Goal: Transaction & Acquisition: Obtain resource

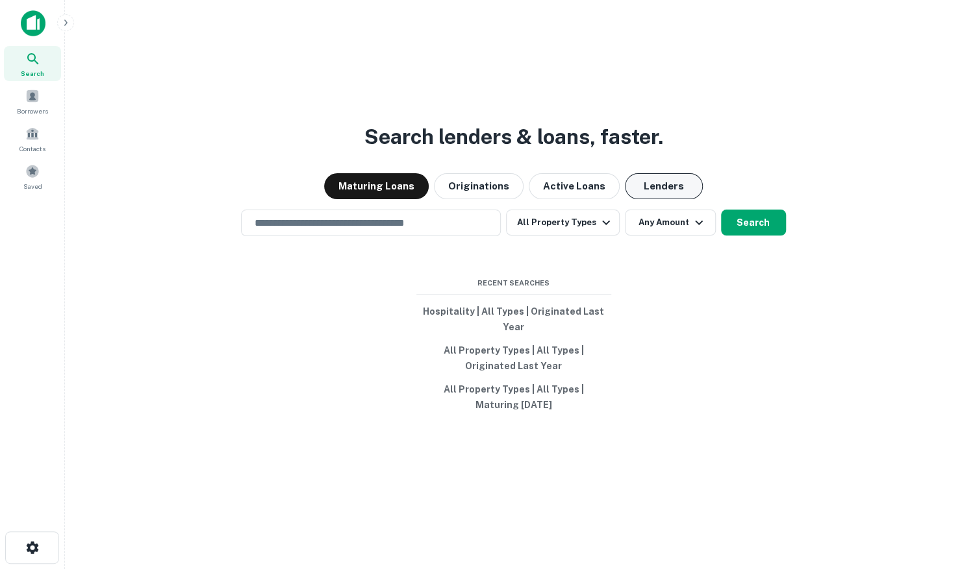
click at [663, 188] on button "Lenders" at bounding box center [664, 186] width 78 height 26
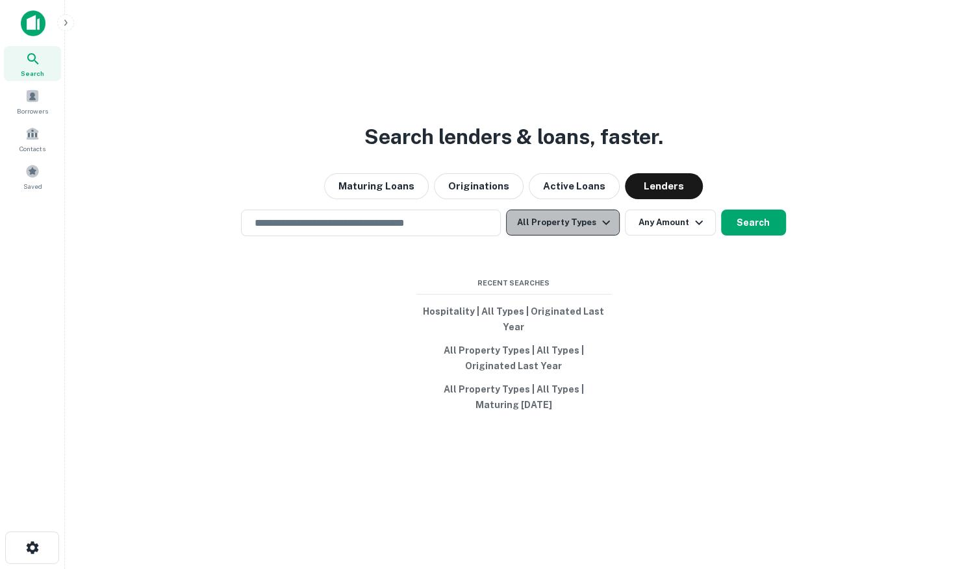
click at [603, 221] on icon "button" at bounding box center [606, 223] width 16 height 16
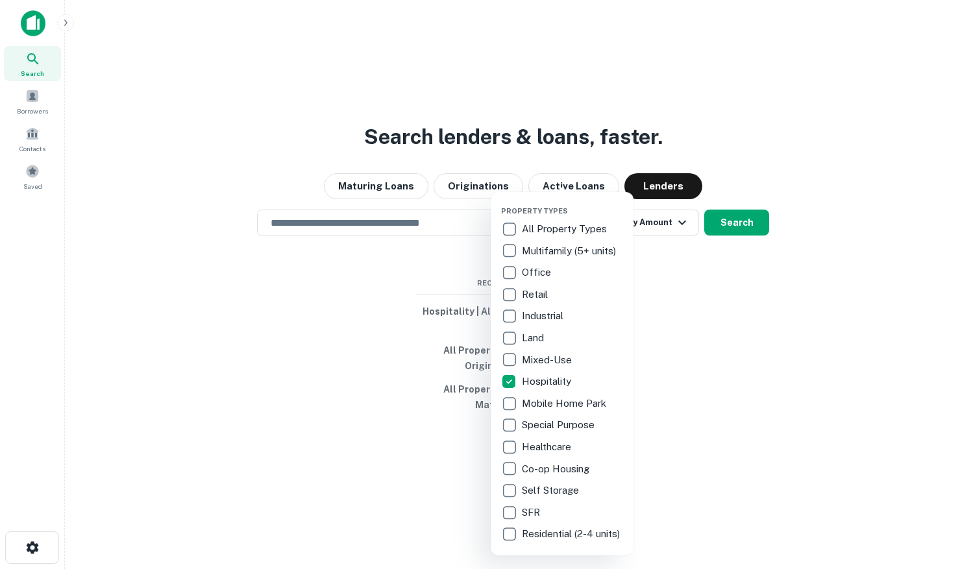
click at [670, 350] on div at bounding box center [485, 284] width 971 height 569
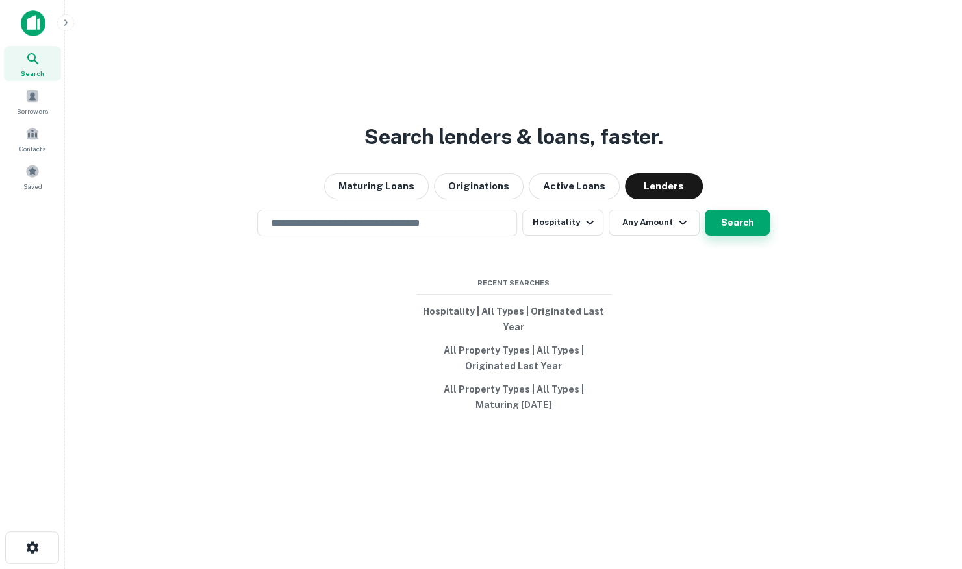
click at [732, 227] on button "Search" at bounding box center [737, 223] width 65 height 26
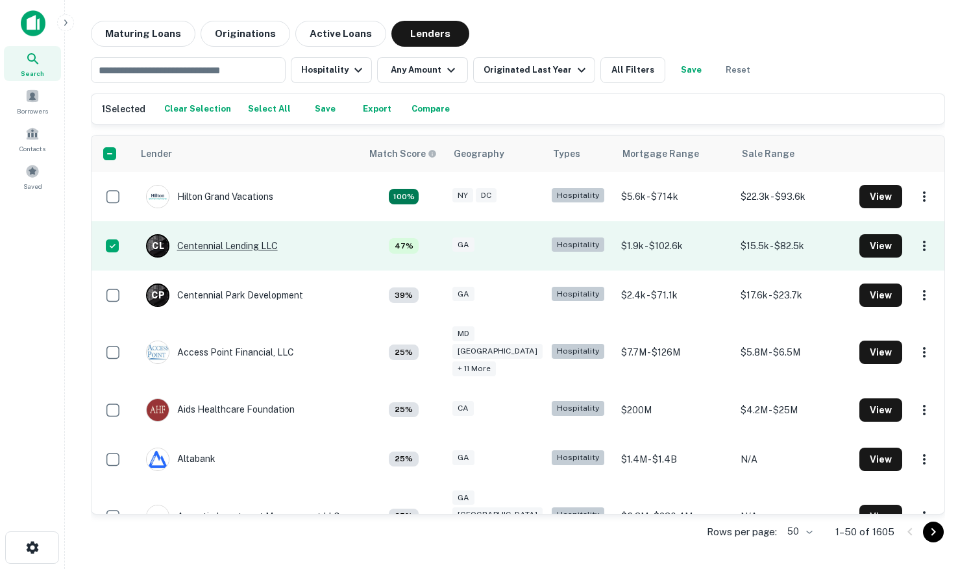
click at [212, 244] on div "C L Centennial Lending LLC" at bounding box center [212, 245] width 132 height 23
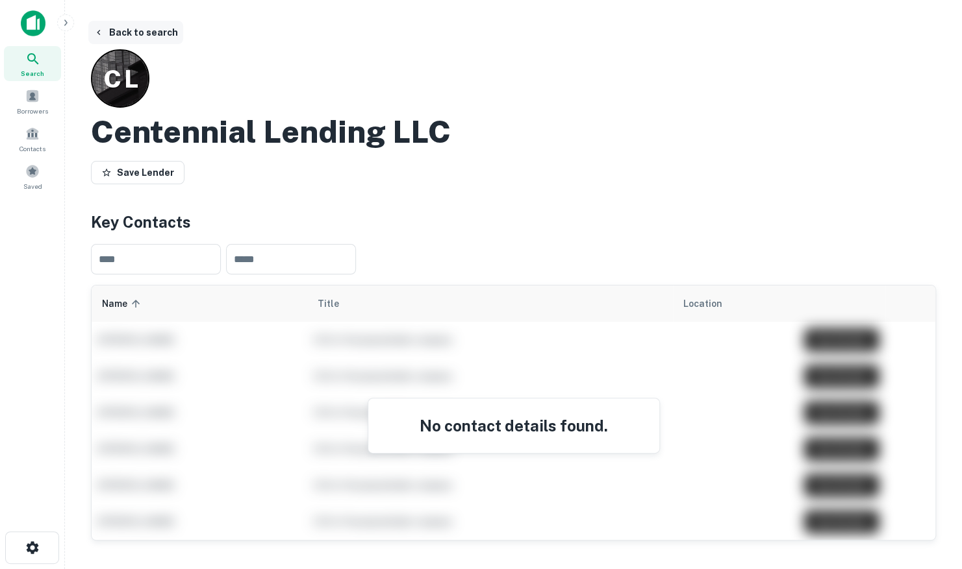
click at [104, 30] on button "Back to search" at bounding box center [135, 32] width 95 height 23
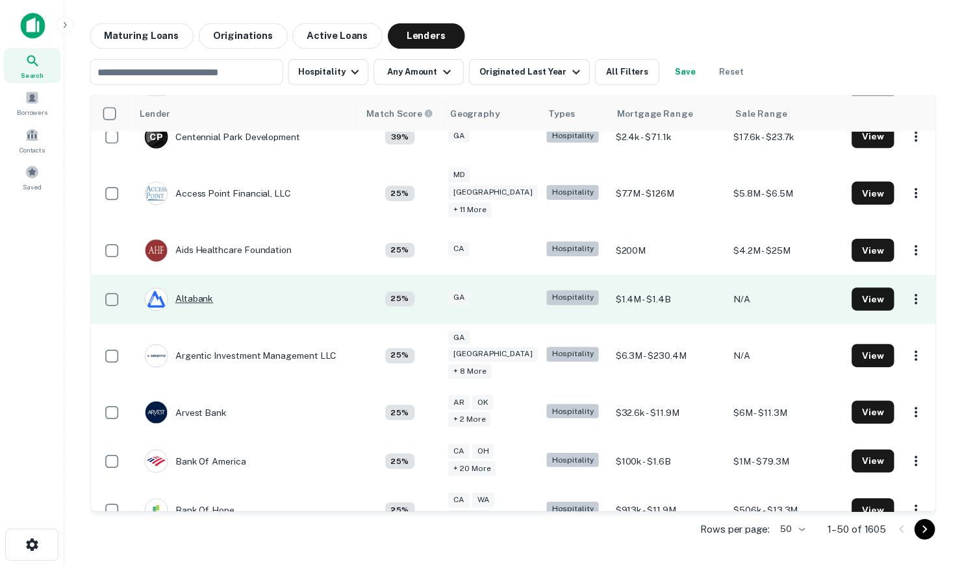
scroll to position [130, 0]
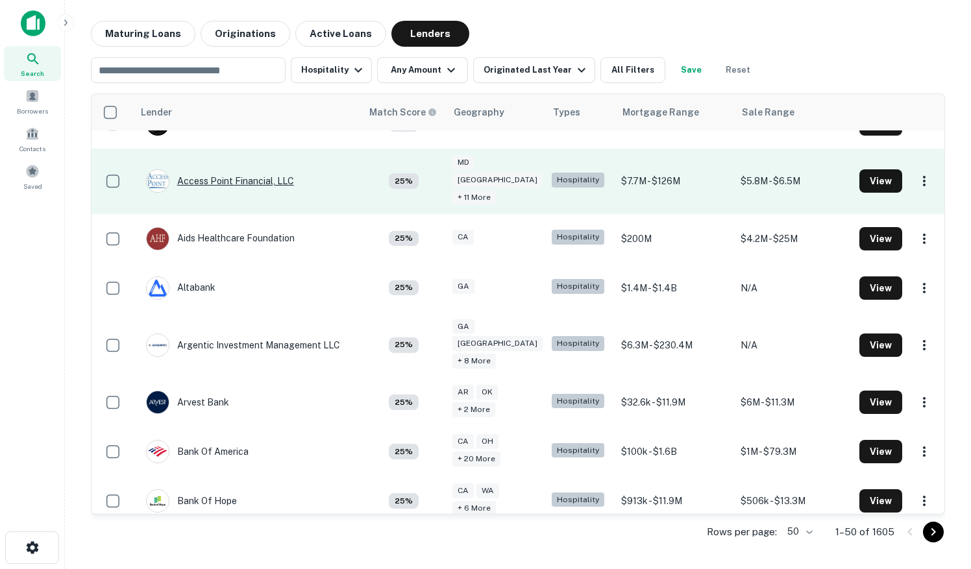
click at [208, 175] on div "Access Point Financial, LLC" at bounding box center [220, 180] width 148 height 23
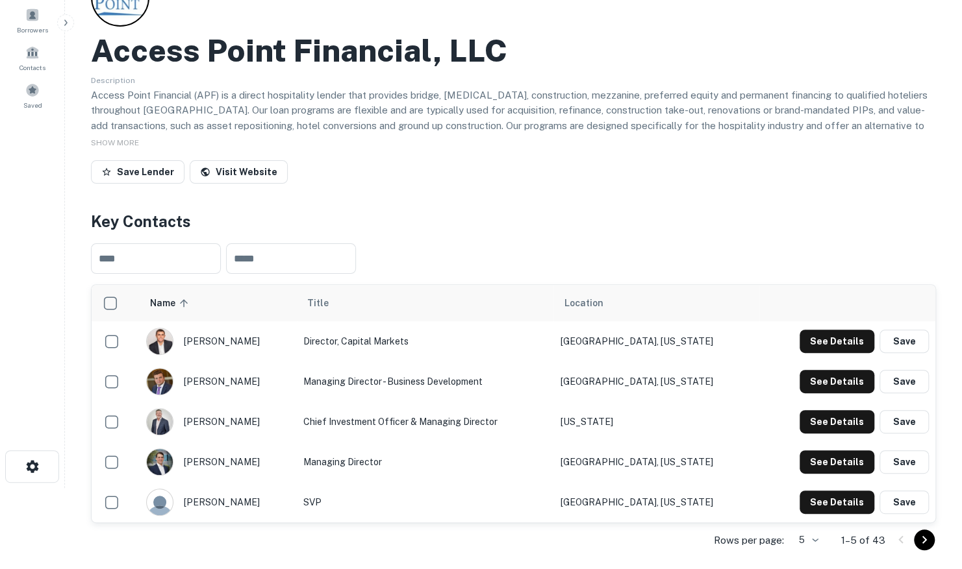
scroll to position [195, 0]
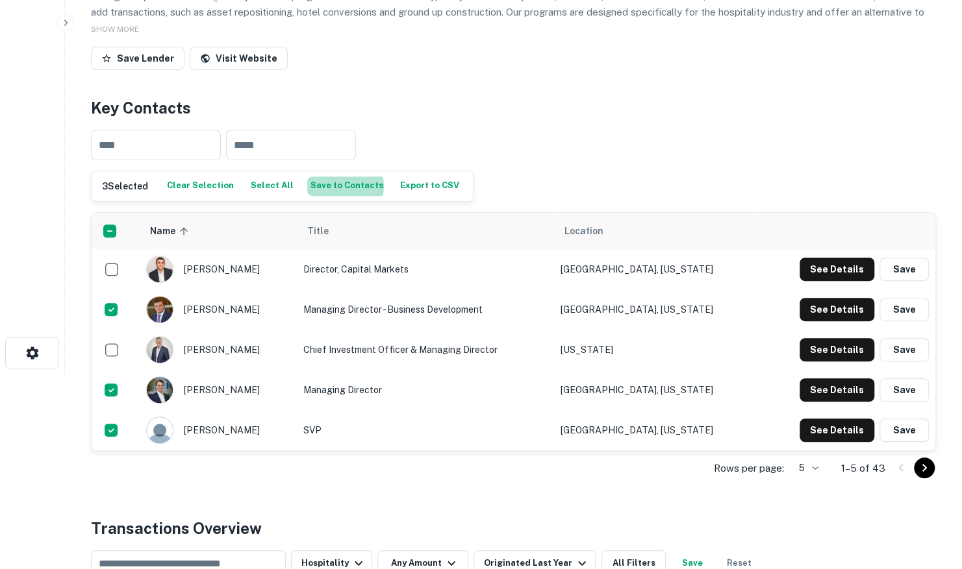
click at [334, 186] on button "Save to Contacts" at bounding box center [346, 186] width 79 height 19
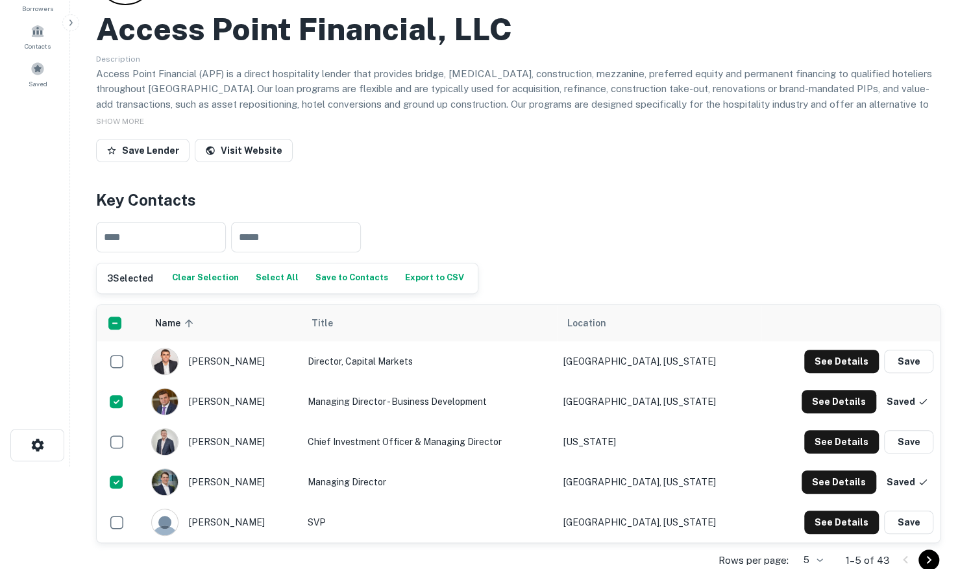
scroll to position [0, 0]
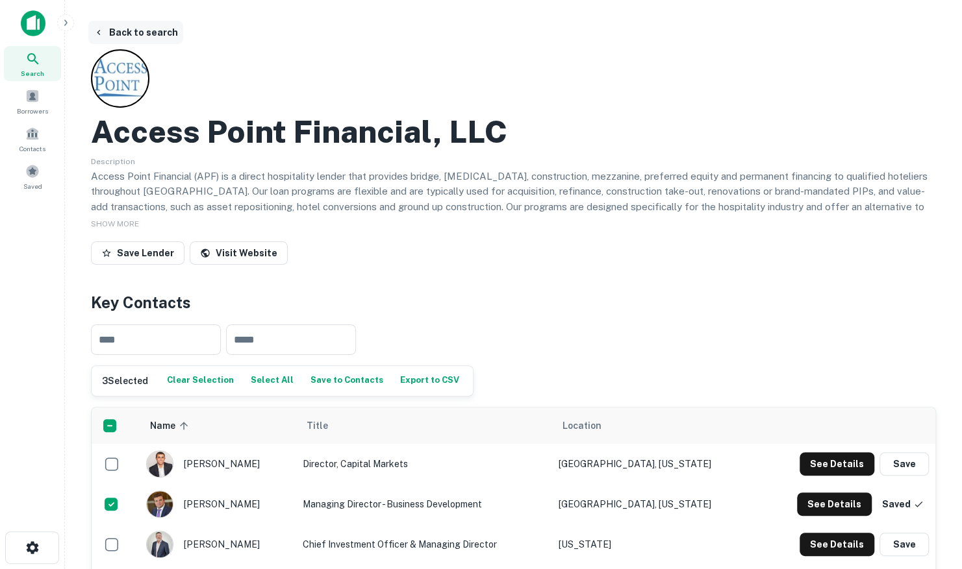
click at [122, 30] on button "Back to search" at bounding box center [135, 32] width 95 height 23
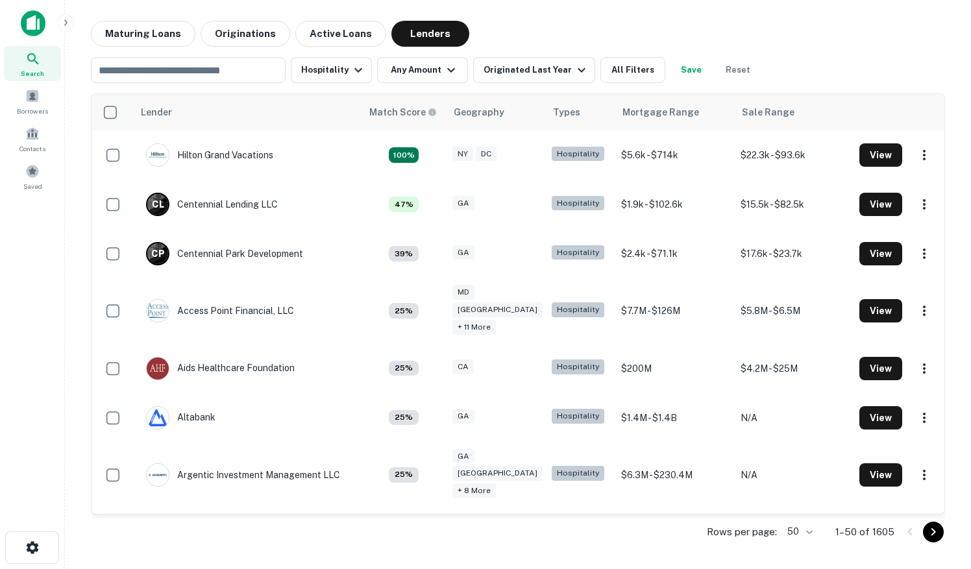
scroll to position [130, 0]
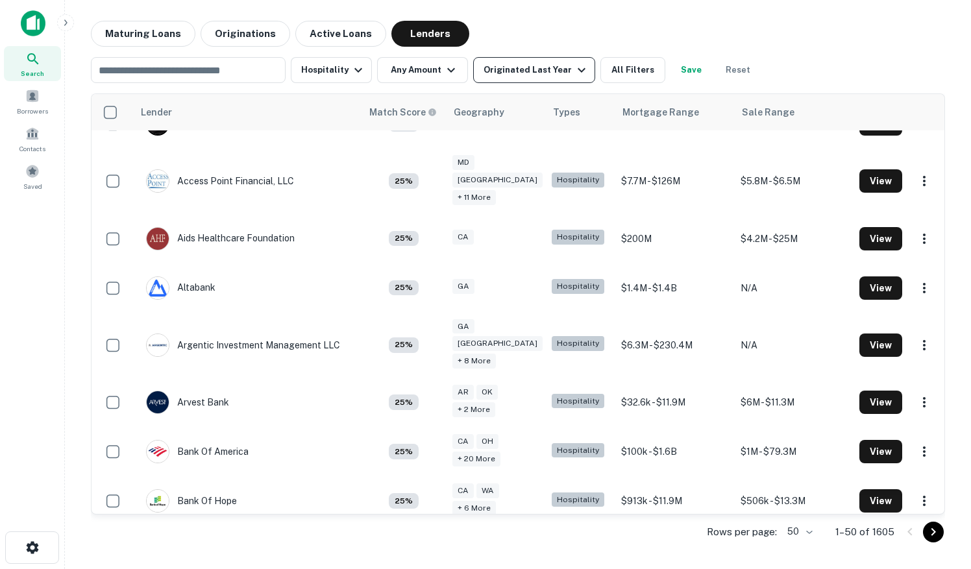
click at [490, 69] on div "Originated Last Year" at bounding box center [537, 70] width 106 height 16
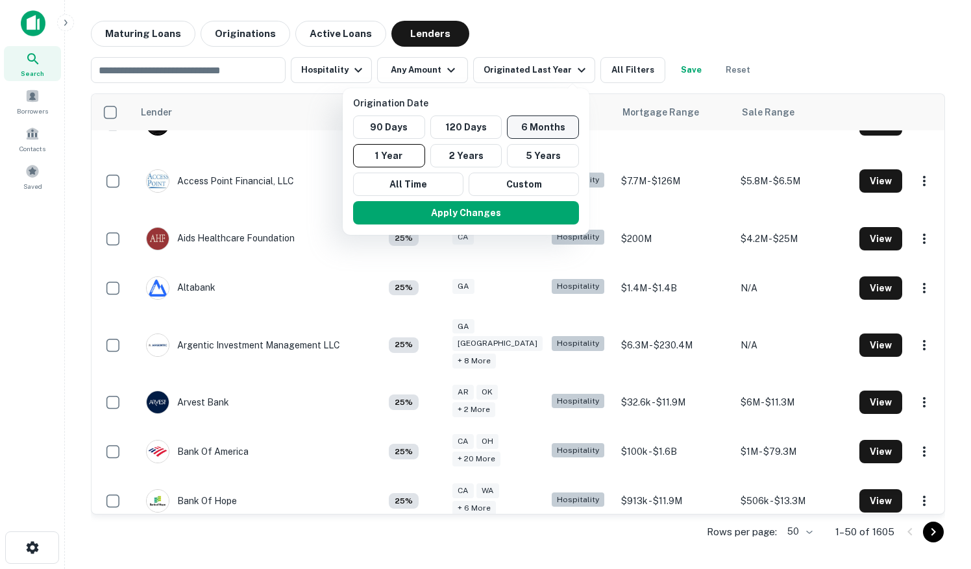
click at [529, 127] on button "6 Months" at bounding box center [543, 127] width 72 height 23
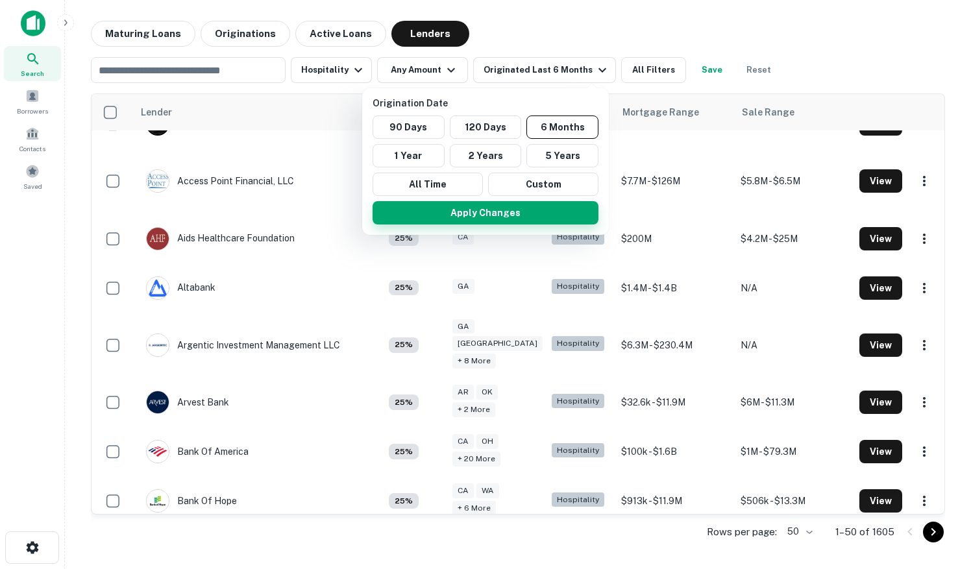
click at [490, 209] on button "Apply Changes" at bounding box center [486, 212] width 226 height 23
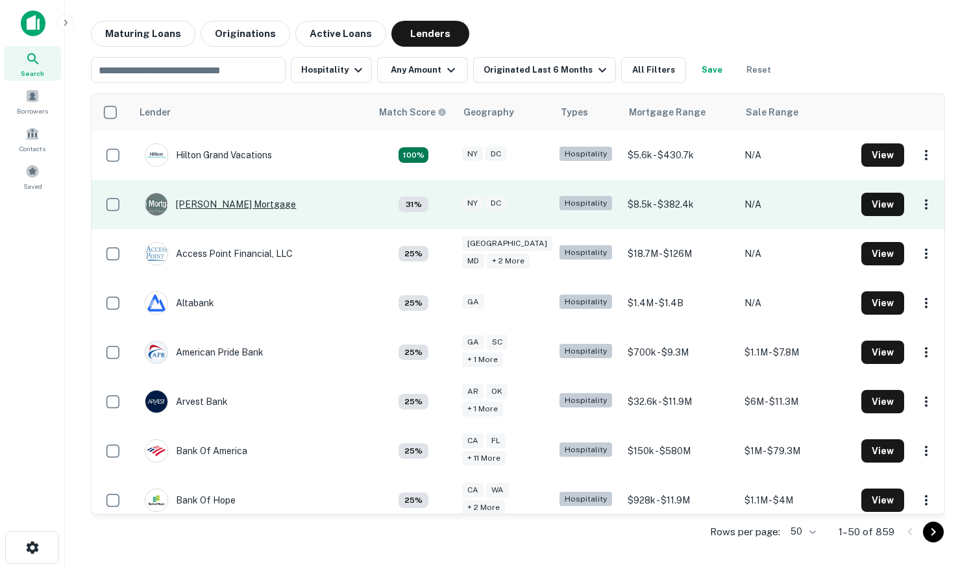
click at [209, 201] on div "[PERSON_NAME] Mortgage" at bounding box center [220, 204] width 151 height 23
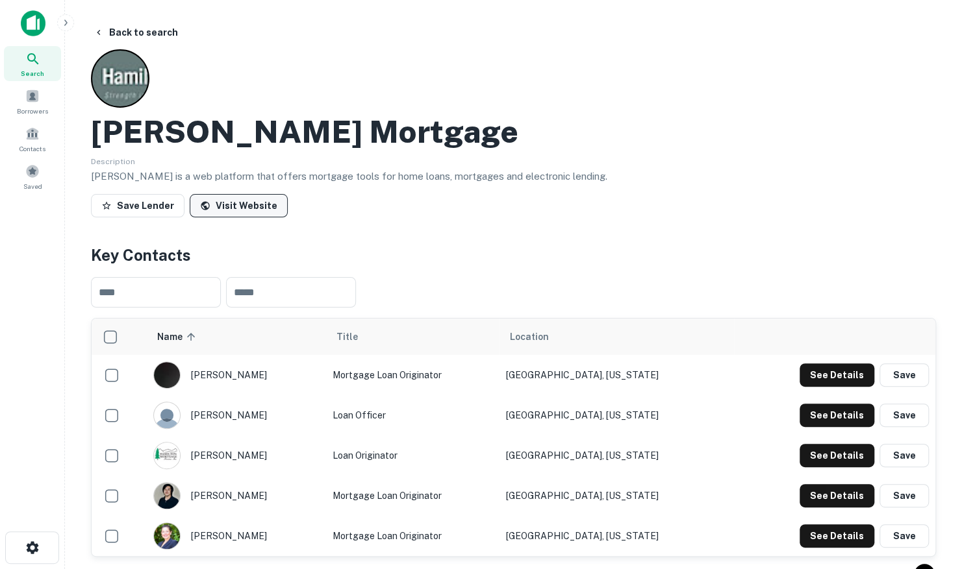
click at [249, 201] on link "Visit Website" at bounding box center [239, 205] width 98 height 23
click at [116, 43] on button "Back to search" at bounding box center [135, 32] width 95 height 23
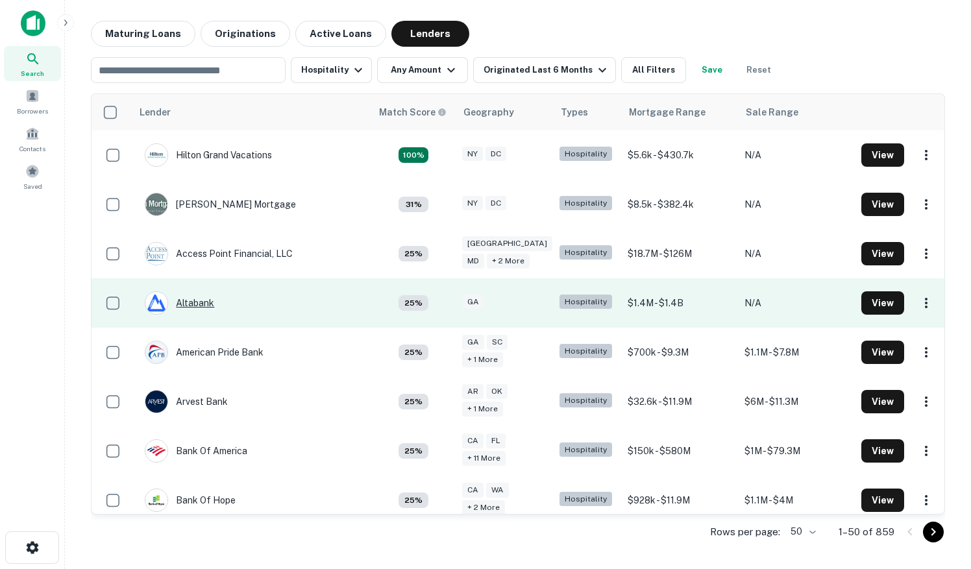
click at [190, 304] on div "Altabank" at bounding box center [179, 303] width 69 height 23
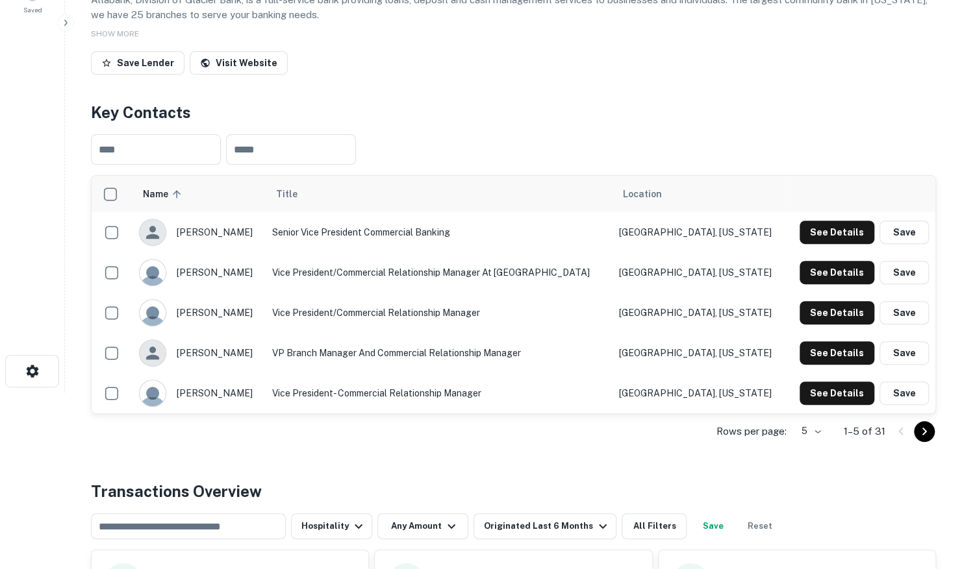
scroll to position [195, 0]
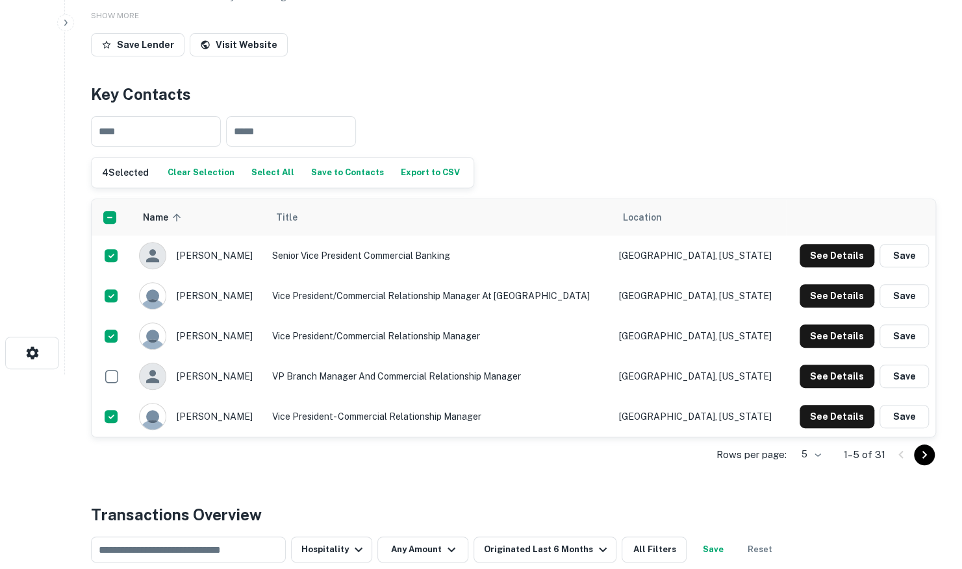
click at [328, 177] on button "Save to Contacts" at bounding box center [347, 172] width 79 height 19
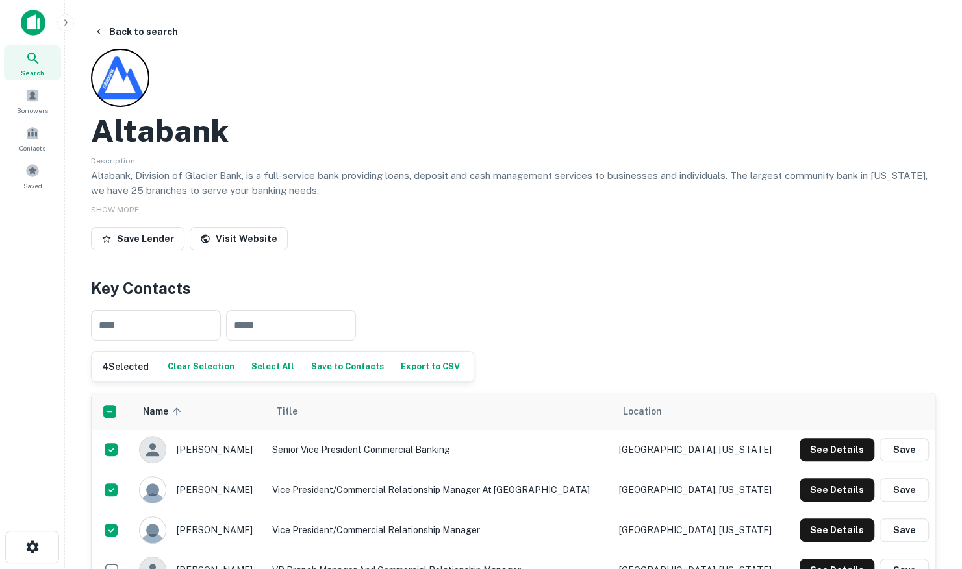
scroll to position [0, 0]
click at [142, 29] on button "Back to search" at bounding box center [135, 32] width 95 height 23
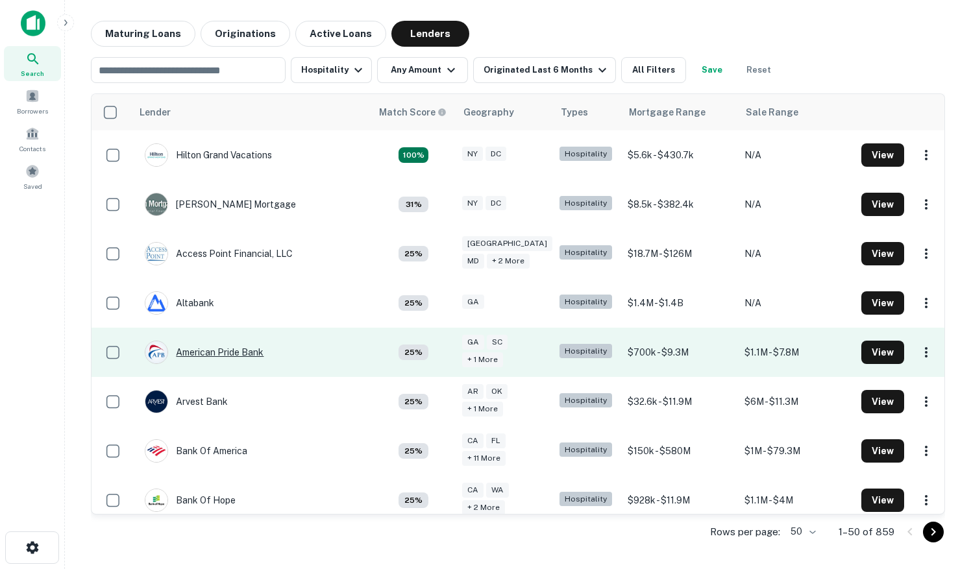
click at [207, 351] on div "American Pride Bank" at bounding box center [204, 352] width 119 height 23
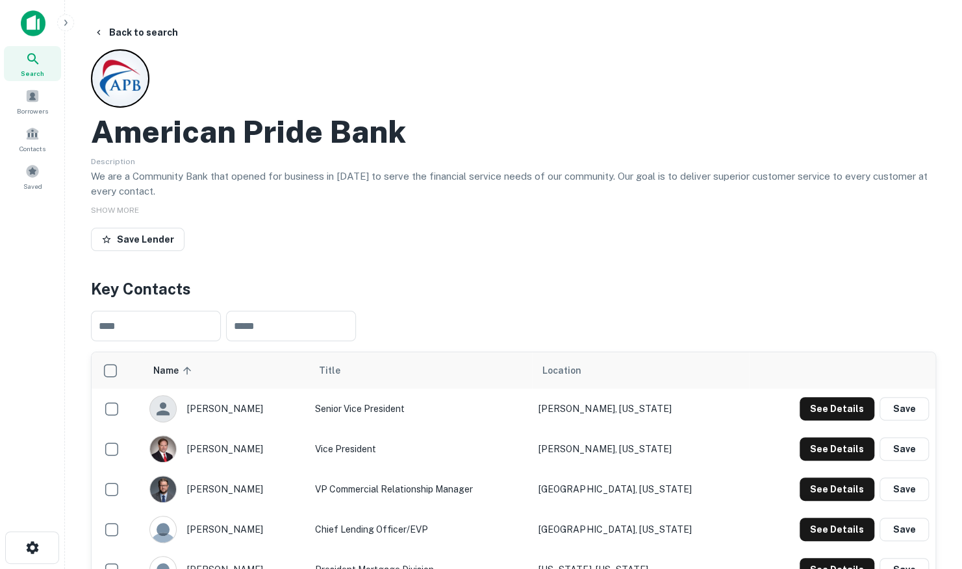
scroll to position [195, 0]
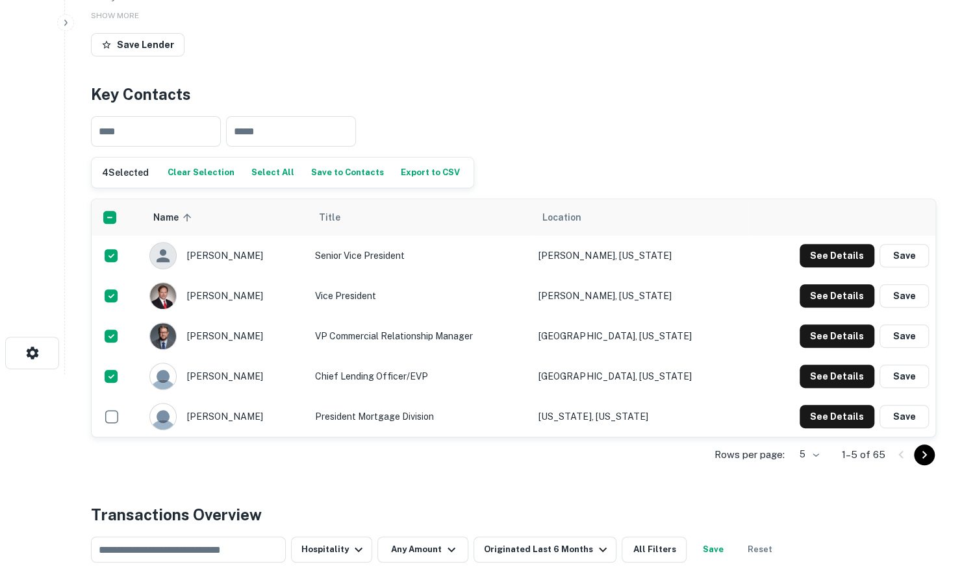
click at [329, 172] on button "Save to Contacts" at bounding box center [347, 172] width 79 height 19
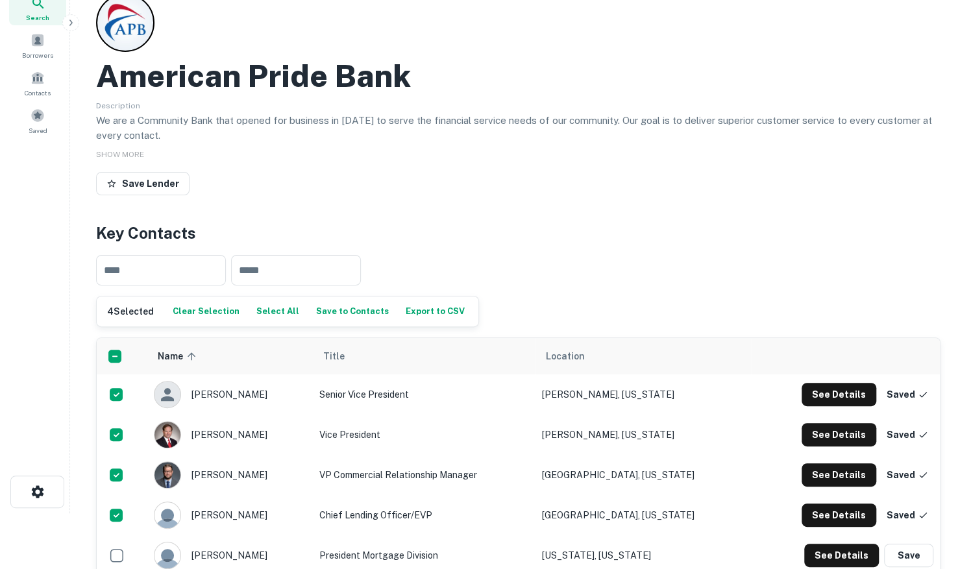
scroll to position [0, 0]
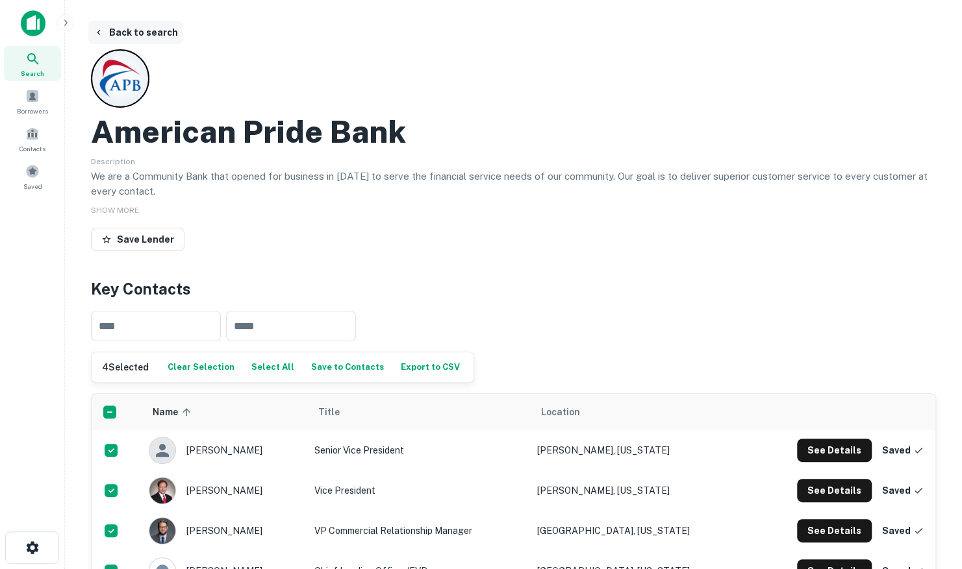
click at [125, 32] on button "Back to search" at bounding box center [135, 32] width 95 height 23
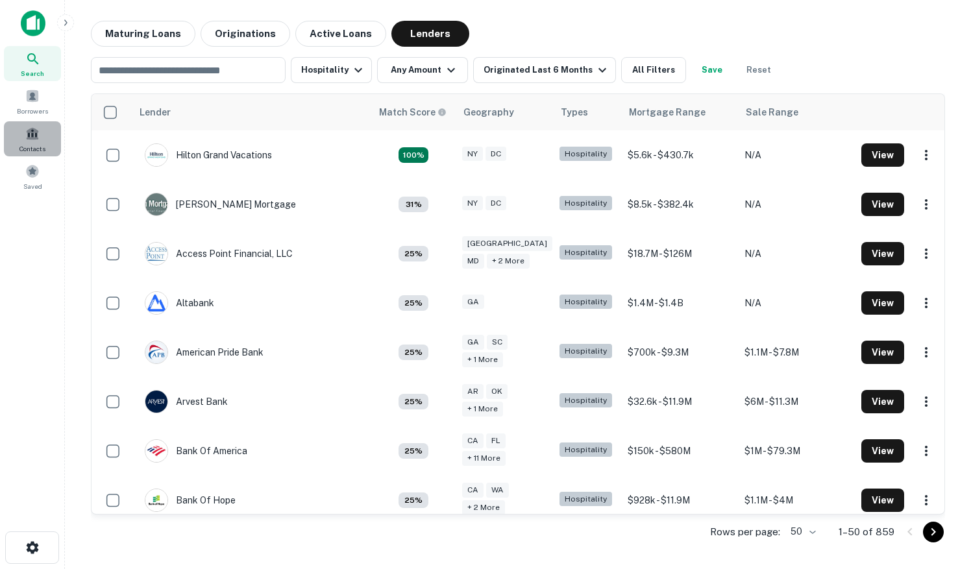
click at [33, 146] on span "Contacts" at bounding box center [32, 149] width 26 height 10
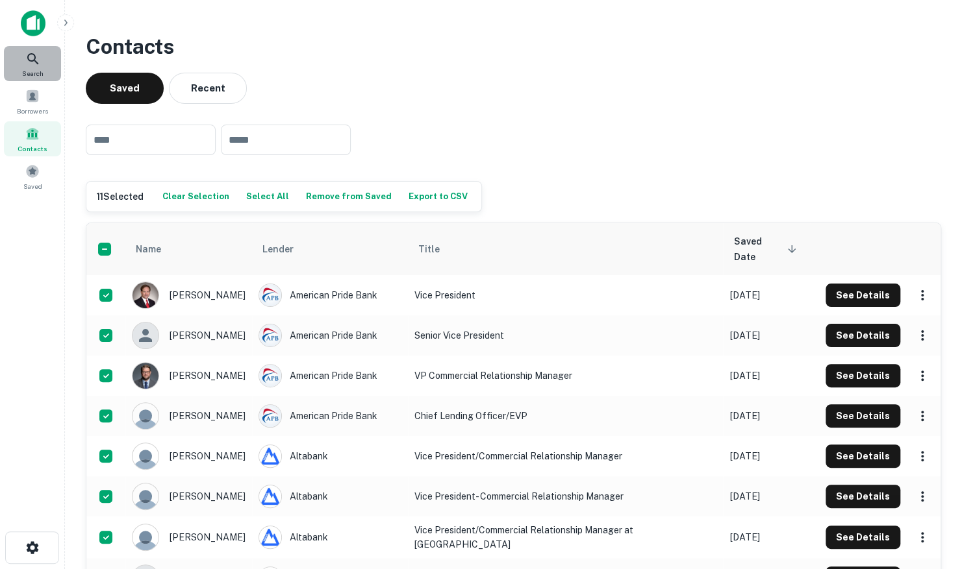
click at [31, 66] on div "Search" at bounding box center [32, 63] width 57 height 35
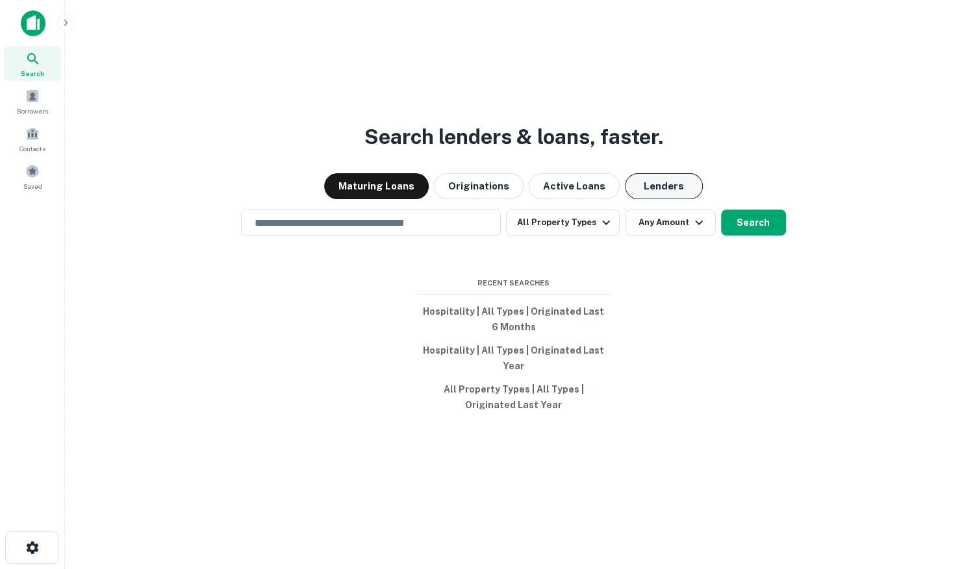
click at [655, 184] on button "Lenders" at bounding box center [664, 186] width 78 height 26
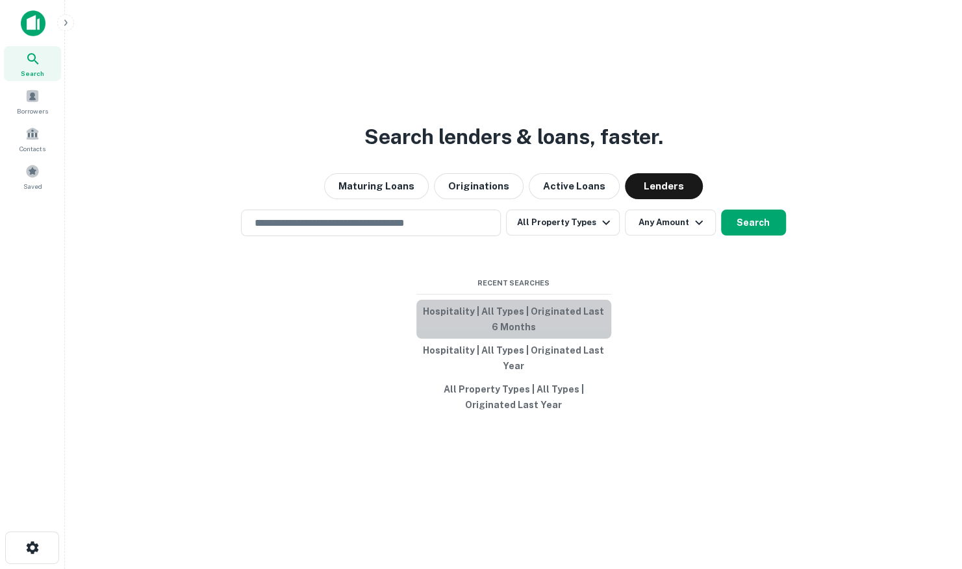
click at [516, 312] on button "Hospitality | All Types | Originated Last 6 Months" at bounding box center [513, 319] width 195 height 39
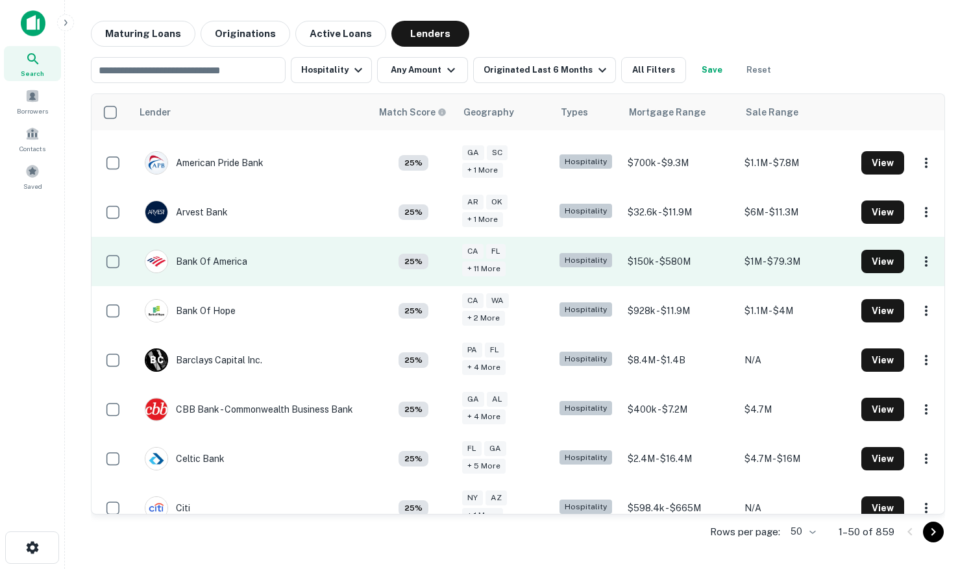
scroll to position [195, 0]
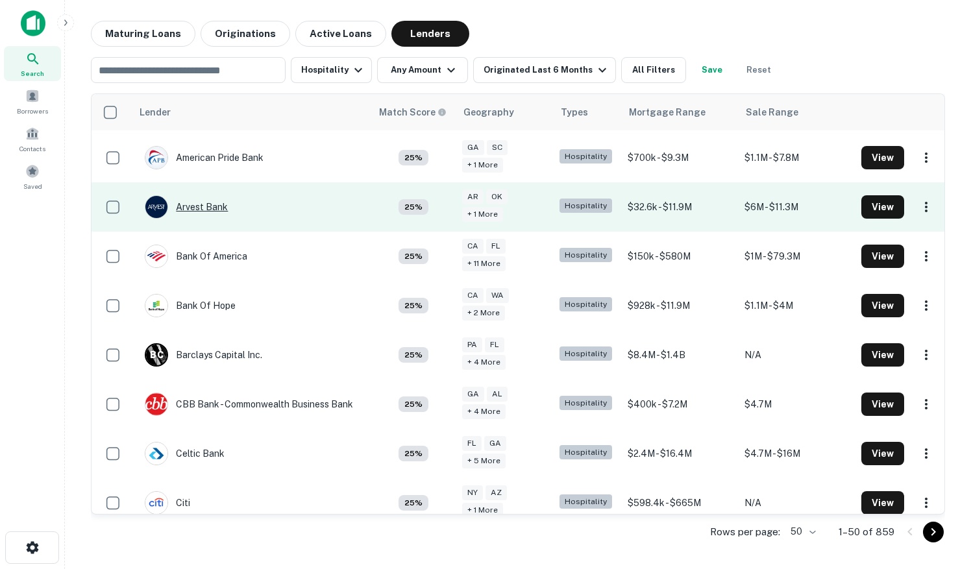
click at [195, 204] on div "Arvest Bank" at bounding box center [186, 206] width 83 height 23
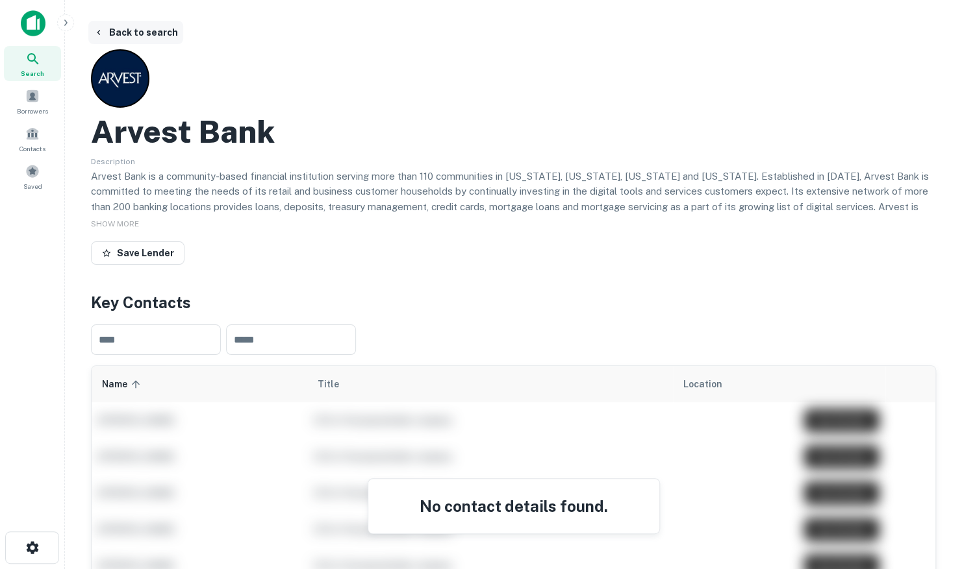
click at [122, 38] on button "Back to search" at bounding box center [135, 32] width 95 height 23
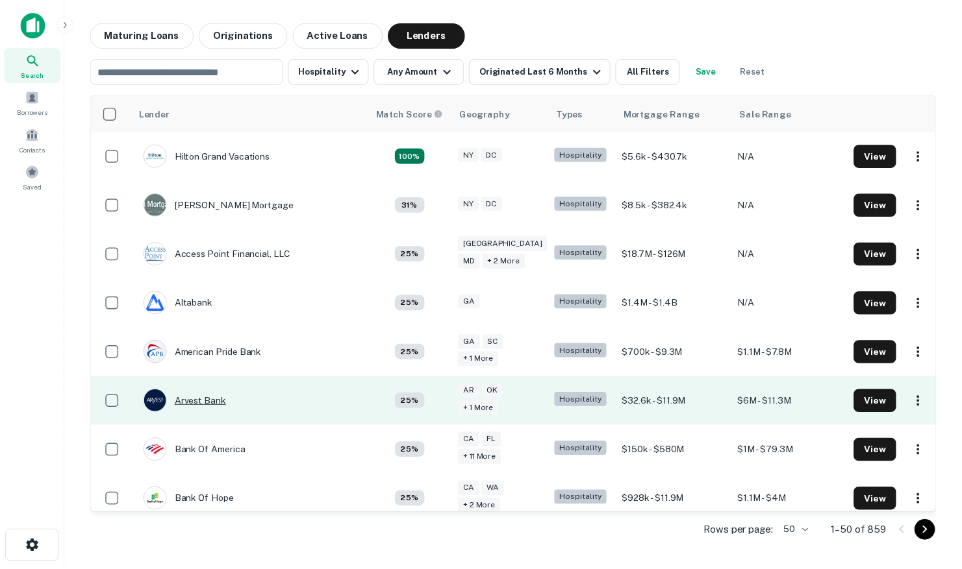
scroll to position [195, 0]
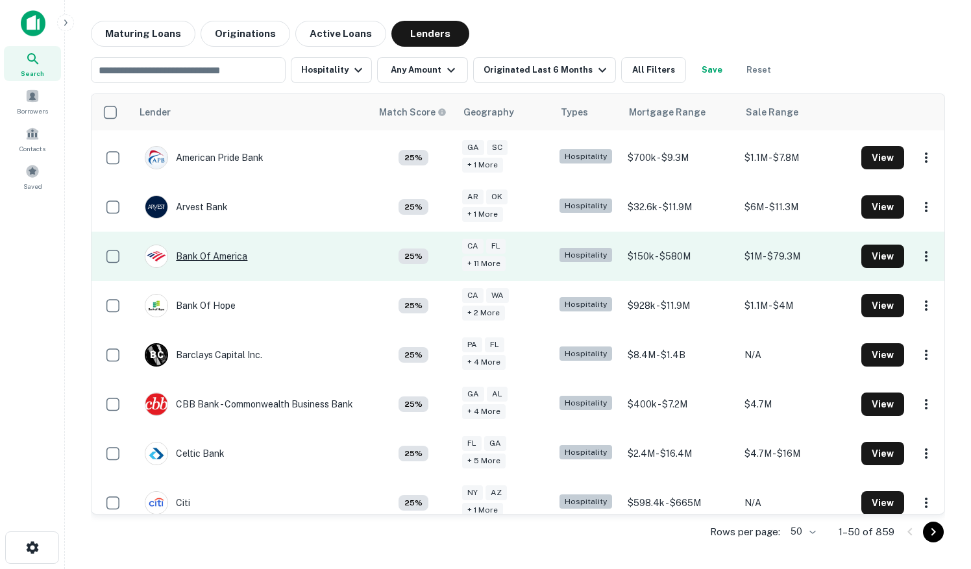
click at [212, 256] on div "Bank Of America" at bounding box center [196, 256] width 103 height 23
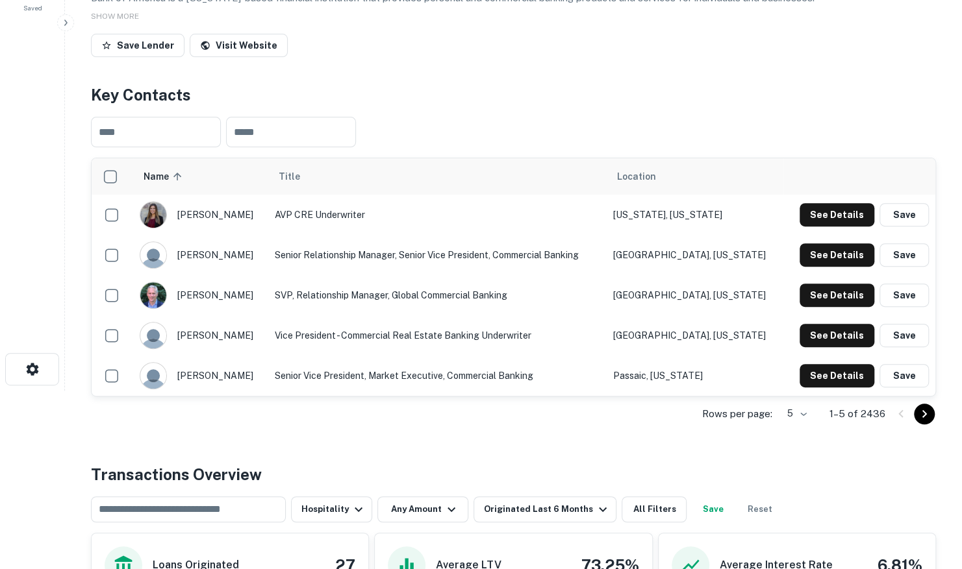
scroll to position [195, 0]
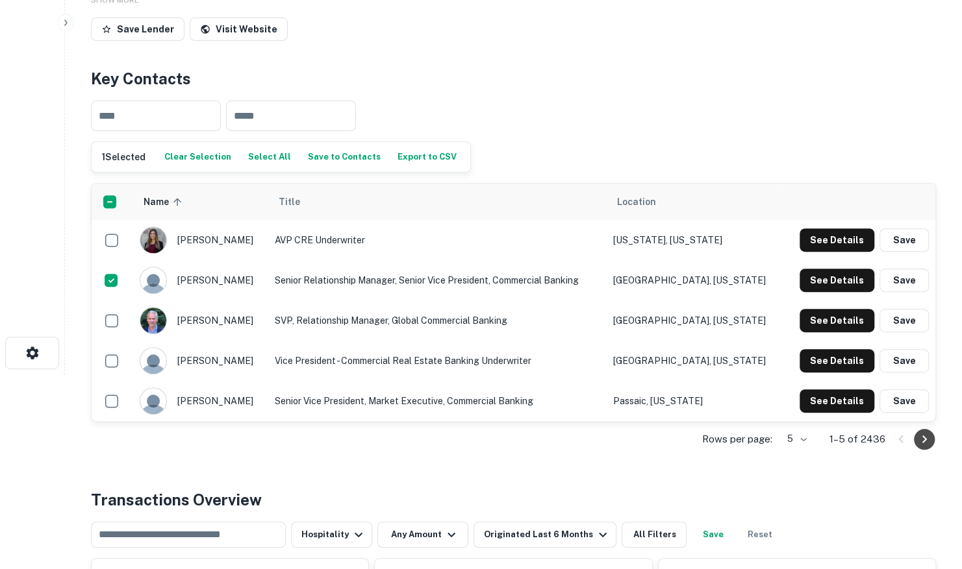
click at [930, 438] on icon "Go to next page" at bounding box center [924, 440] width 16 height 16
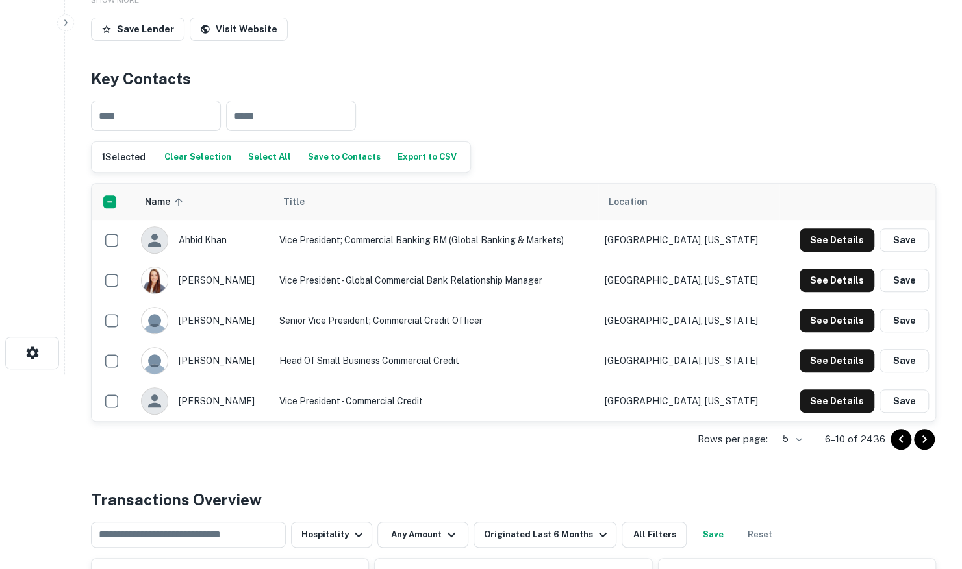
click at [928, 438] on icon "Go to next page" at bounding box center [924, 440] width 16 height 16
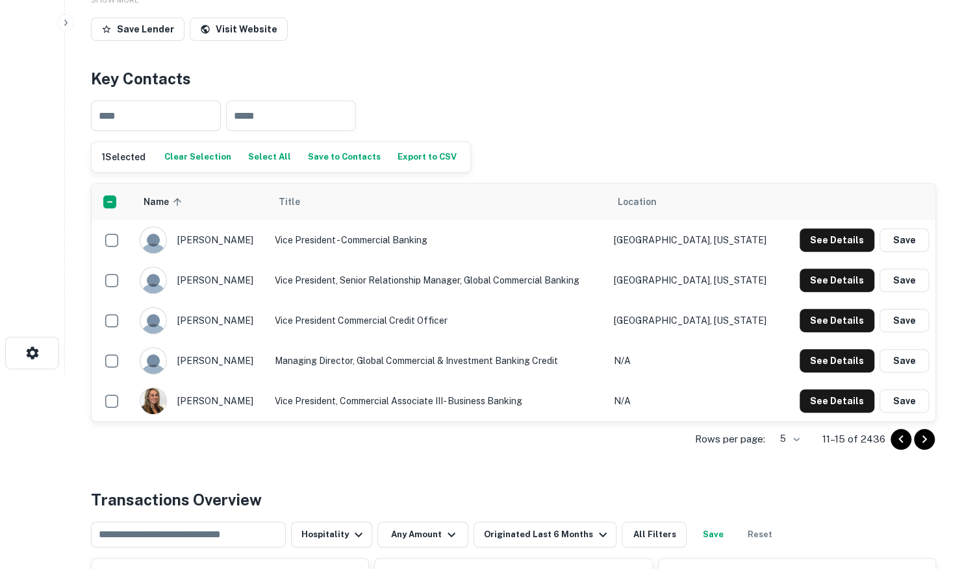
click at [928, 438] on icon "Go to next page" at bounding box center [924, 440] width 16 height 16
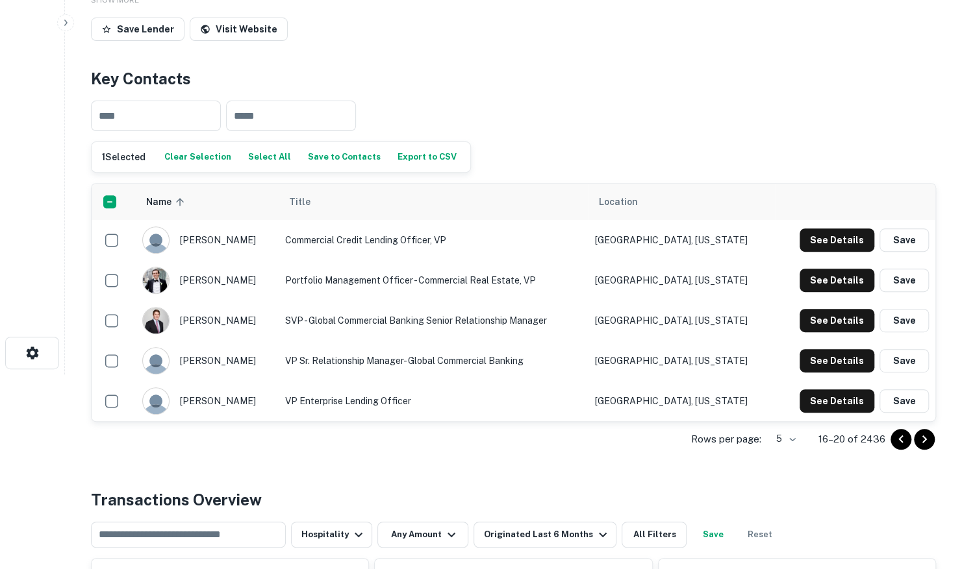
click at [925, 437] on icon "Go to next page" at bounding box center [924, 440] width 16 height 16
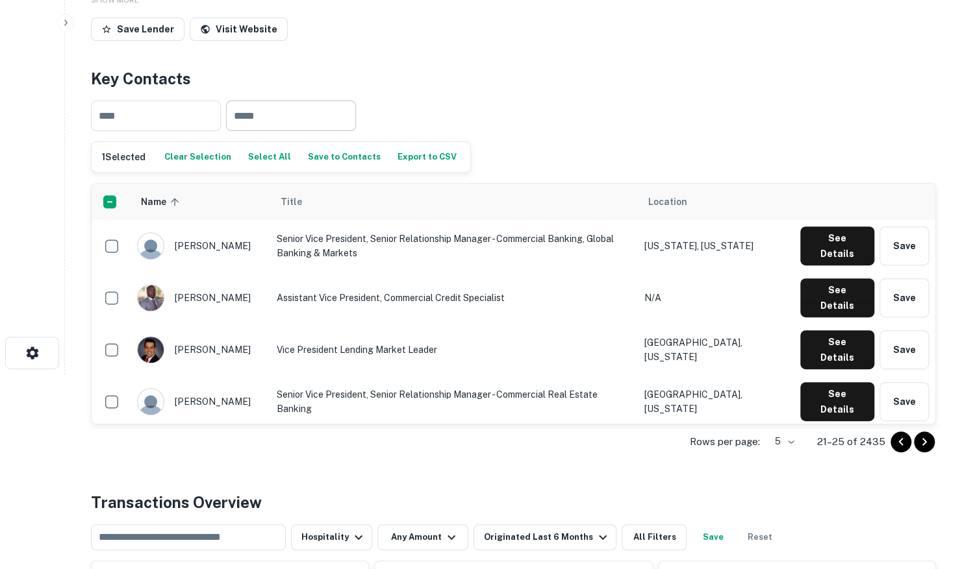
click at [280, 122] on input "text" at bounding box center [291, 116] width 130 height 31
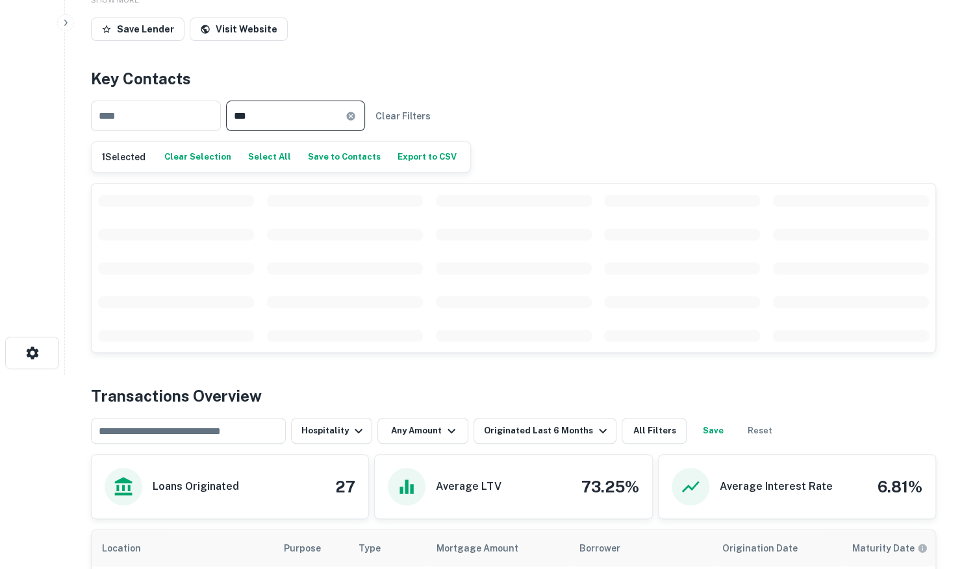
type input "***"
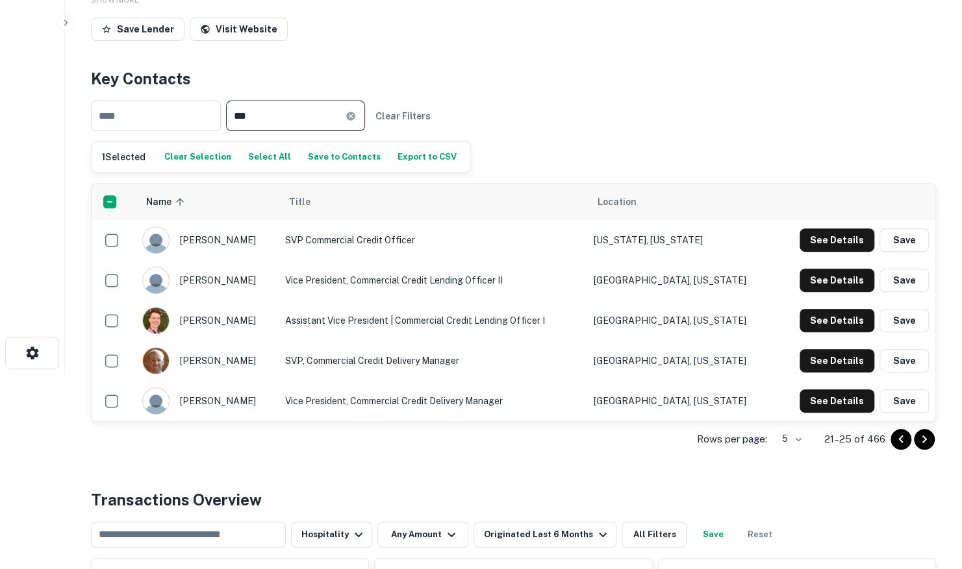
click at [921, 439] on icon "Go to next page" at bounding box center [924, 440] width 16 height 16
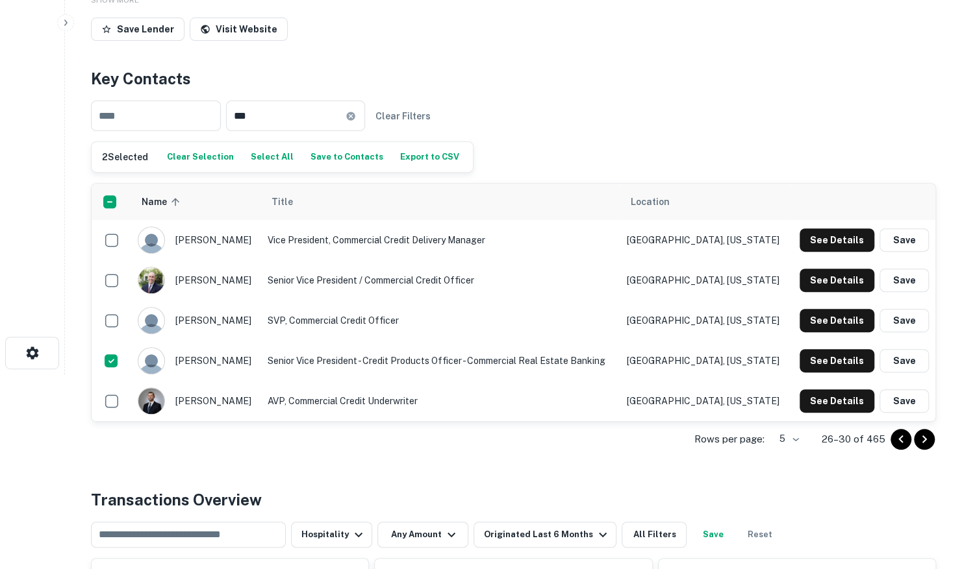
click at [929, 440] on icon "Go to next page" at bounding box center [924, 440] width 16 height 16
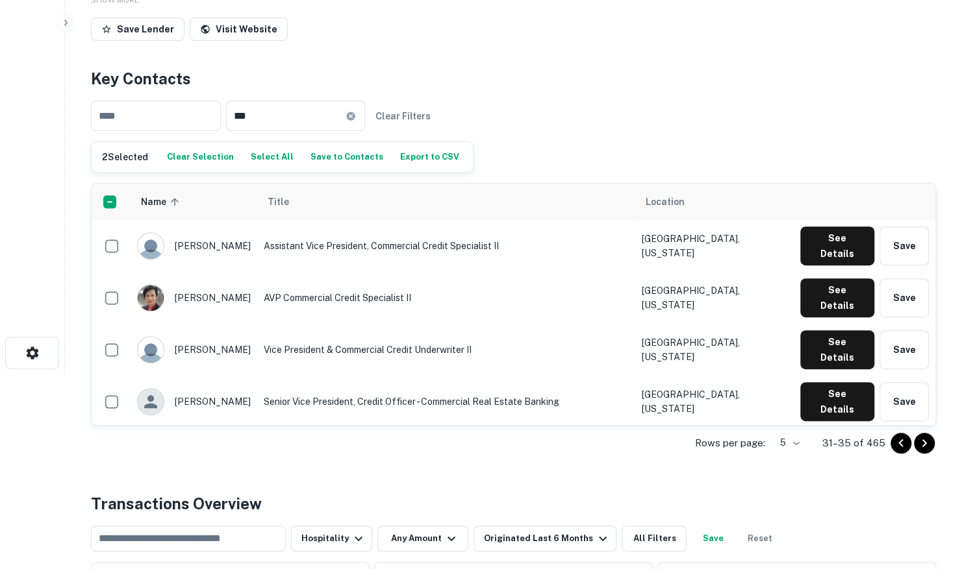
click at [923, 443] on icon "Go to next page" at bounding box center [924, 444] width 5 height 8
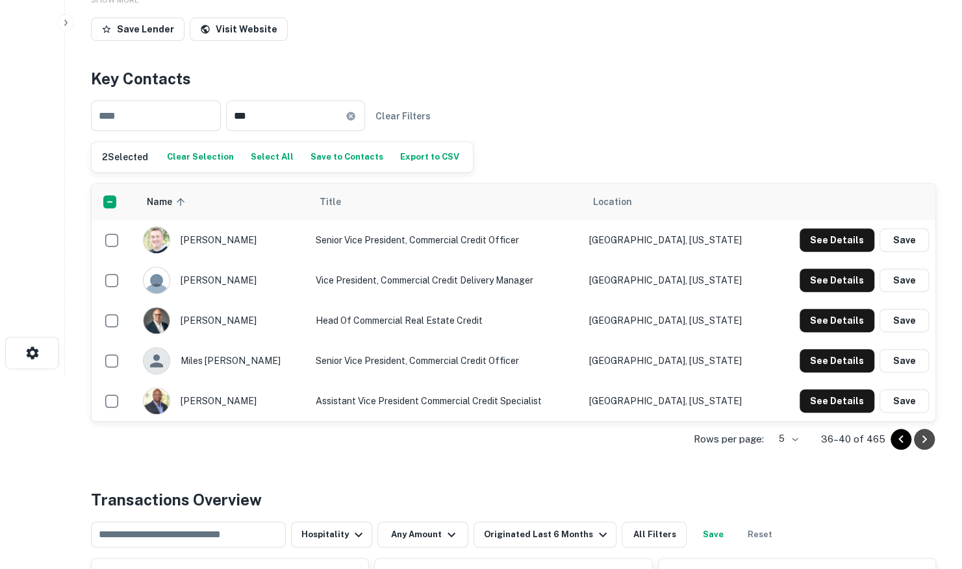
click at [921, 441] on icon "Go to next page" at bounding box center [924, 440] width 16 height 16
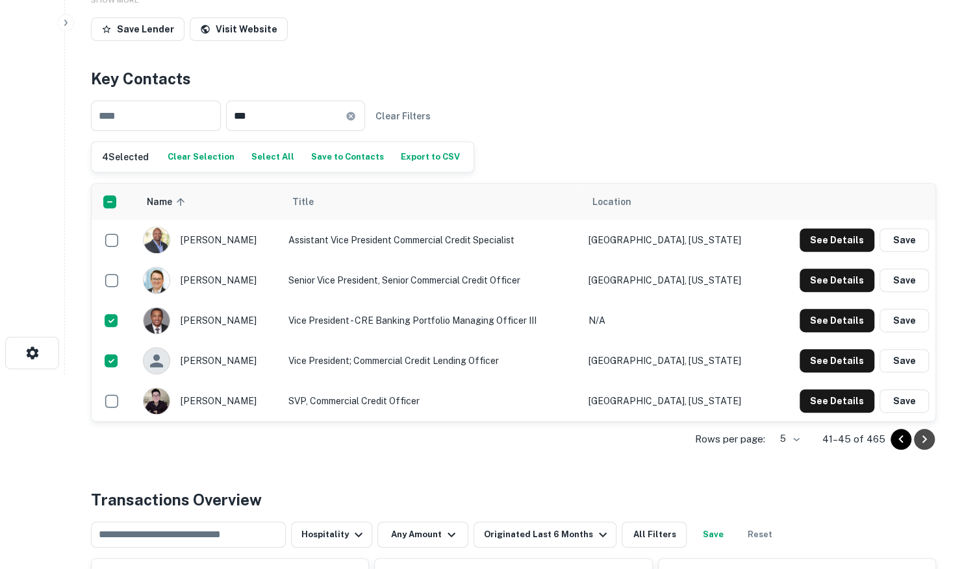
click at [931, 434] on icon "Go to next page" at bounding box center [924, 440] width 16 height 16
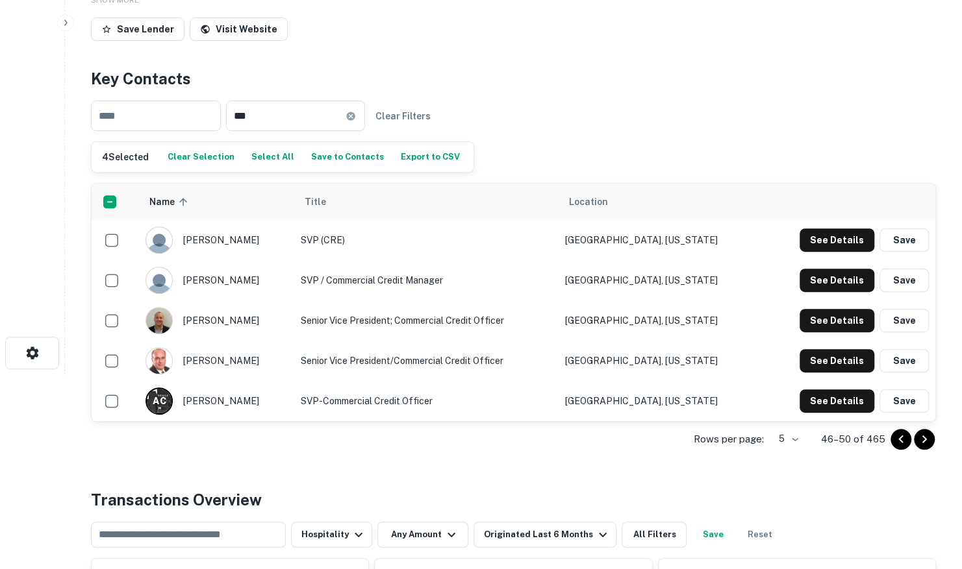
click at [927, 438] on icon "Go to next page" at bounding box center [924, 440] width 16 height 16
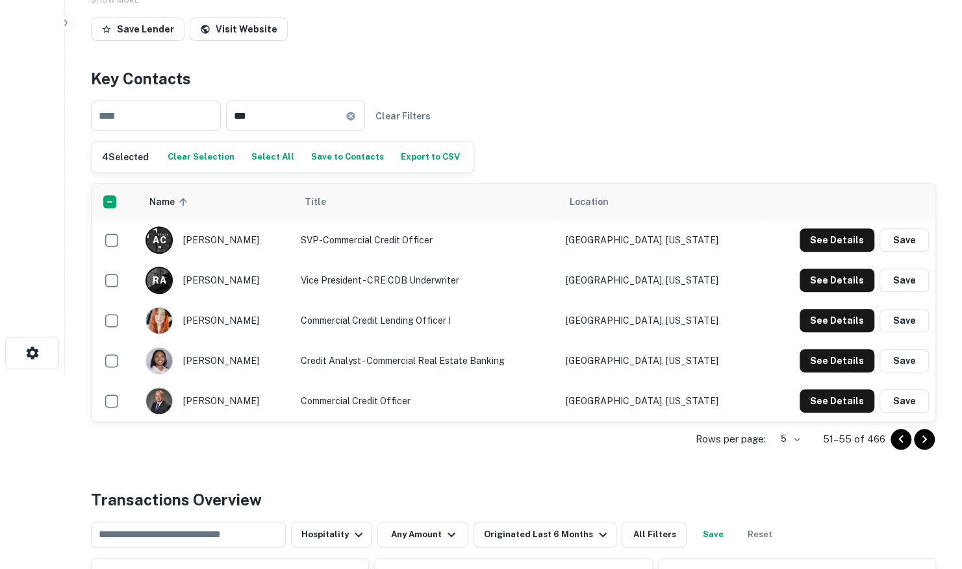
click at [929, 432] on icon "Go to next page" at bounding box center [924, 440] width 16 height 16
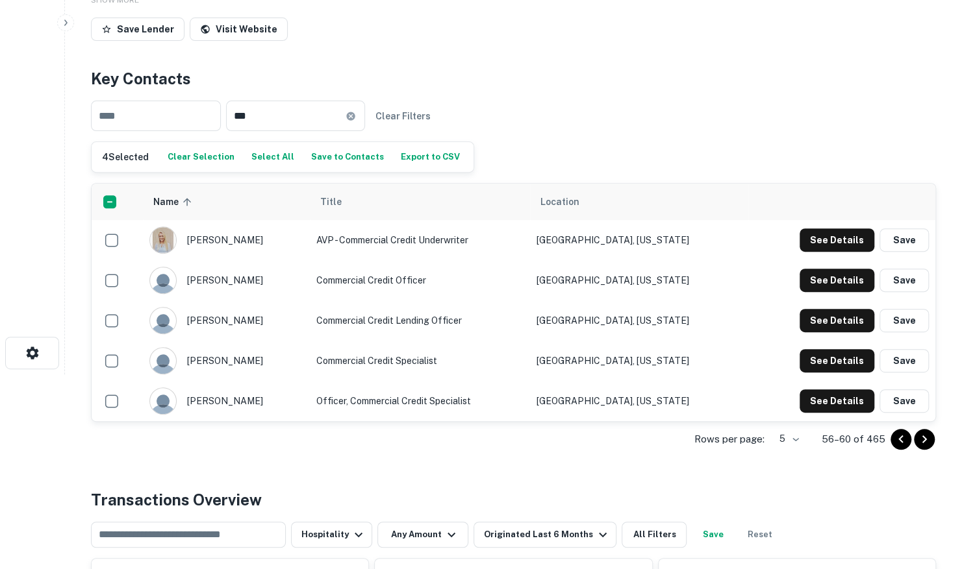
click at [921, 439] on icon "Go to next page" at bounding box center [924, 440] width 16 height 16
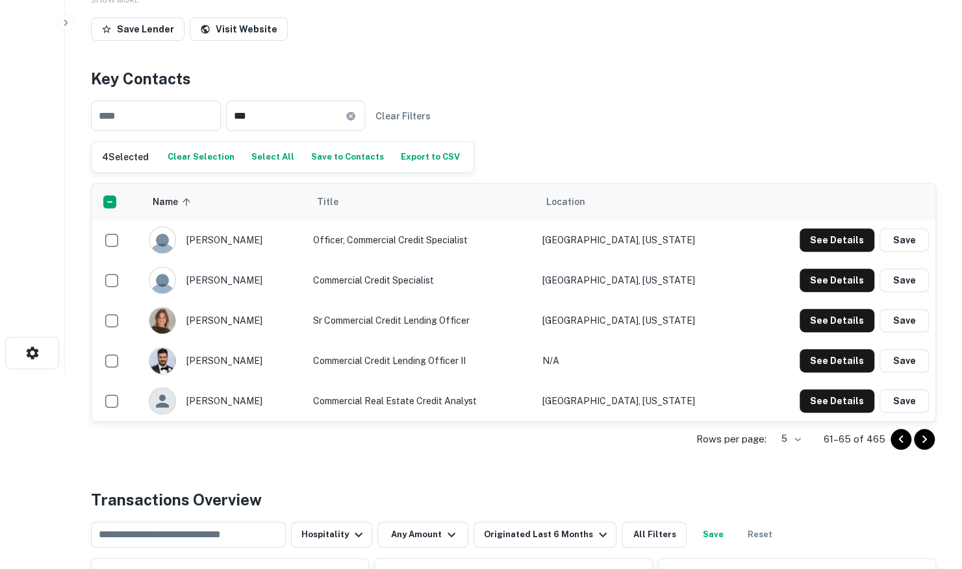
click at [921, 439] on icon "Go to next page" at bounding box center [924, 440] width 16 height 16
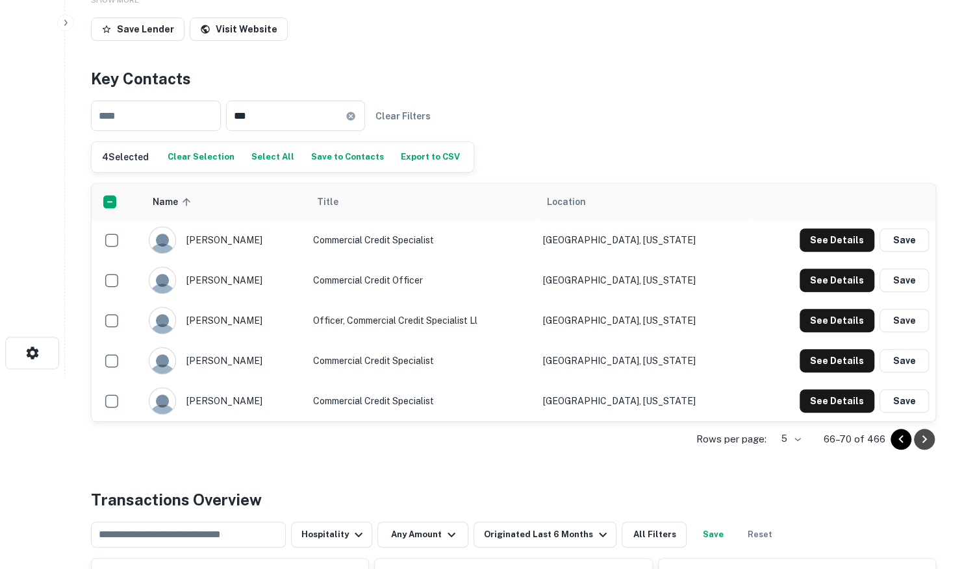
click at [921, 438] on icon "Go to next page" at bounding box center [924, 440] width 16 height 16
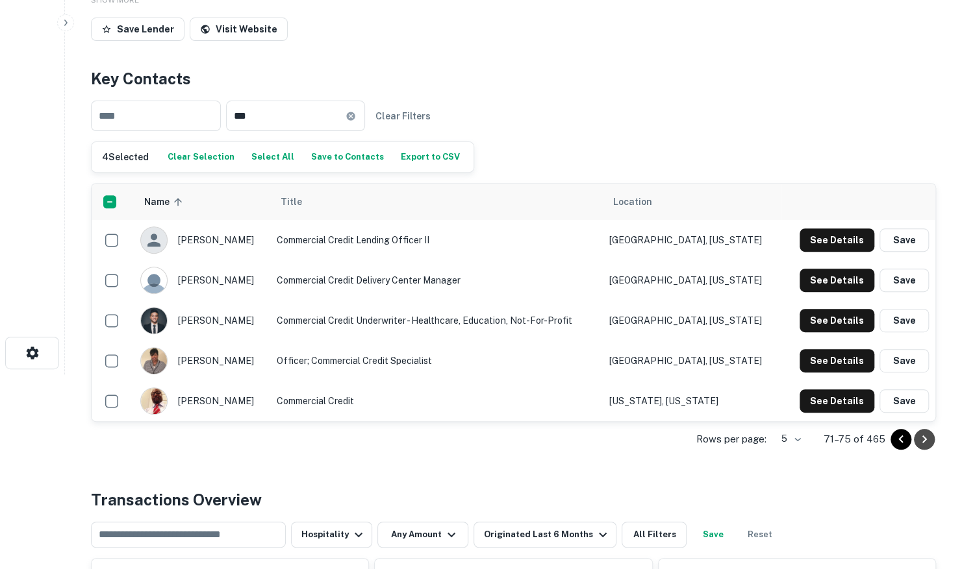
click at [921, 438] on icon "Go to next page" at bounding box center [924, 440] width 16 height 16
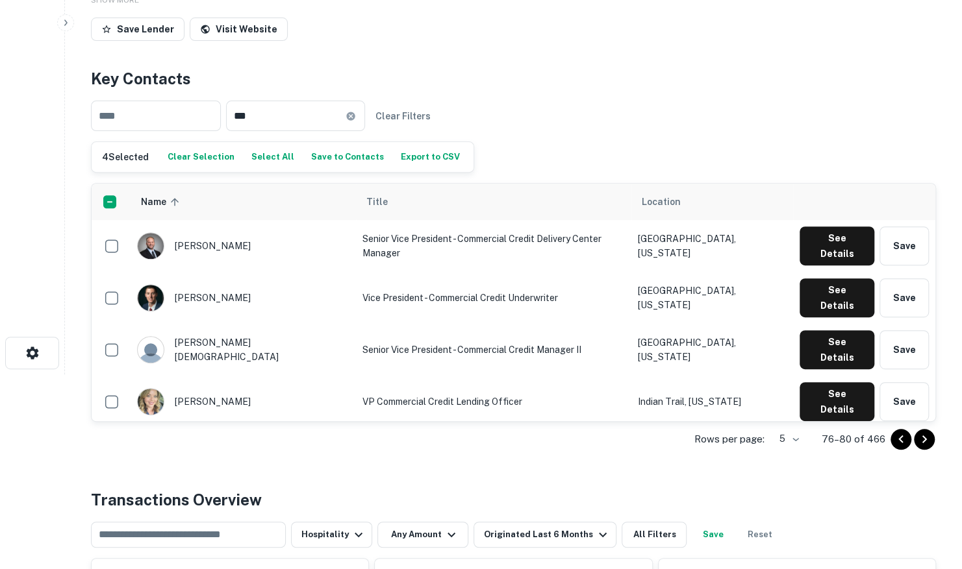
click at [921, 438] on icon "Go to next page" at bounding box center [924, 440] width 16 height 16
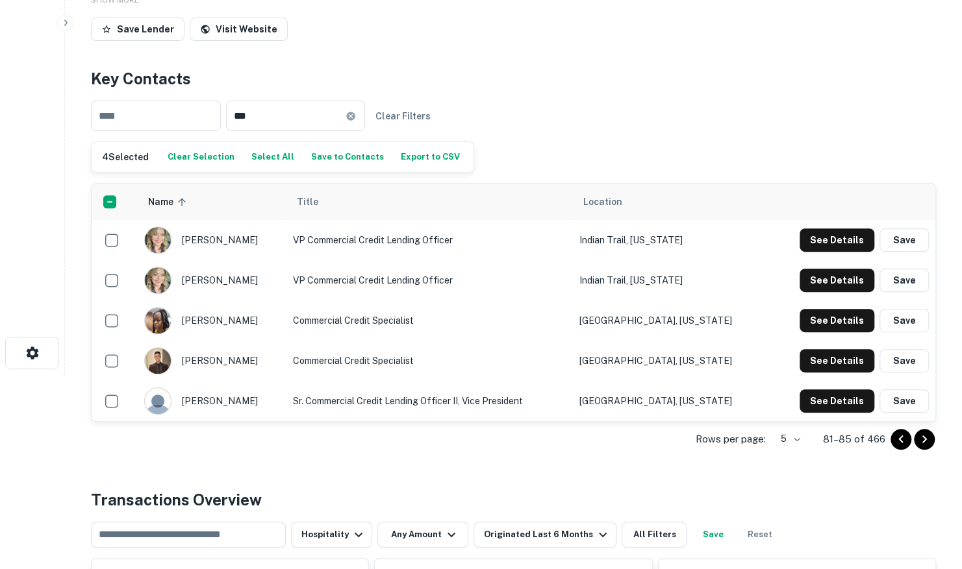
click at [921, 438] on icon "Go to next page" at bounding box center [924, 440] width 16 height 16
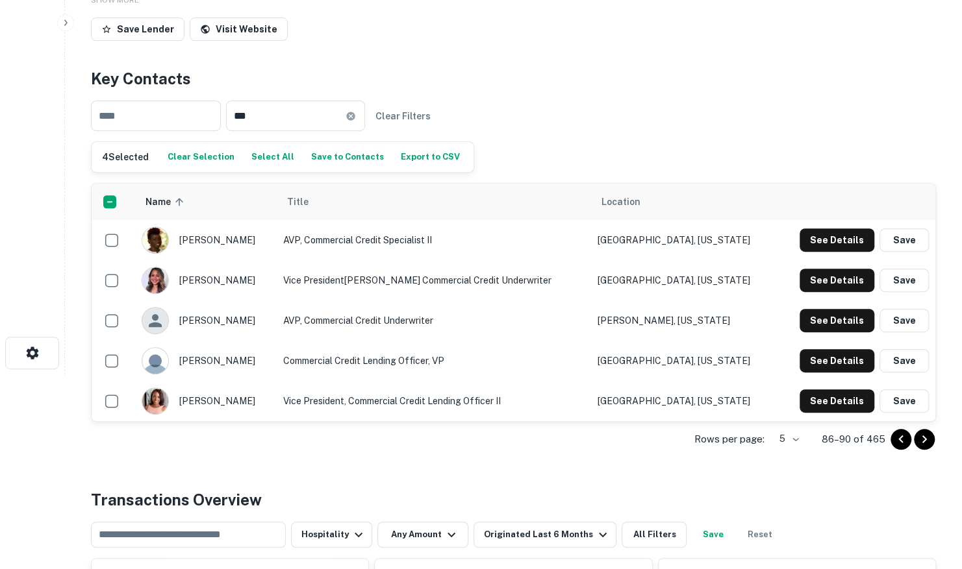
click at [926, 435] on icon "Go to next page" at bounding box center [924, 440] width 16 height 16
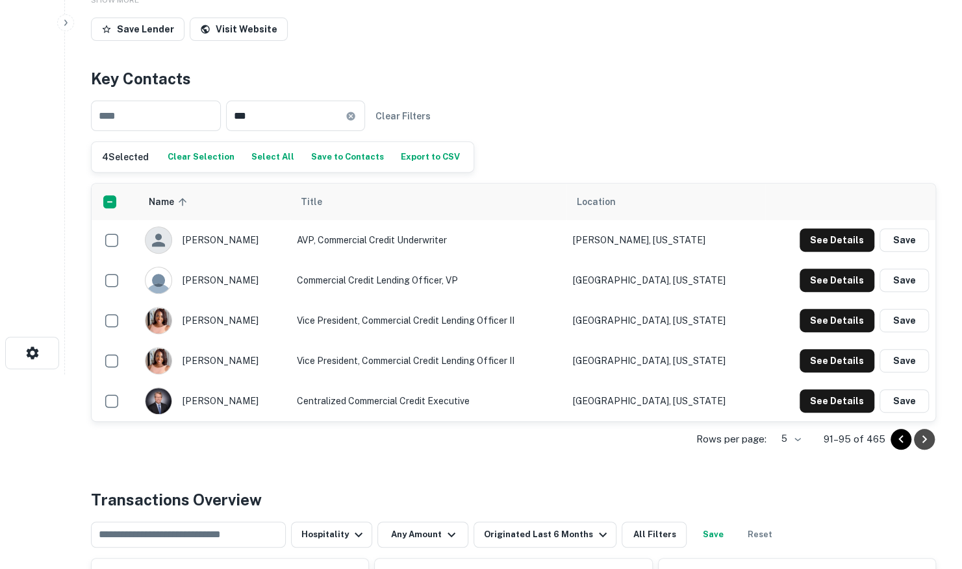
click at [925, 440] on icon "Go to next page" at bounding box center [924, 440] width 16 height 16
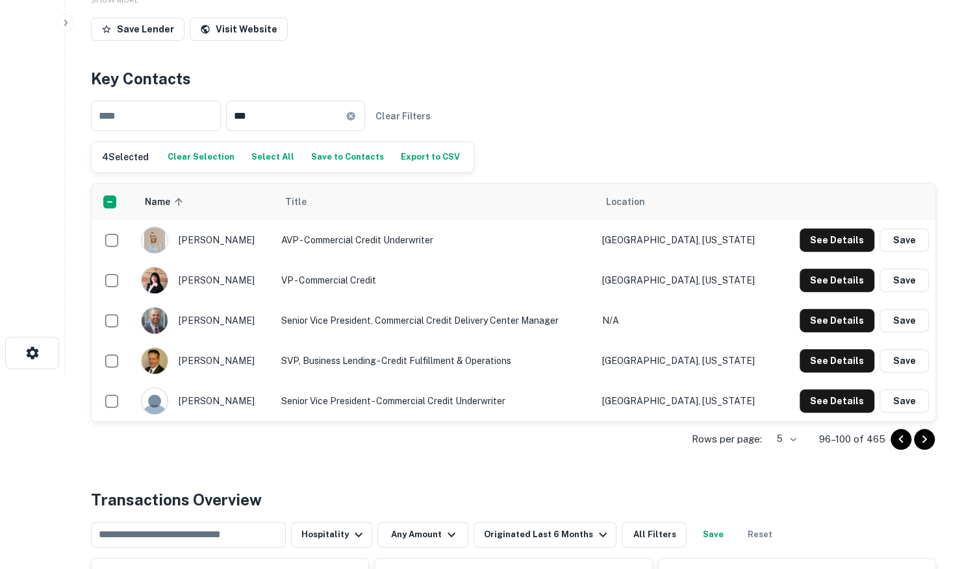
click at [925, 440] on icon "Go to next page" at bounding box center [924, 440] width 16 height 16
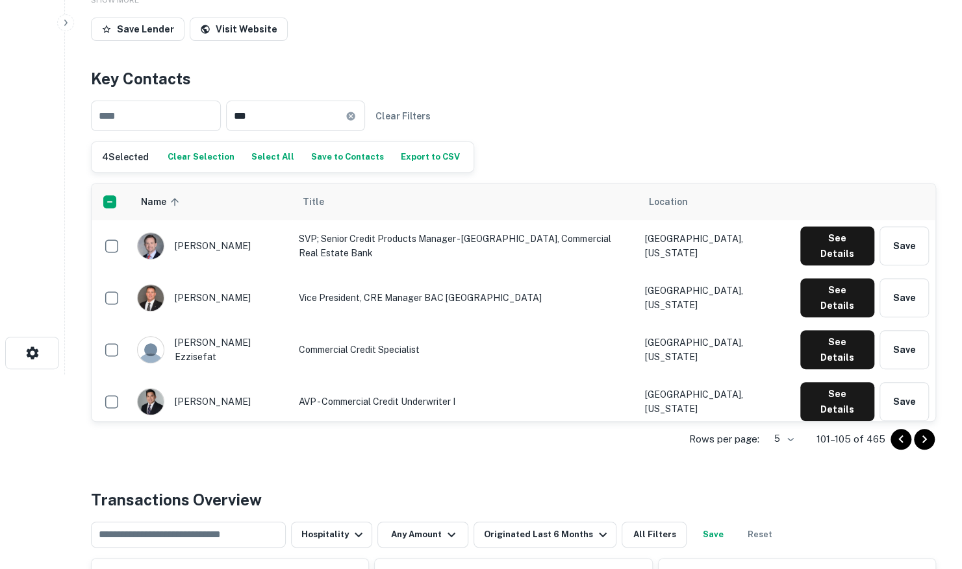
click at [925, 440] on icon "Go to next page" at bounding box center [924, 440] width 16 height 16
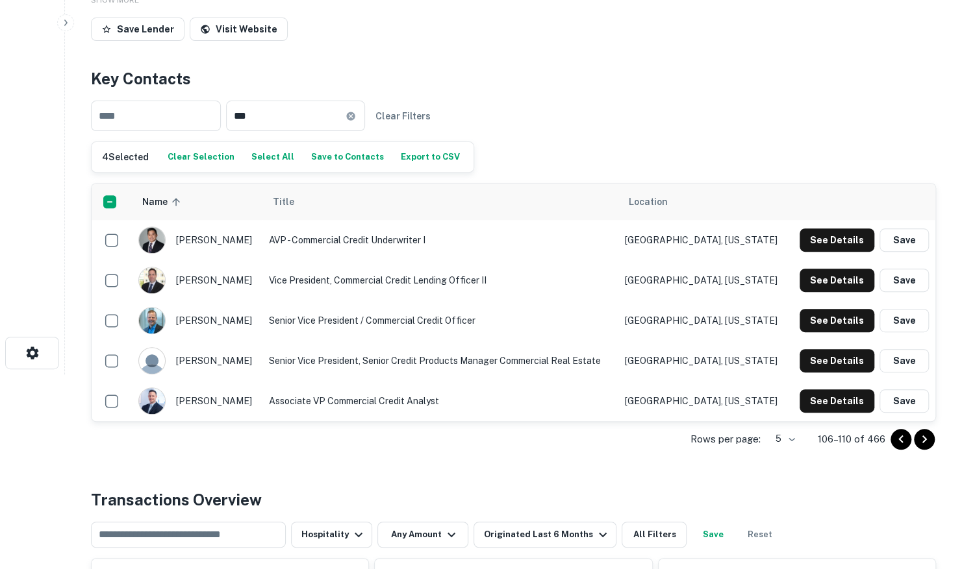
click at [910, 440] on div at bounding box center [912, 439] width 44 height 21
click at [890, 434] on div at bounding box center [912, 439] width 44 height 21
click at [897, 438] on icon "Go to previous page" at bounding box center [901, 440] width 16 height 16
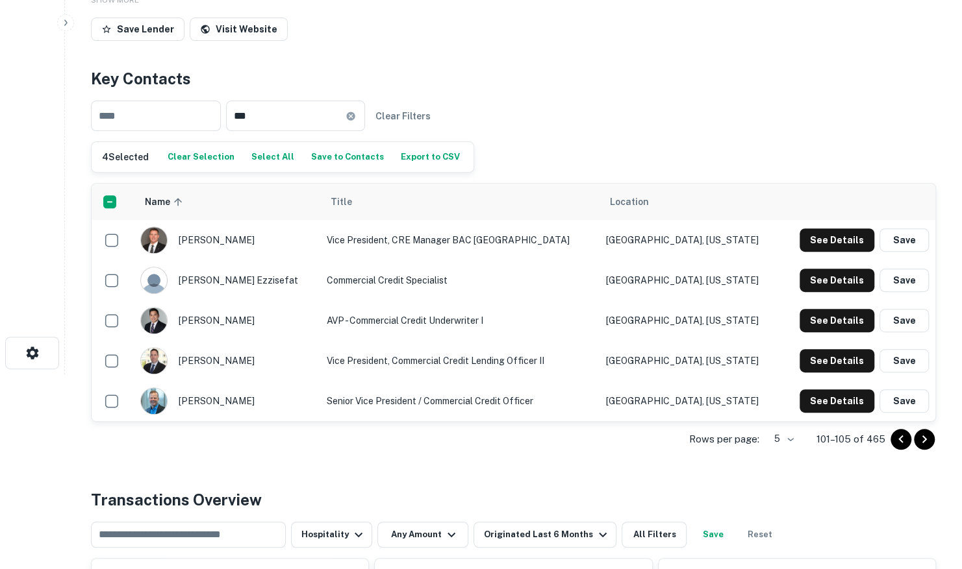
click at [923, 440] on icon "Go to next page" at bounding box center [924, 440] width 5 height 8
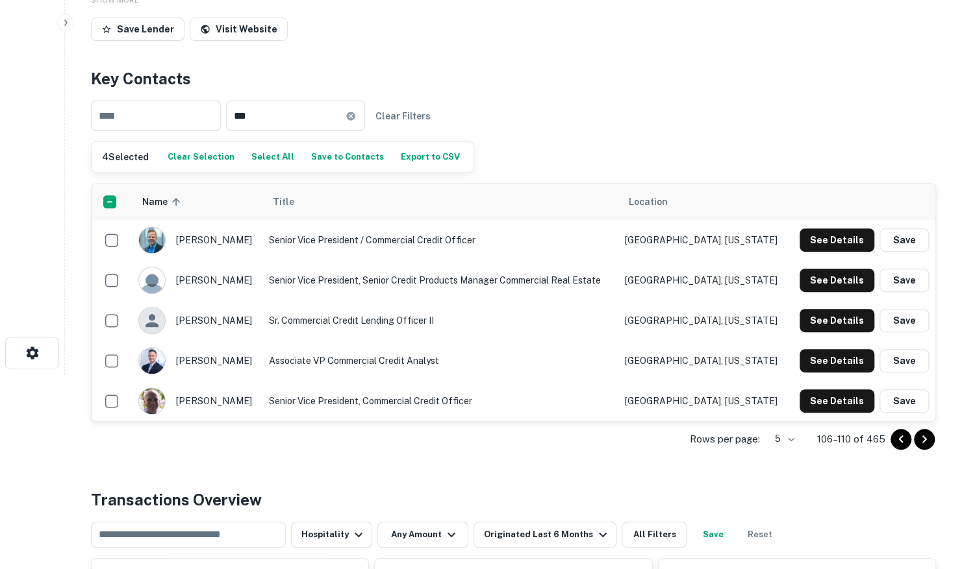
click at [920, 440] on icon "Go to next page" at bounding box center [924, 440] width 16 height 16
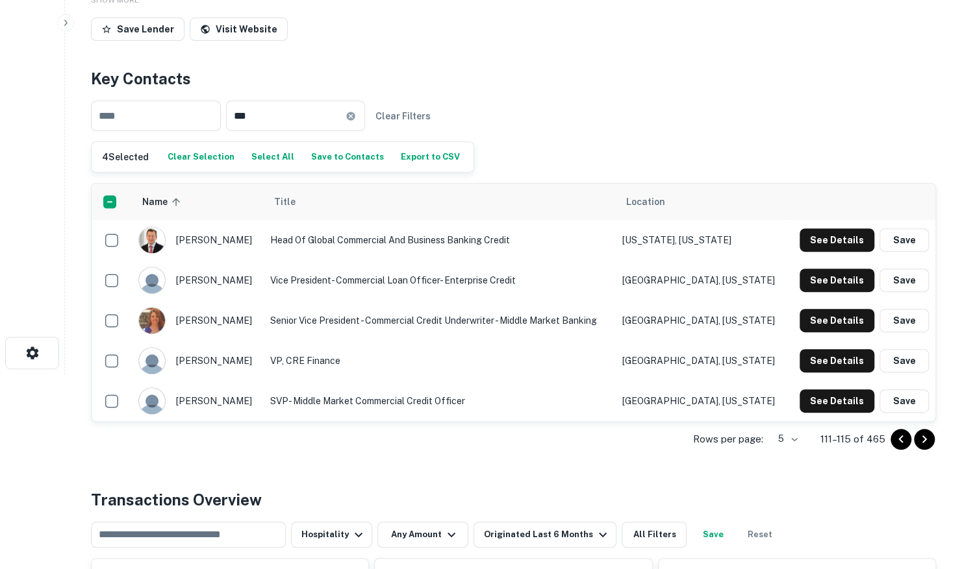
click at [921, 439] on icon "Go to next page" at bounding box center [924, 440] width 16 height 16
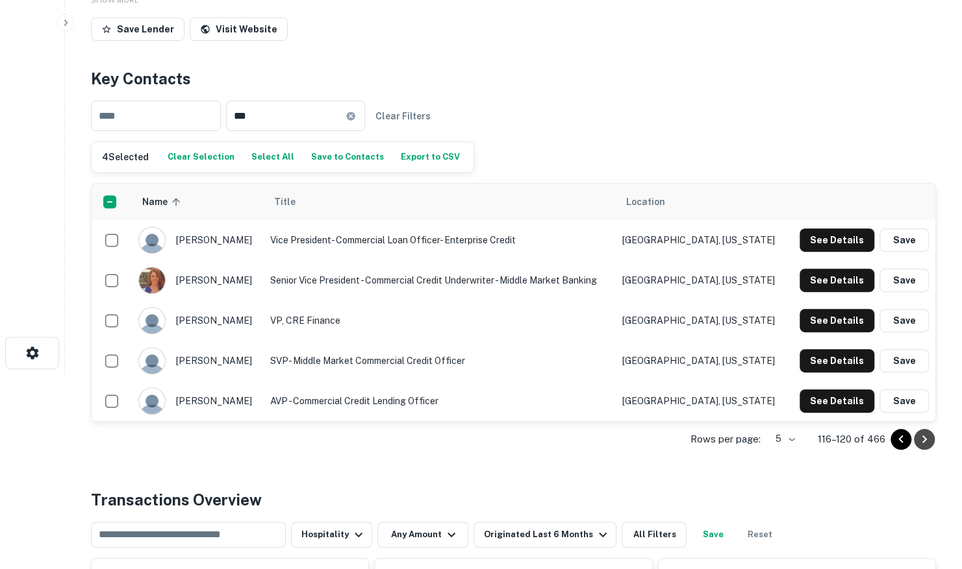
click at [923, 439] on icon "Go to next page" at bounding box center [924, 440] width 16 height 16
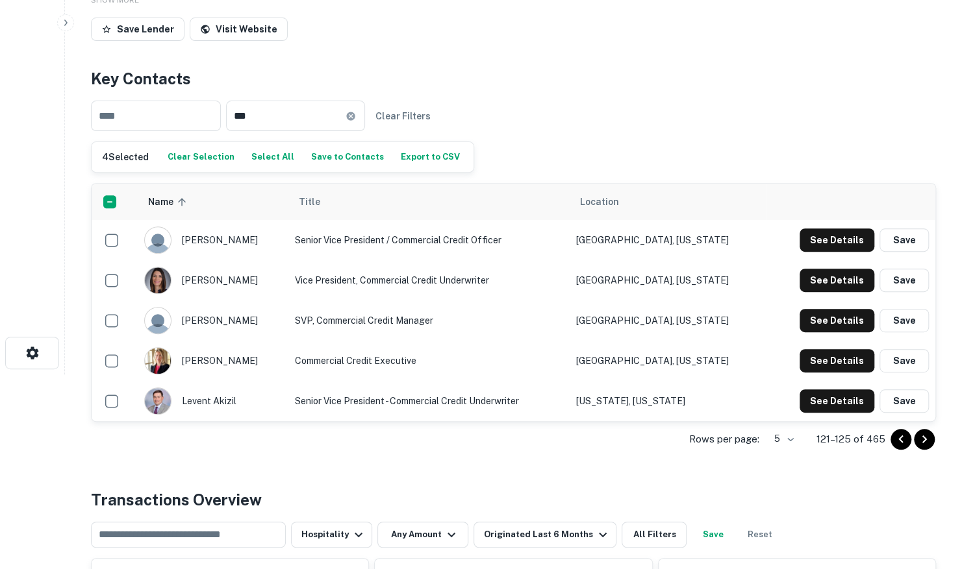
click at [325, 155] on button "Save to Contacts" at bounding box center [347, 156] width 79 height 19
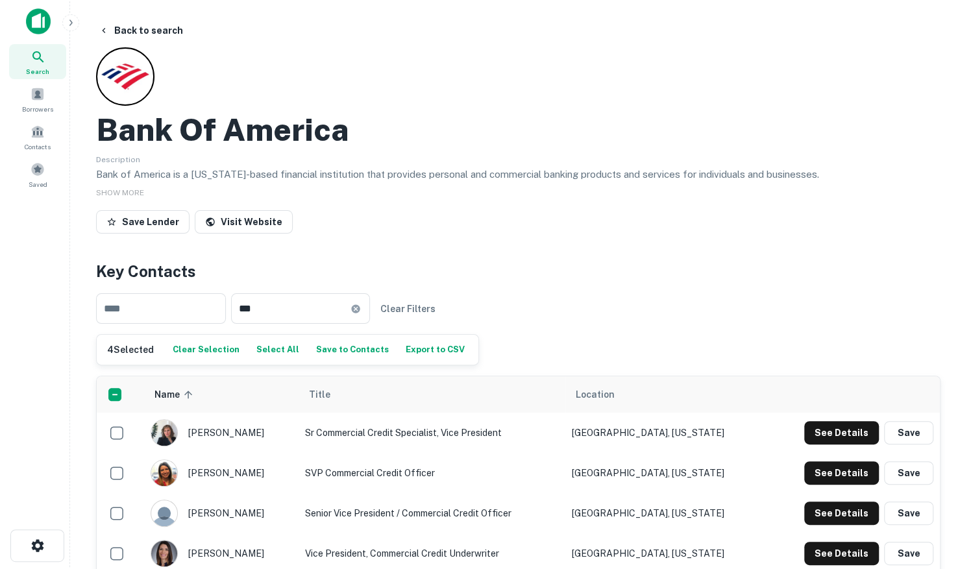
scroll to position [0, 0]
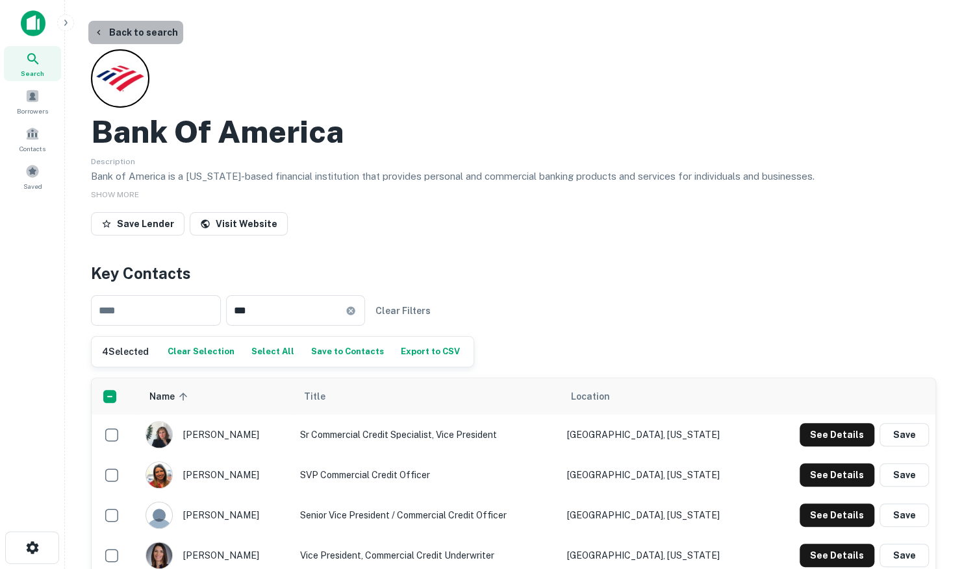
click at [157, 31] on button "Back to search" at bounding box center [135, 32] width 95 height 23
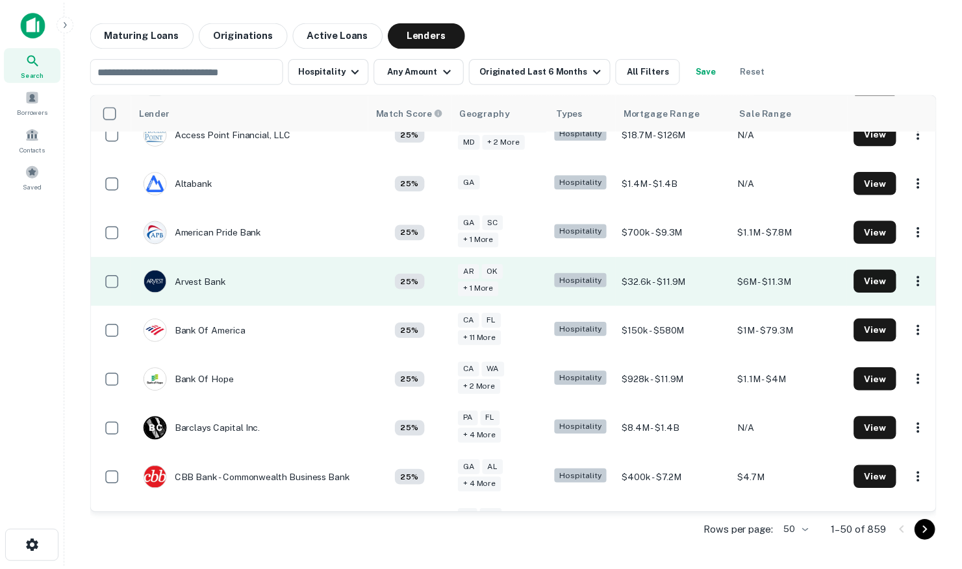
scroll to position [130, 0]
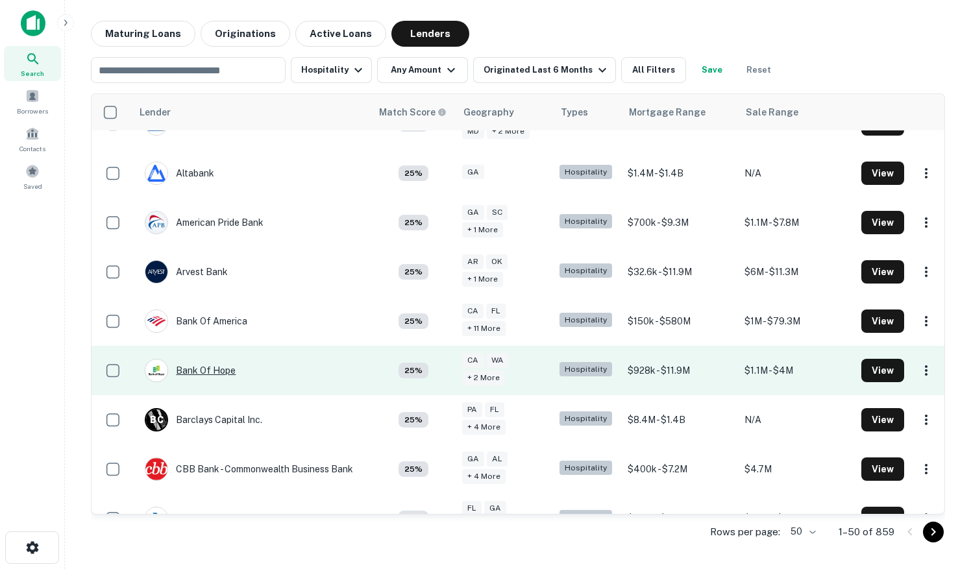
click at [186, 373] on div "Bank Of Hope" at bounding box center [190, 370] width 91 height 23
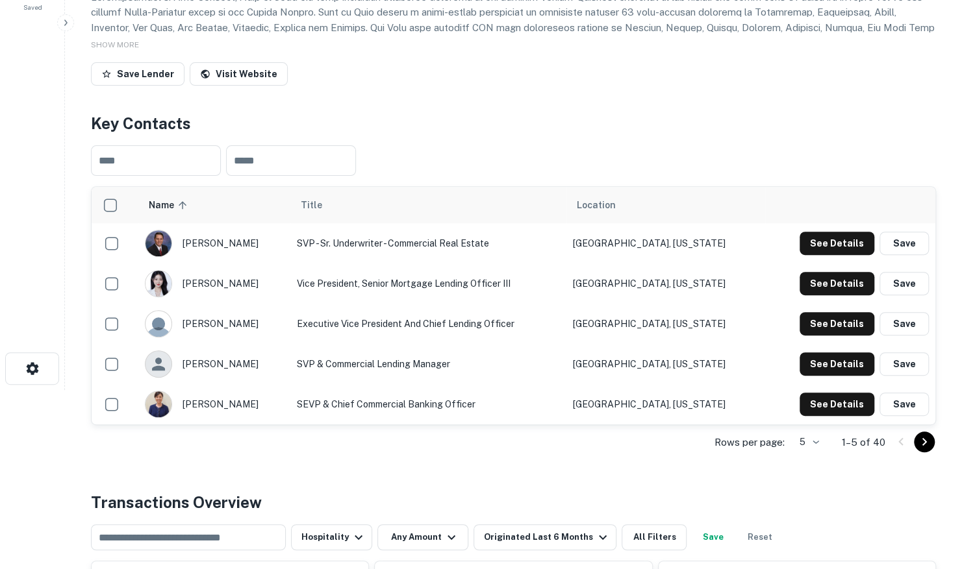
scroll to position [195, 0]
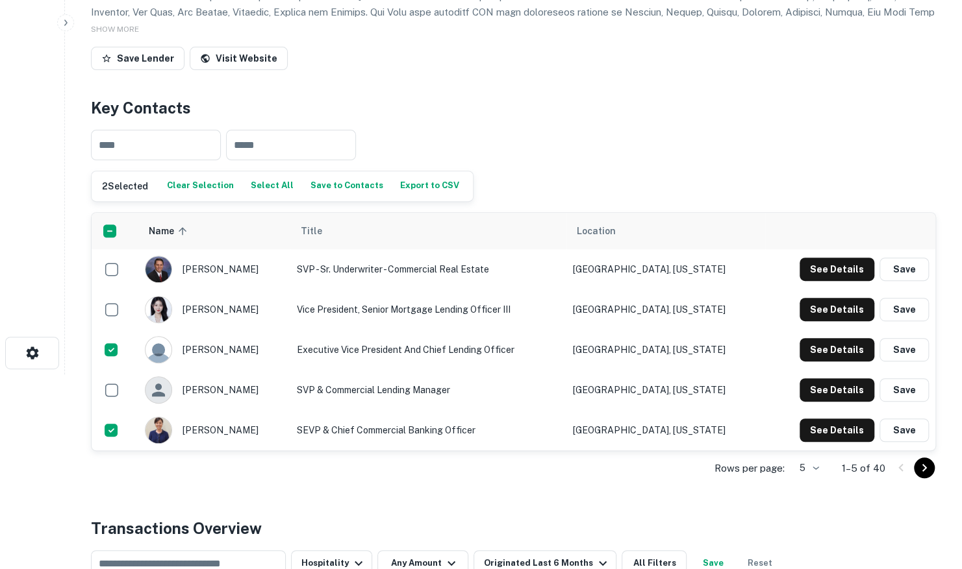
click at [926, 464] on icon "Go to next page" at bounding box center [924, 468] width 16 height 16
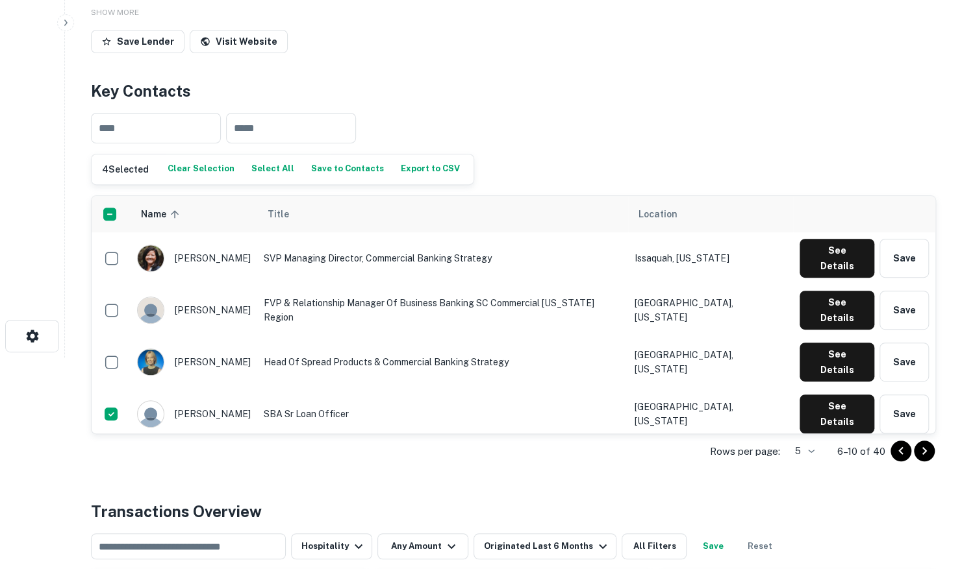
scroll to position [260, 0]
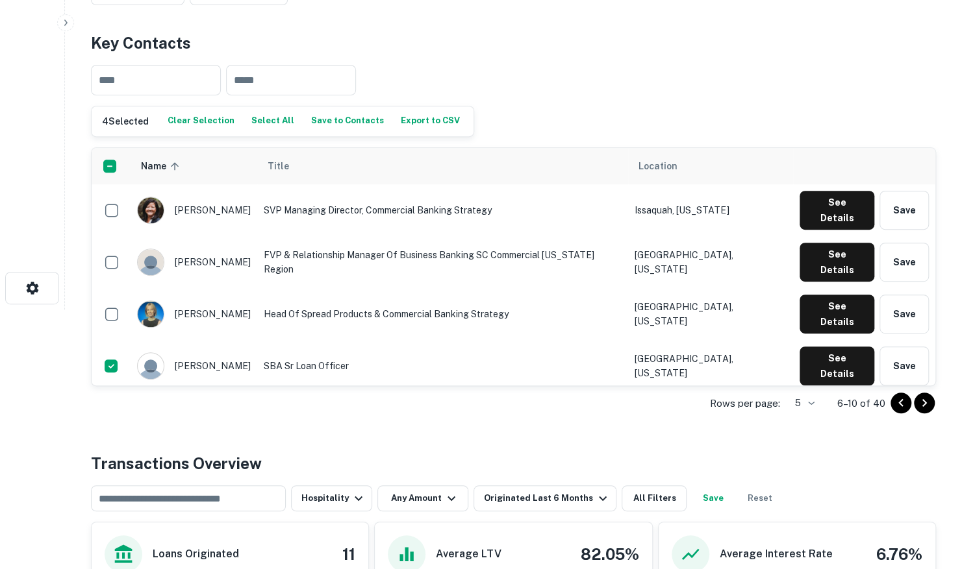
click at [923, 401] on icon "Go to next page" at bounding box center [924, 403] width 16 height 16
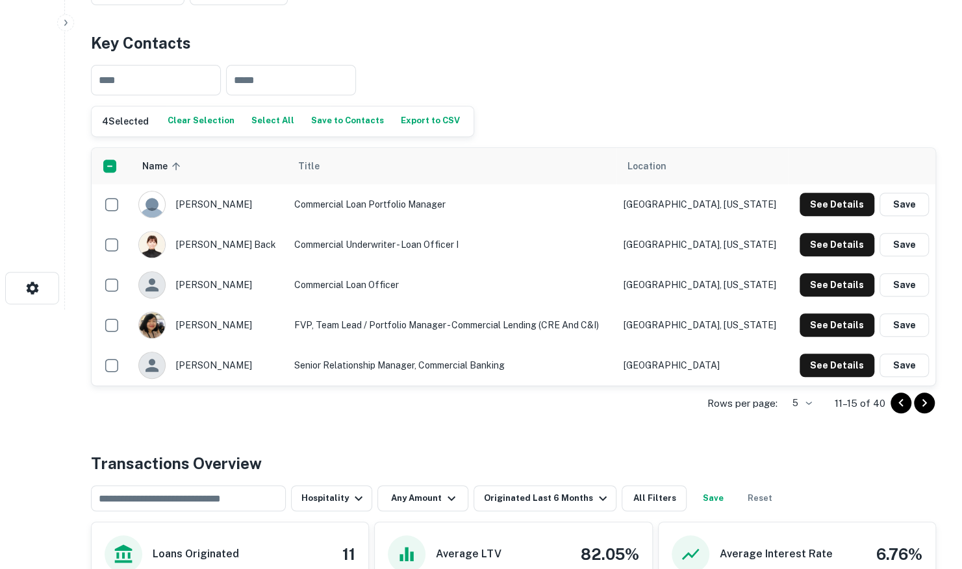
click at [925, 403] on icon "Go to next page" at bounding box center [924, 403] width 16 height 16
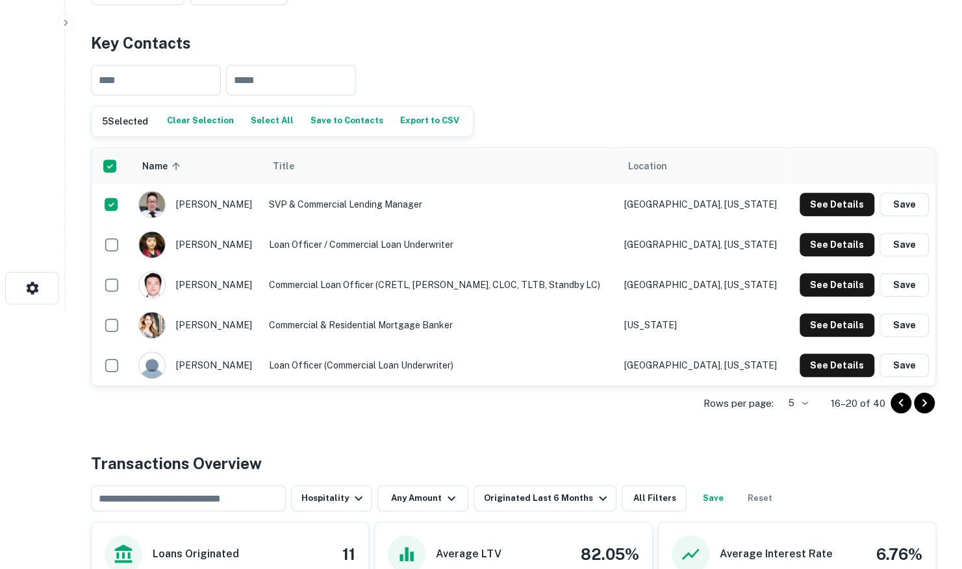
click at [922, 403] on icon "Go to next page" at bounding box center [924, 403] width 16 height 16
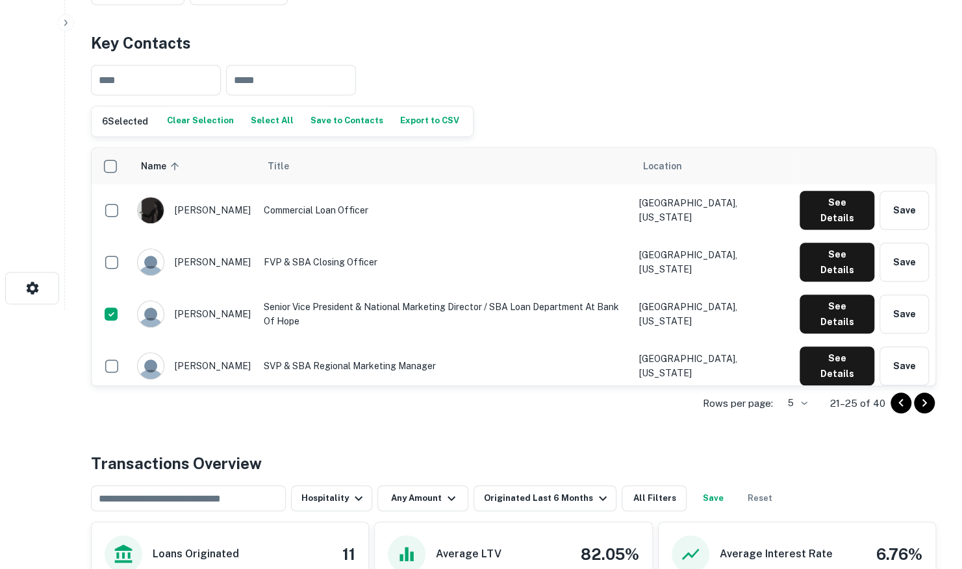
click at [921, 404] on icon "Go to next page" at bounding box center [924, 403] width 16 height 16
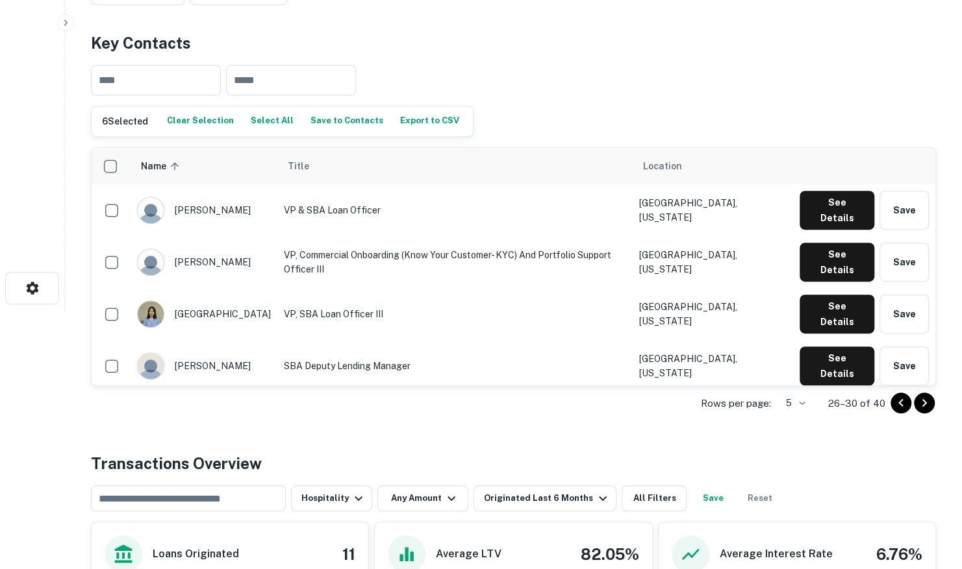
click at [924, 398] on icon "Go to next page" at bounding box center [924, 403] width 16 height 16
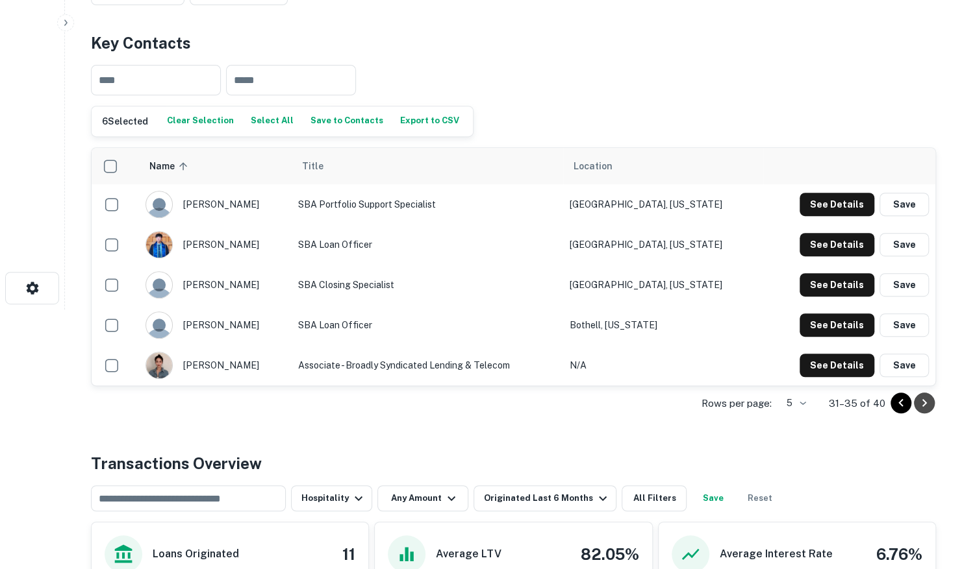
click at [926, 403] on icon "Go to next page" at bounding box center [924, 403] width 16 height 16
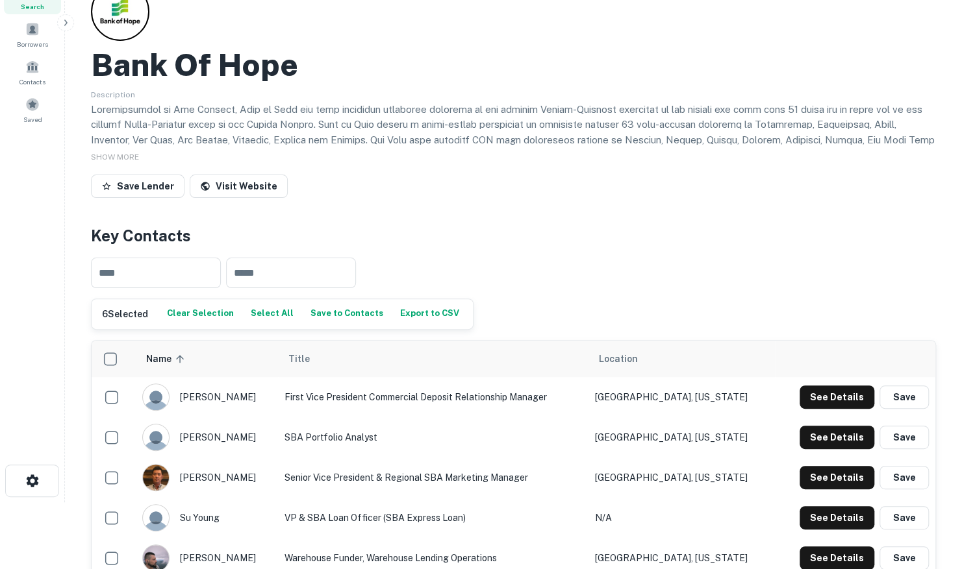
scroll to position [65, 0]
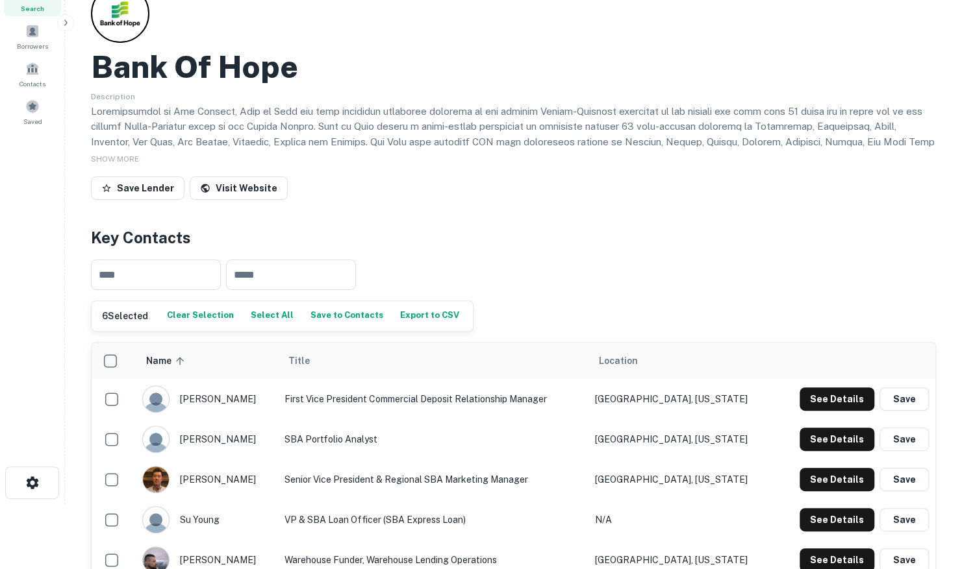
click at [339, 318] on button "Save to Contacts" at bounding box center [346, 316] width 79 height 19
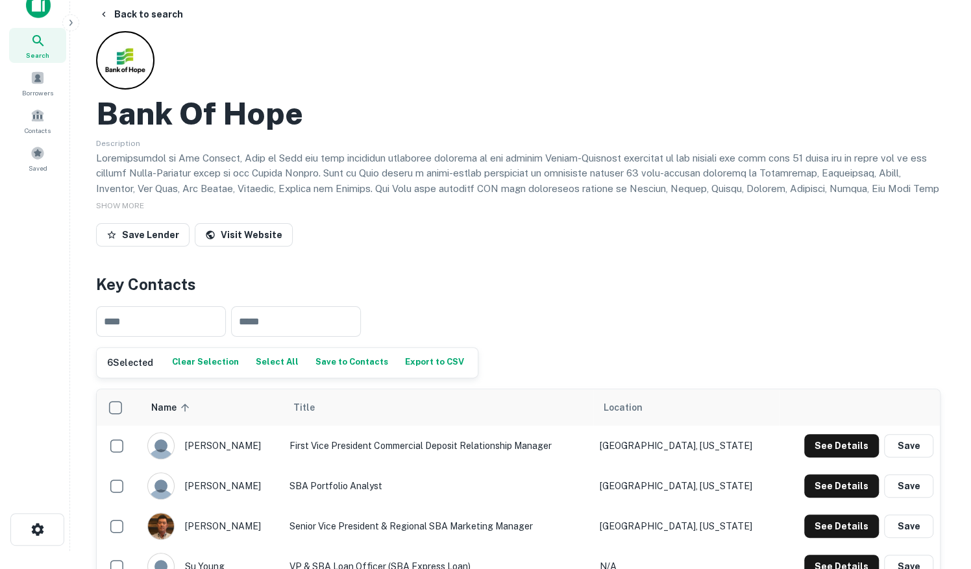
scroll to position [0, 0]
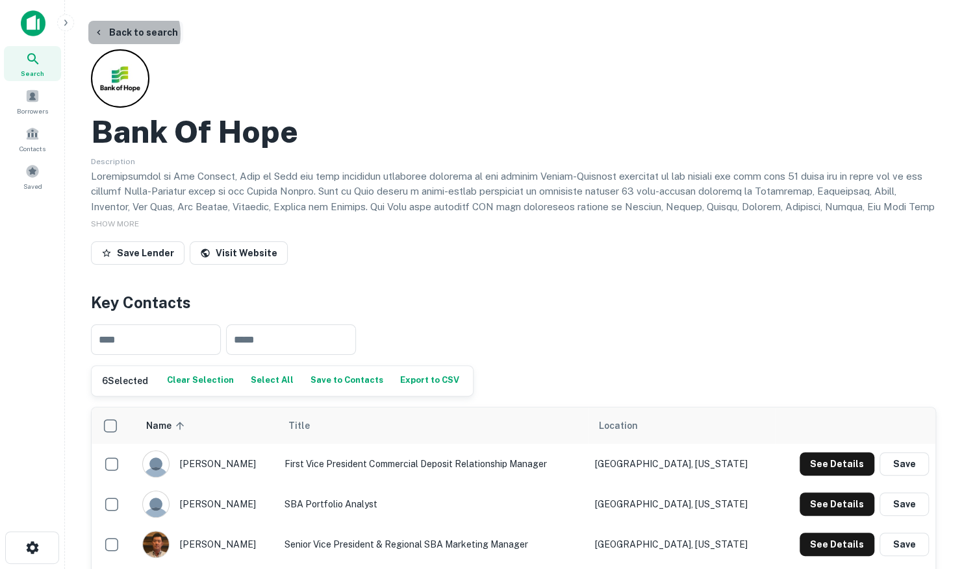
click at [126, 34] on button "Back to search" at bounding box center [135, 32] width 95 height 23
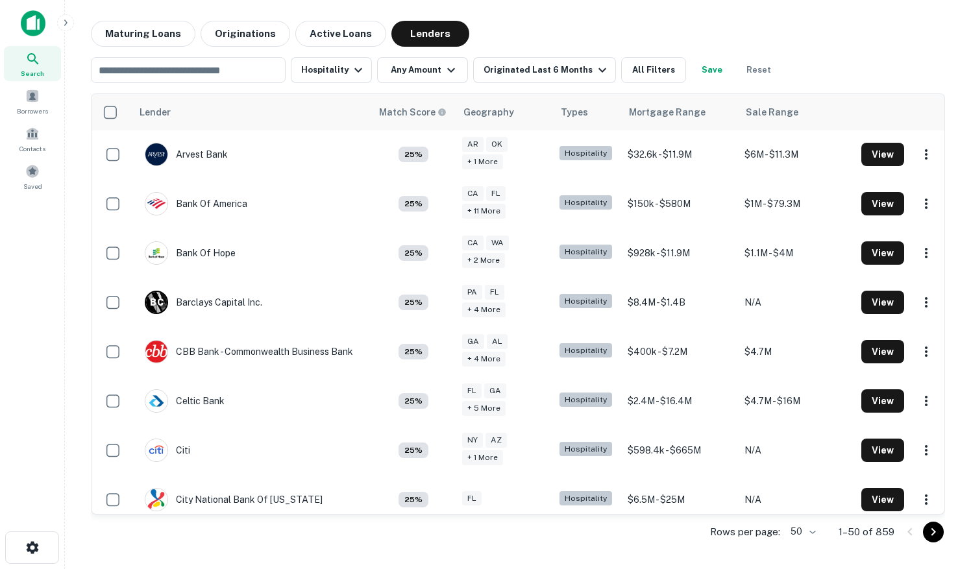
scroll to position [260, 0]
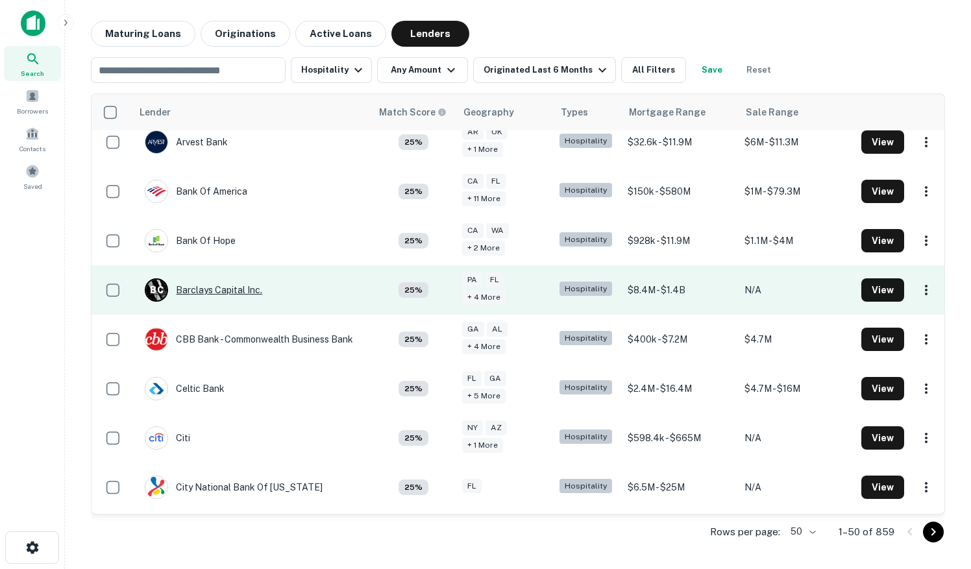
click at [223, 288] on div "B C Barclays Capital Inc." at bounding box center [204, 290] width 118 height 23
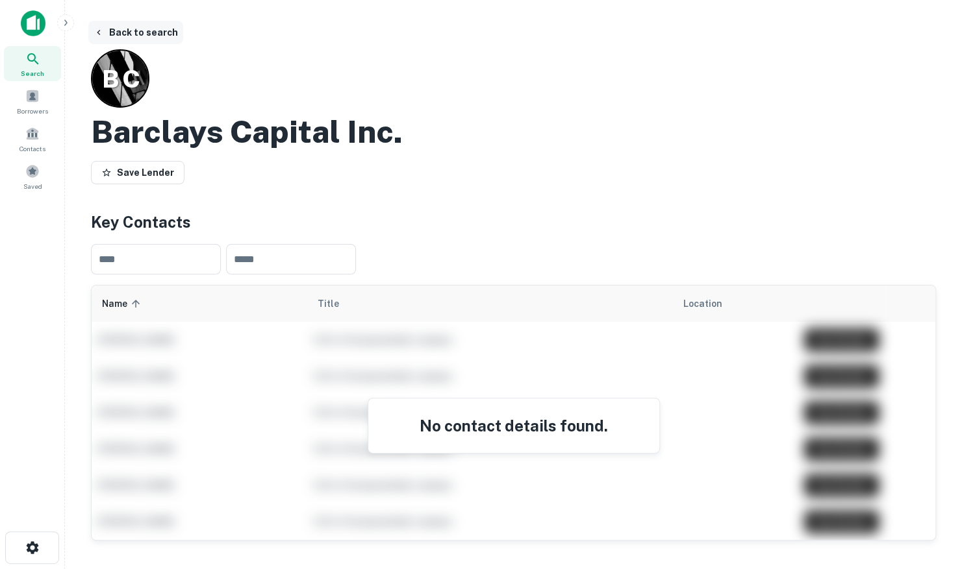
click at [115, 30] on button "Back to search" at bounding box center [135, 32] width 95 height 23
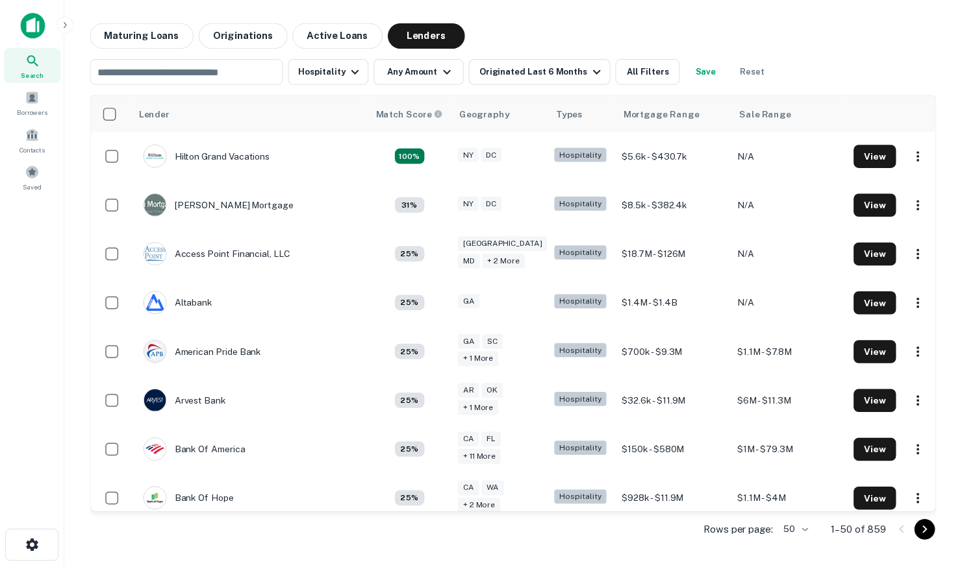
scroll to position [260, 0]
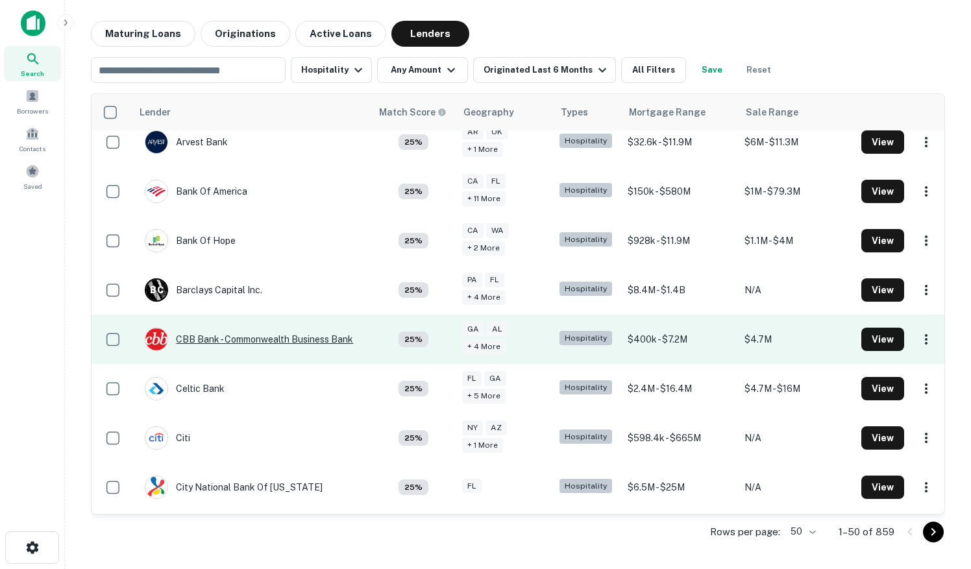
click at [208, 334] on div "CBB Bank - Commonwealth Business Bank" at bounding box center [249, 339] width 208 height 23
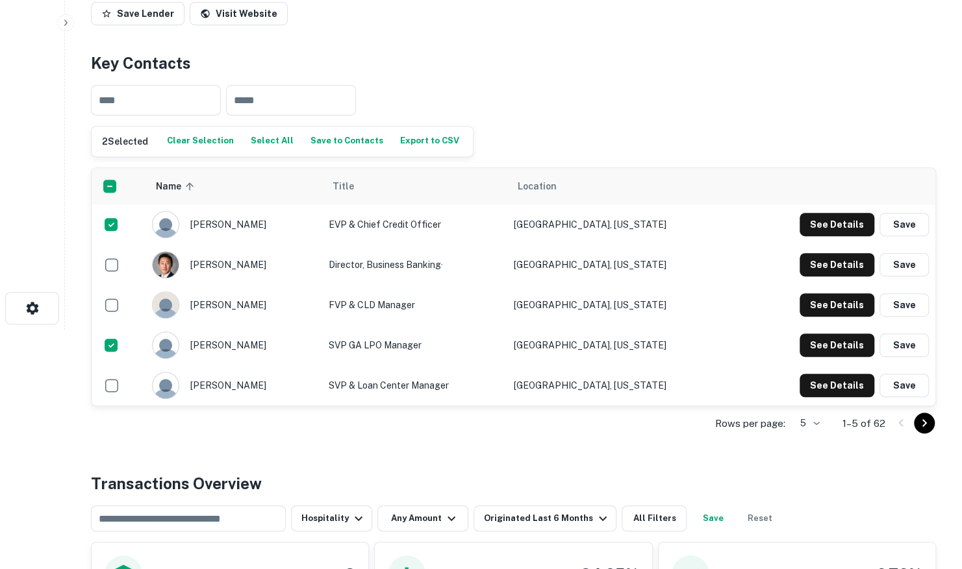
scroll to position [260, 0]
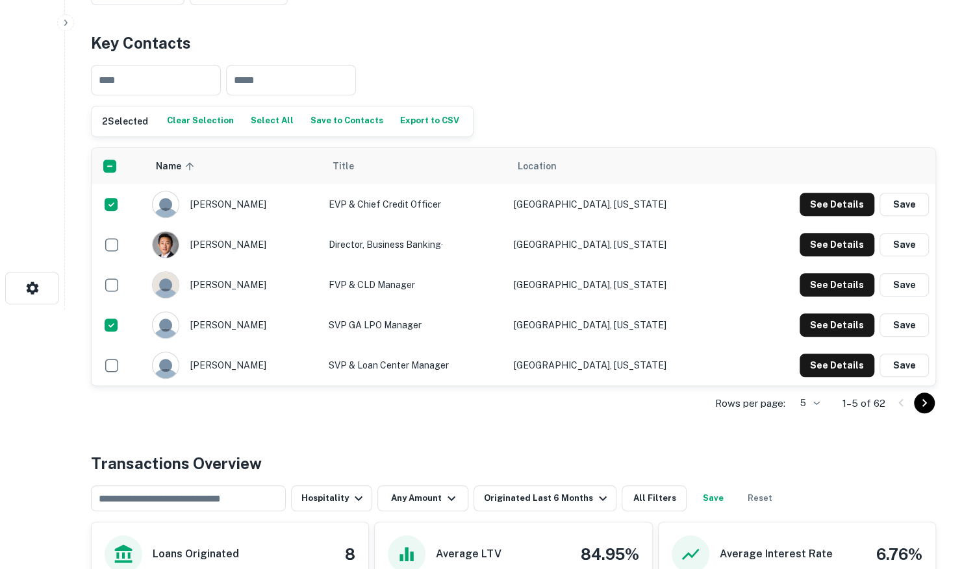
click at [924, 401] on icon "Go to next page" at bounding box center [924, 403] width 5 height 8
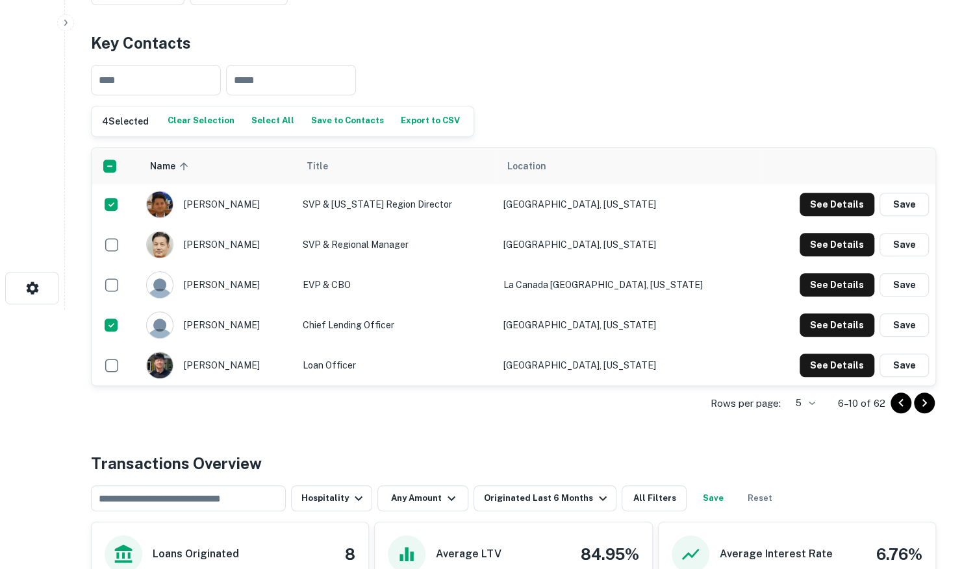
click at [925, 407] on icon "Go to next page" at bounding box center [924, 403] width 16 height 16
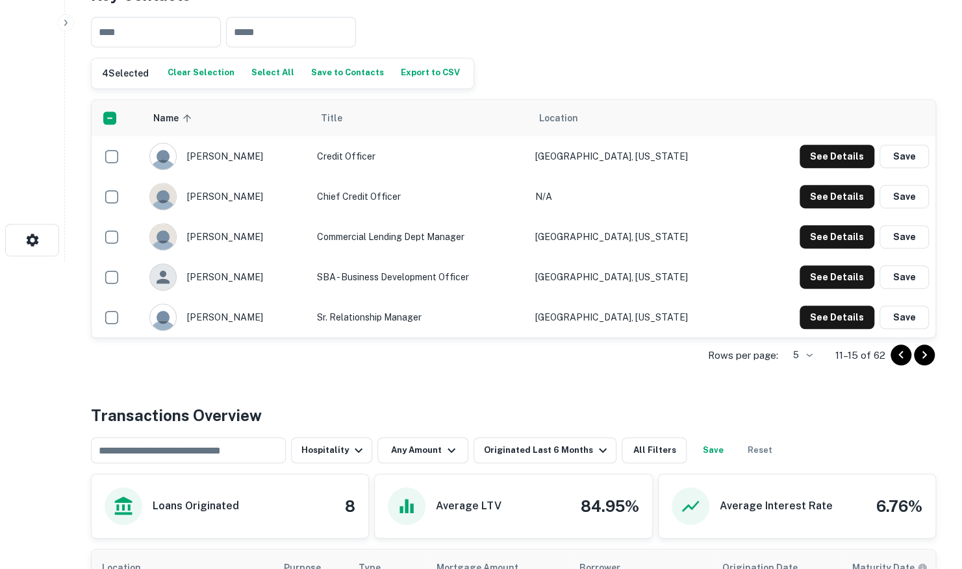
scroll to position [325, 0]
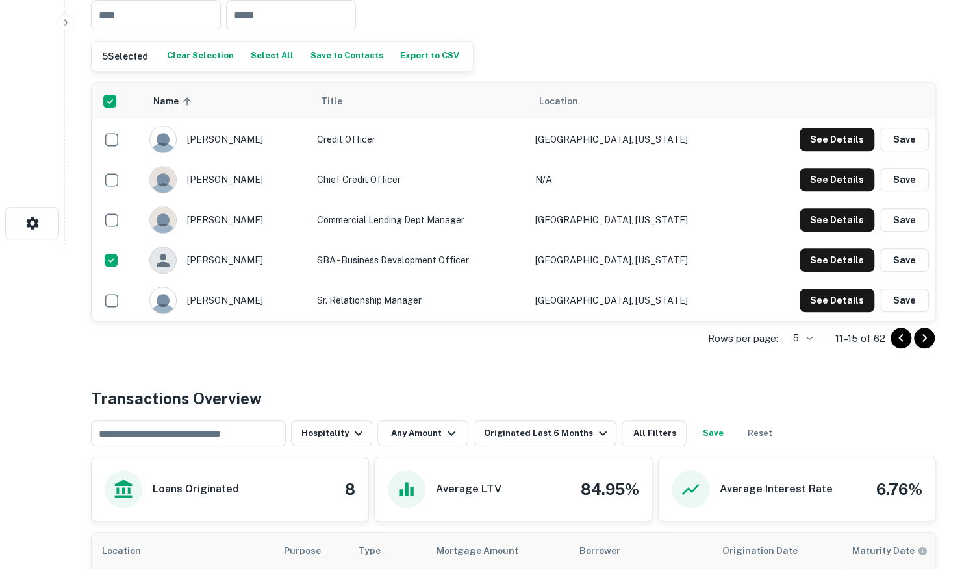
click at [921, 338] on icon "Go to next page" at bounding box center [924, 339] width 16 height 16
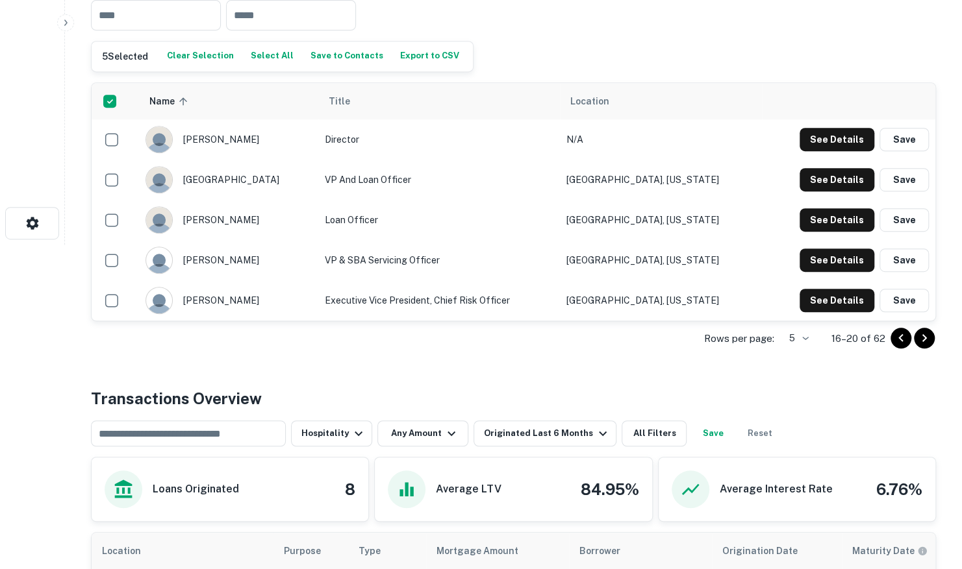
click at [925, 338] on icon "Go to next page" at bounding box center [924, 338] width 5 height 8
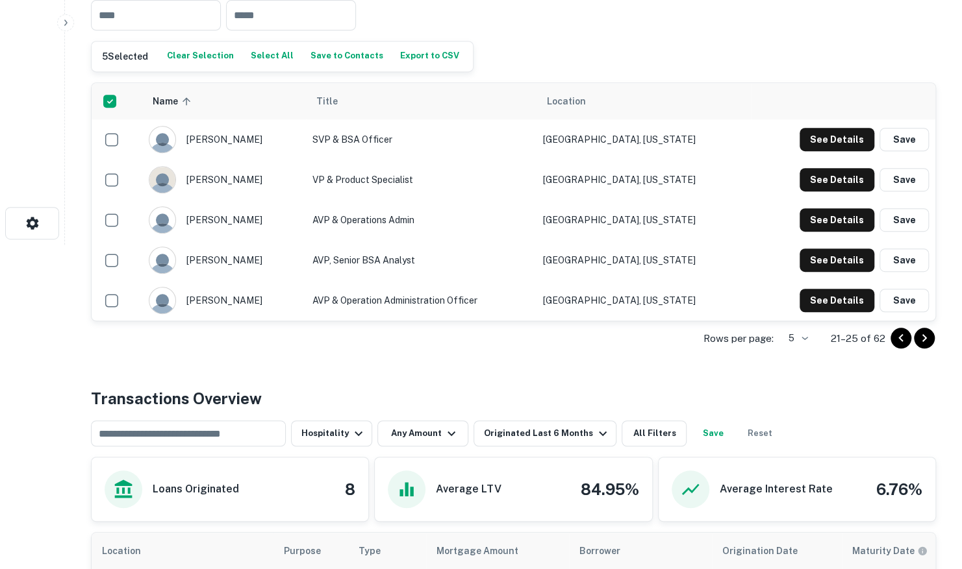
click at [918, 339] on icon "Go to next page" at bounding box center [924, 339] width 16 height 16
click at [930, 335] on icon "Go to next page" at bounding box center [924, 339] width 16 height 16
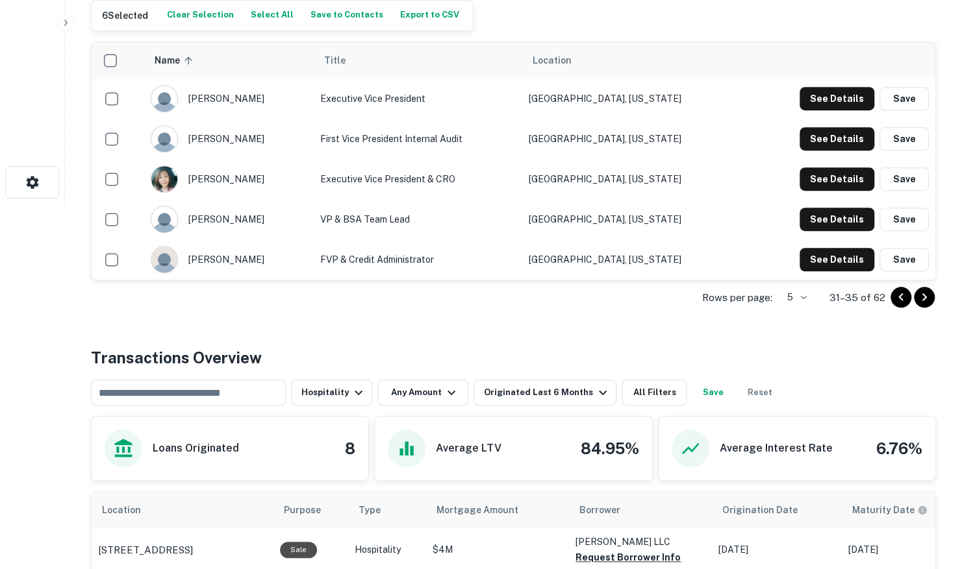
scroll to position [390, 0]
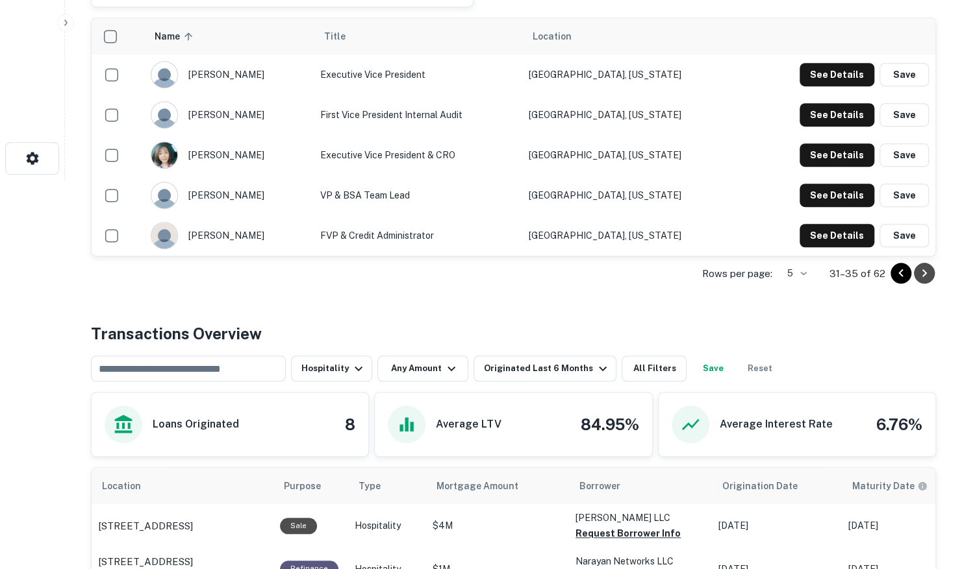
click at [927, 271] on icon "Go to next page" at bounding box center [924, 274] width 16 height 16
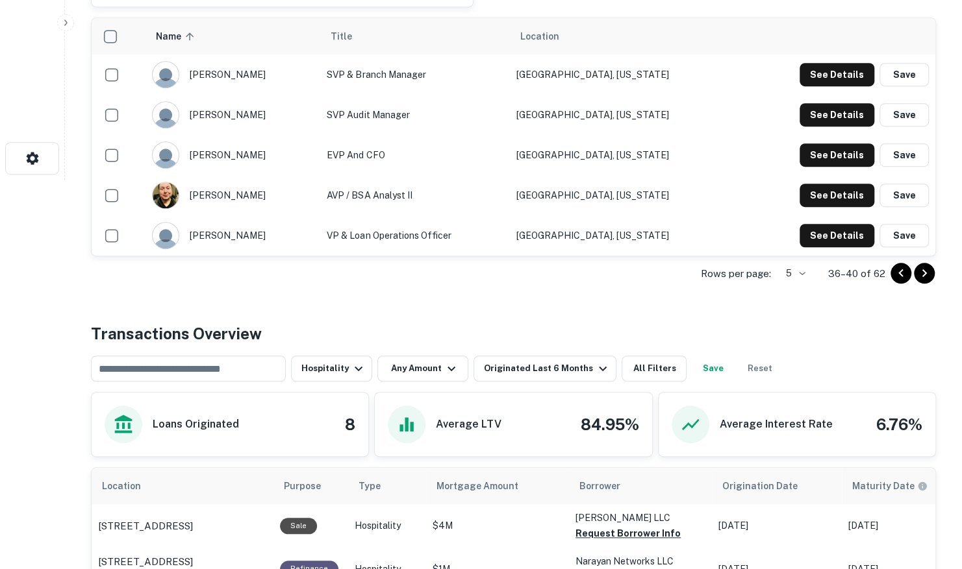
click at [923, 271] on icon "Go to next page" at bounding box center [924, 274] width 16 height 16
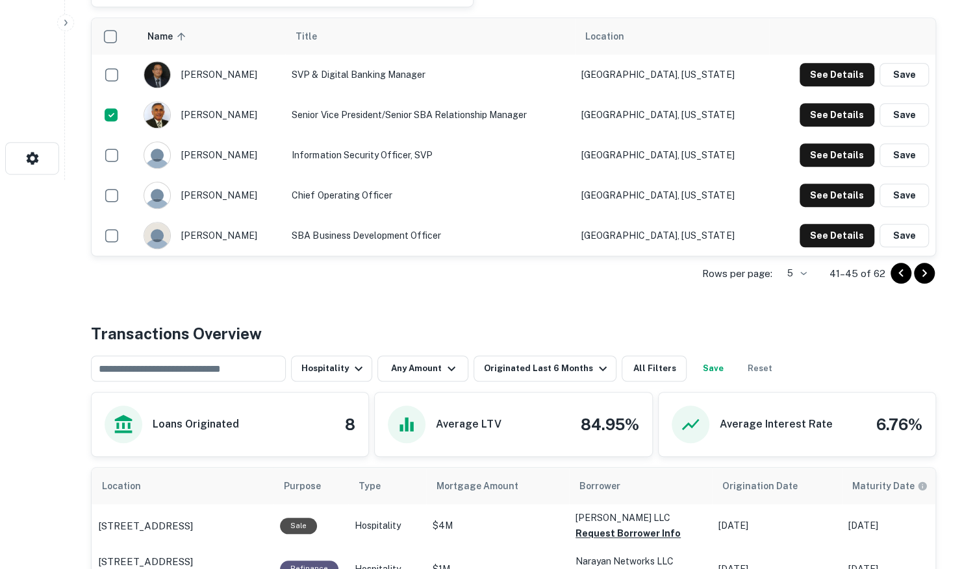
click at [924, 273] on icon "Go to next page" at bounding box center [924, 273] width 5 height 8
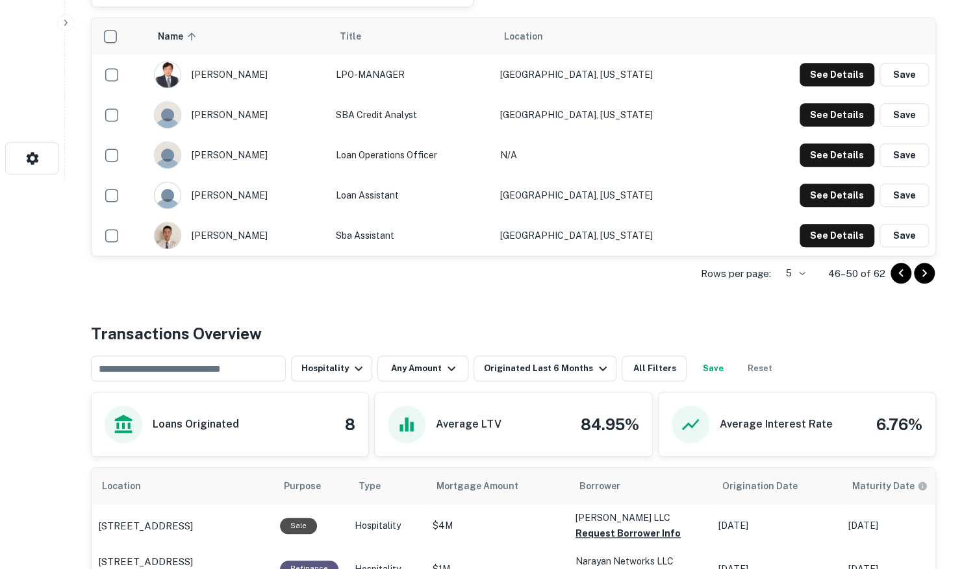
click at [921, 273] on icon "Go to next page" at bounding box center [924, 274] width 16 height 16
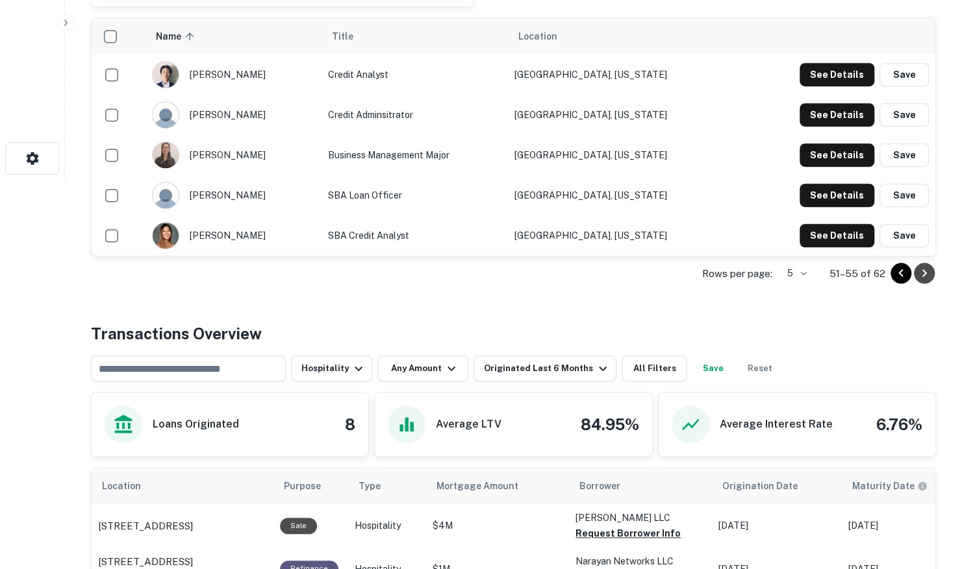
click at [927, 277] on icon "Go to next page" at bounding box center [924, 274] width 16 height 16
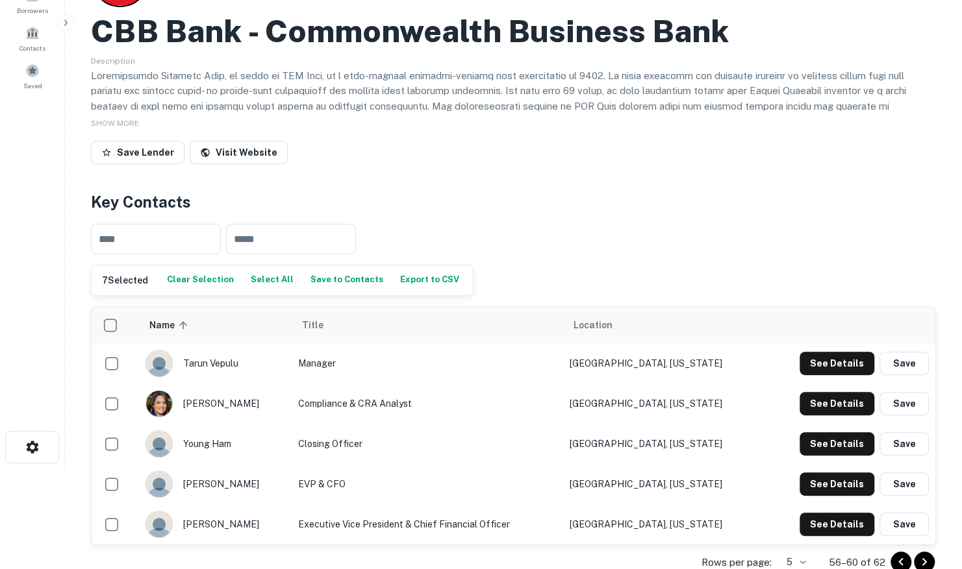
scroll to position [65, 0]
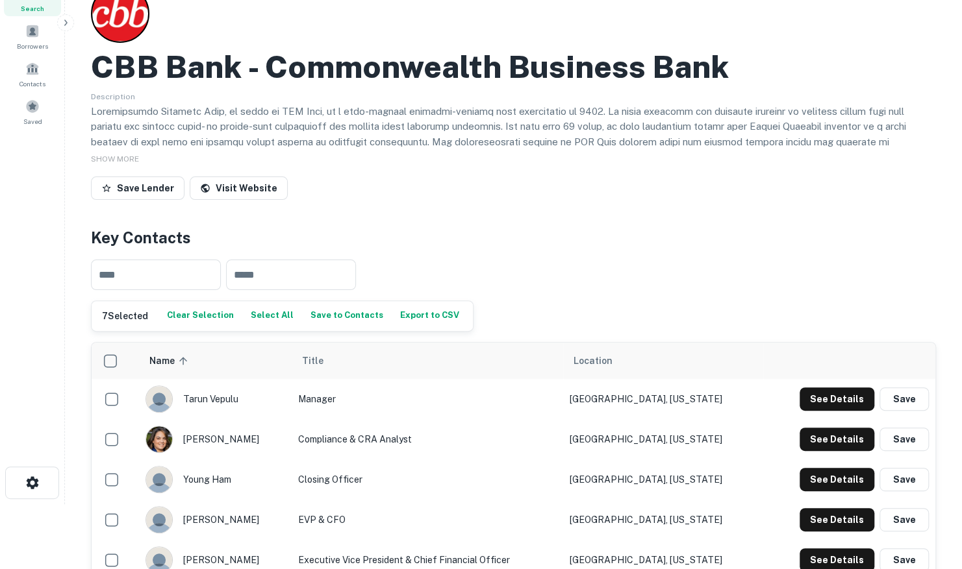
click at [329, 314] on button "Save to Contacts" at bounding box center [346, 316] width 79 height 19
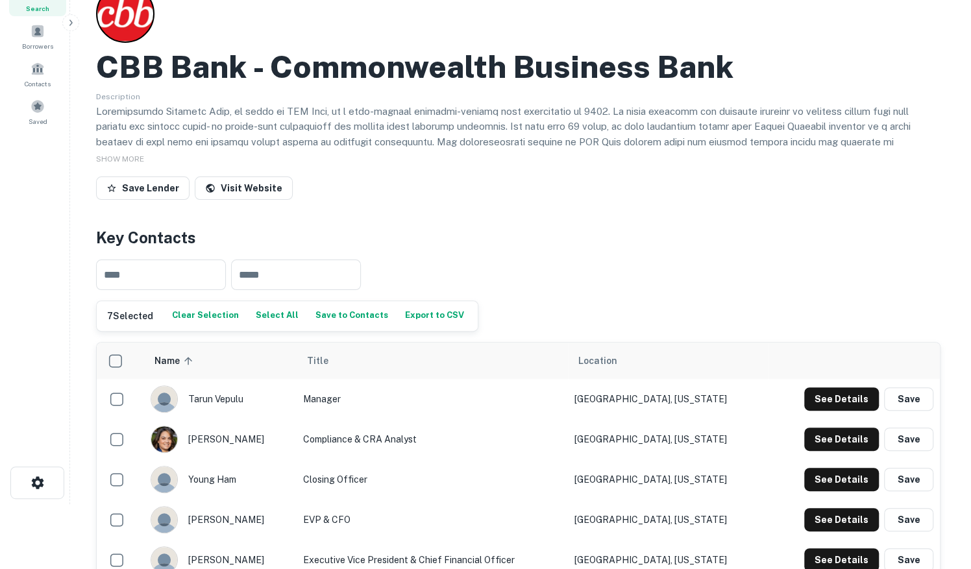
scroll to position [0, 0]
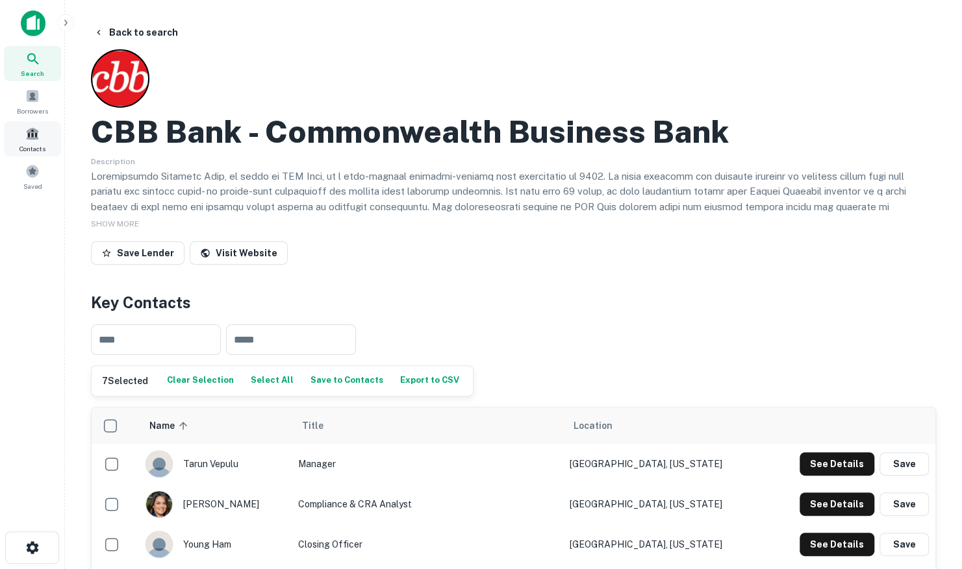
click at [38, 132] on span at bounding box center [32, 134] width 14 height 14
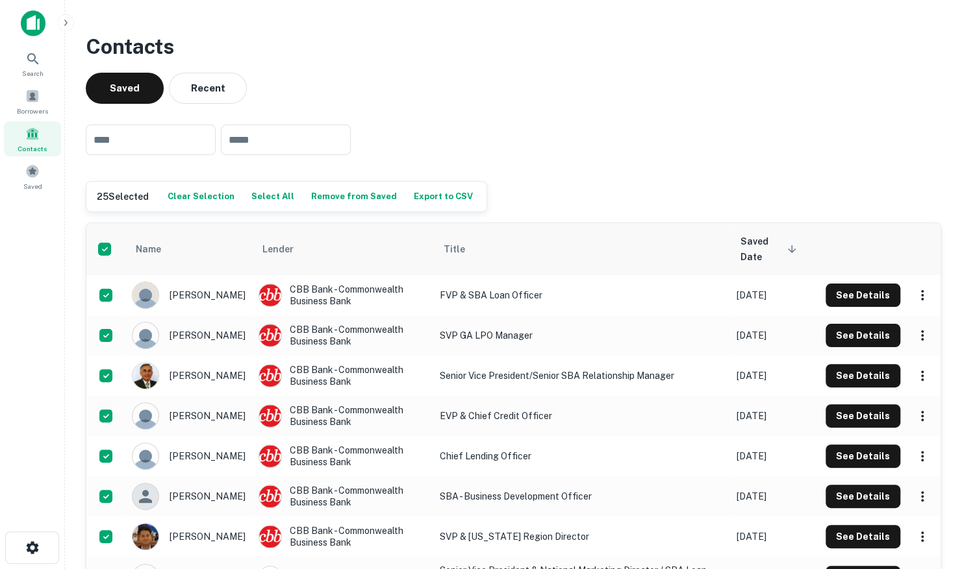
click at [414, 194] on button "Export to CSV" at bounding box center [443, 196] width 66 height 19
click at [720, 153] on div "​ ​" at bounding box center [513, 139] width 855 height 51
click at [36, 57] on icon at bounding box center [33, 59] width 16 height 16
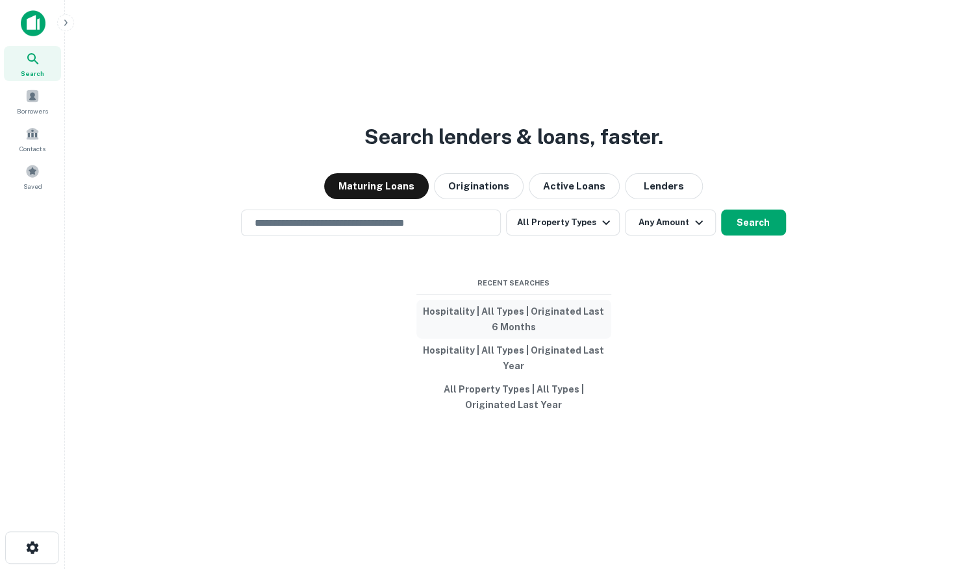
click at [500, 310] on button "Hospitality | All Types | Originated Last 6 Months" at bounding box center [513, 319] width 195 height 39
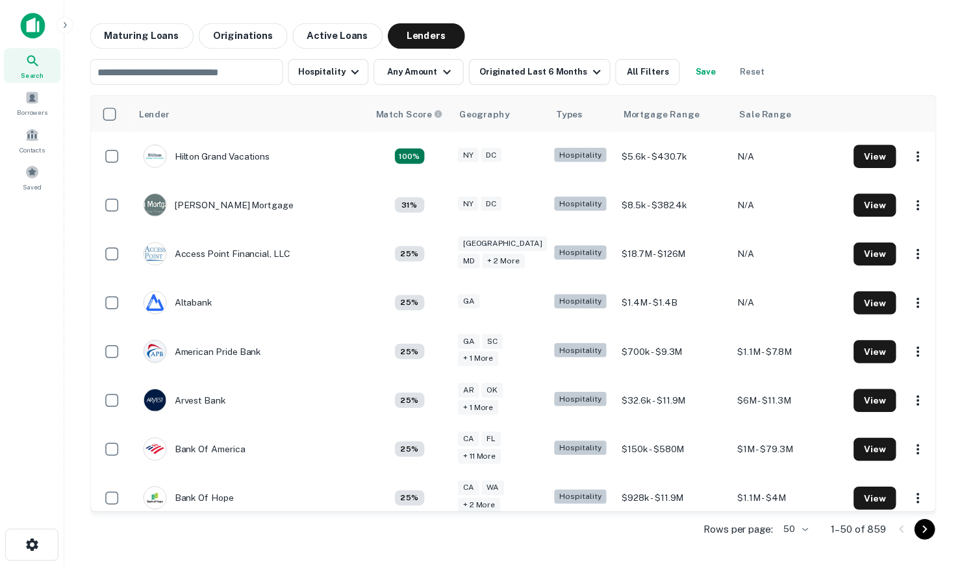
scroll to position [260, 0]
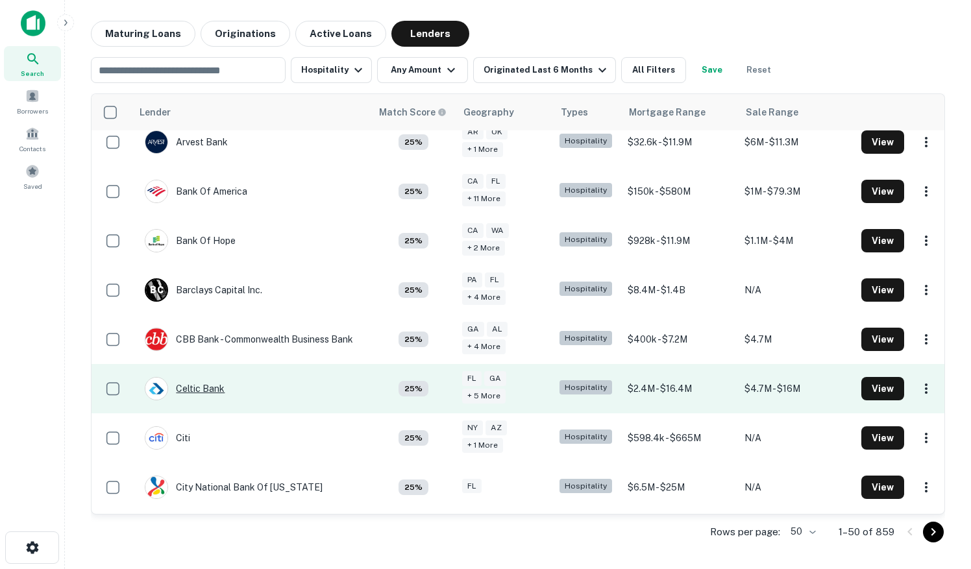
click at [210, 390] on div "Celtic Bank" at bounding box center [185, 388] width 80 height 23
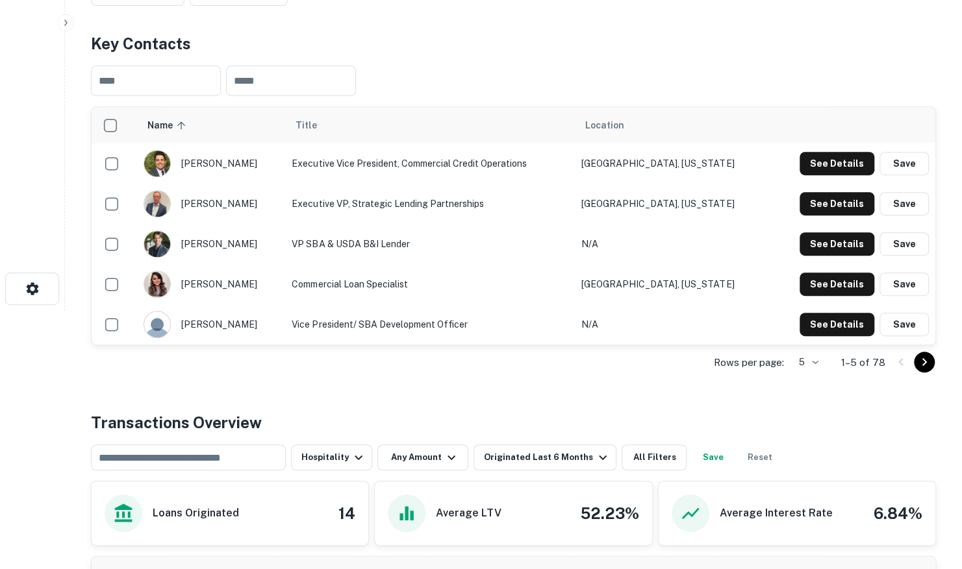
scroll to position [260, 0]
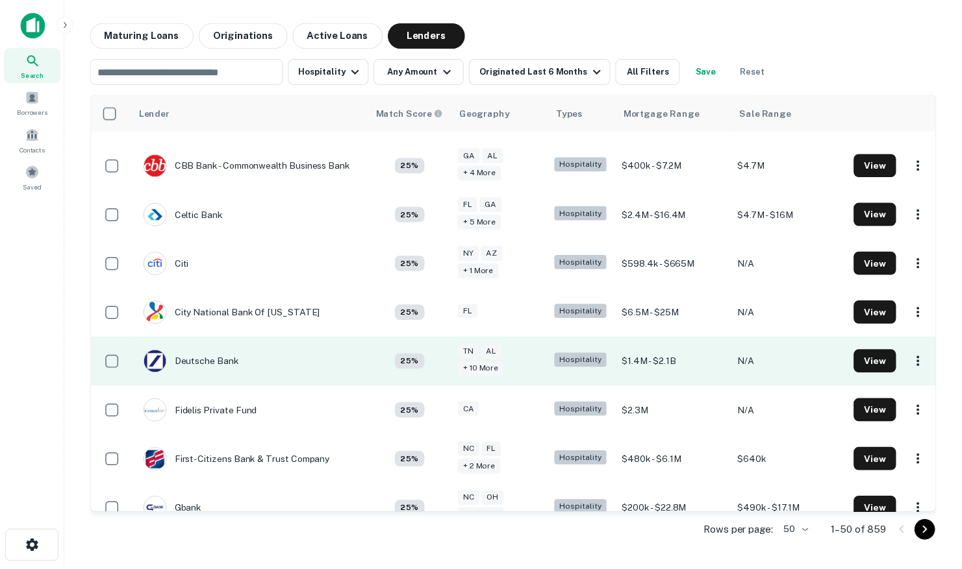
scroll to position [455, 0]
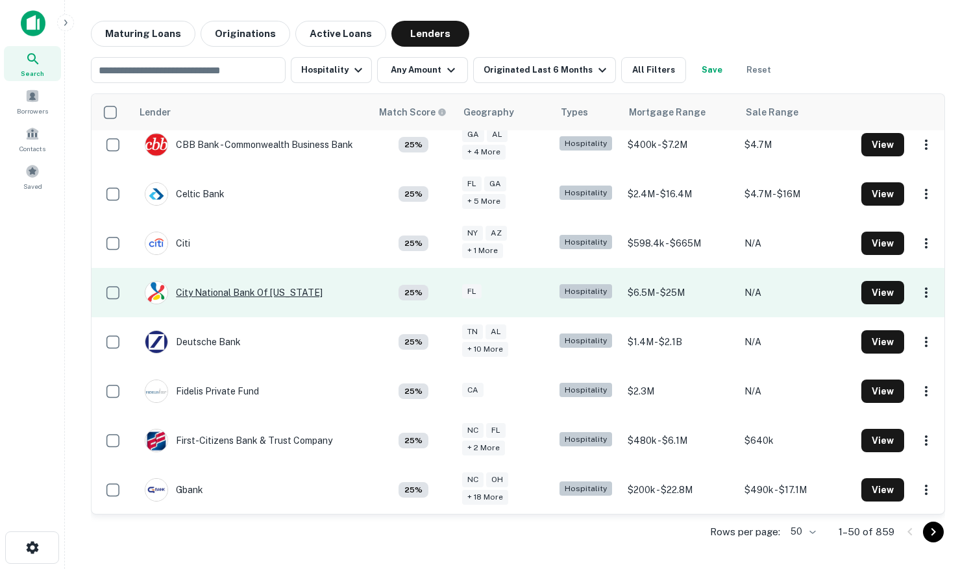
click at [245, 296] on div "City National Bank Of [US_STATE]" at bounding box center [234, 292] width 178 height 23
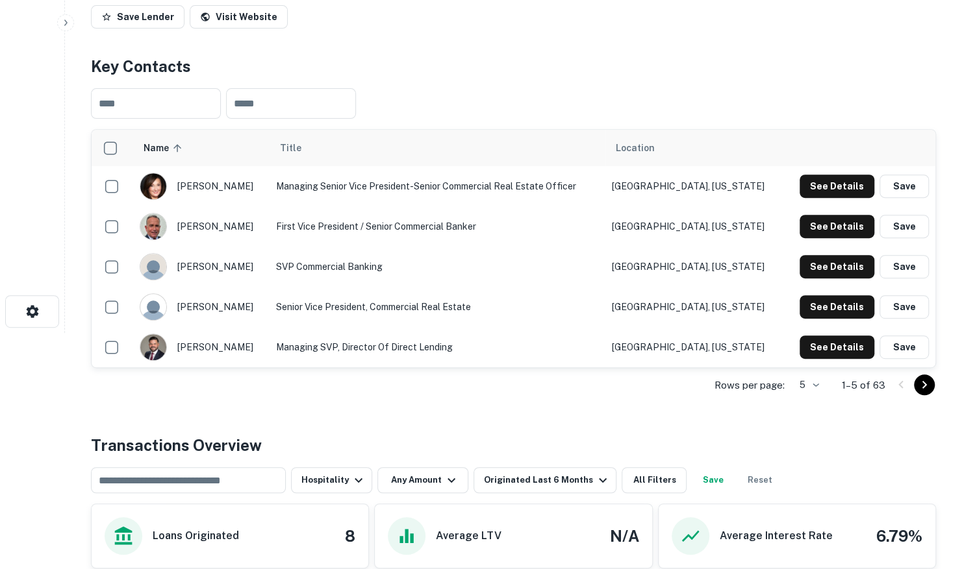
scroll to position [260, 0]
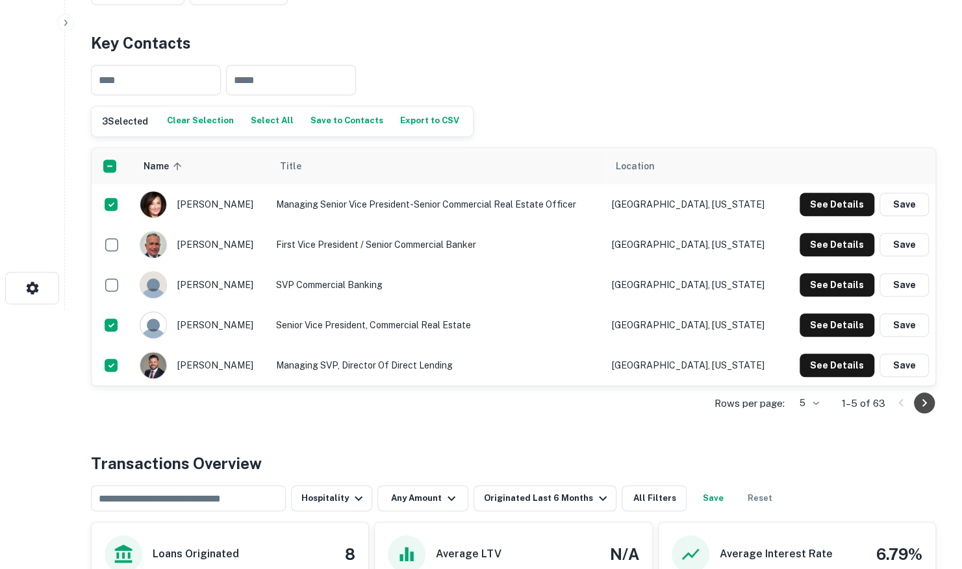
click at [927, 408] on icon "Go to next page" at bounding box center [924, 403] width 16 height 16
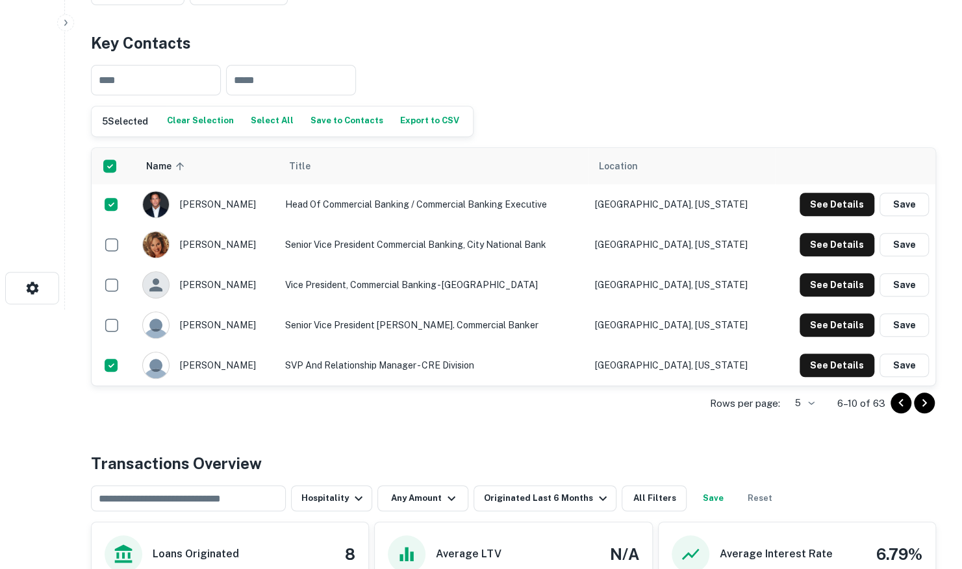
click at [312, 123] on button "Save to Contacts" at bounding box center [346, 121] width 79 height 19
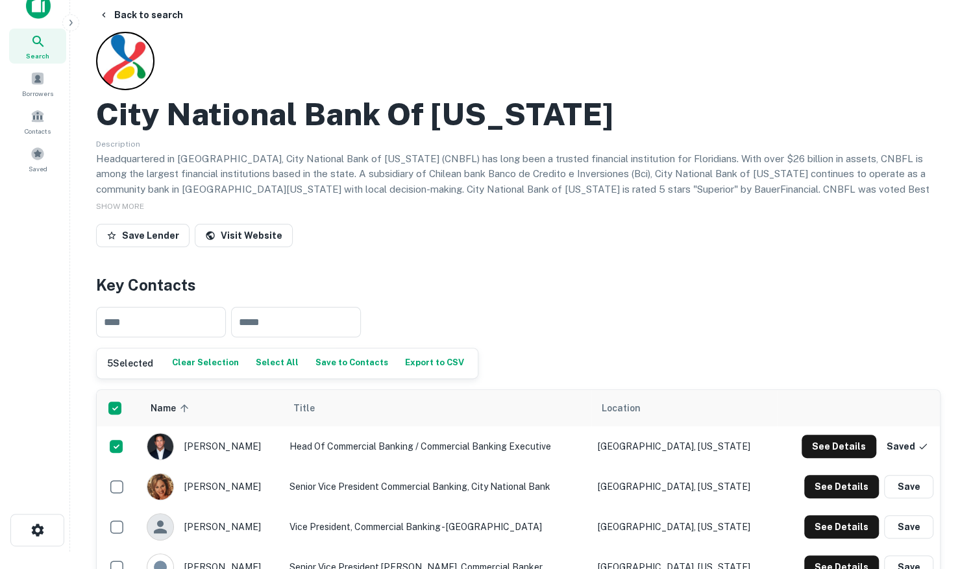
scroll to position [0, 0]
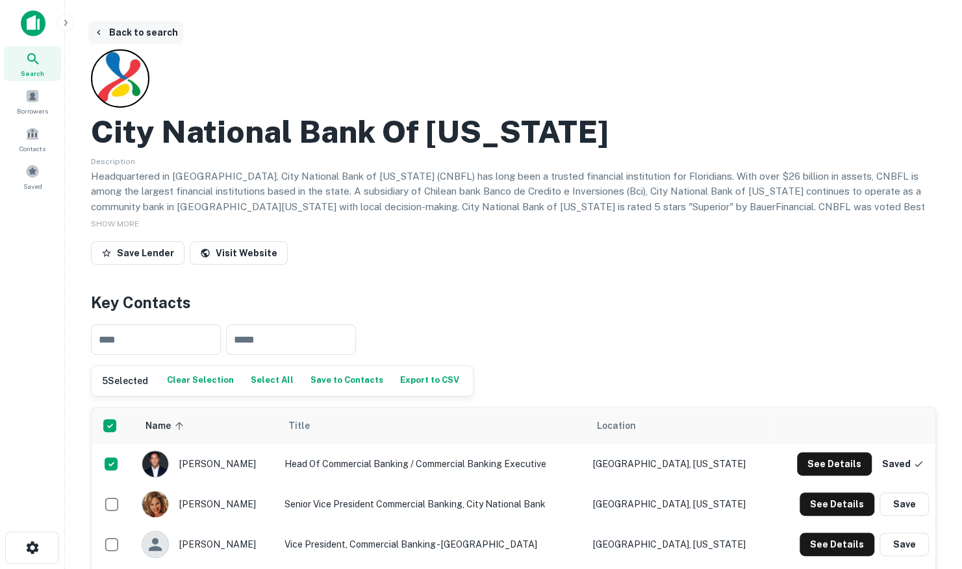
click at [145, 36] on button "Back to search" at bounding box center [135, 32] width 95 height 23
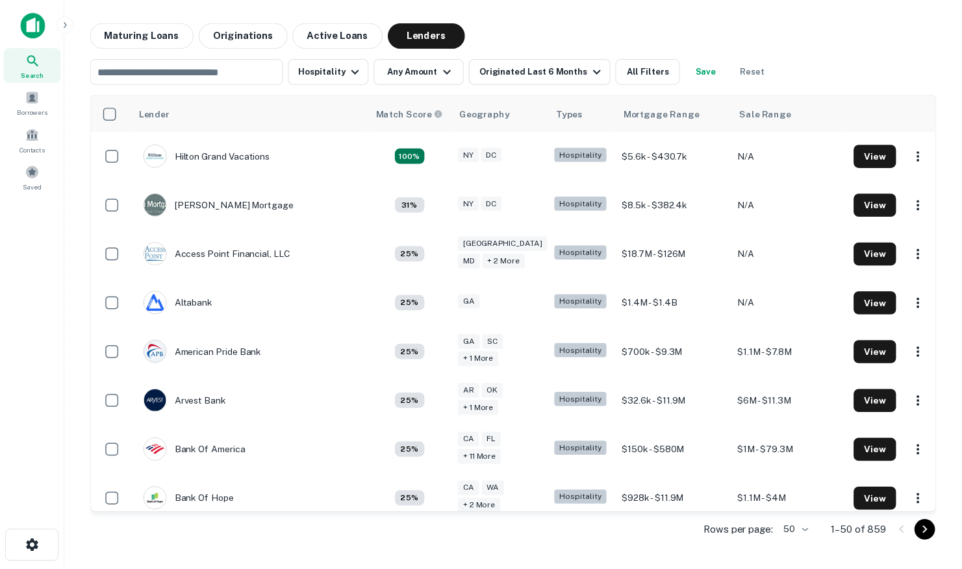
scroll to position [455, 0]
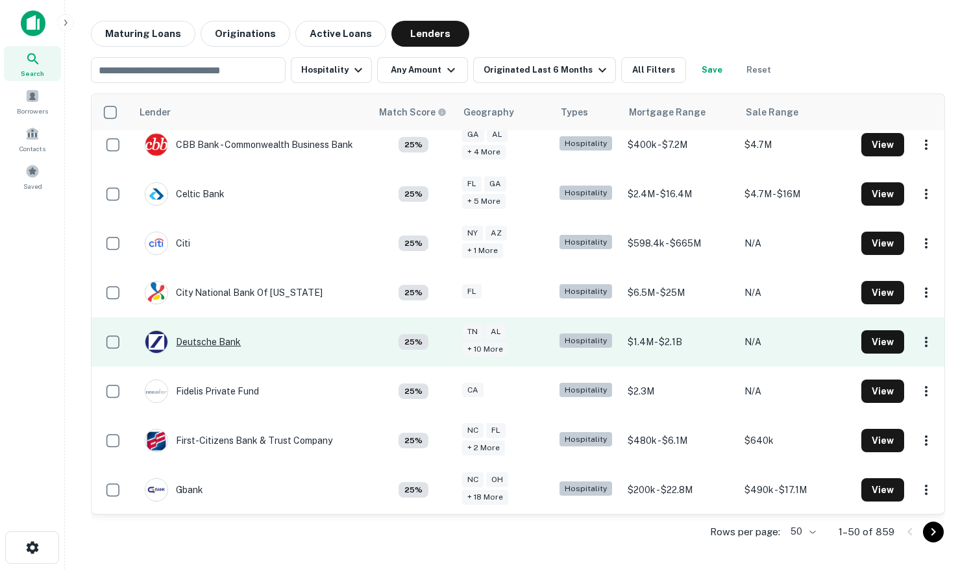
click at [203, 340] on div "Deutsche Bank" at bounding box center [193, 342] width 96 height 23
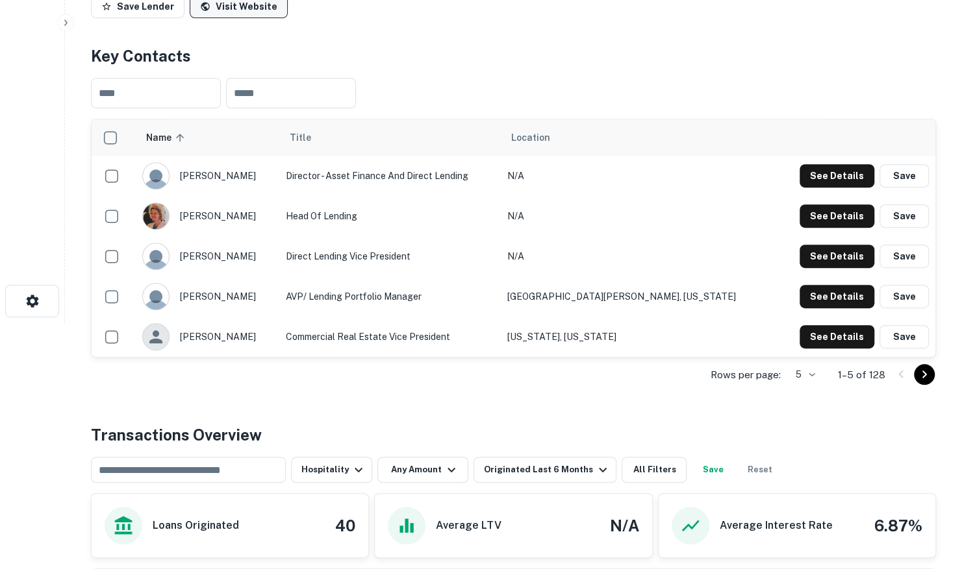
scroll to position [260, 0]
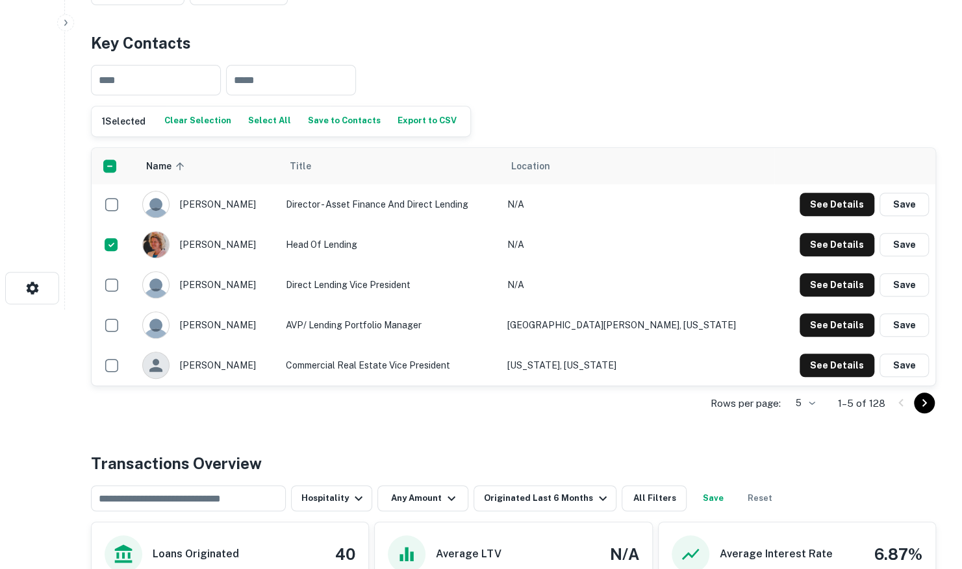
click at [127, 368] on td "scrollable content" at bounding box center [114, 365] width 44 height 40
click at [920, 403] on icon "Go to next page" at bounding box center [924, 403] width 16 height 16
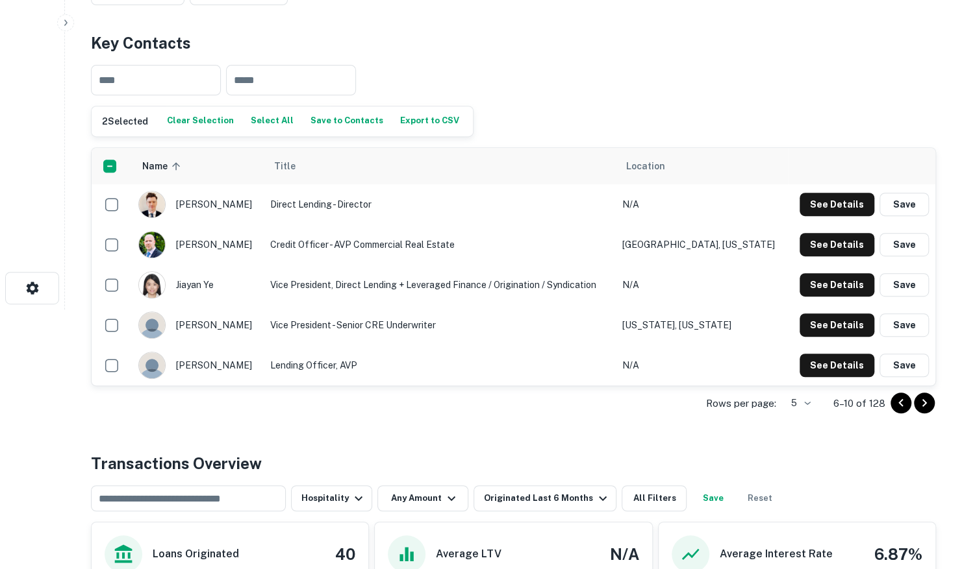
click at [920, 404] on icon "Go to next page" at bounding box center [924, 403] width 16 height 16
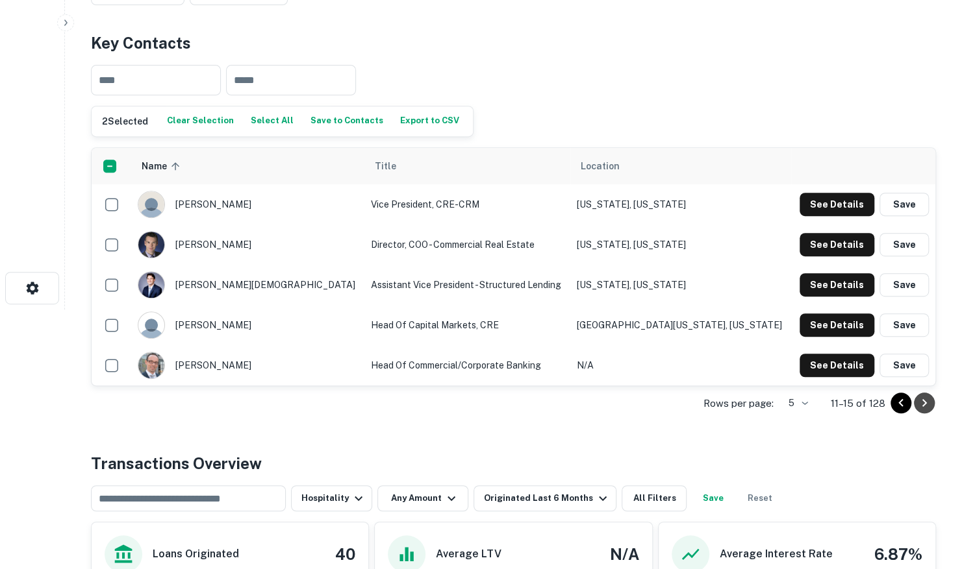
click at [925, 400] on icon "Go to next page" at bounding box center [924, 403] width 5 height 8
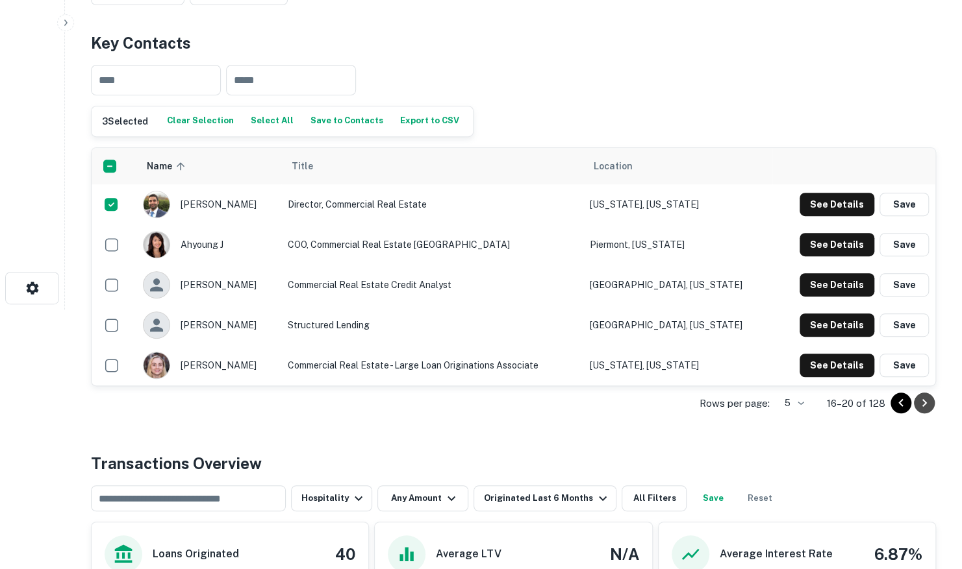
click at [923, 404] on icon "Go to next page" at bounding box center [924, 403] width 5 height 8
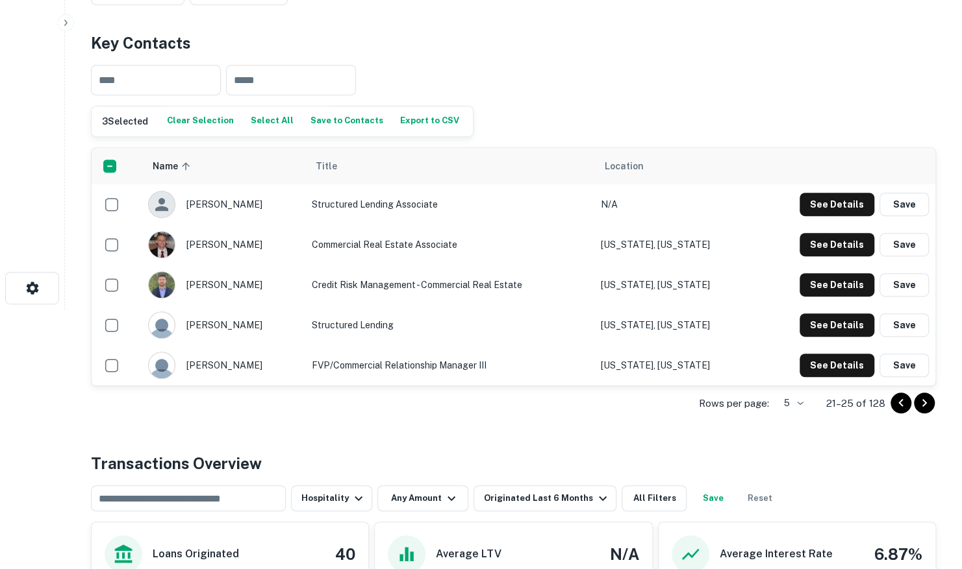
click at [923, 403] on icon "Go to next page" at bounding box center [924, 403] width 16 height 16
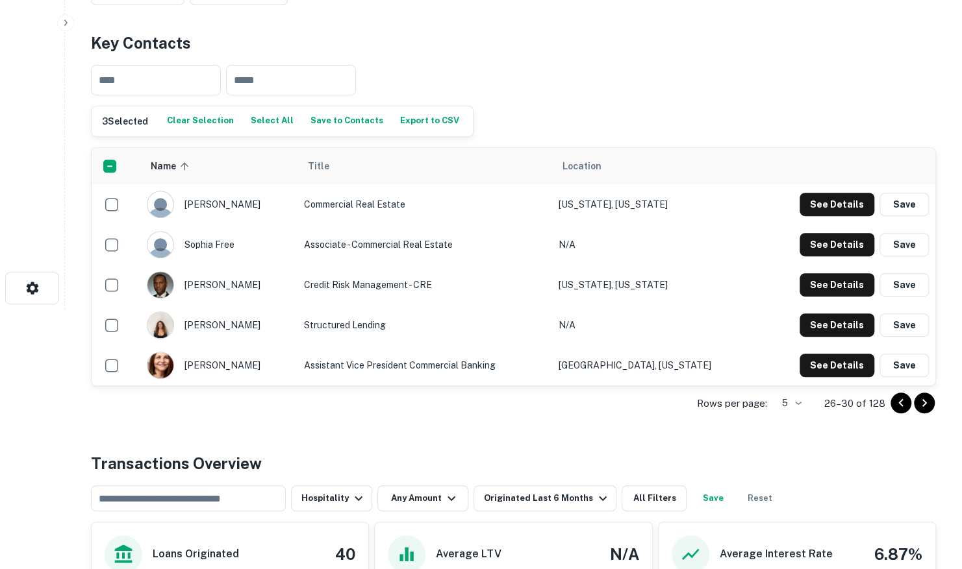
click at [926, 404] on icon "Go to next page" at bounding box center [924, 403] width 16 height 16
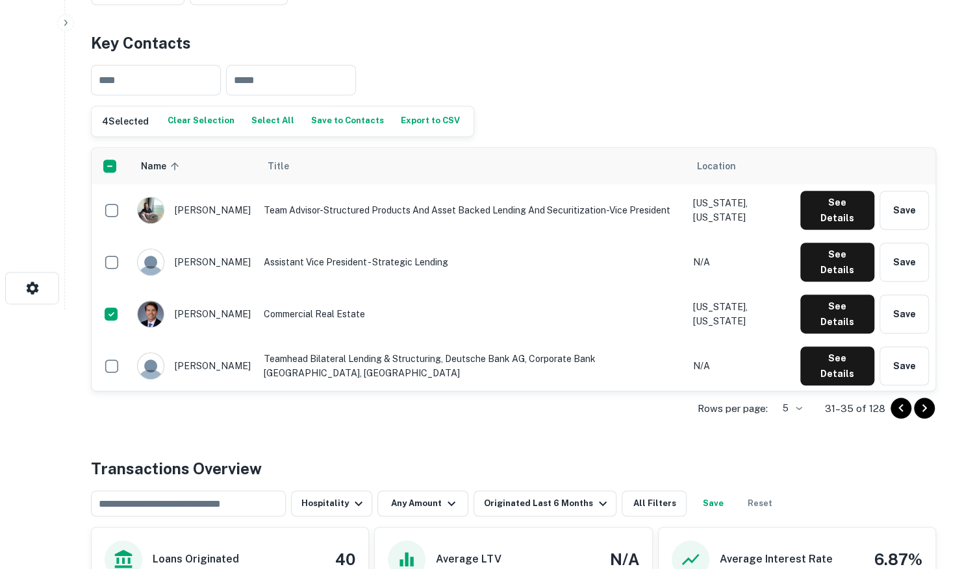
click at [929, 405] on icon "Go to next page" at bounding box center [924, 409] width 16 height 16
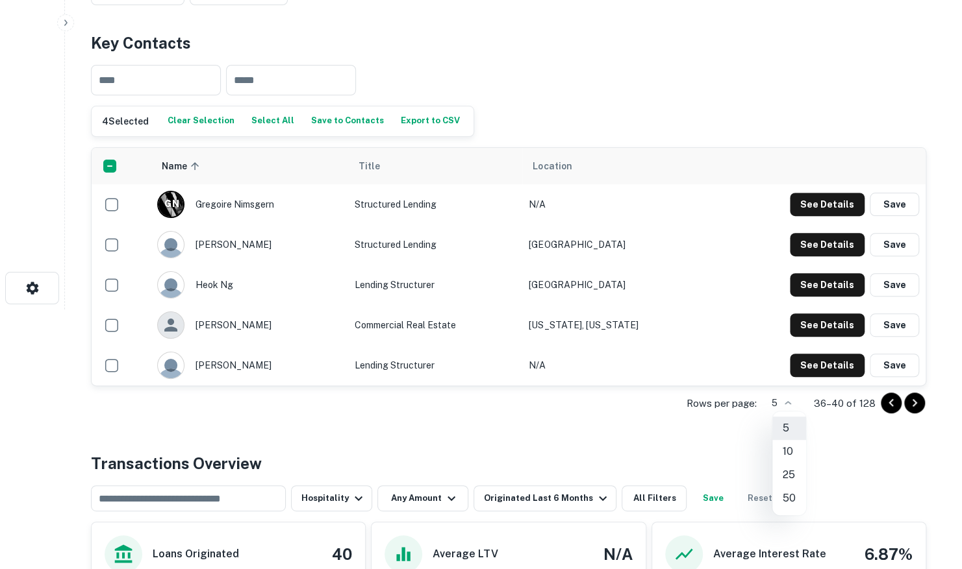
click at [800, 310] on body "Search Borrowers Contacts Saved Back to search Deutsche Bank Description Deutsc…" at bounding box center [481, 24] width 962 height 569
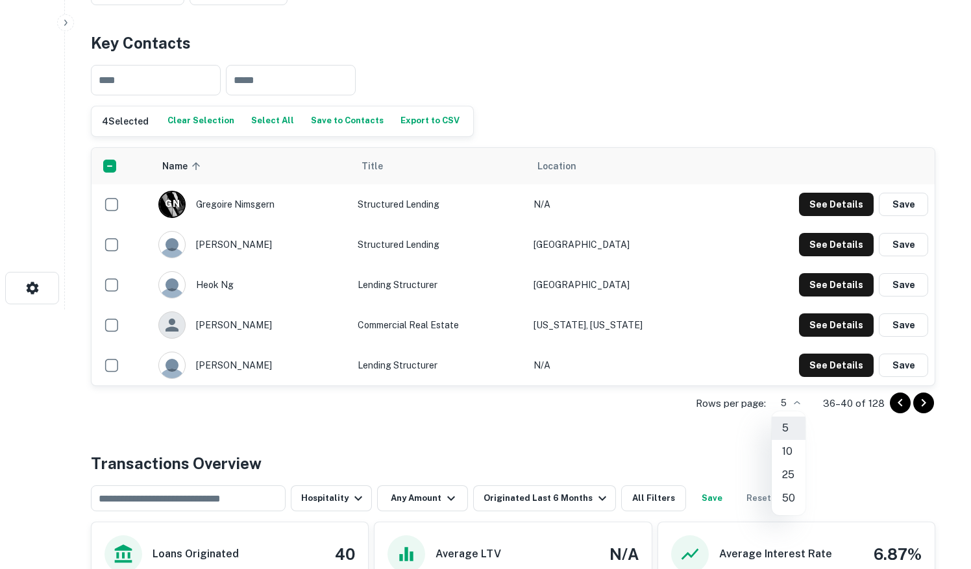
click at [794, 476] on li "25" at bounding box center [789, 475] width 34 height 23
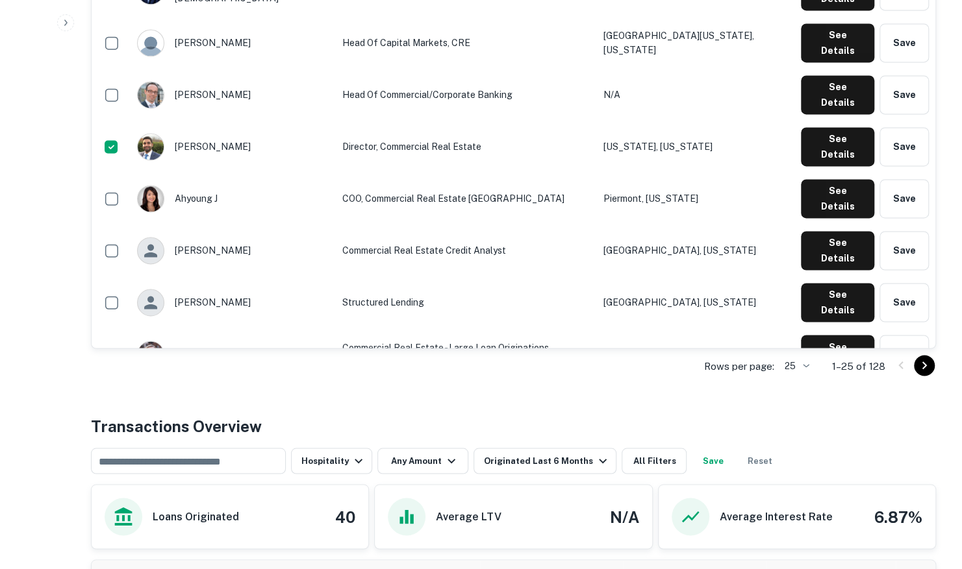
scroll to position [1104, 0]
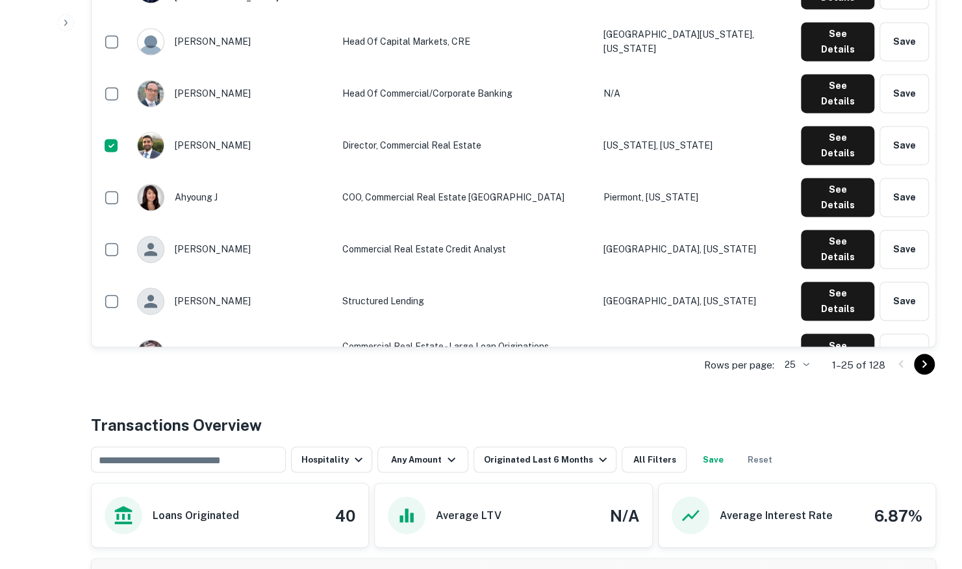
click at [924, 368] on icon "Go to next page" at bounding box center [924, 365] width 16 height 16
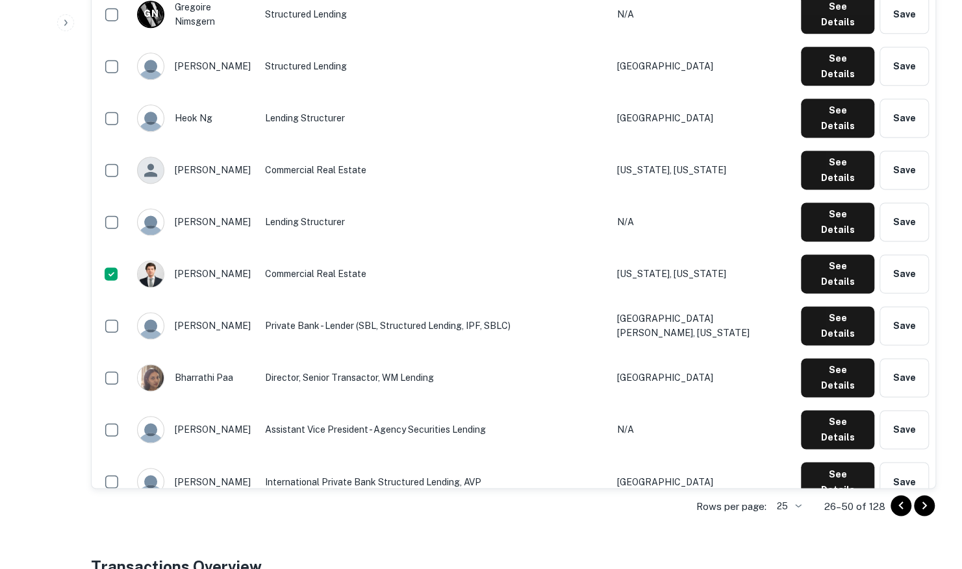
scroll to position [1039, 0]
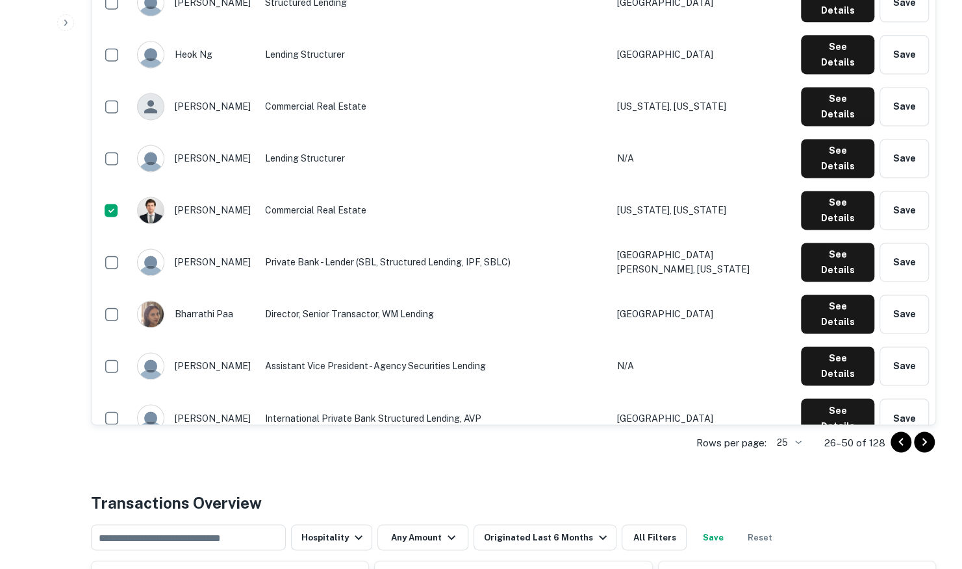
click at [927, 440] on icon "Go to next page" at bounding box center [924, 442] width 16 height 16
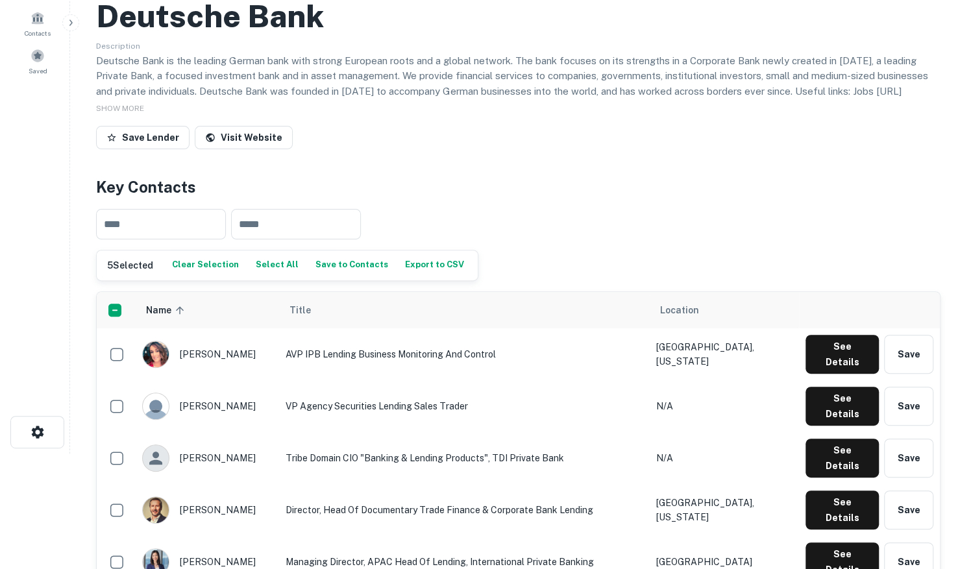
scroll to position [0, 0]
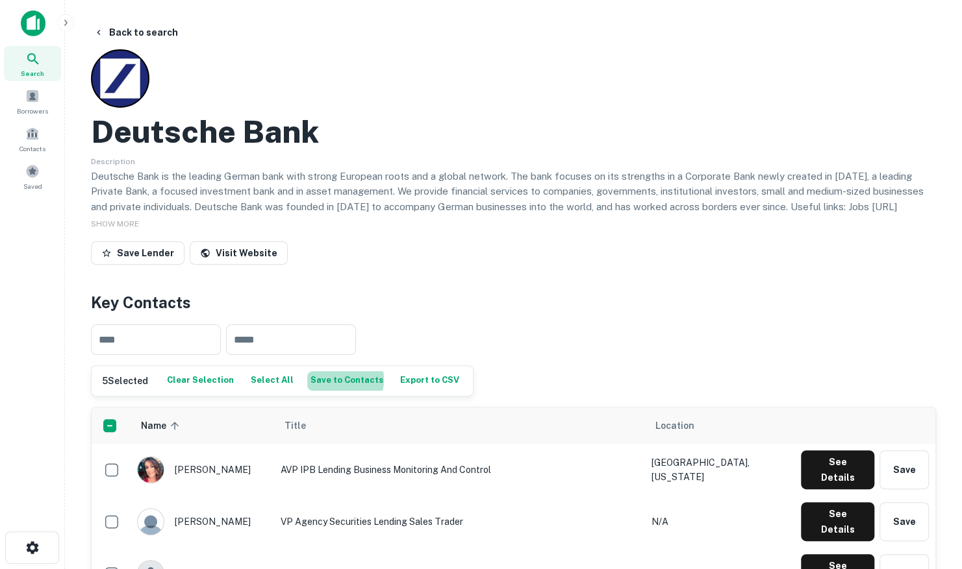
click at [323, 379] on button "Save to Contacts" at bounding box center [346, 380] width 79 height 19
click at [118, 34] on button "Back to search" at bounding box center [135, 32] width 95 height 23
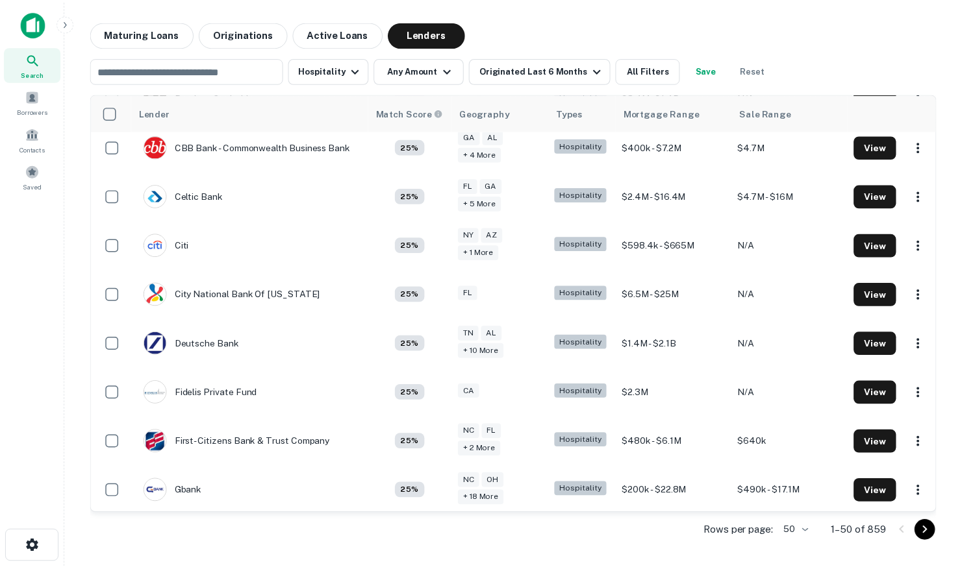
scroll to position [455, 0]
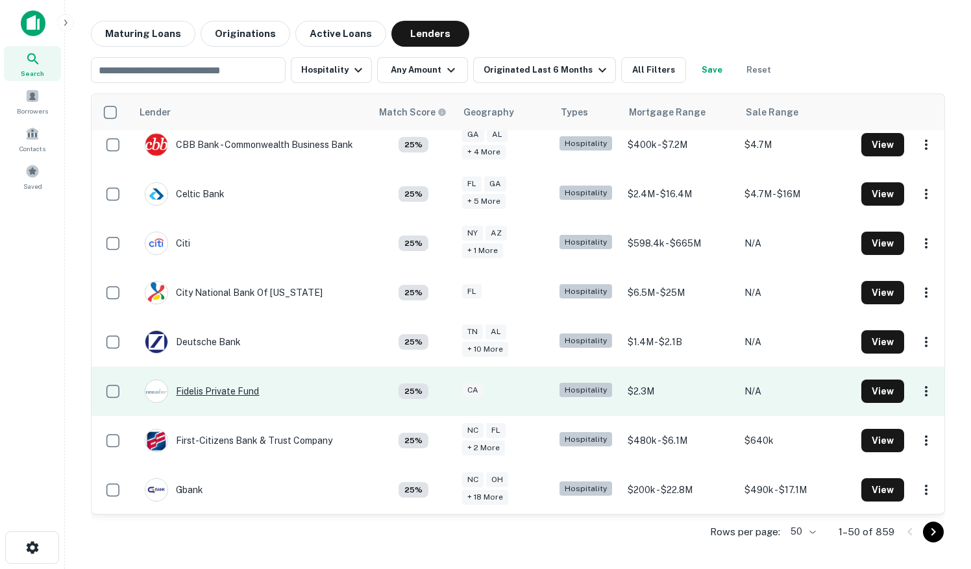
click at [227, 394] on div "Fidelis Private Fund" at bounding box center [202, 391] width 114 height 23
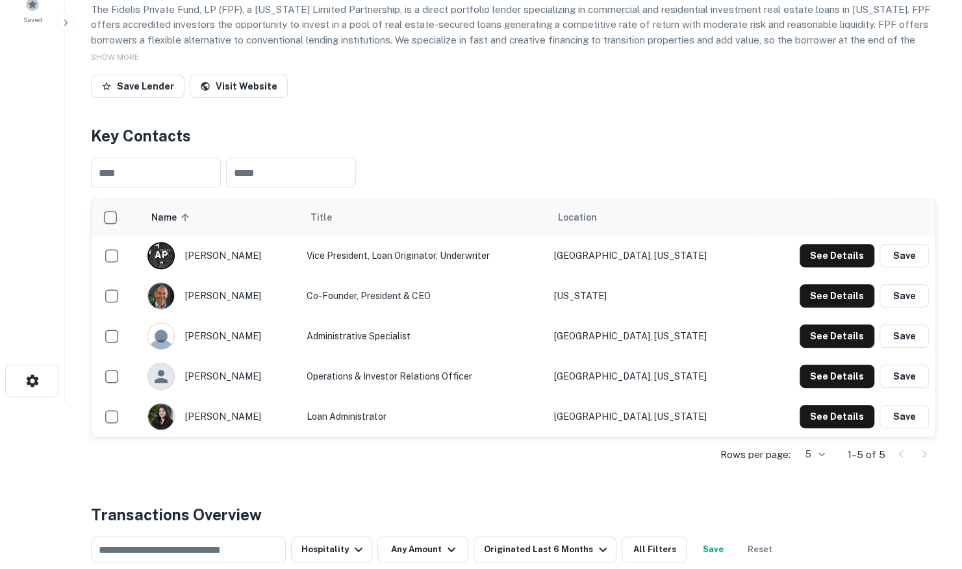
scroll to position [195, 0]
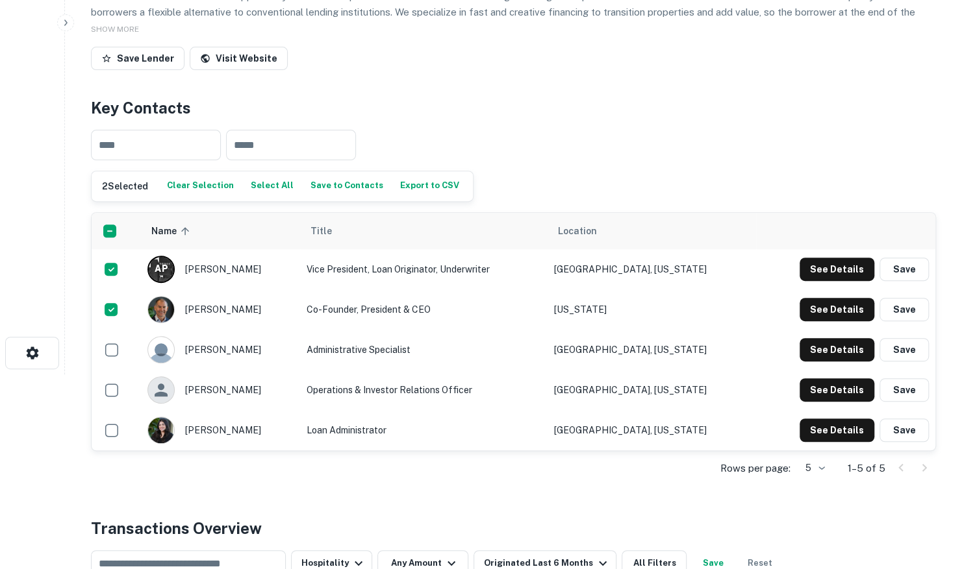
click at [323, 186] on button "Save to Contacts" at bounding box center [346, 186] width 79 height 19
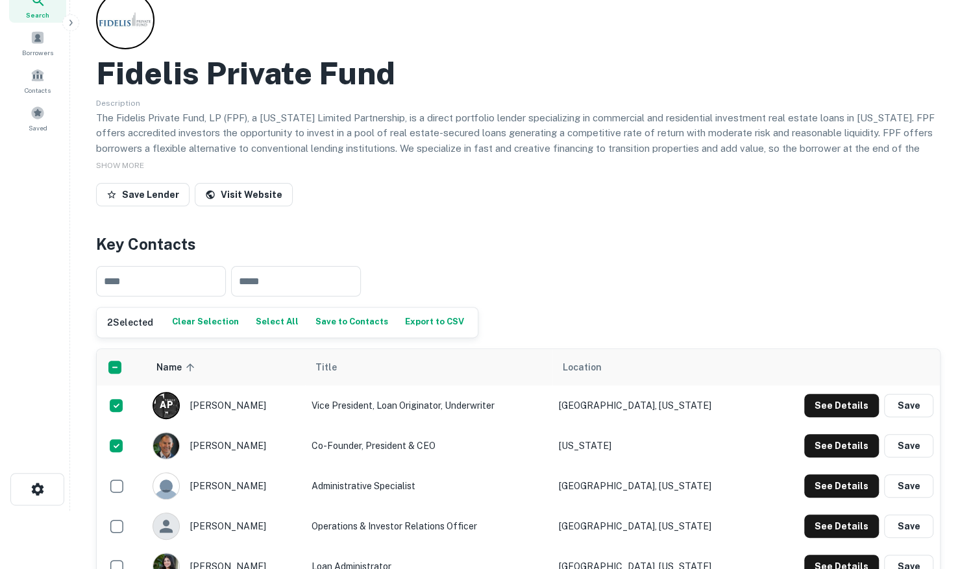
scroll to position [0, 0]
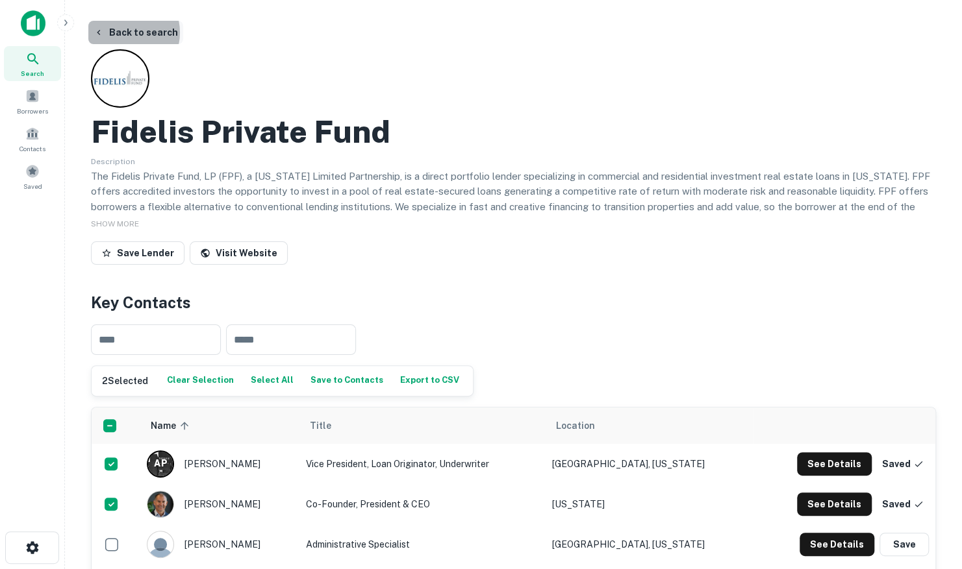
click at [122, 32] on button "Back to search" at bounding box center [135, 32] width 95 height 23
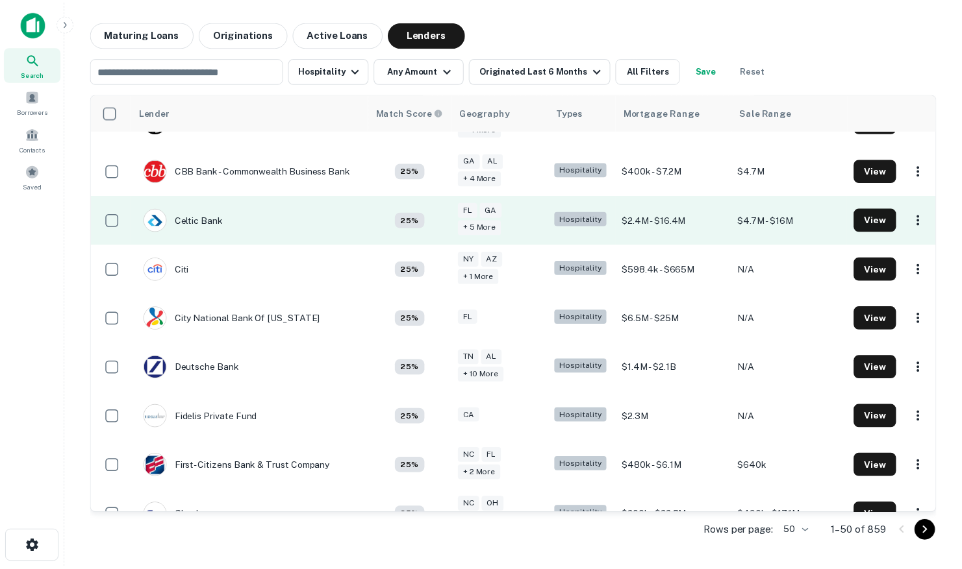
scroll to position [455, 0]
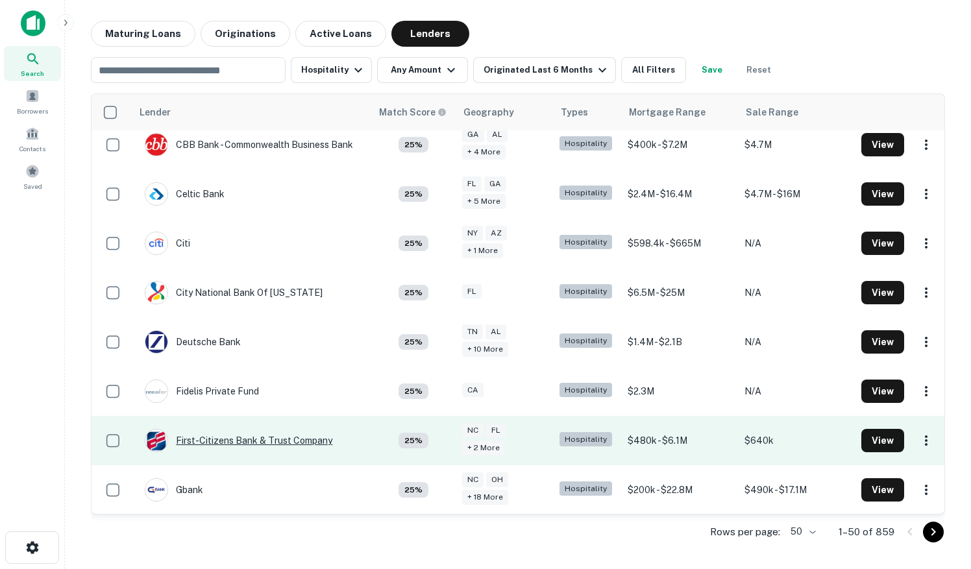
click at [244, 441] on div "First-citizens Bank & Trust Company" at bounding box center [239, 440] width 188 height 23
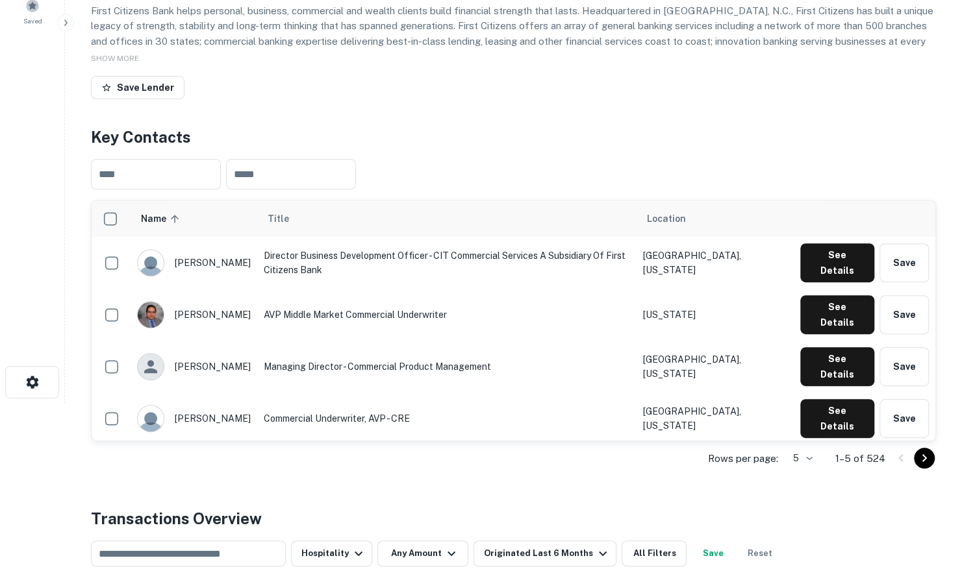
scroll to position [195, 0]
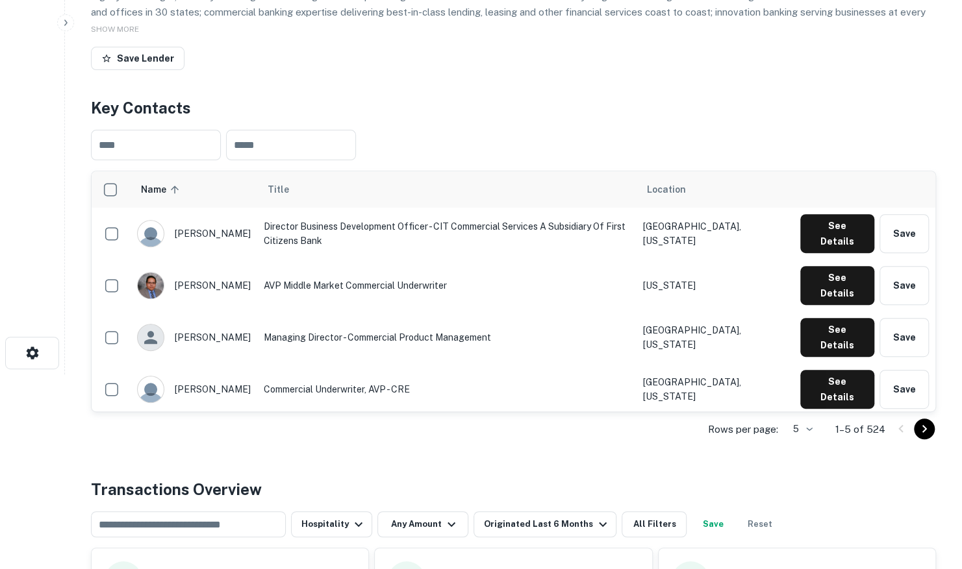
click at [805, 375] on body "Search Borrowers Contacts Saved Back to search First-citizens Bank & Trust Comp…" at bounding box center [481, 89] width 962 height 569
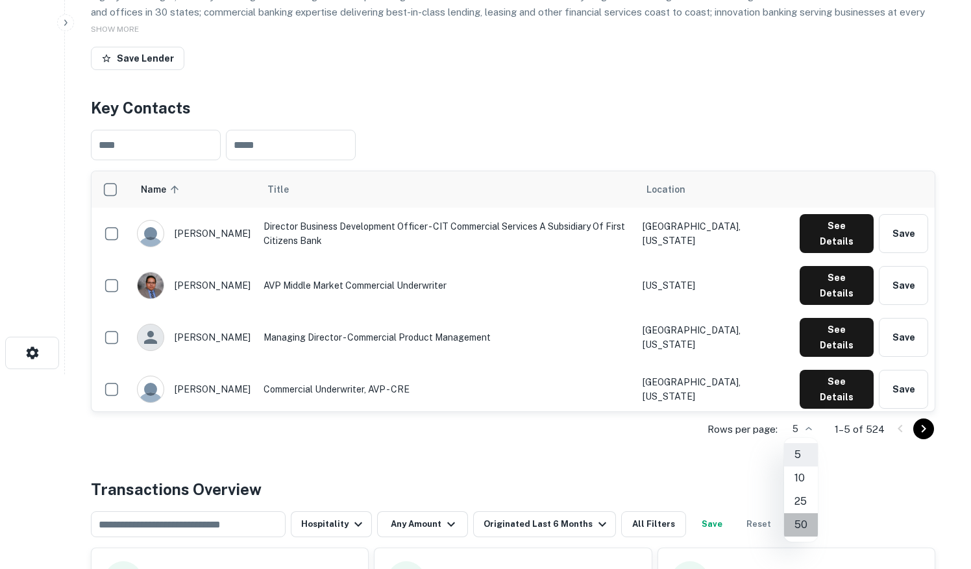
click at [804, 529] on li "50" at bounding box center [801, 525] width 34 height 23
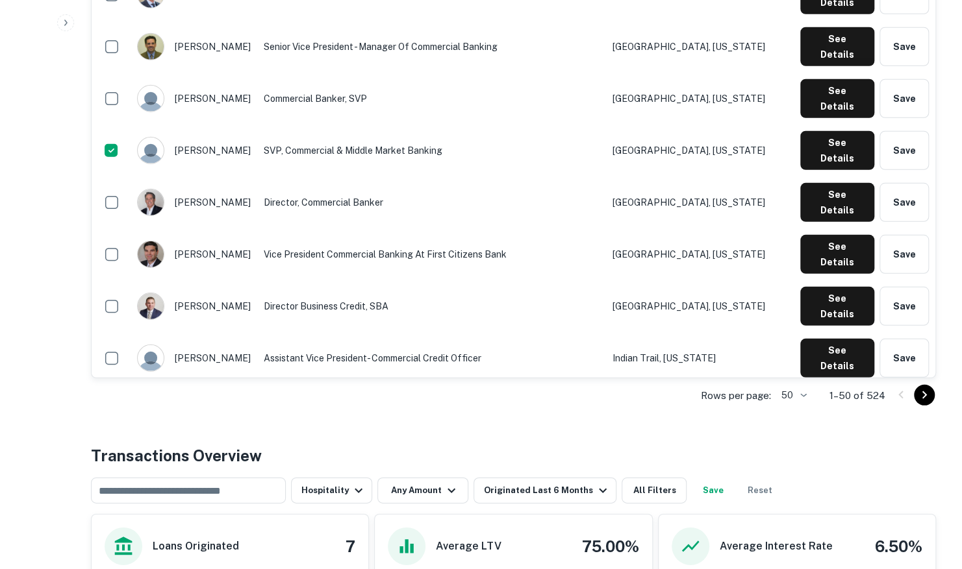
scroll to position [2184, 0]
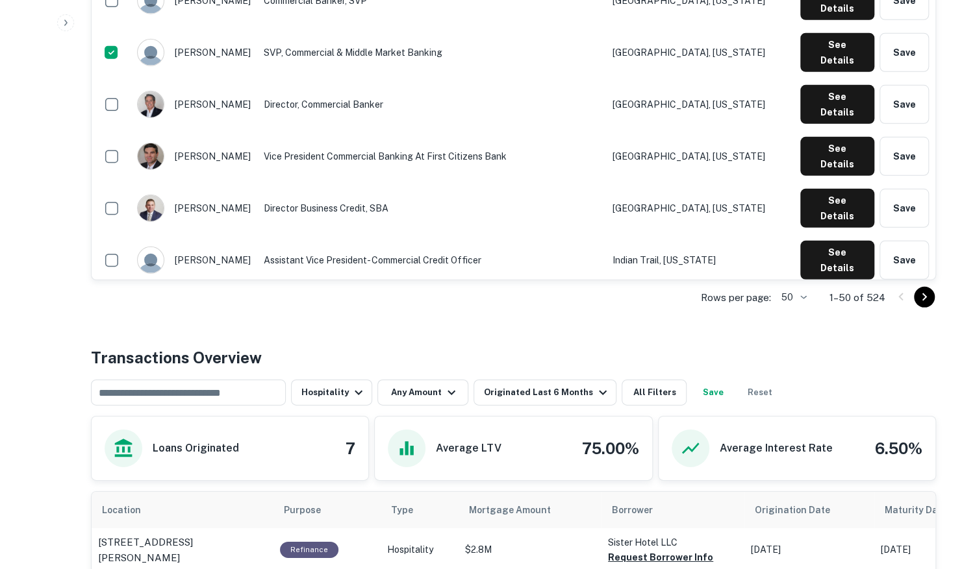
click at [926, 297] on icon "Go to next page" at bounding box center [924, 298] width 16 height 16
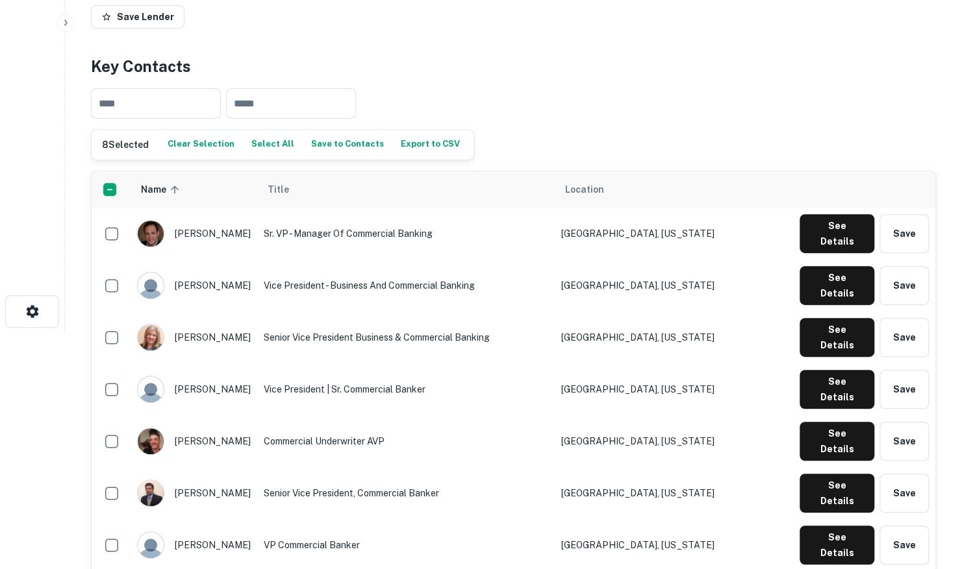
scroll to position [236, 0]
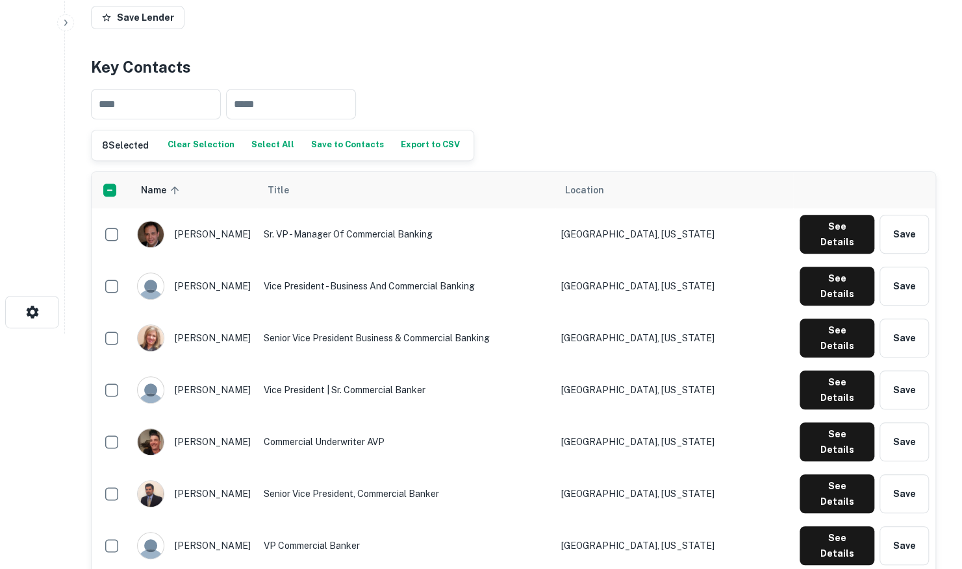
click at [321, 145] on button "Save to Contacts" at bounding box center [347, 145] width 79 height 19
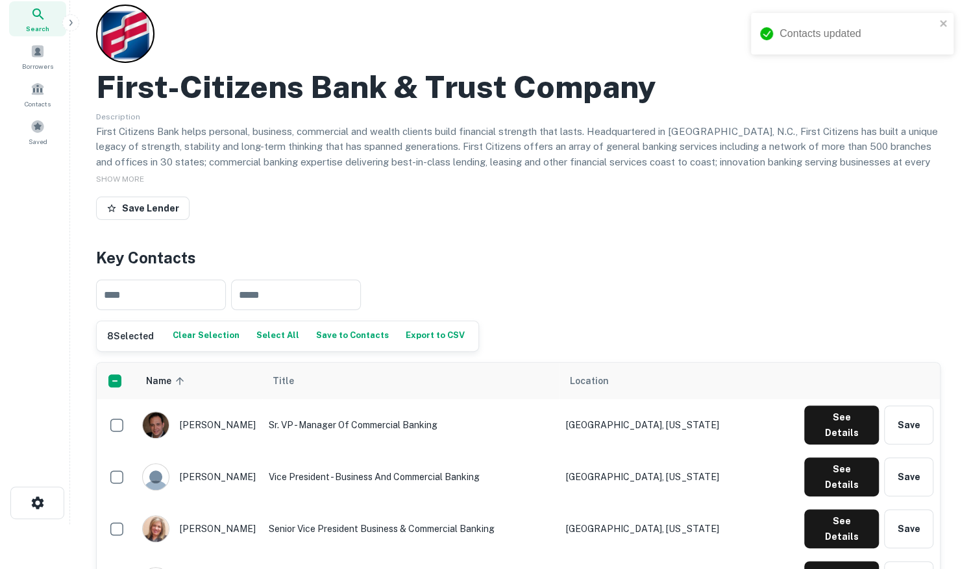
scroll to position [0, 0]
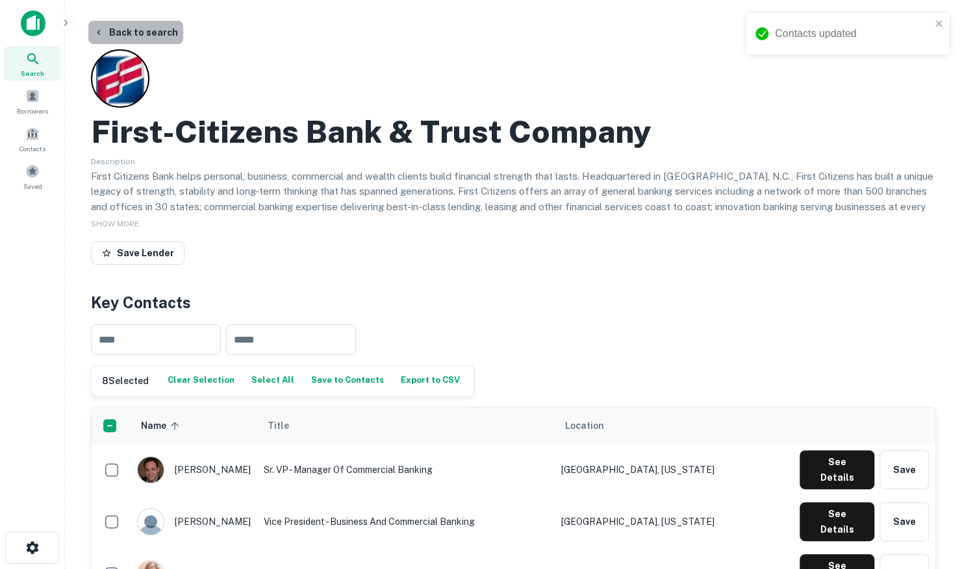
click at [135, 30] on button "Back to search" at bounding box center [135, 32] width 95 height 23
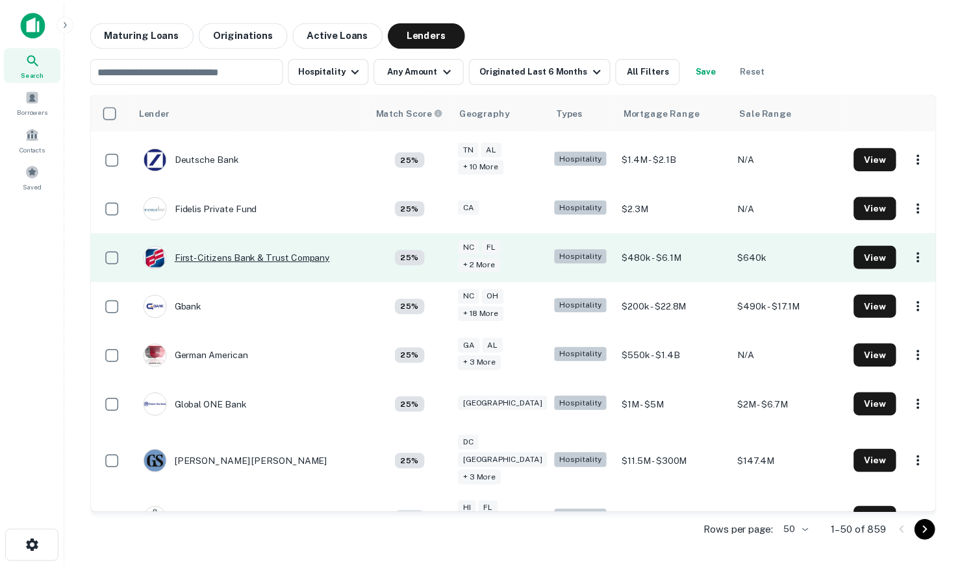
scroll to position [649, 0]
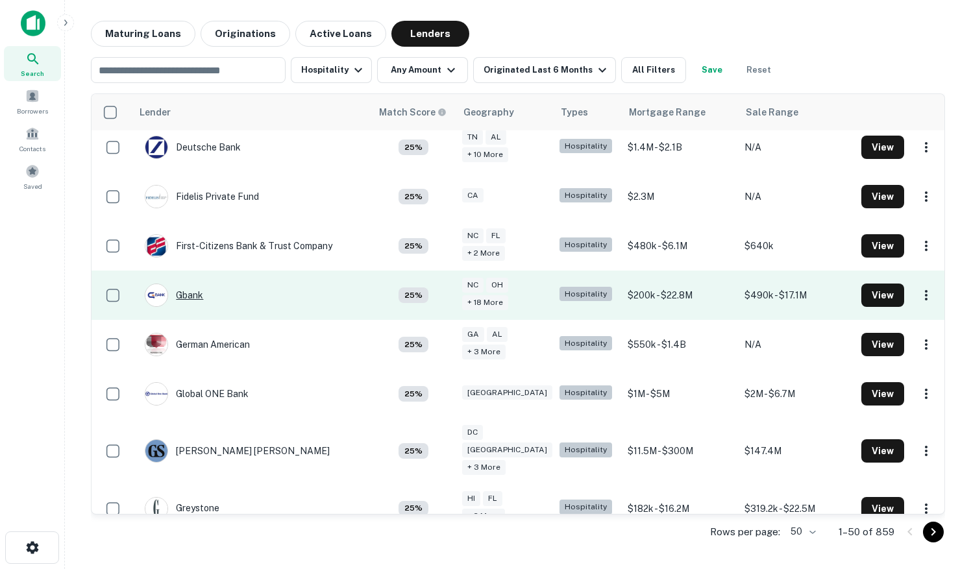
click at [195, 295] on div "Gbank" at bounding box center [174, 295] width 58 height 23
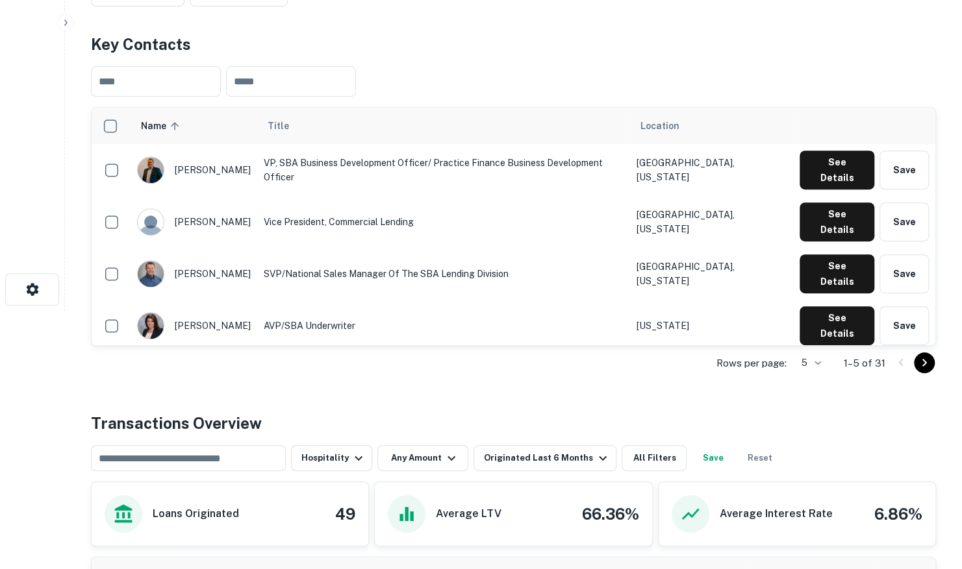
scroll to position [260, 0]
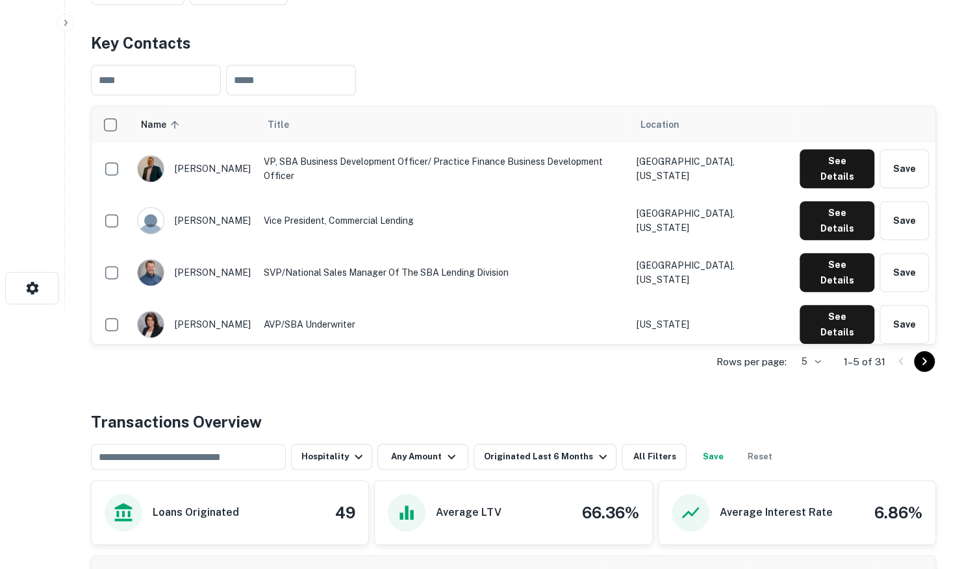
click at [817, 310] on body "Search Borrowers Contacts Saved Back to search Gbank Description Bank of George…" at bounding box center [481, 24] width 962 height 569
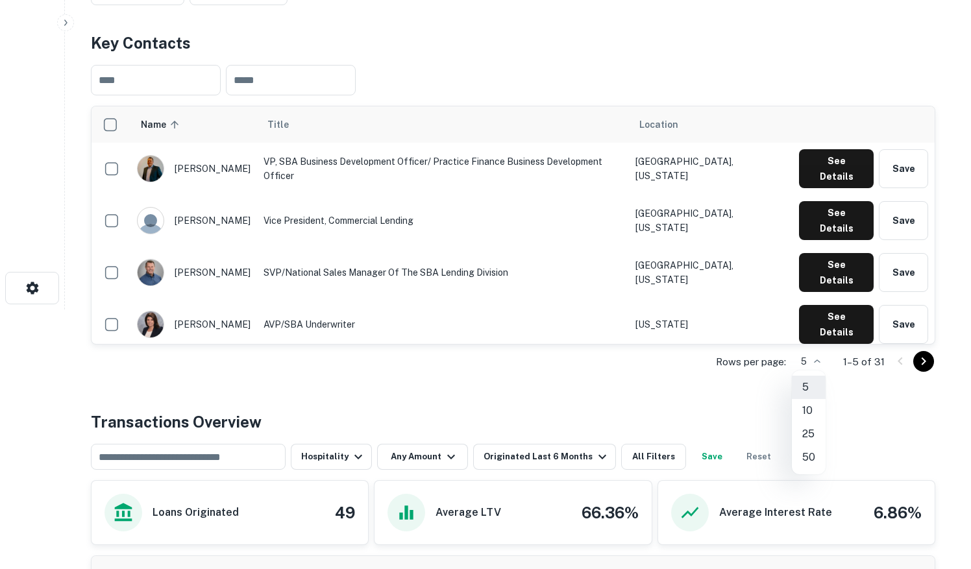
click at [803, 457] on li "50" at bounding box center [809, 457] width 34 height 23
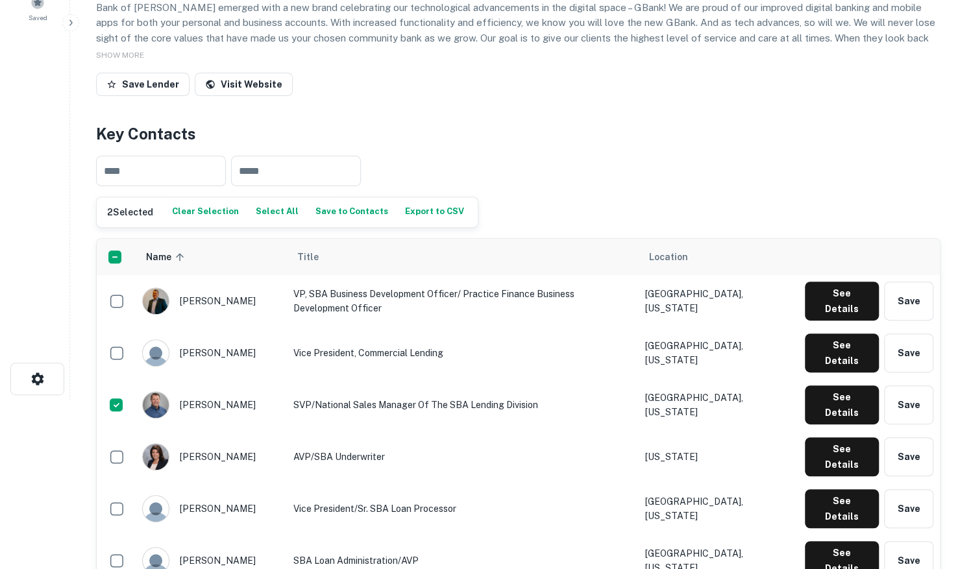
scroll to position [0, 0]
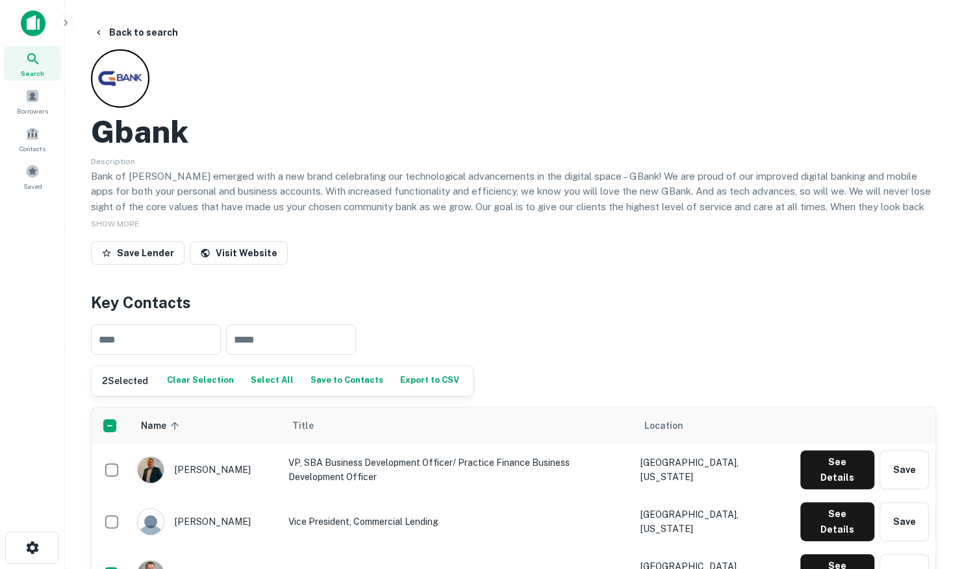
click at [318, 384] on button "Save to Contacts" at bounding box center [346, 380] width 79 height 19
click at [152, 34] on button "Back to search" at bounding box center [135, 32] width 95 height 23
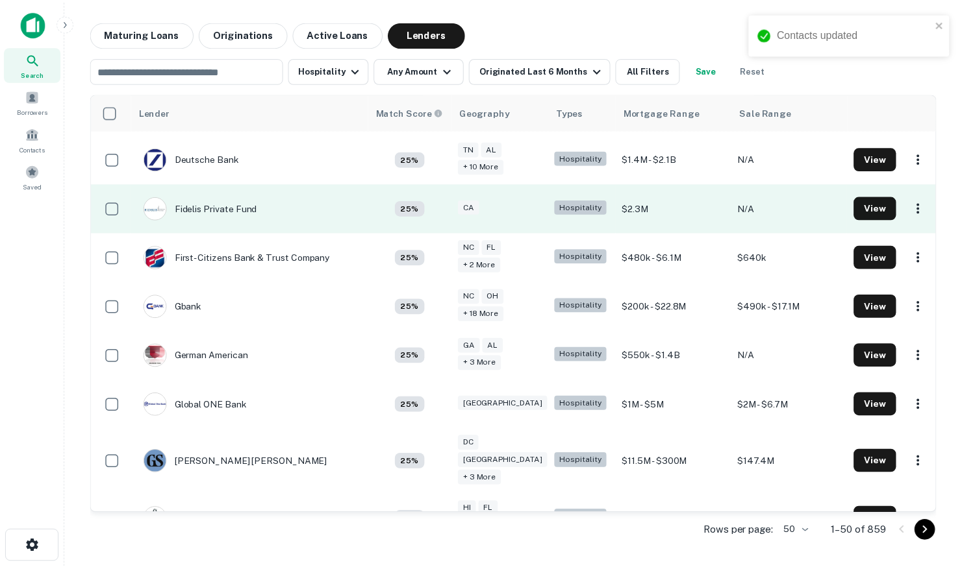
scroll to position [649, 0]
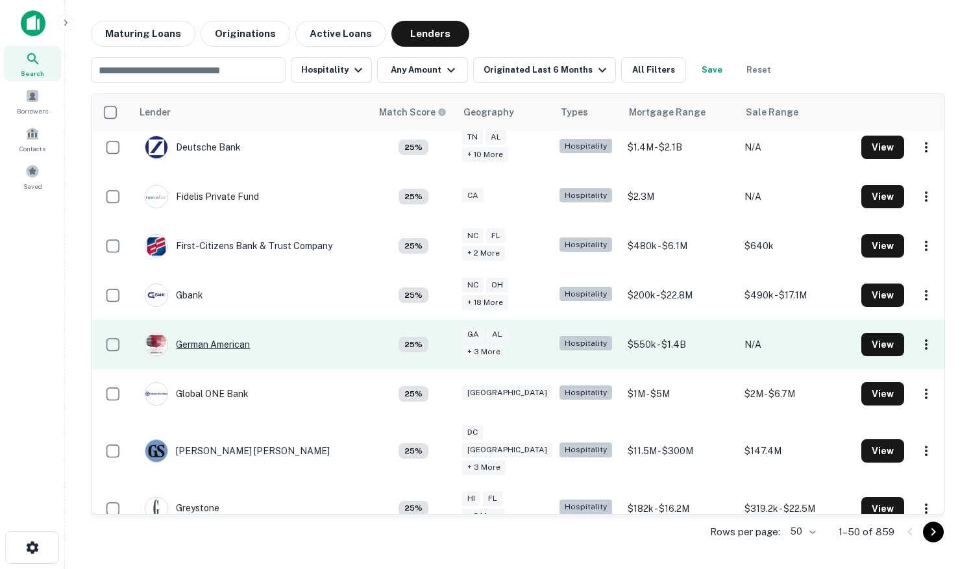
click at [219, 342] on div "German American" at bounding box center [197, 344] width 105 height 23
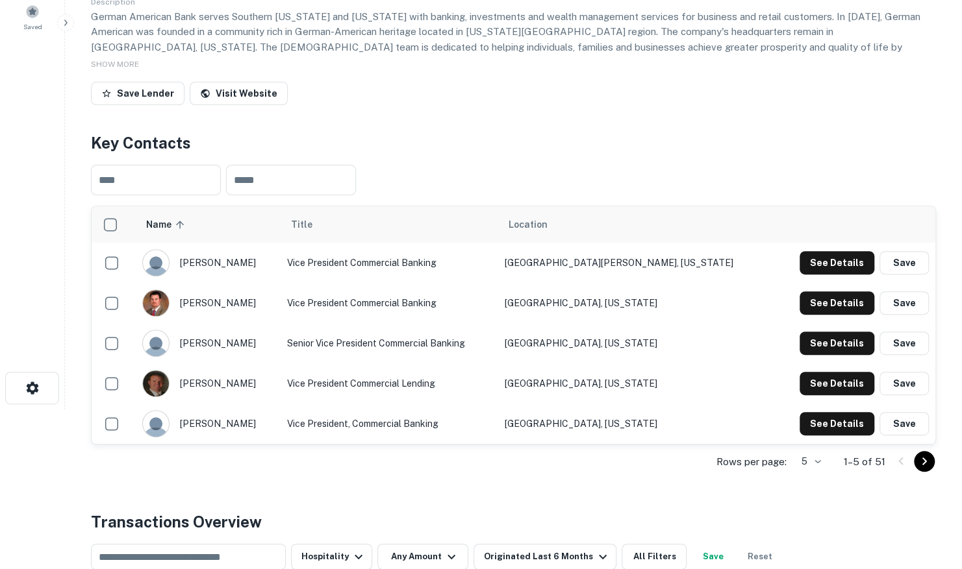
scroll to position [195, 0]
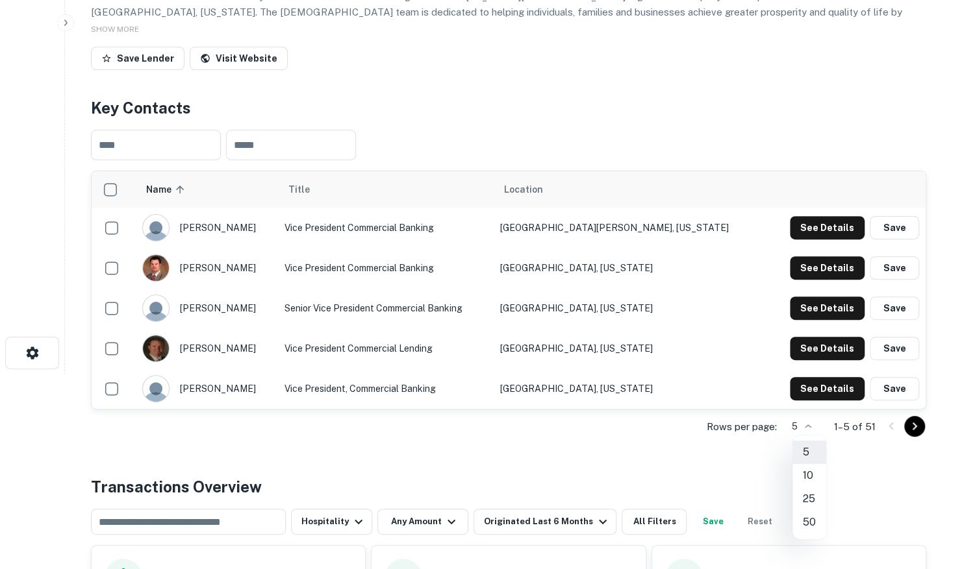
click at [816, 375] on body "Search Borrowers Contacts Saved Back to search German American Description Germ…" at bounding box center [481, 89] width 962 height 569
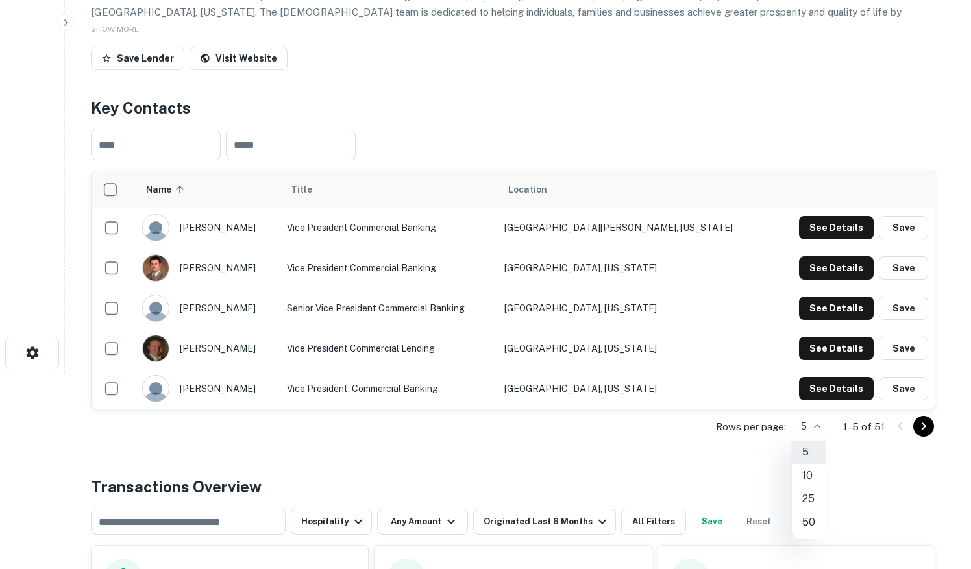
click at [808, 521] on li "50" at bounding box center [809, 522] width 34 height 23
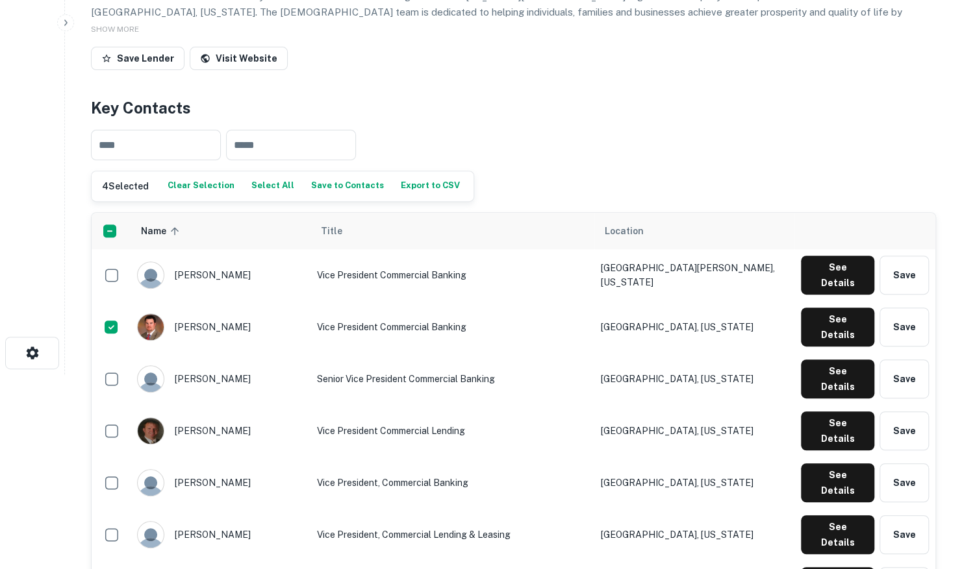
click at [310, 191] on button "Save to Contacts" at bounding box center [347, 186] width 79 height 19
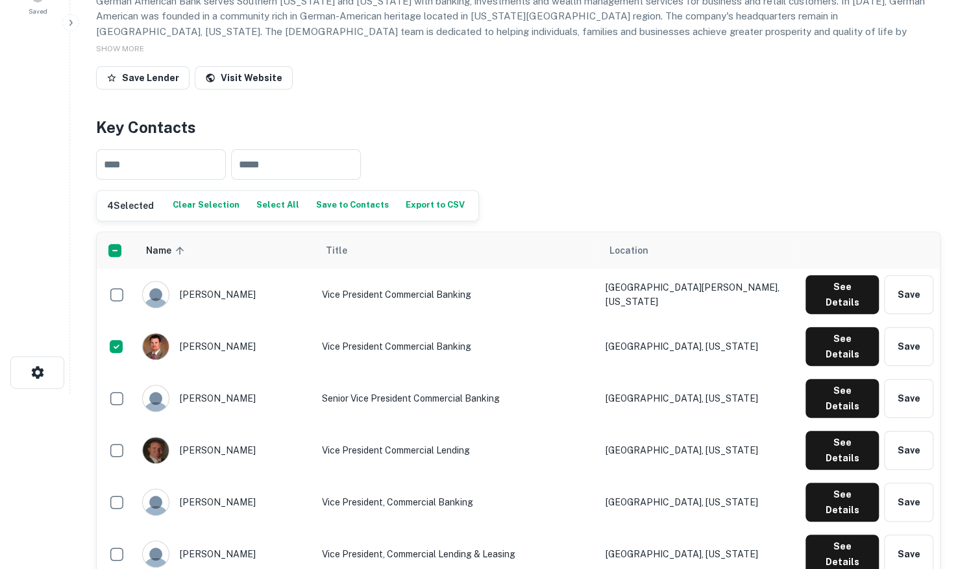
scroll to position [0, 0]
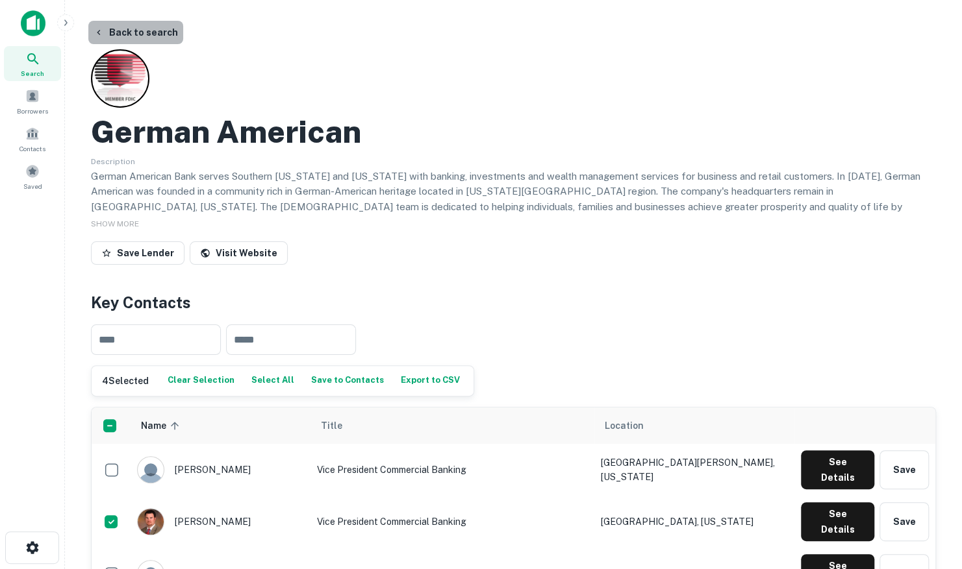
click at [142, 38] on button "Back to search" at bounding box center [135, 32] width 95 height 23
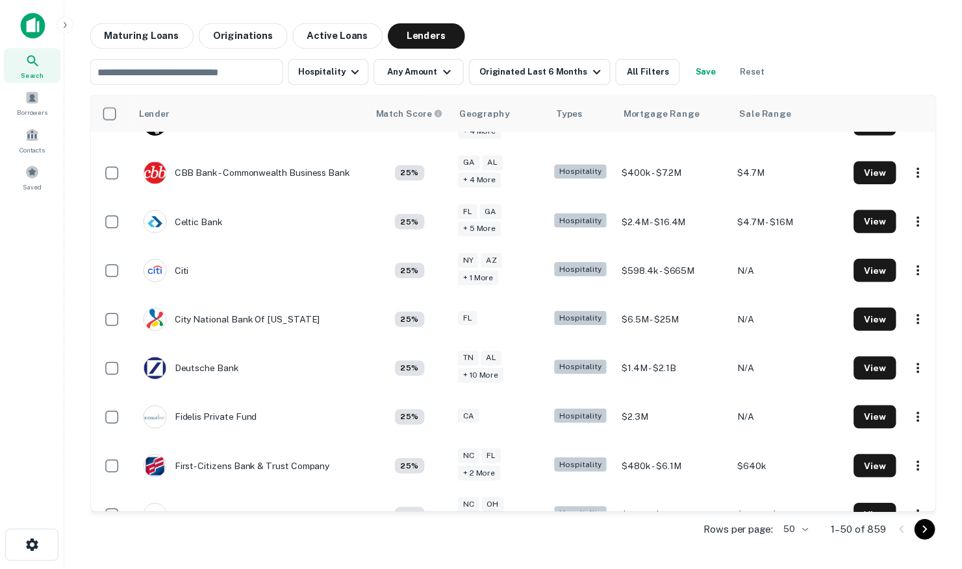
scroll to position [649, 0]
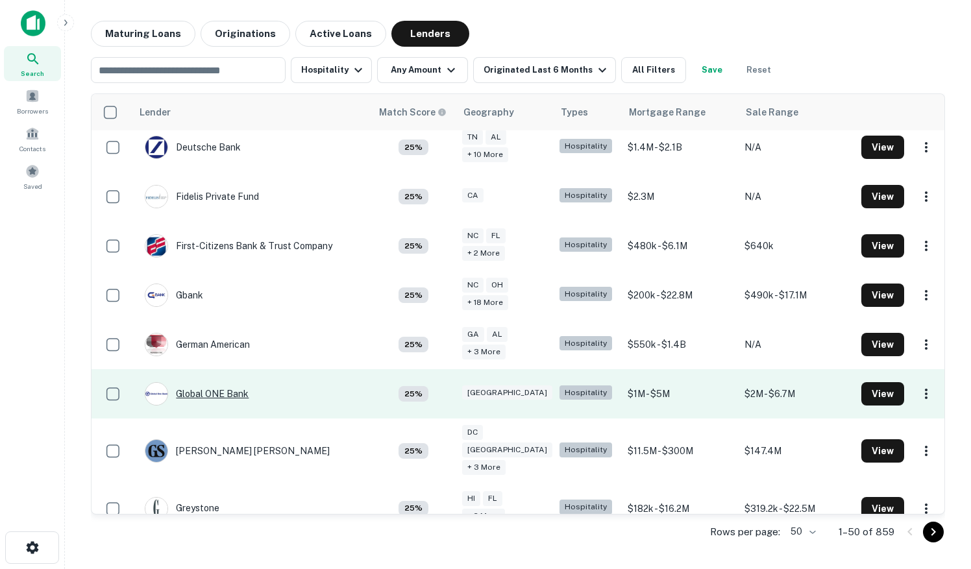
click at [206, 393] on div "Global ONE Bank" at bounding box center [197, 393] width 104 height 23
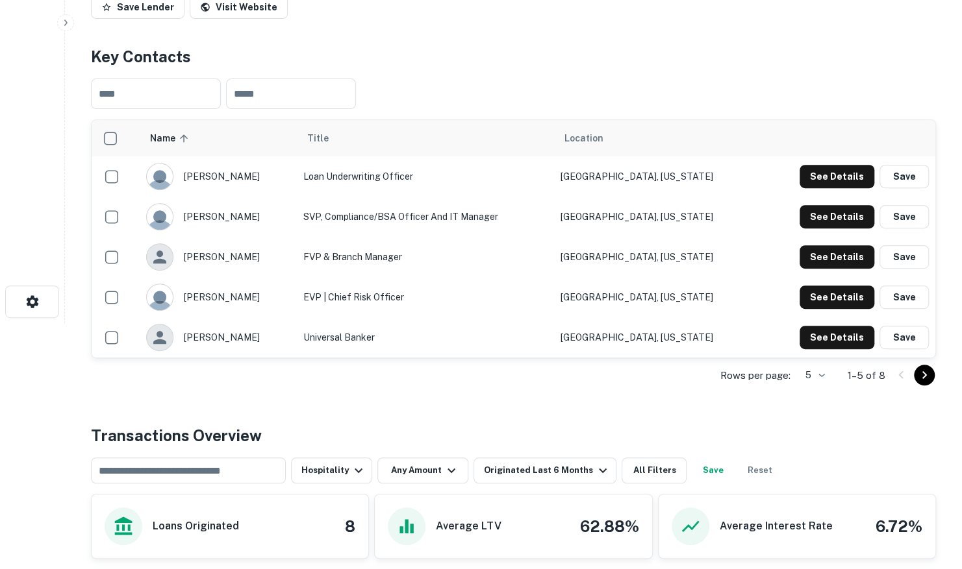
scroll to position [260, 0]
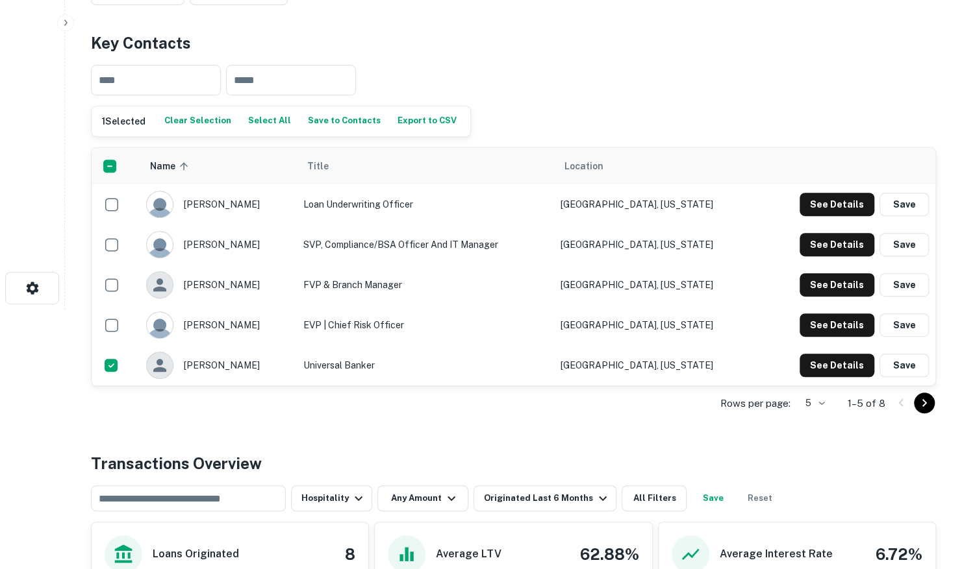
click at [917, 402] on icon "Go to next page" at bounding box center [924, 403] width 16 height 16
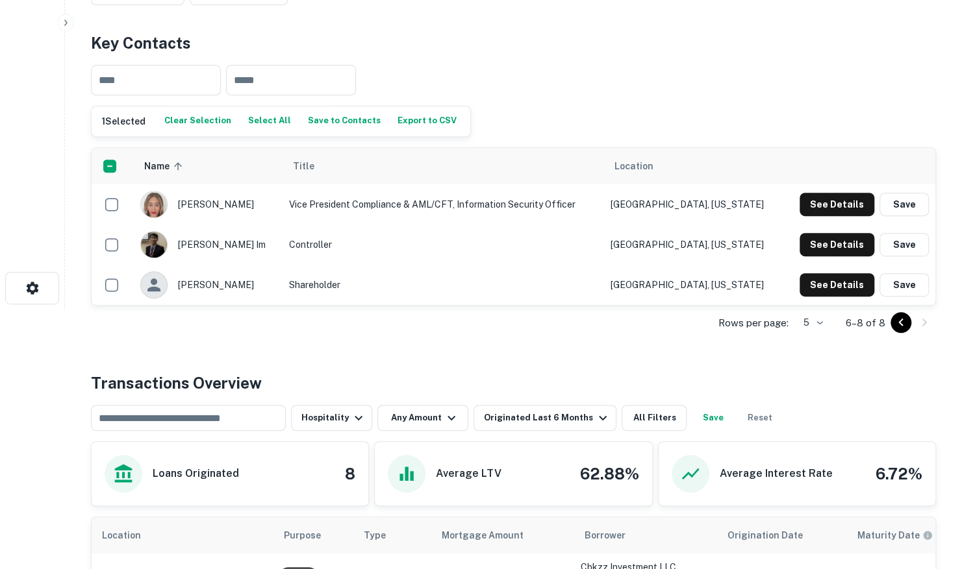
click at [897, 316] on icon "Go to previous page" at bounding box center [901, 323] width 16 height 16
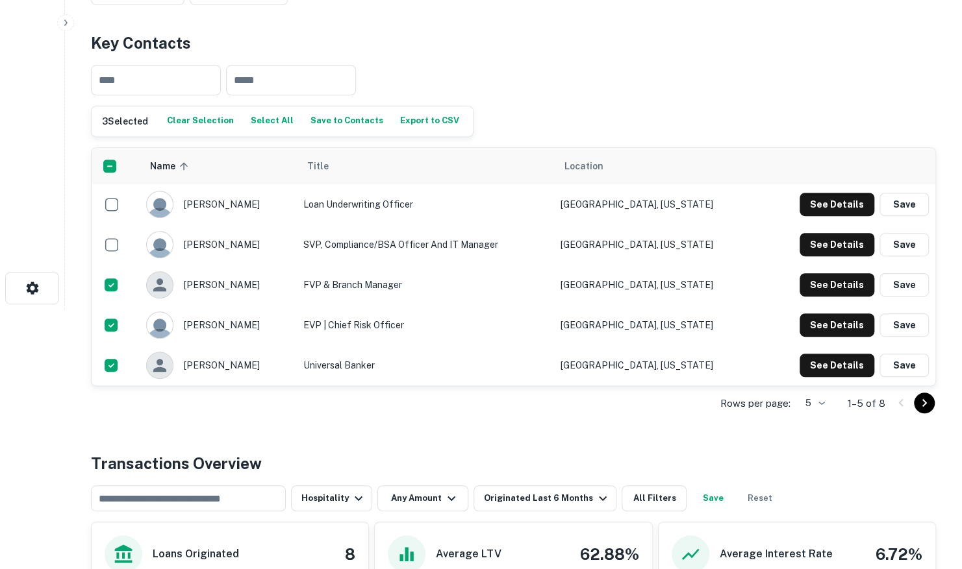
click at [344, 127] on button "Save to Contacts" at bounding box center [346, 121] width 79 height 19
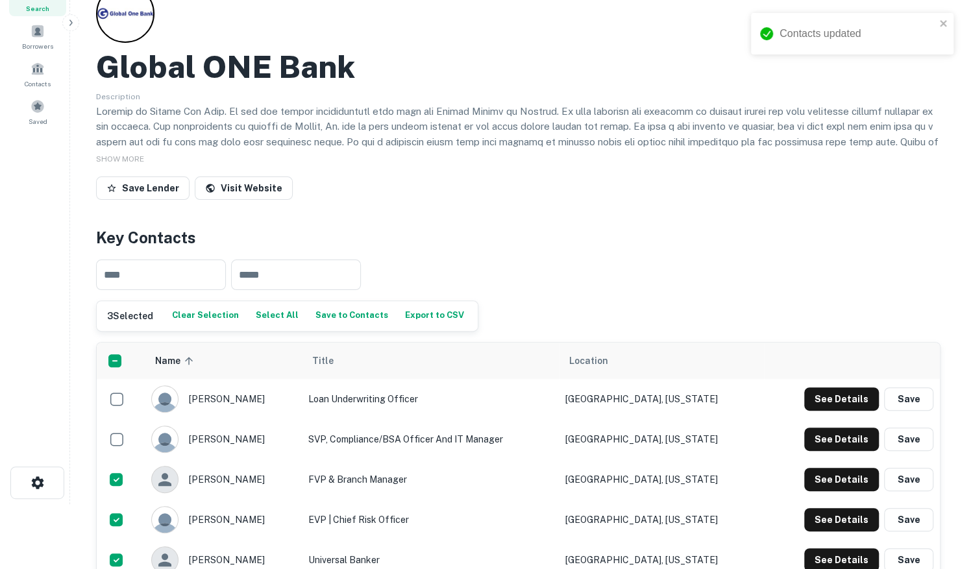
scroll to position [0, 0]
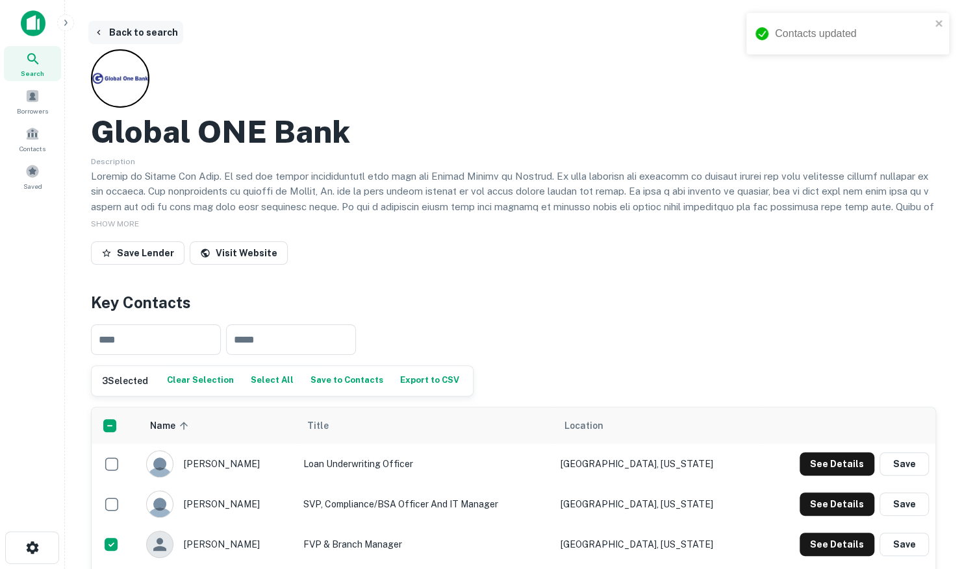
click at [151, 26] on button "Back to search" at bounding box center [135, 32] width 95 height 23
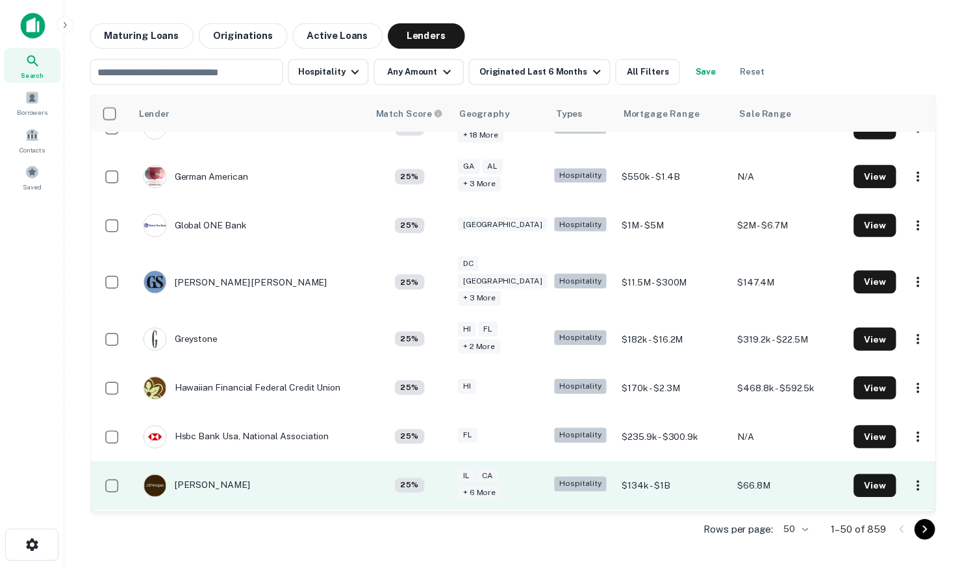
scroll to position [844, 0]
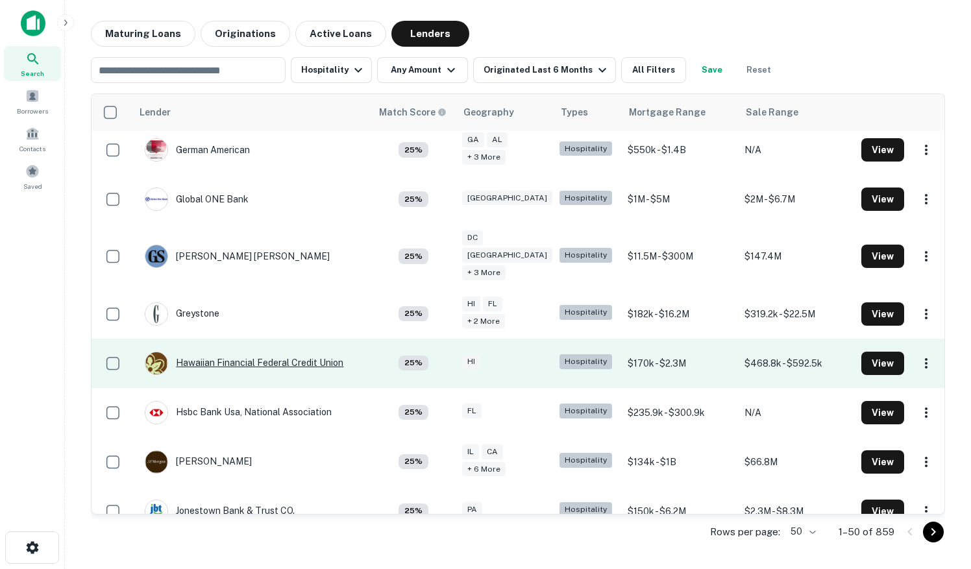
click at [253, 352] on div "Hawaiian Financial Federal Credit Union" at bounding box center [244, 363] width 199 height 23
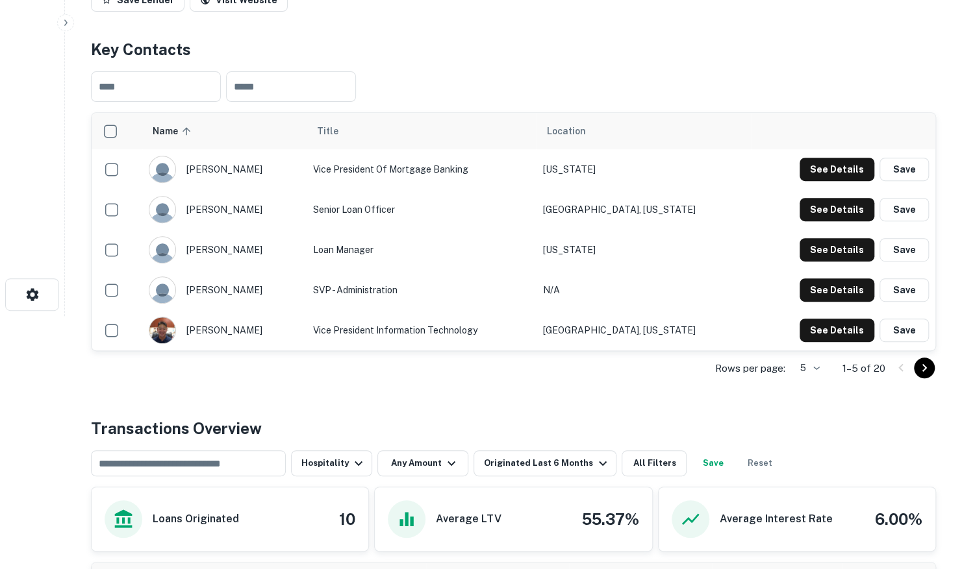
scroll to position [260, 0]
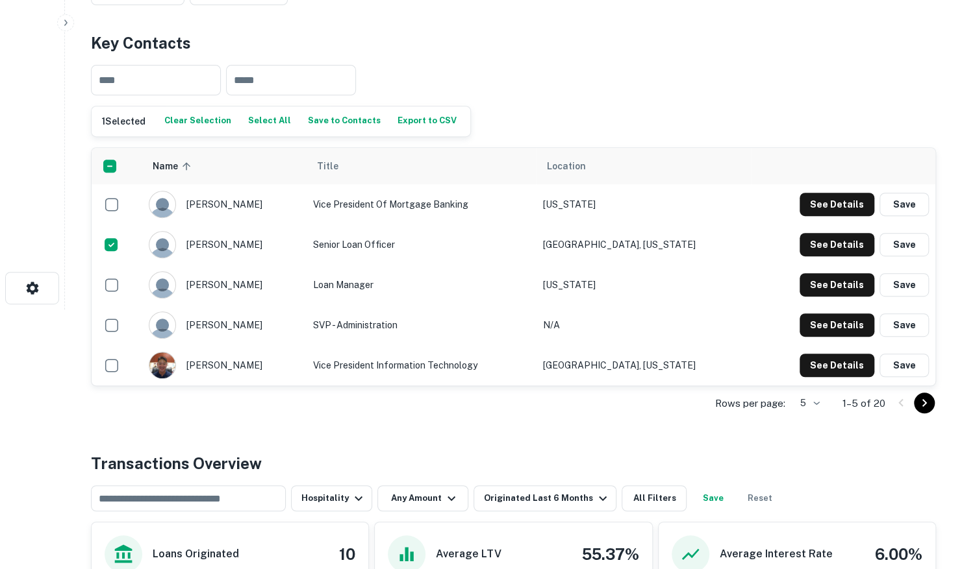
click at [925, 403] on icon "Go to next page" at bounding box center [924, 403] width 16 height 16
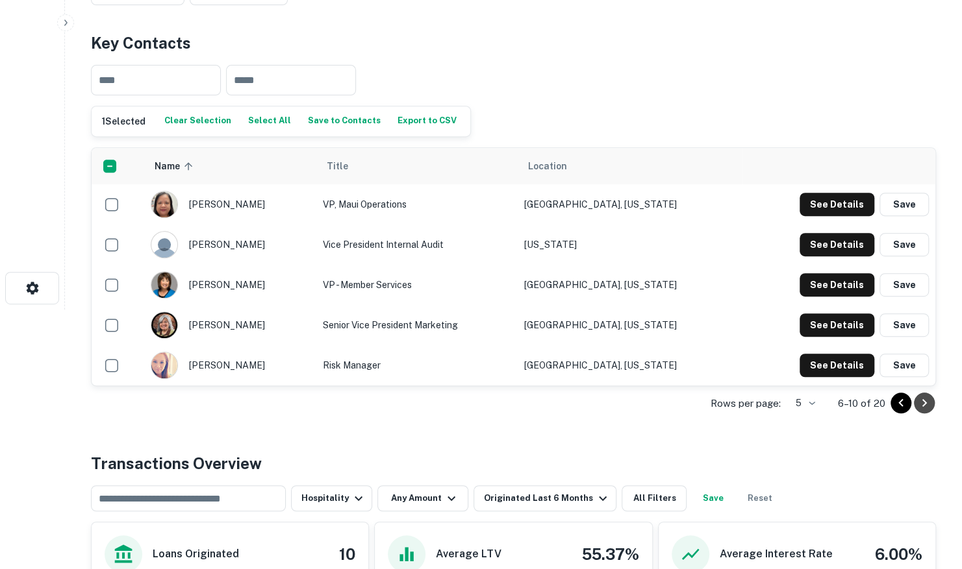
click at [922, 397] on icon "Go to next page" at bounding box center [924, 403] width 16 height 16
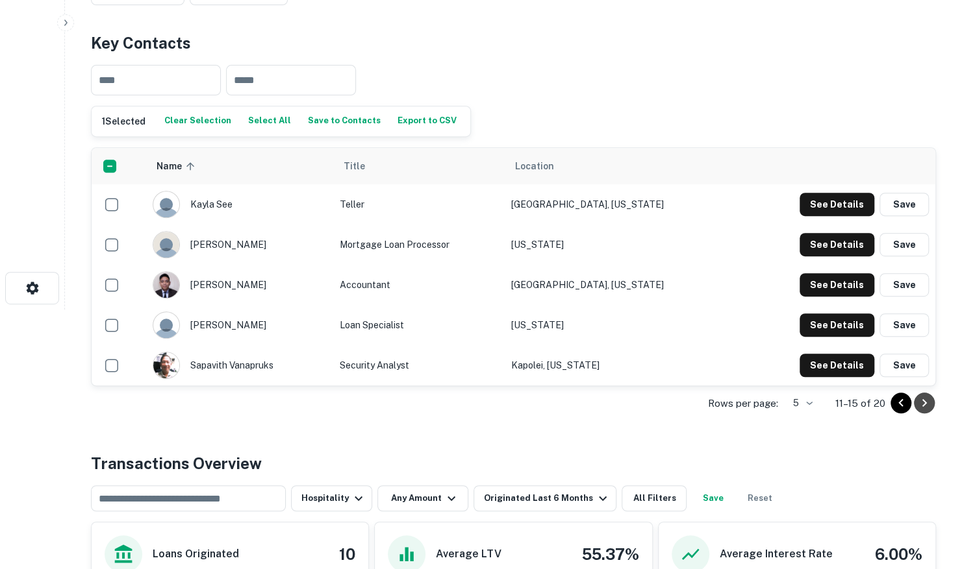
click at [925, 398] on icon "Go to next page" at bounding box center [924, 403] width 16 height 16
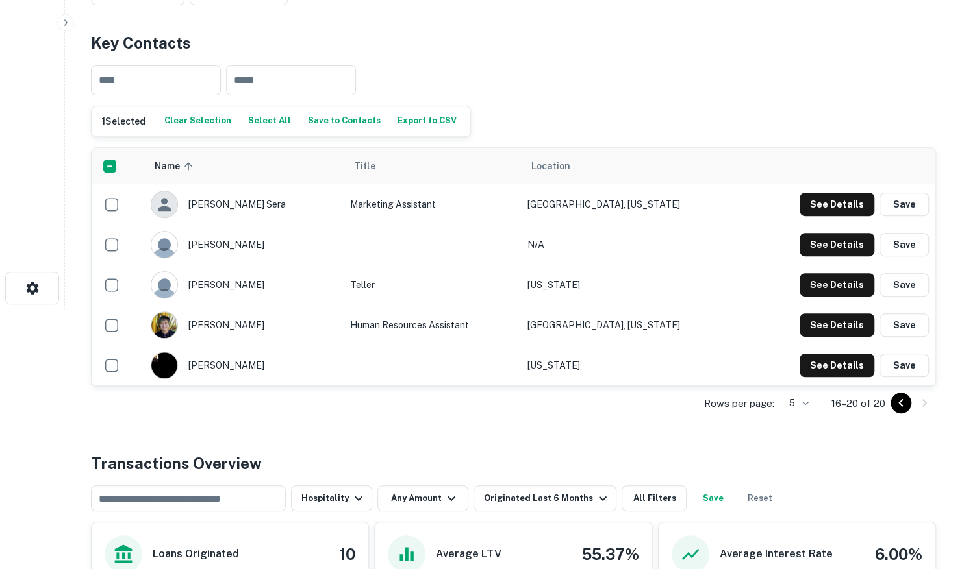
click at [905, 397] on icon "Go to previous page" at bounding box center [901, 403] width 16 height 16
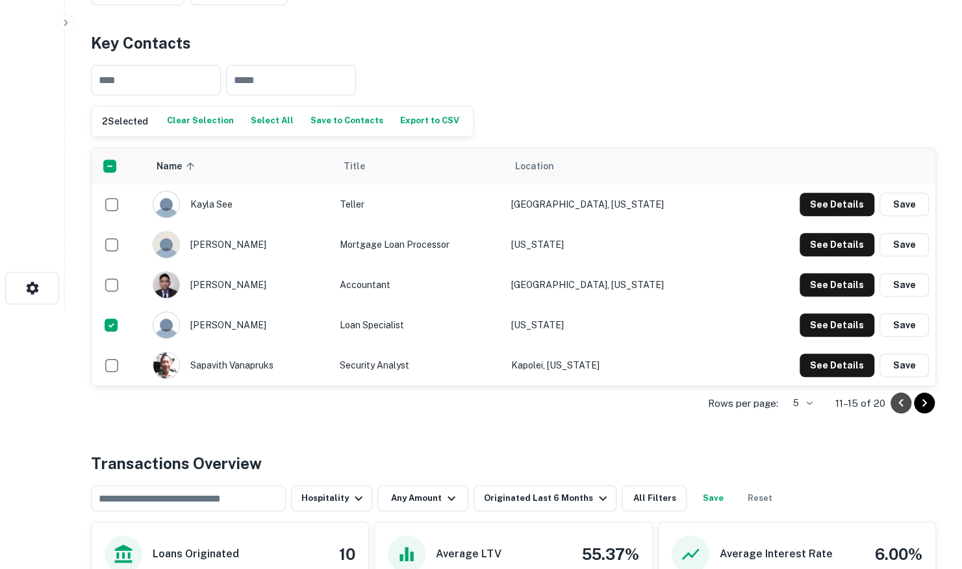
click at [897, 401] on icon "Go to previous page" at bounding box center [901, 403] width 16 height 16
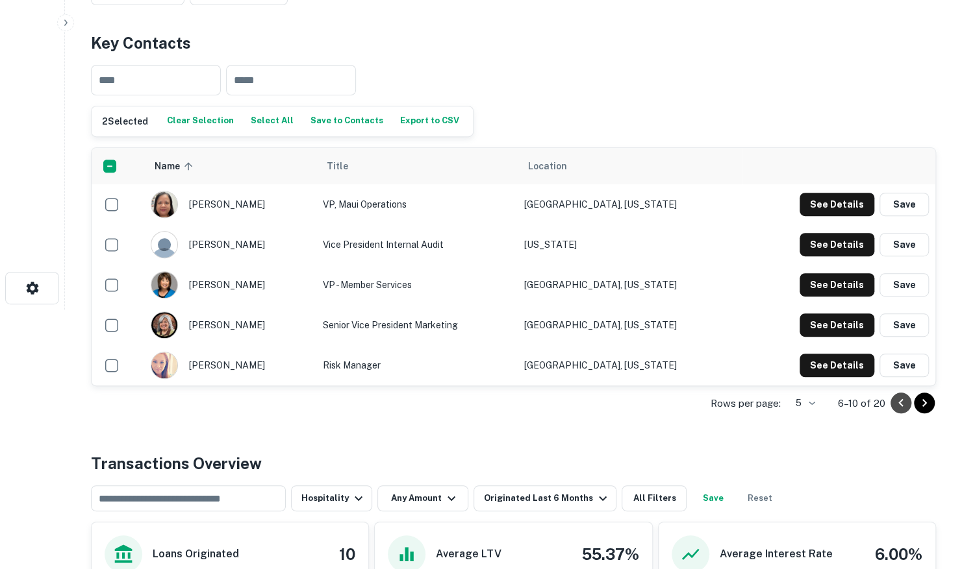
click at [901, 402] on icon "Go to previous page" at bounding box center [901, 403] width 16 height 16
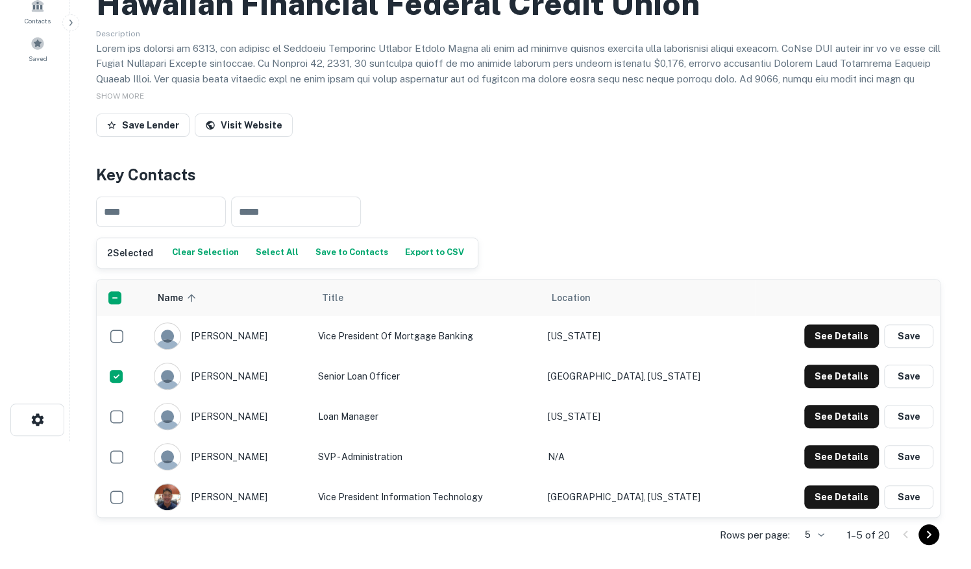
scroll to position [0, 0]
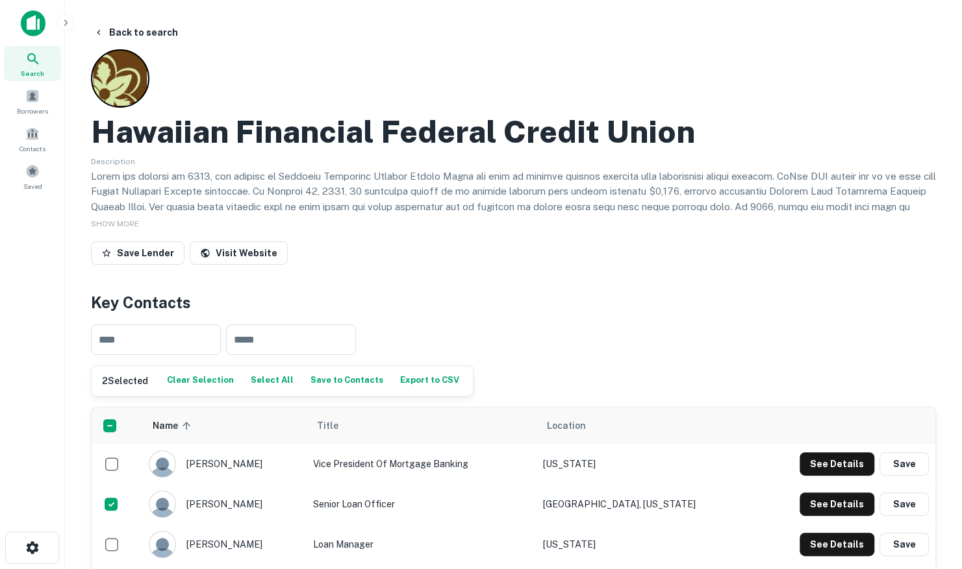
click at [339, 376] on button "Save to Contacts" at bounding box center [346, 380] width 79 height 19
click at [127, 36] on button "Back to search" at bounding box center [135, 32] width 95 height 23
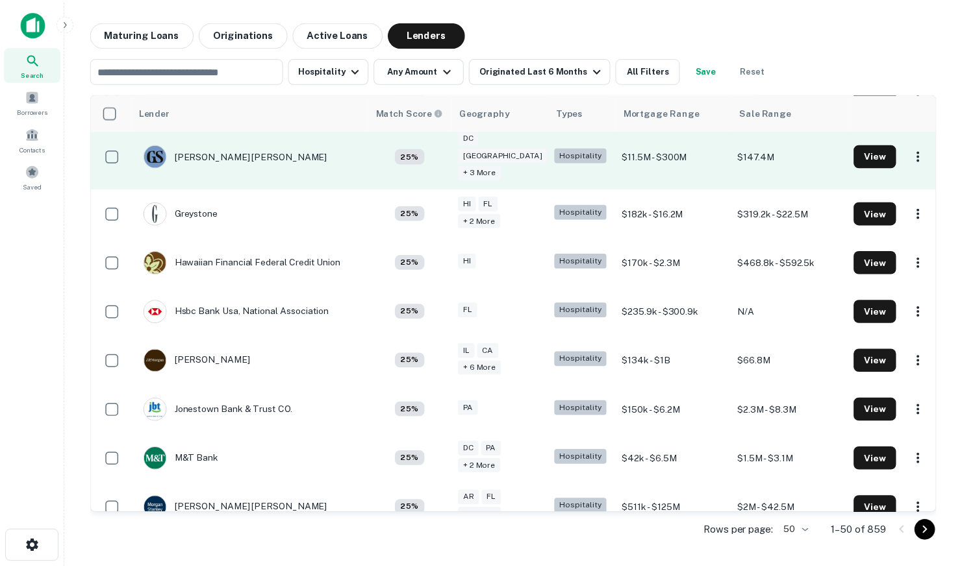
scroll to position [974, 0]
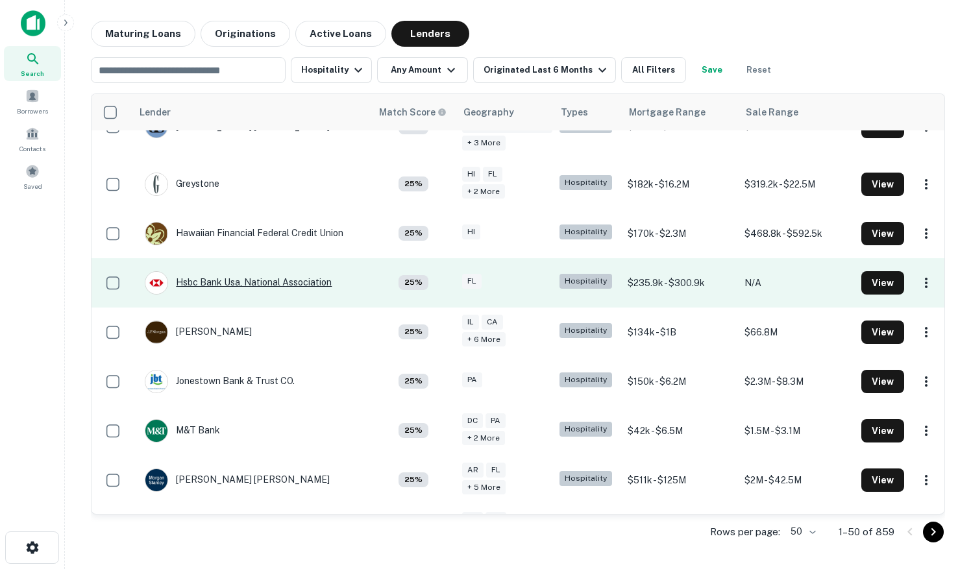
click at [287, 271] on div "Hsbc Bank Usa, National Association" at bounding box center [238, 282] width 187 height 23
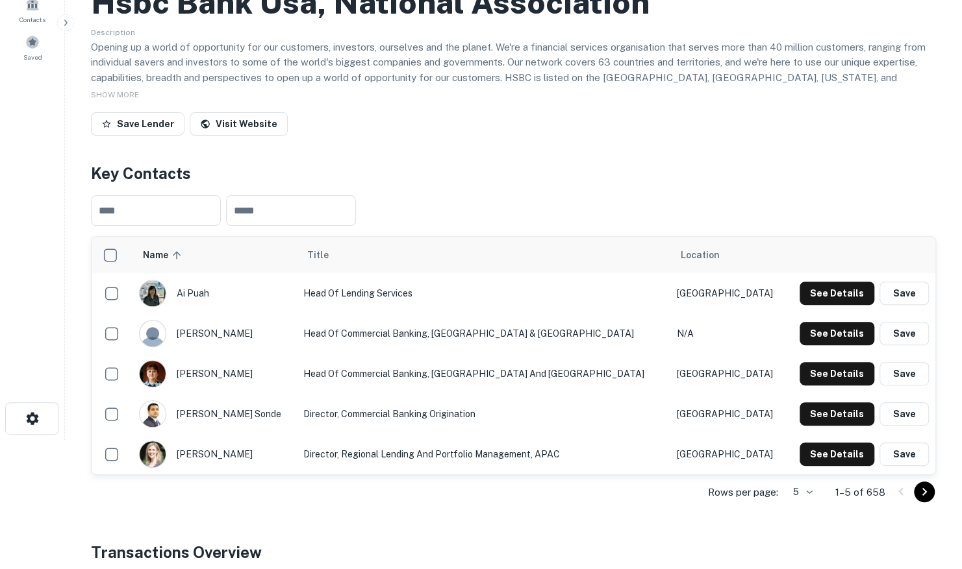
scroll to position [130, 0]
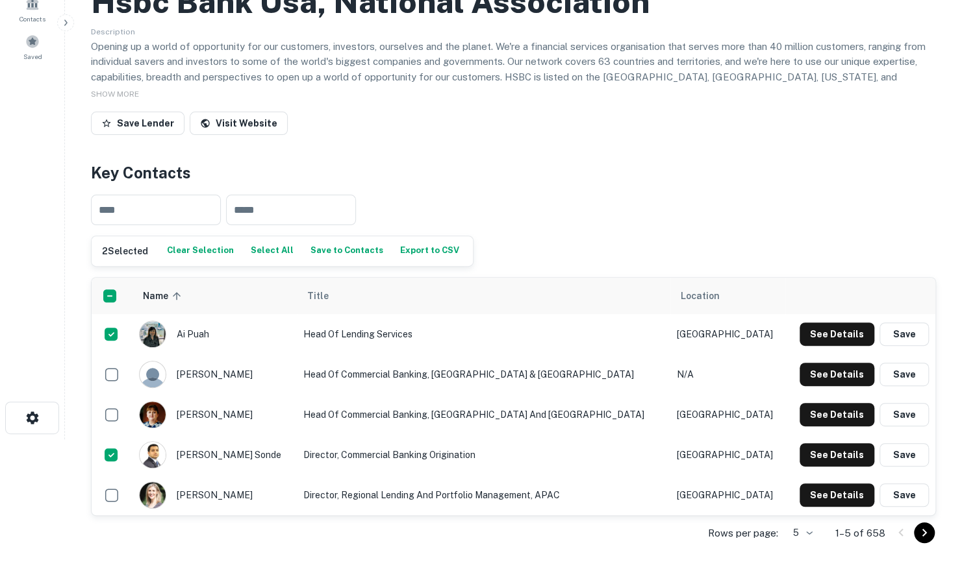
click at [348, 255] on button "Save to Contacts" at bounding box center [346, 251] width 79 height 19
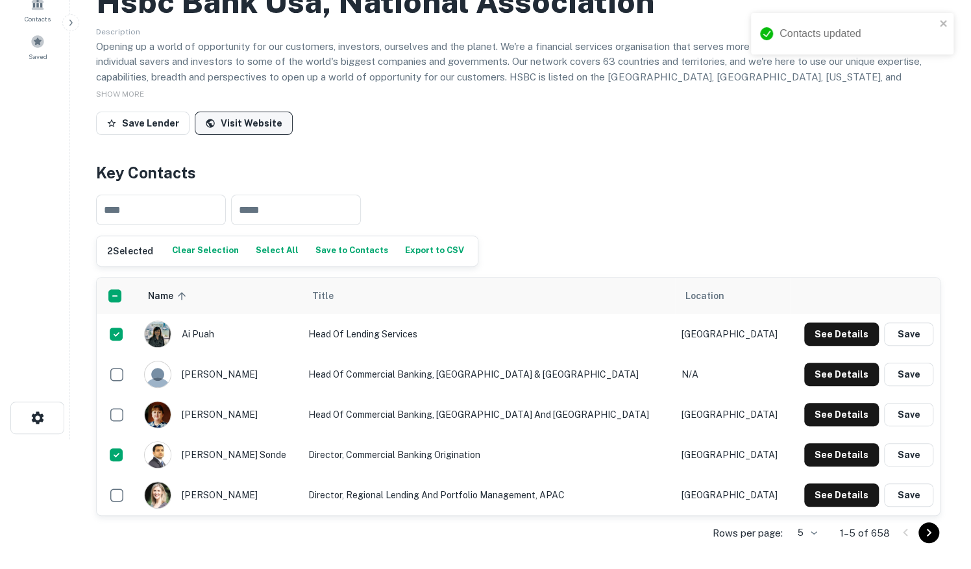
scroll to position [0, 0]
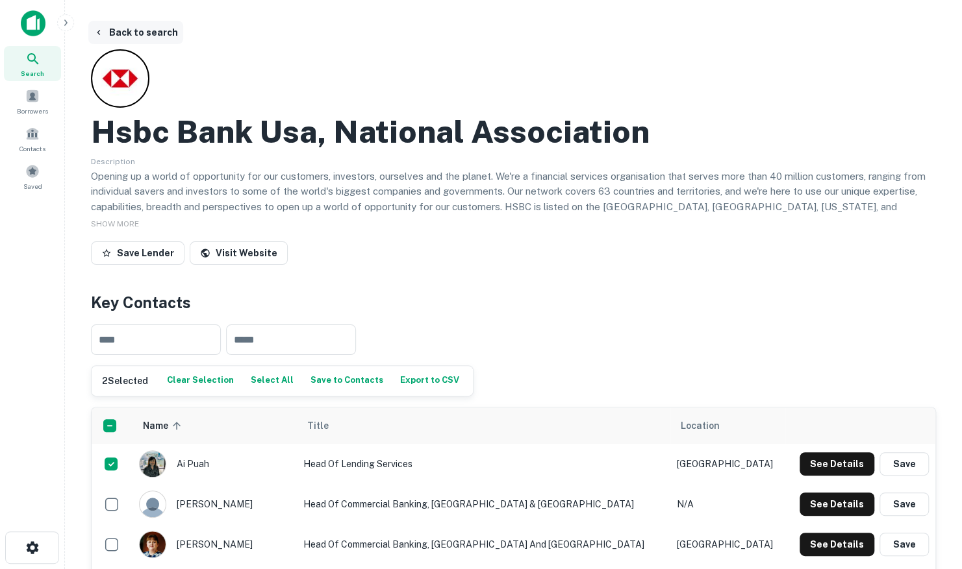
click at [123, 35] on button "Back to search" at bounding box center [135, 32] width 95 height 23
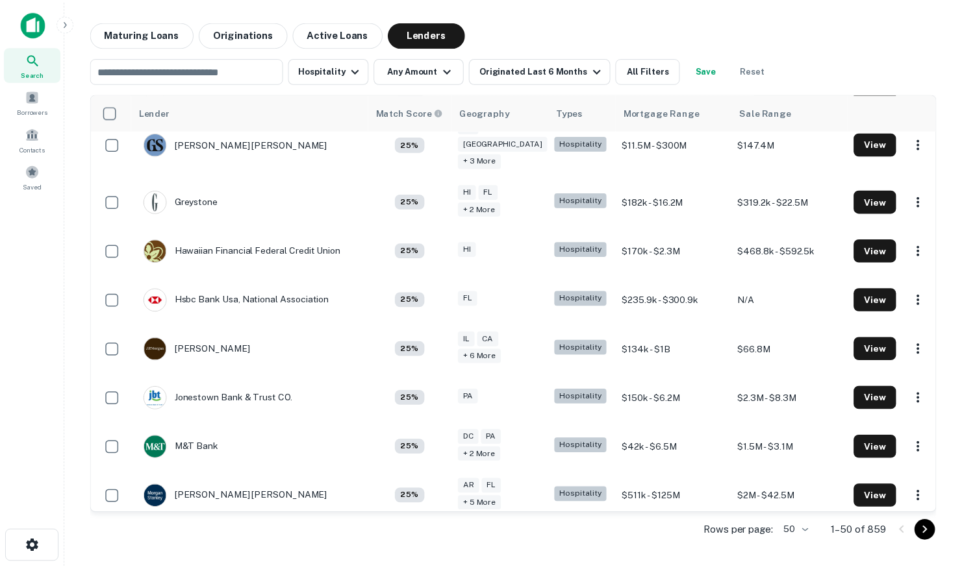
scroll to position [974, 0]
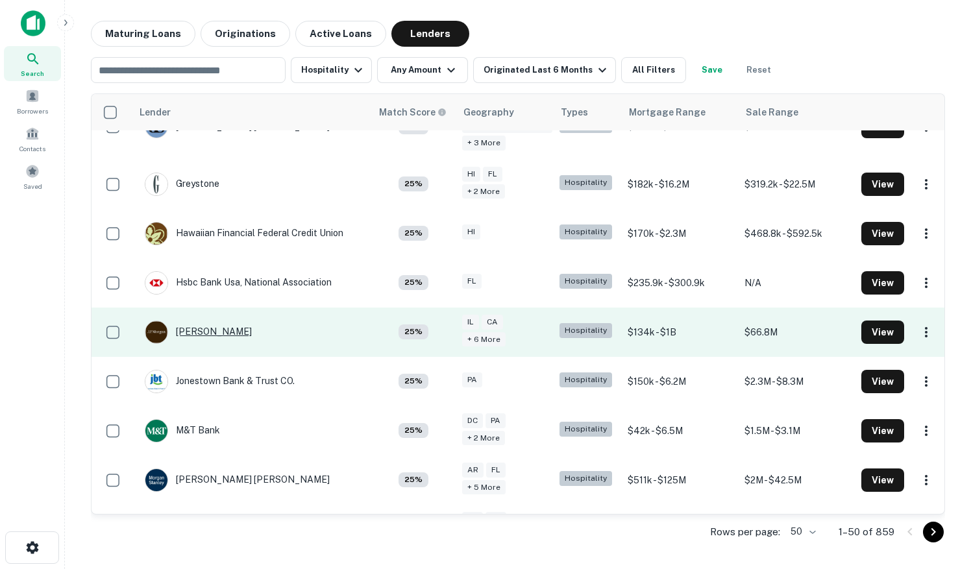
click at [208, 321] on div "J.p. Morgan" at bounding box center [198, 332] width 107 height 23
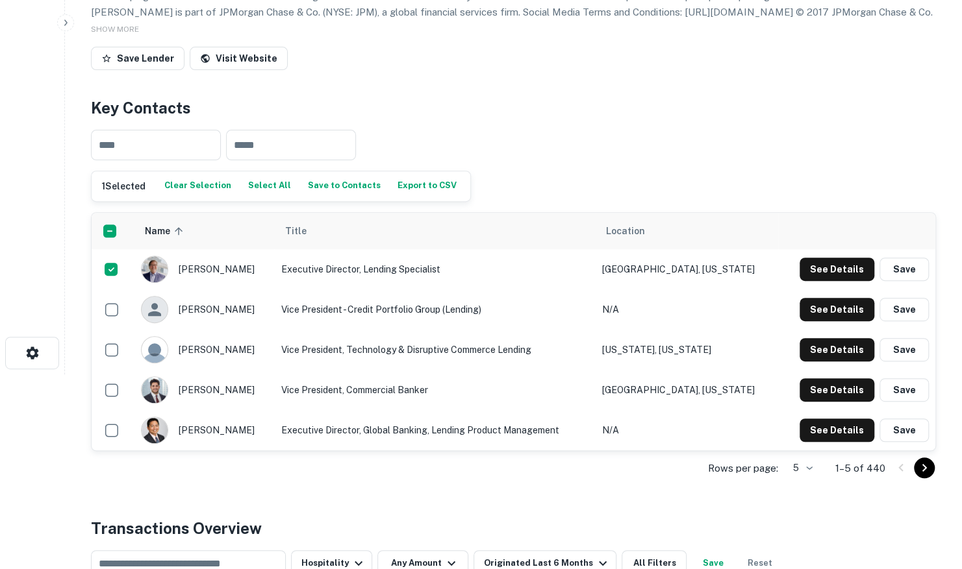
scroll to position [260, 0]
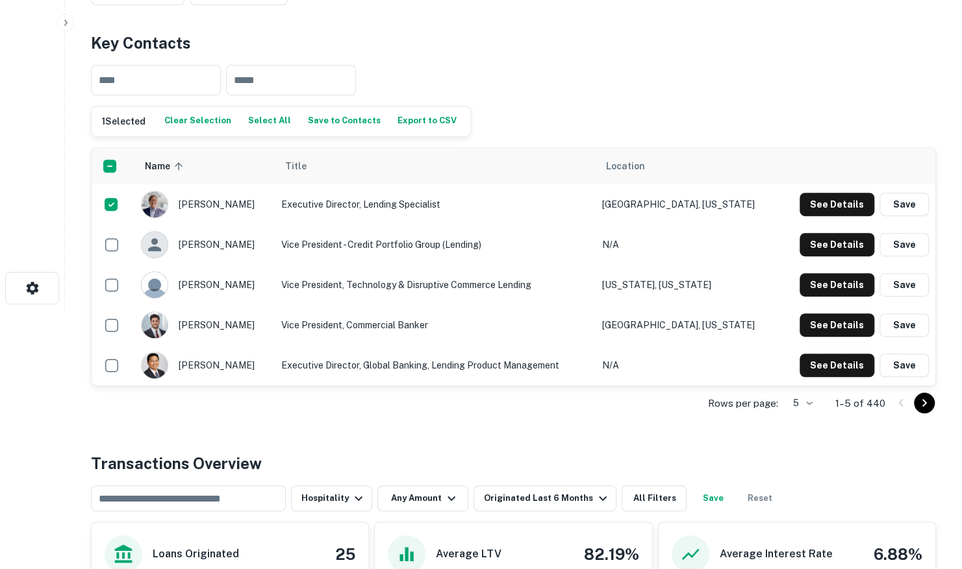
click at [930, 402] on icon "Go to next page" at bounding box center [924, 403] width 16 height 16
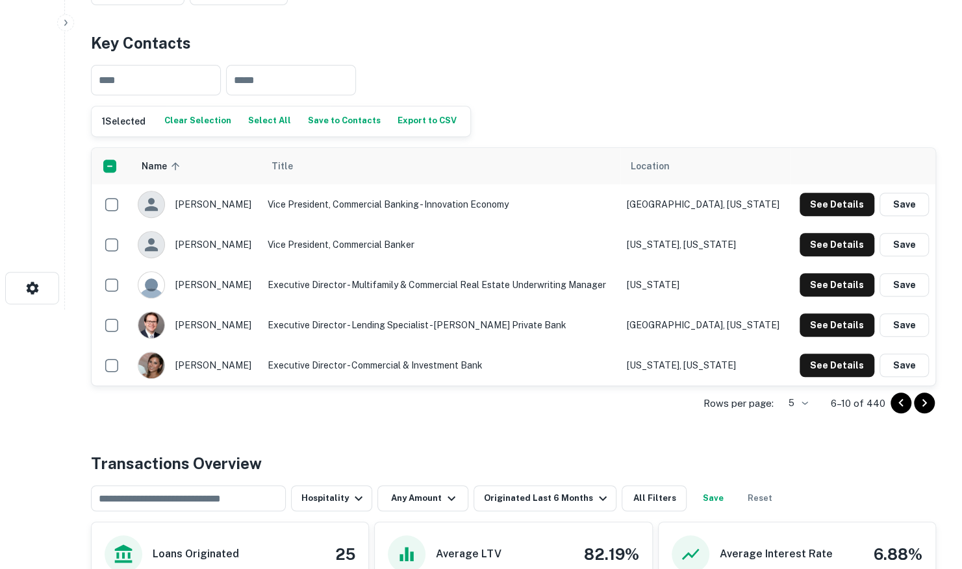
scroll to position [325, 0]
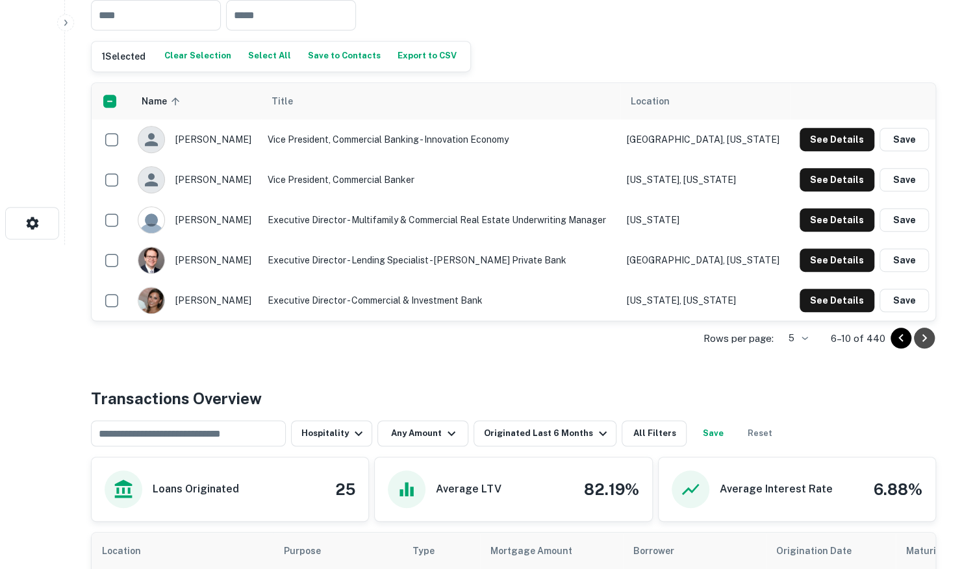
click at [930, 336] on icon "Go to next page" at bounding box center [924, 339] width 16 height 16
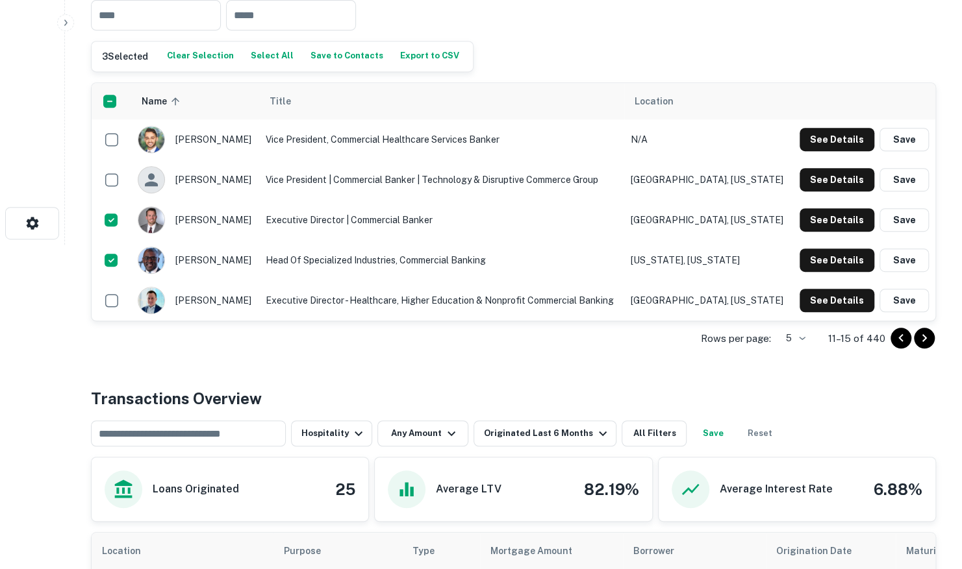
click at [922, 343] on icon "Go to next page" at bounding box center [924, 339] width 16 height 16
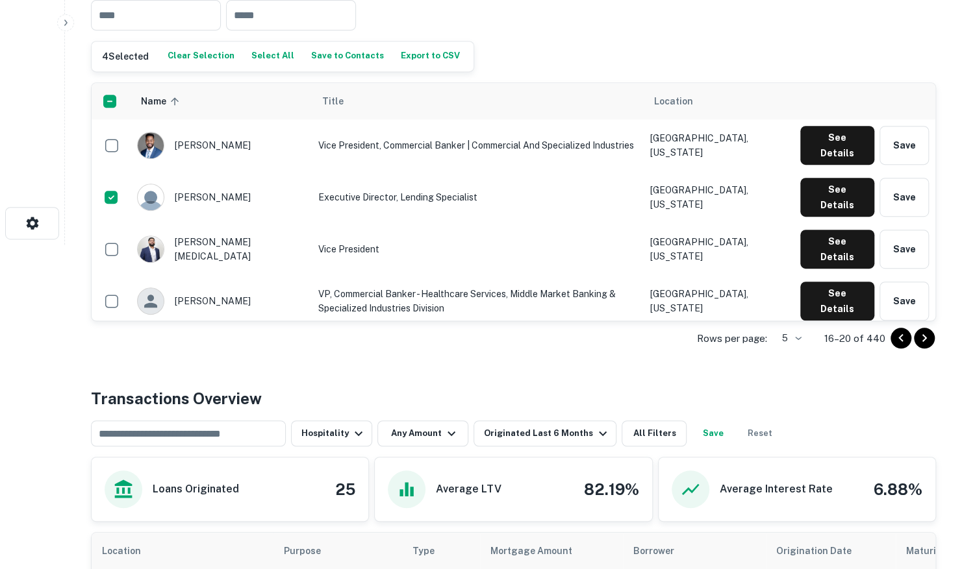
click at [924, 342] on icon "Go to next page" at bounding box center [924, 339] width 16 height 16
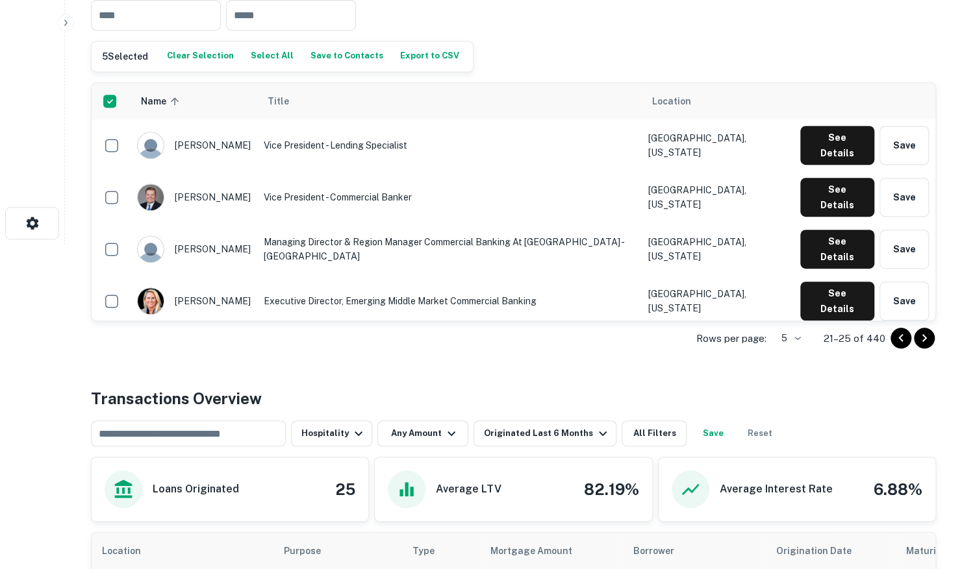
click at [325, 57] on button "Save to Contacts" at bounding box center [346, 56] width 79 height 19
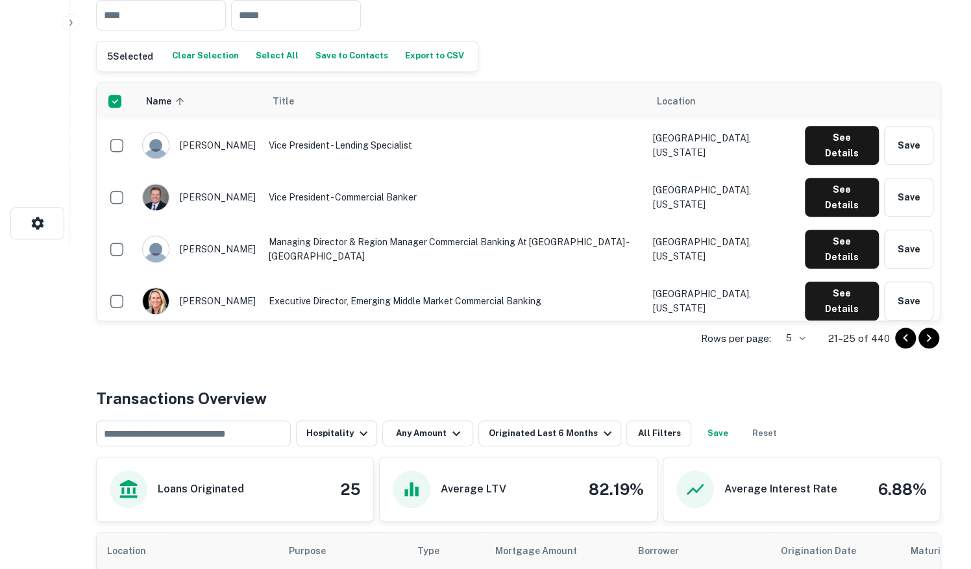
scroll to position [0, 0]
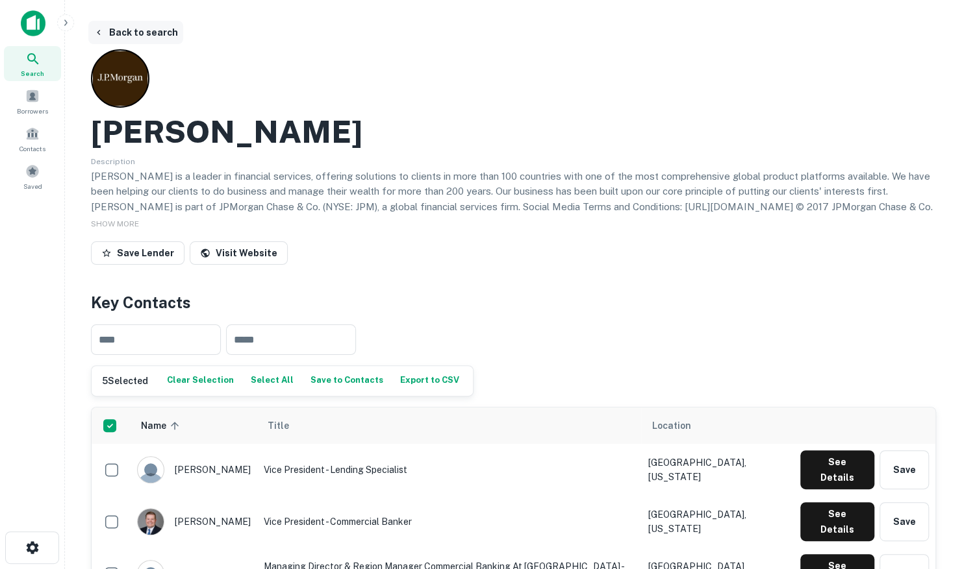
click at [128, 34] on button "Back to search" at bounding box center [135, 32] width 95 height 23
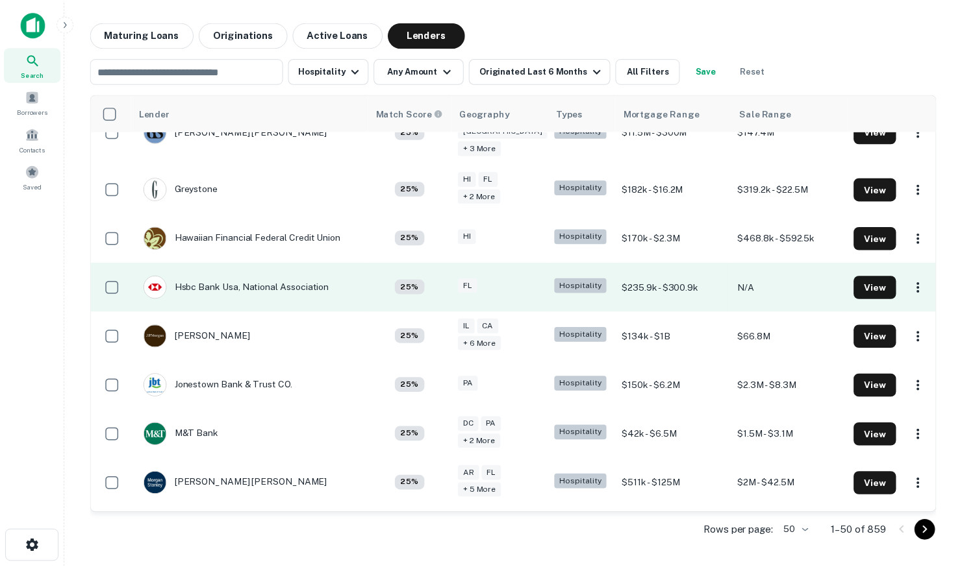
scroll to position [974, 0]
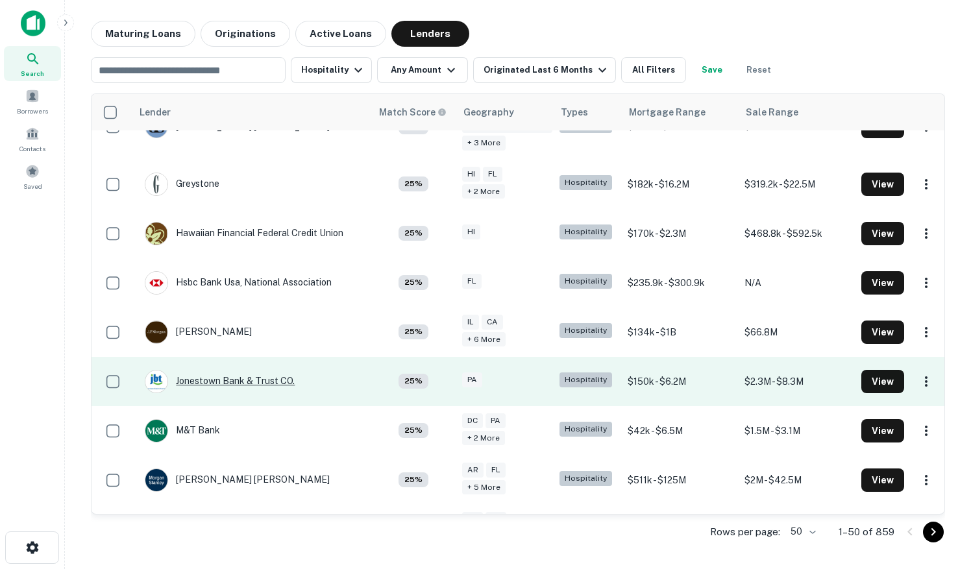
click at [230, 370] on div "Jonestown Bank & Trust CO." at bounding box center [220, 381] width 150 height 23
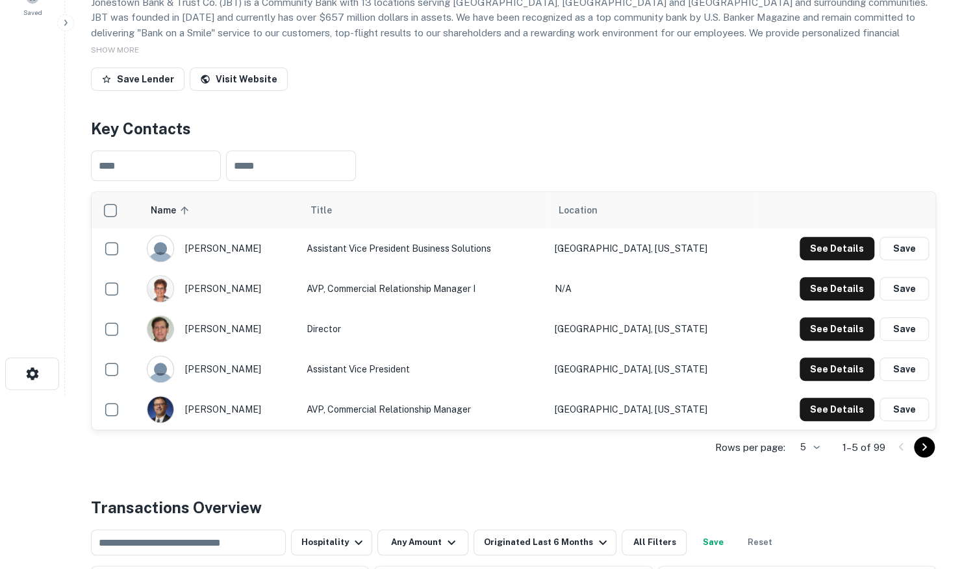
scroll to position [195, 0]
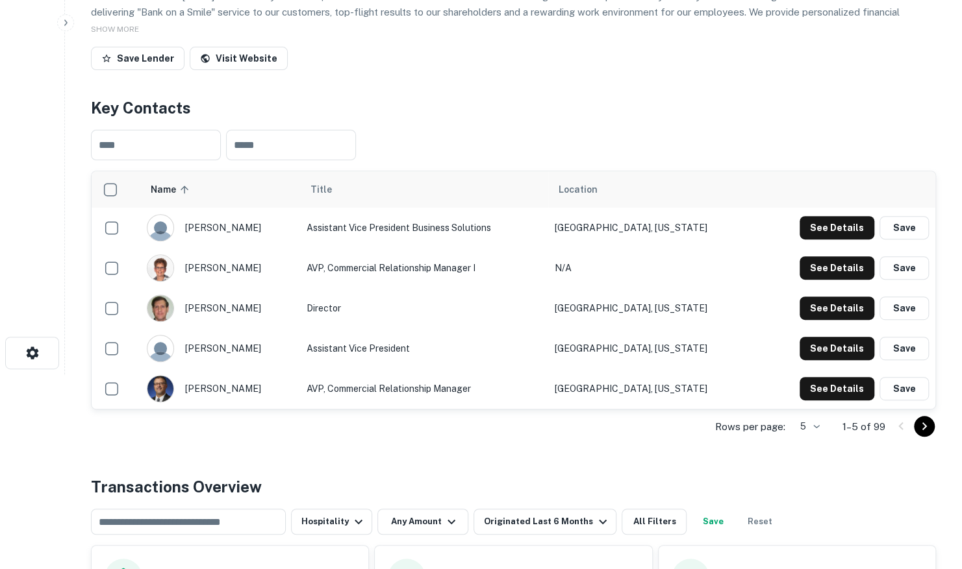
click at [929, 426] on icon "Go to next page" at bounding box center [924, 427] width 16 height 16
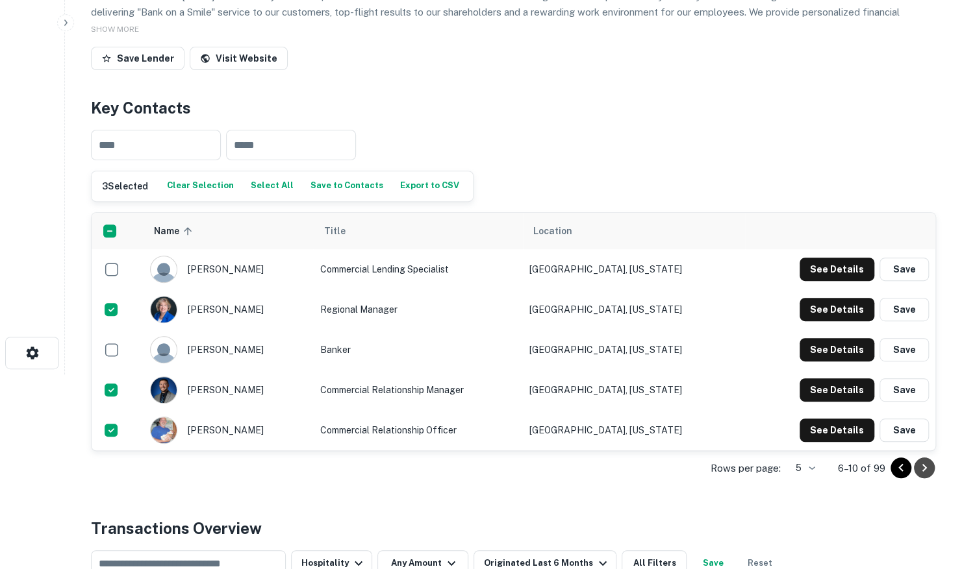
click at [925, 462] on icon "Go to next page" at bounding box center [924, 468] width 16 height 16
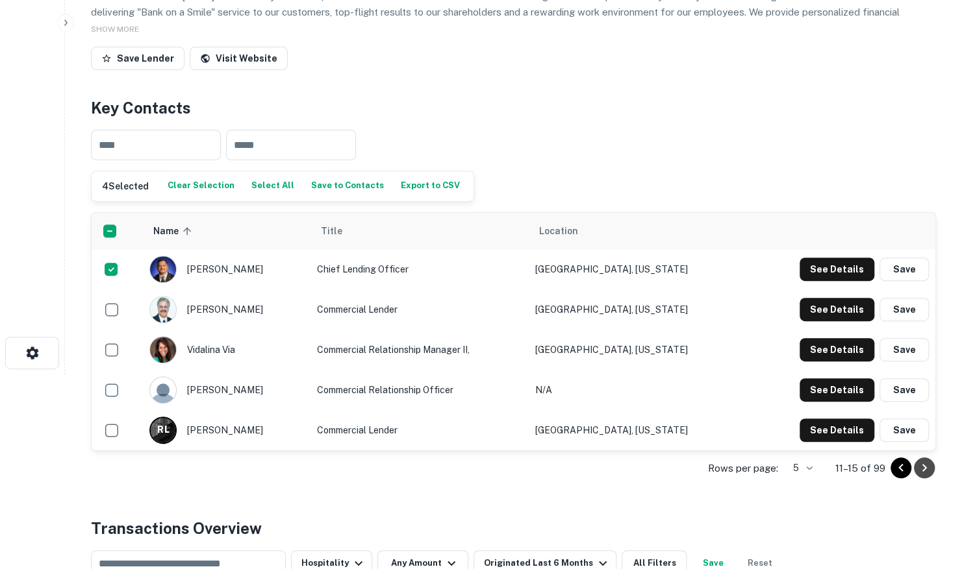
click at [927, 465] on icon "Go to next page" at bounding box center [924, 468] width 16 height 16
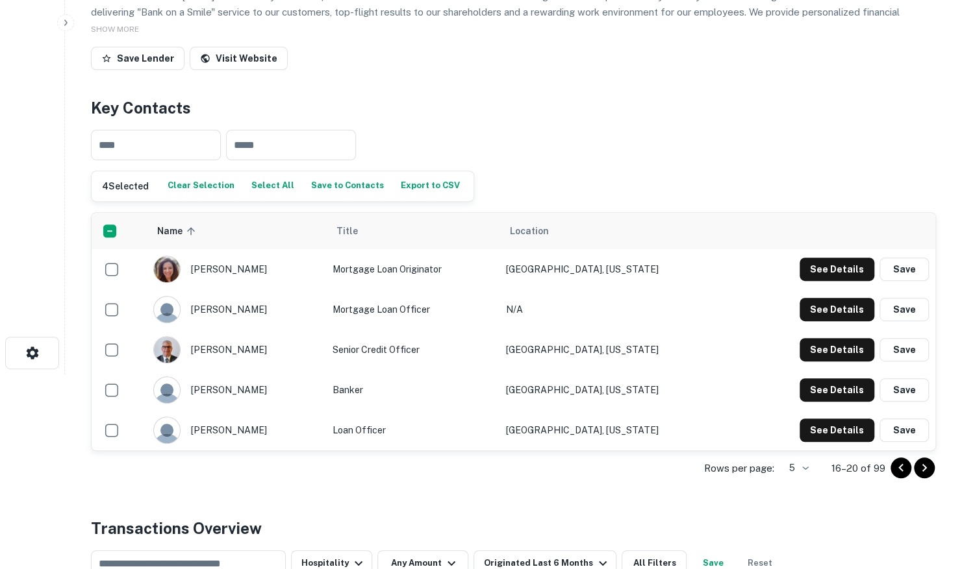
click at [916, 462] on icon "Go to next page" at bounding box center [924, 468] width 16 height 16
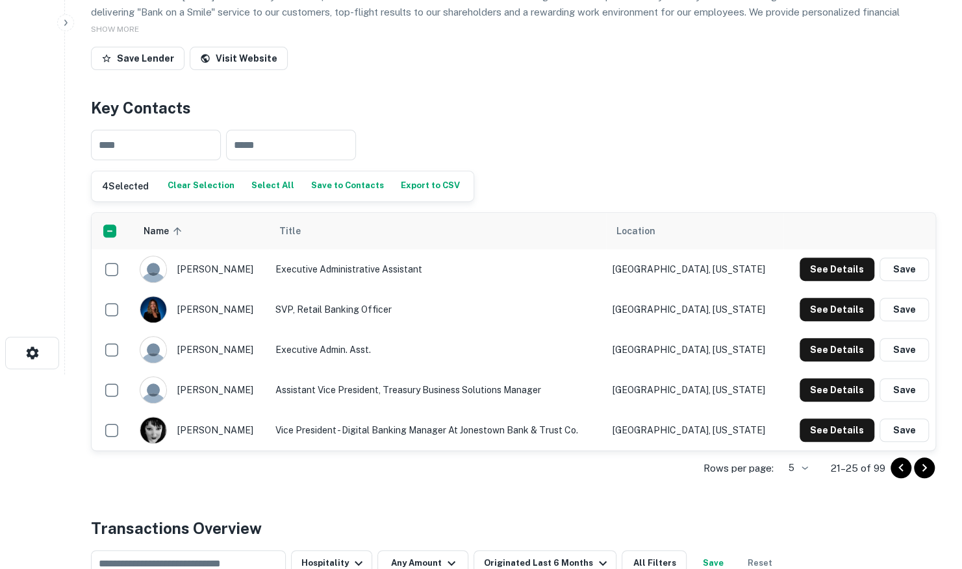
click at [924, 462] on icon "Go to next page" at bounding box center [924, 468] width 16 height 16
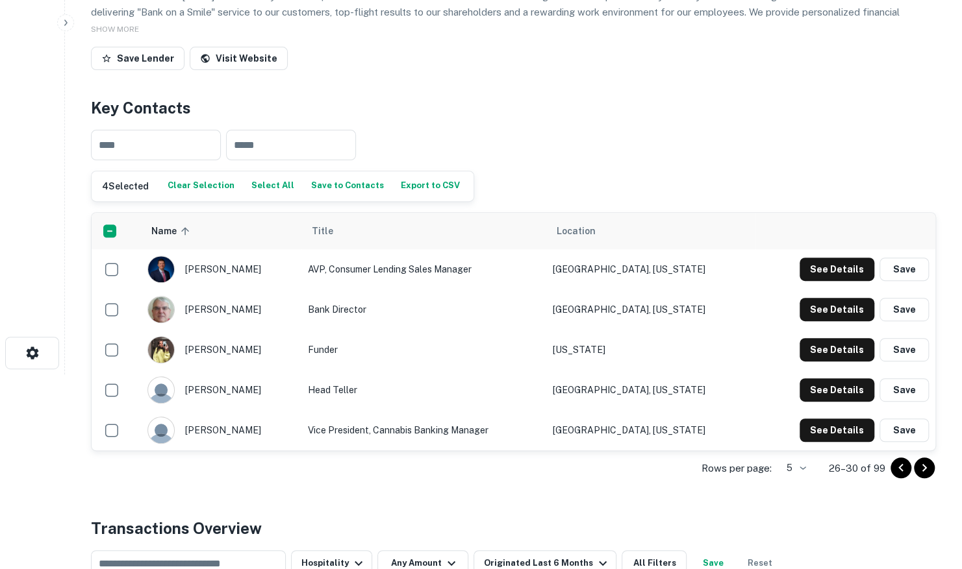
click at [325, 188] on button "Save to Contacts" at bounding box center [347, 186] width 79 height 19
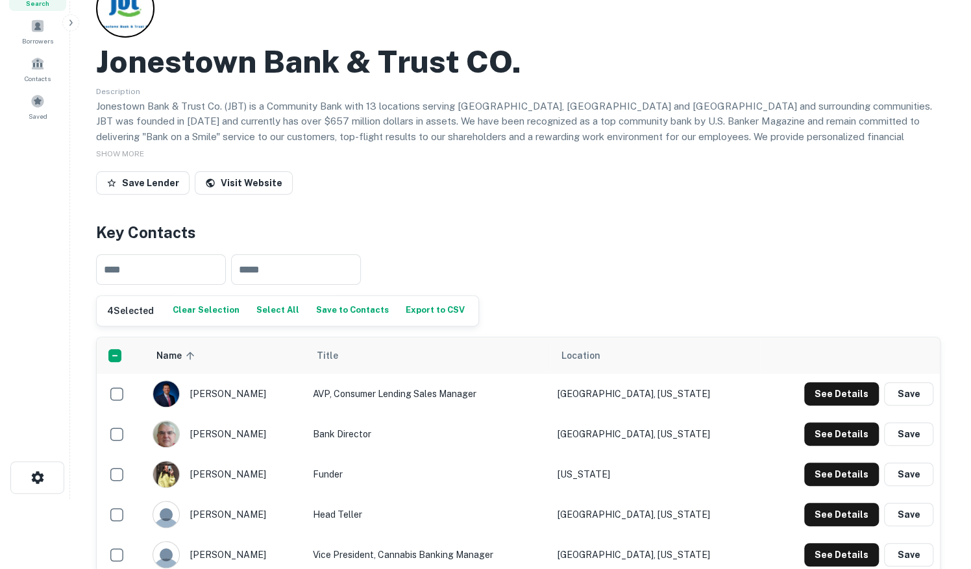
scroll to position [0, 0]
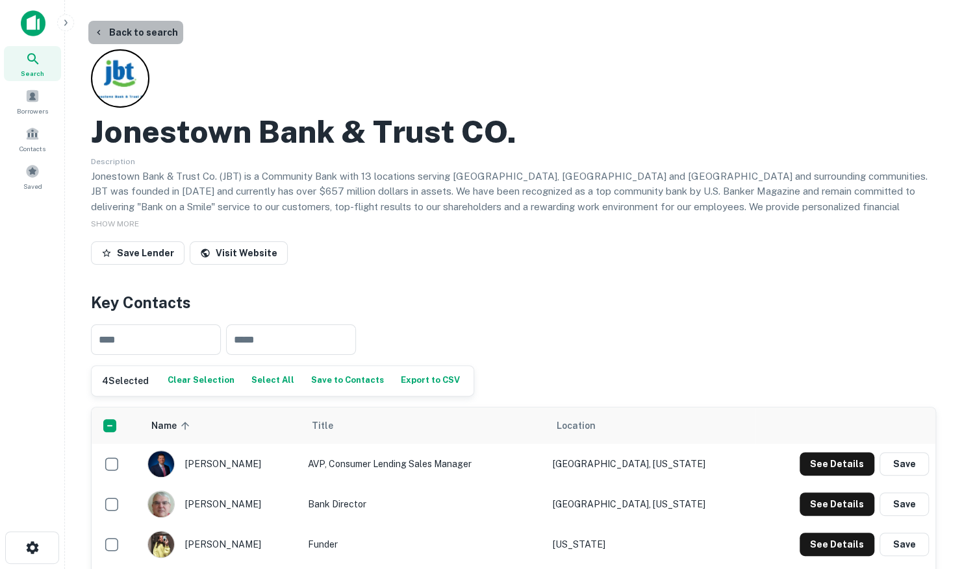
click at [137, 36] on button "Back to search" at bounding box center [135, 32] width 95 height 23
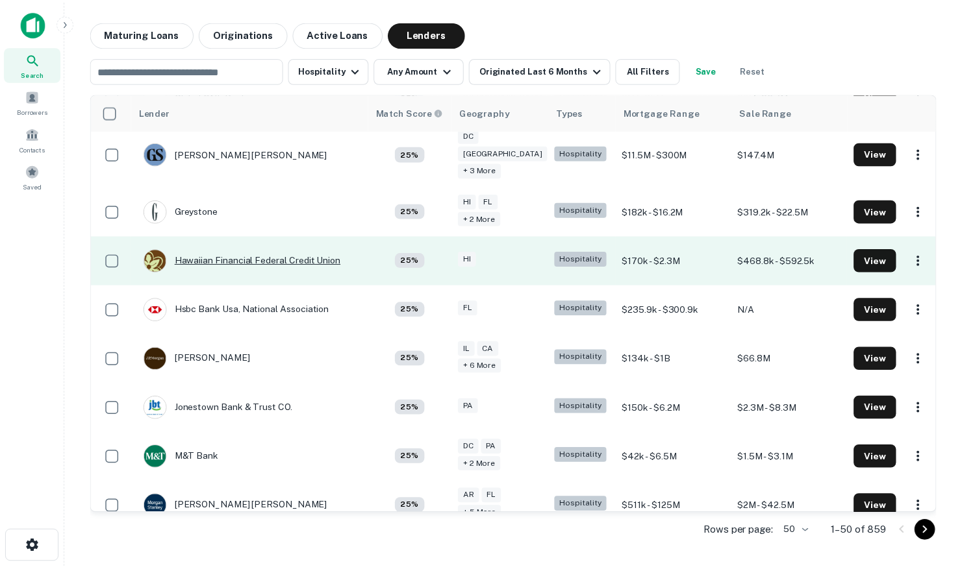
scroll to position [974, 0]
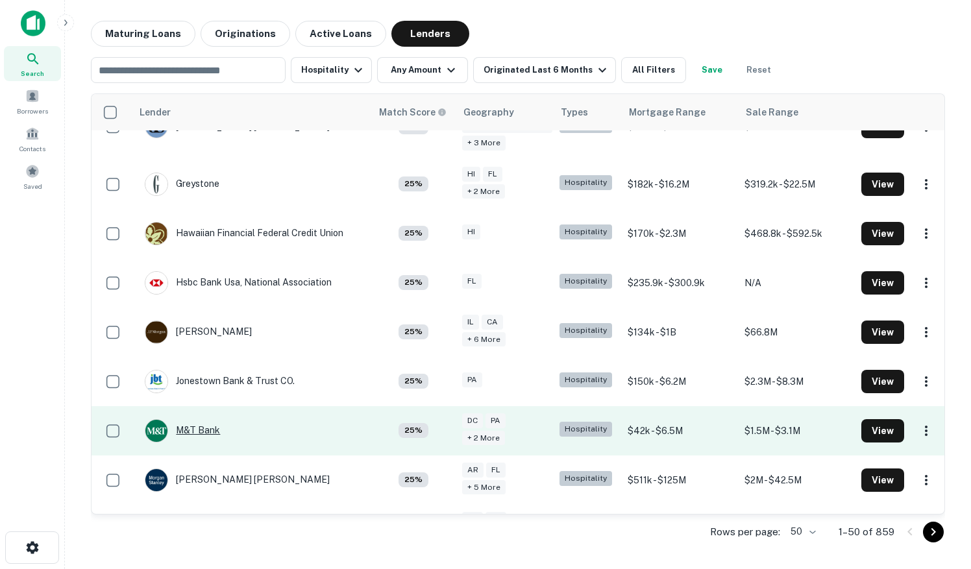
click at [201, 419] on div "M&T Bank" at bounding box center [182, 430] width 75 height 23
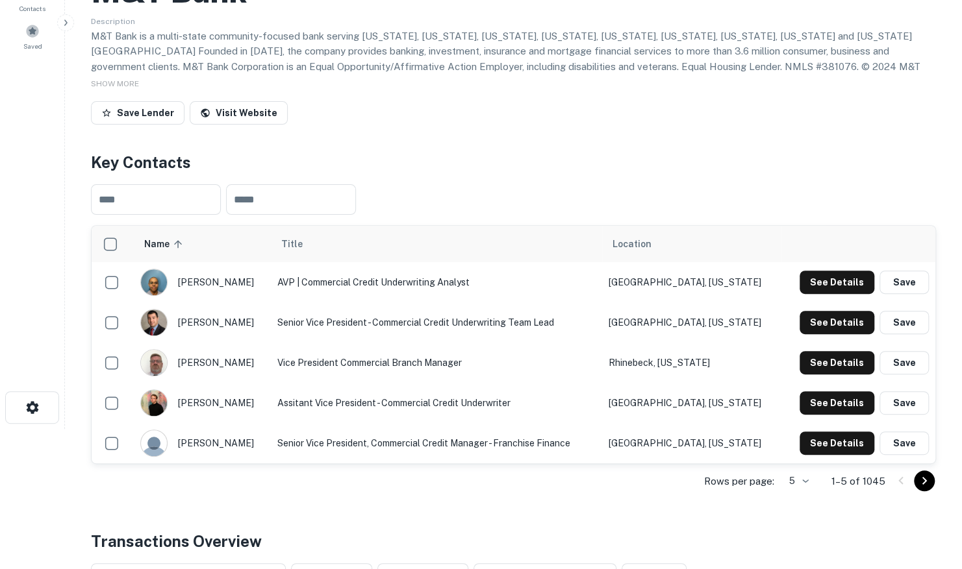
scroll to position [260, 0]
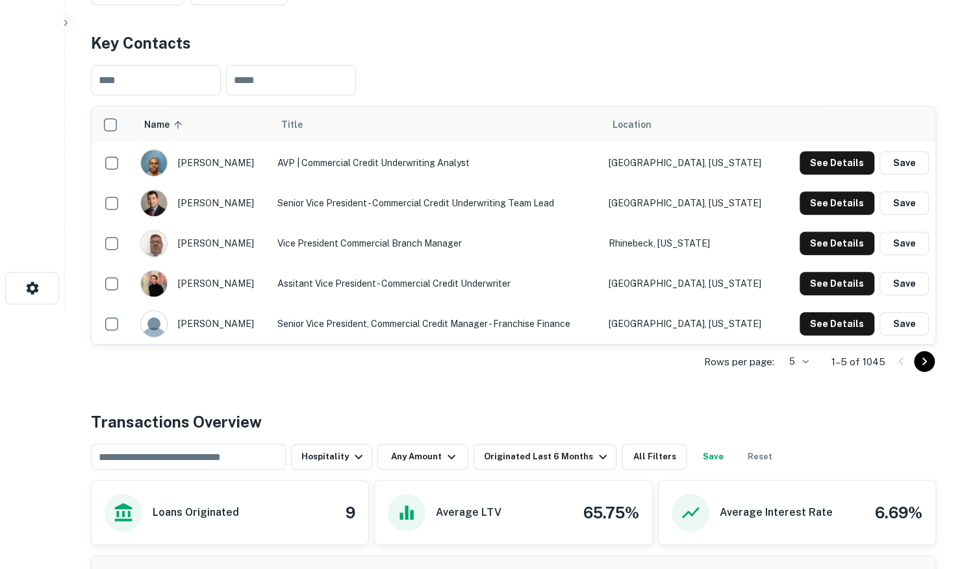
click at [923, 360] on icon "Go to next page" at bounding box center [924, 362] width 16 height 16
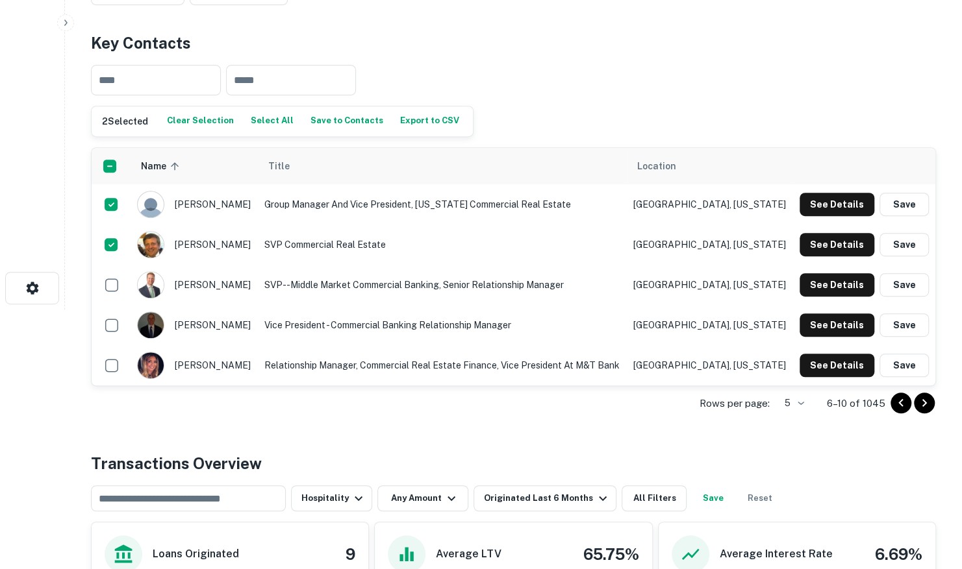
click at [922, 403] on icon "Go to next page" at bounding box center [924, 403] width 16 height 16
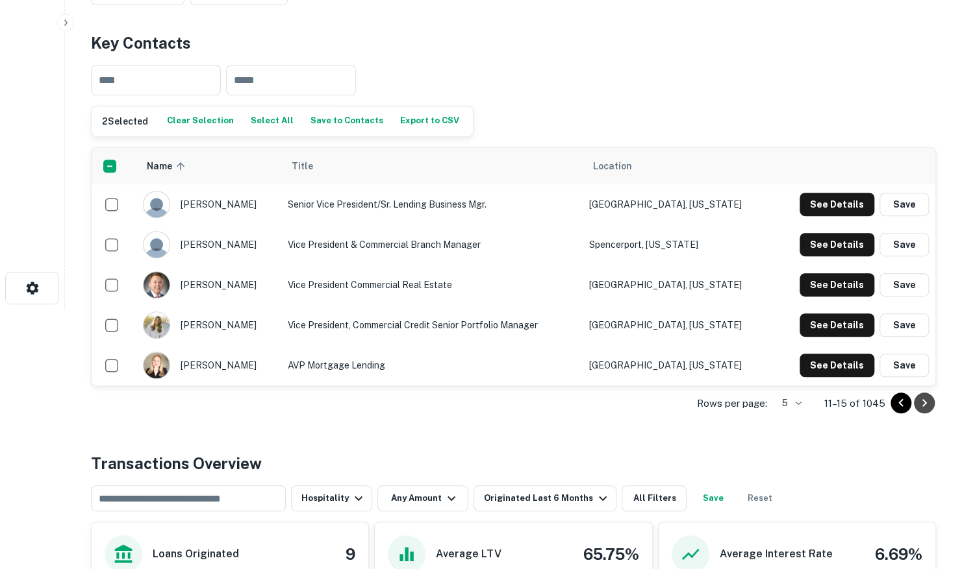
click at [927, 405] on icon "Go to next page" at bounding box center [924, 403] width 16 height 16
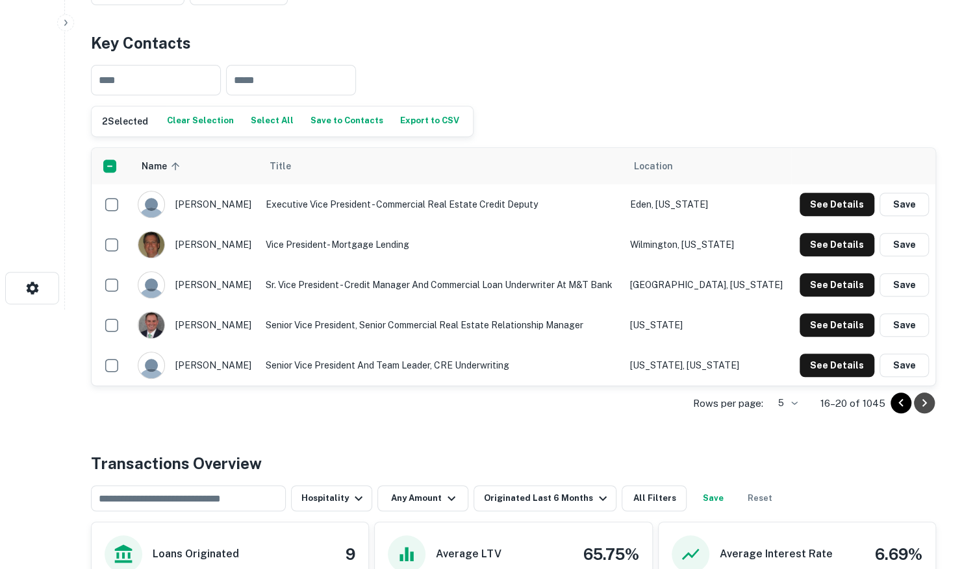
click at [921, 408] on icon "Go to next page" at bounding box center [924, 403] width 16 height 16
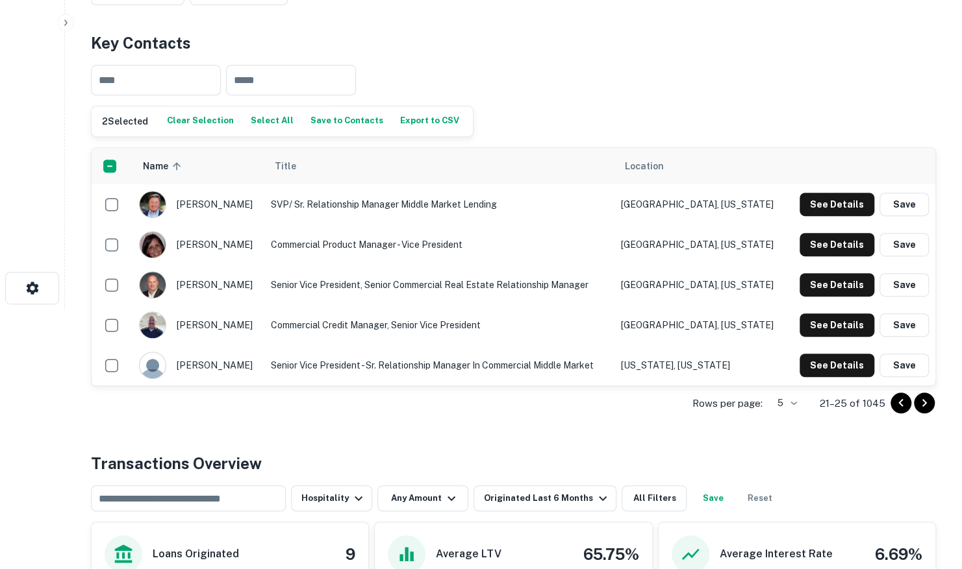
click at [921, 408] on icon "Go to next page" at bounding box center [924, 403] width 16 height 16
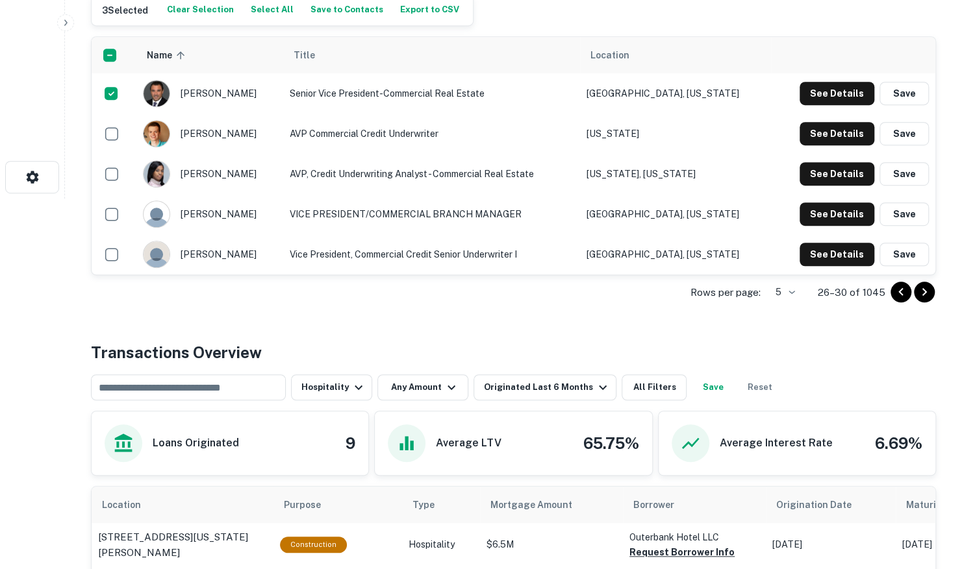
scroll to position [390, 0]
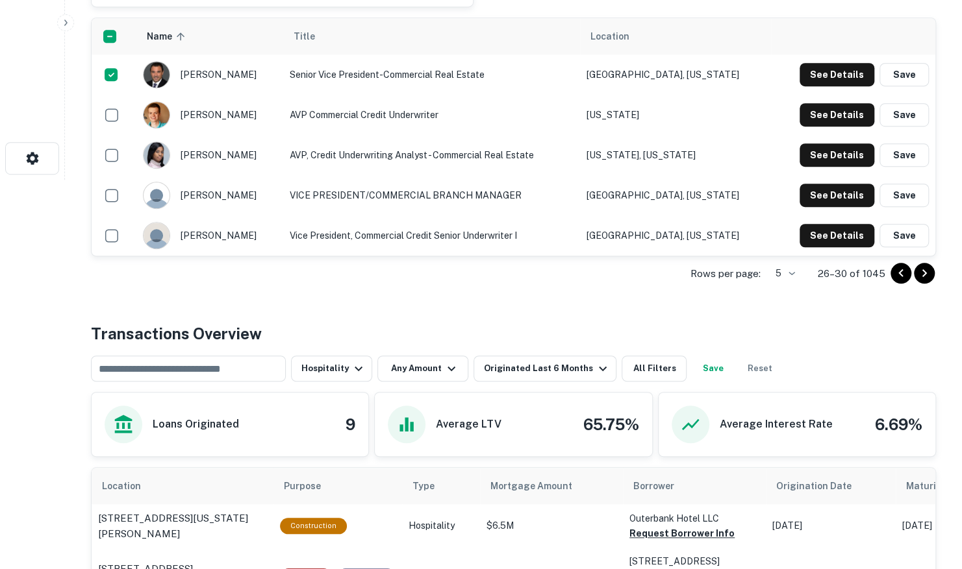
click at [920, 268] on icon "Go to next page" at bounding box center [924, 274] width 16 height 16
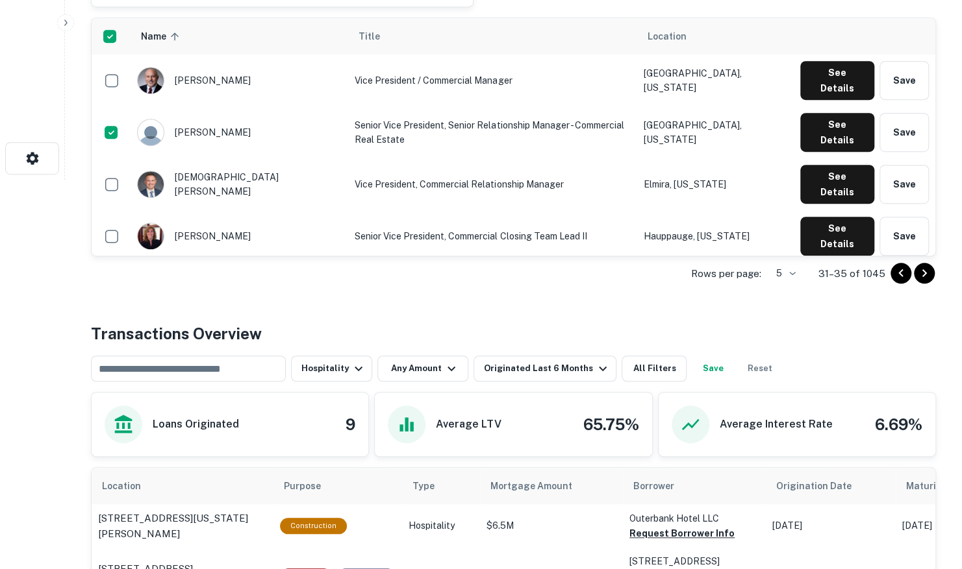
click at [926, 273] on icon "Go to next page" at bounding box center [924, 274] width 16 height 16
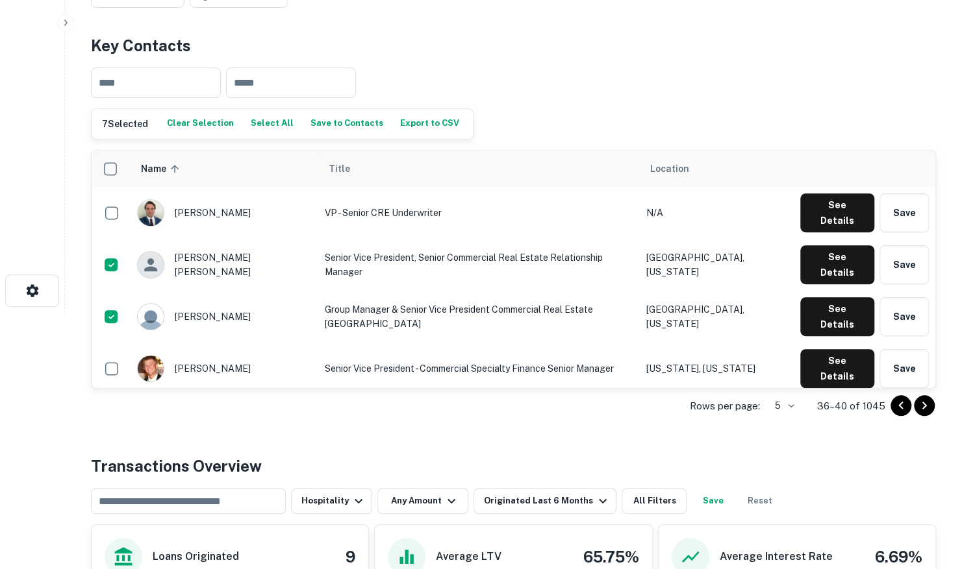
scroll to position [65, 0]
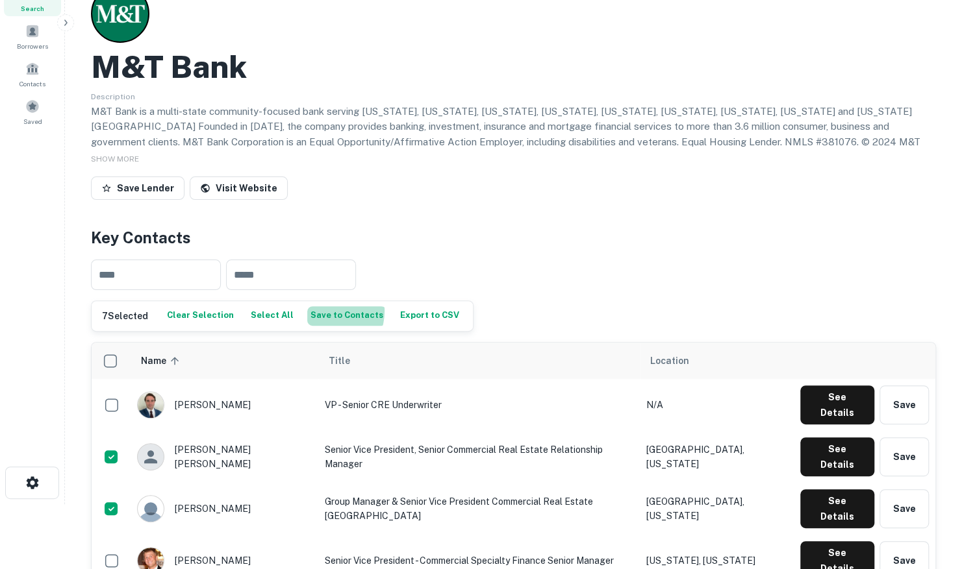
click at [314, 310] on button "Save to Contacts" at bounding box center [346, 316] width 79 height 19
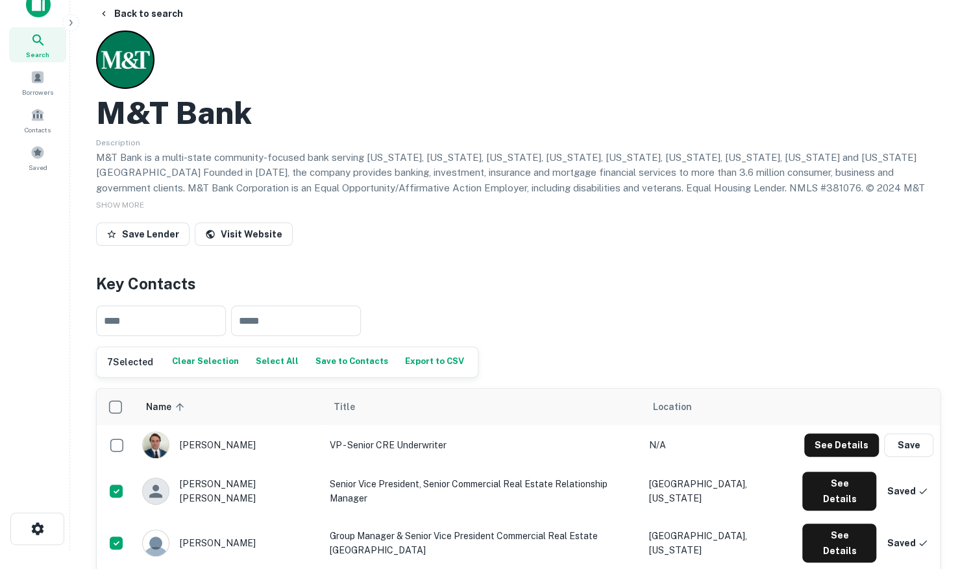
scroll to position [0, 0]
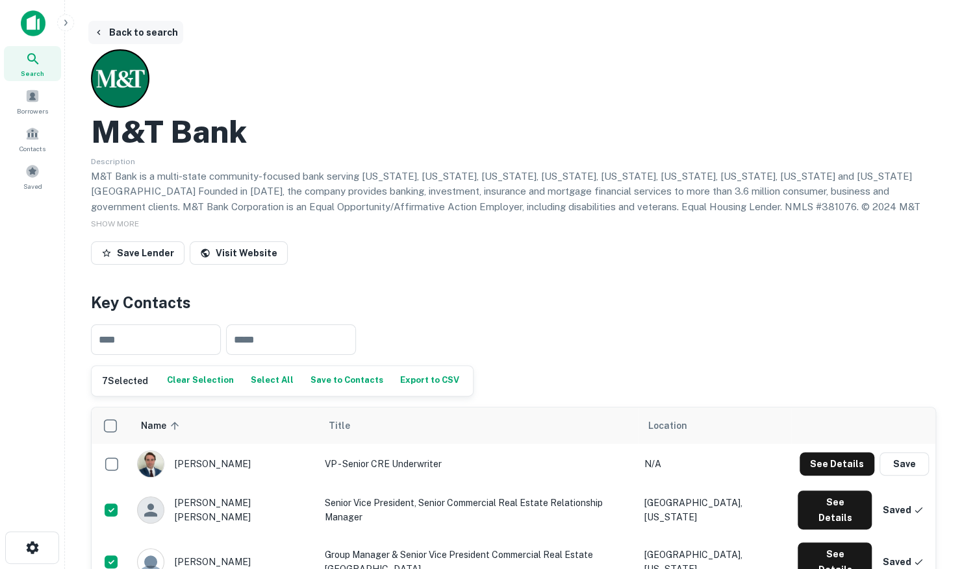
click at [109, 29] on button "Back to search" at bounding box center [135, 32] width 95 height 23
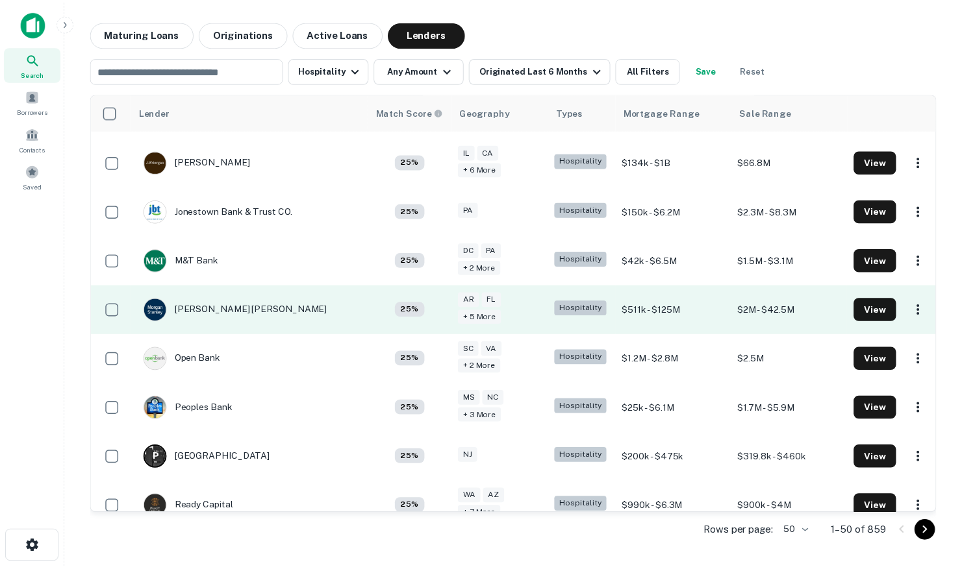
scroll to position [1234, 0]
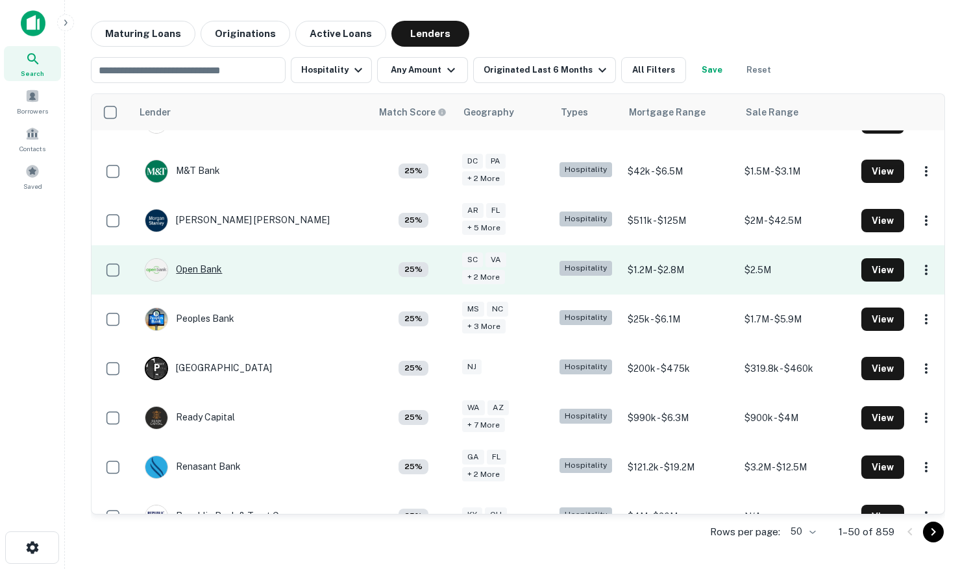
click at [199, 258] on div "Open Bank" at bounding box center [183, 269] width 77 height 23
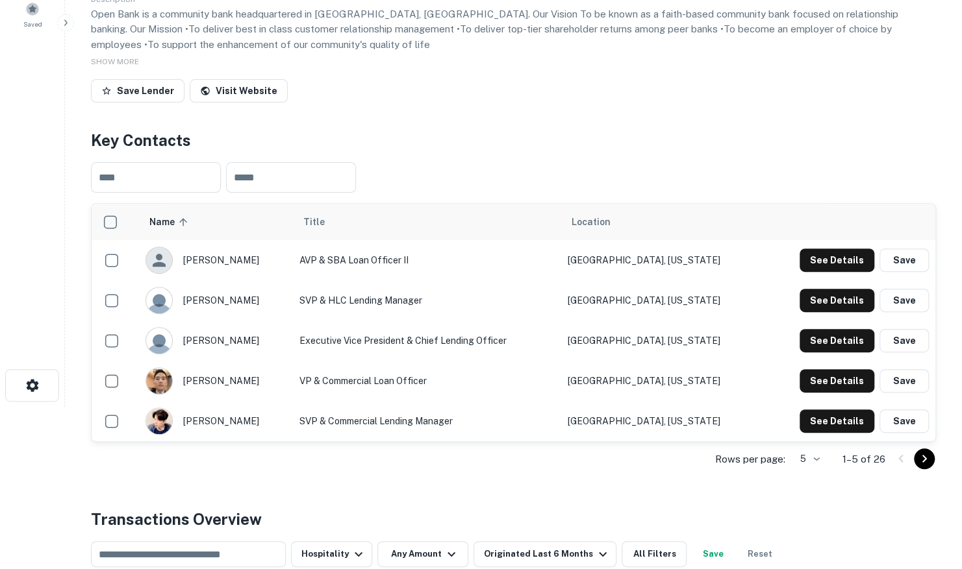
scroll to position [195, 0]
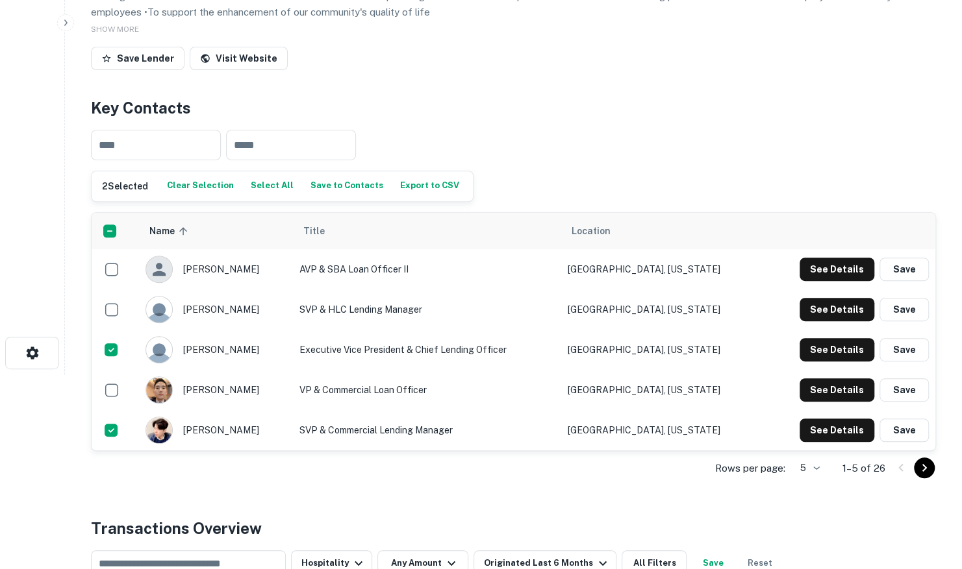
click at [927, 460] on icon "Go to next page" at bounding box center [924, 468] width 16 height 16
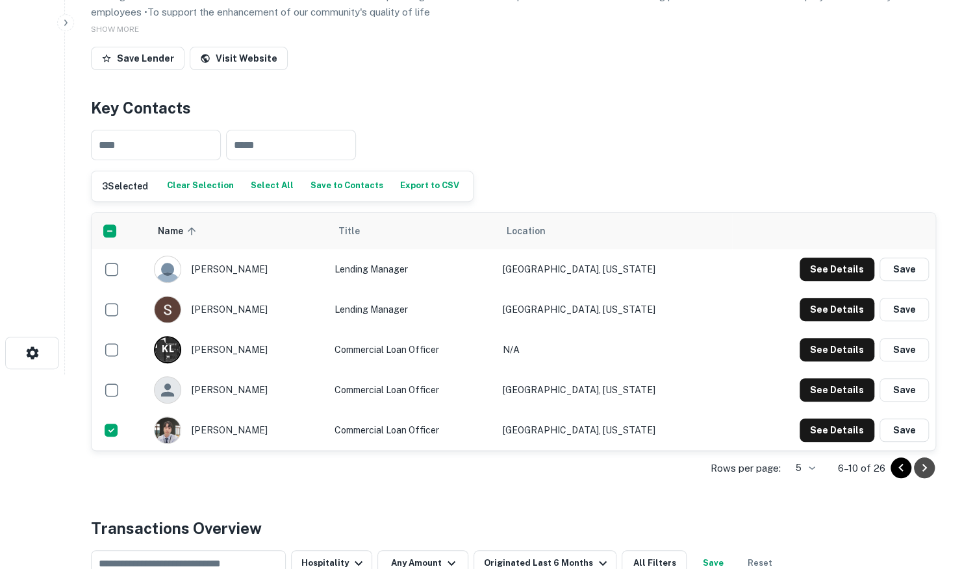
click at [921, 462] on icon "Go to next page" at bounding box center [924, 468] width 16 height 16
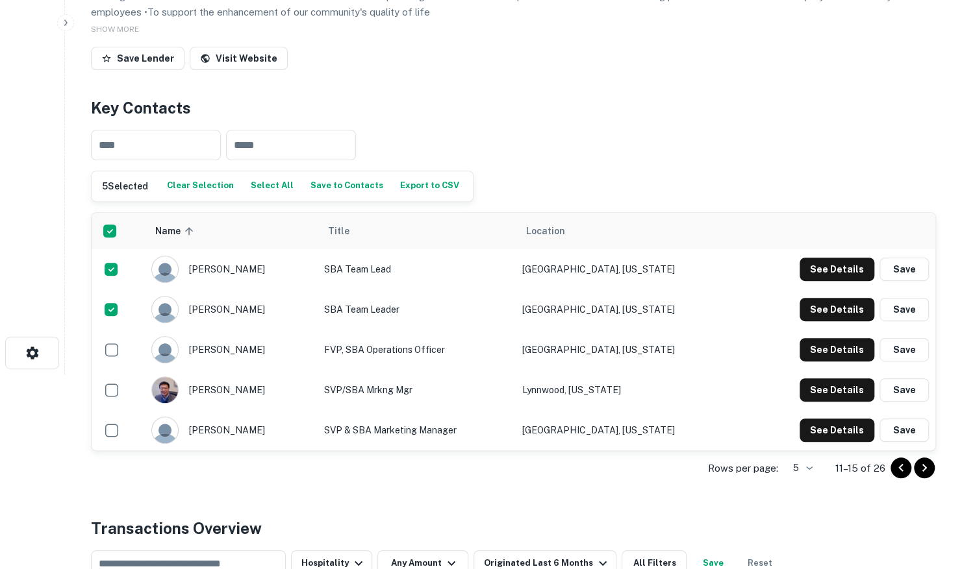
click at [920, 465] on icon "Go to next page" at bounding box center [924, 468] width 16 height 16
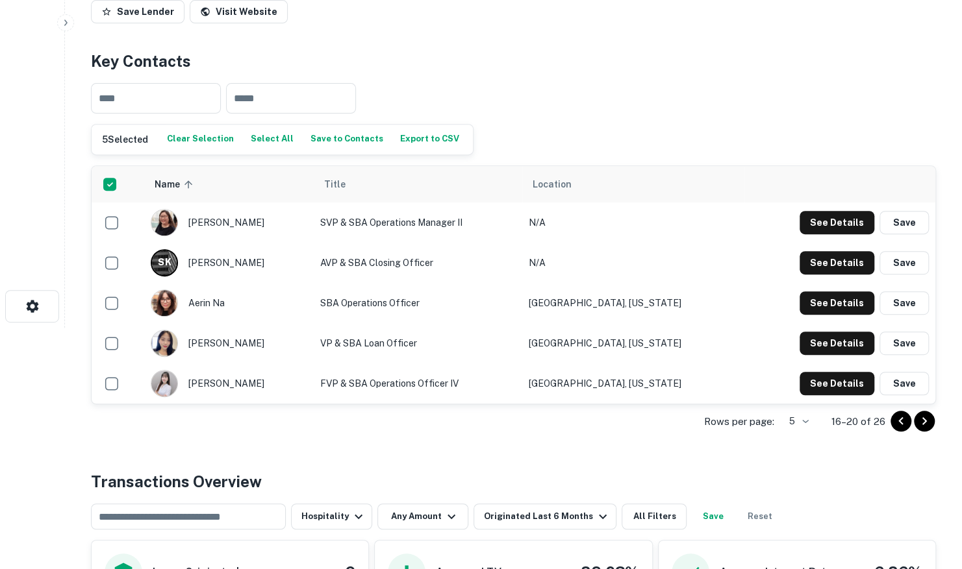
scroll to position [325, 0]
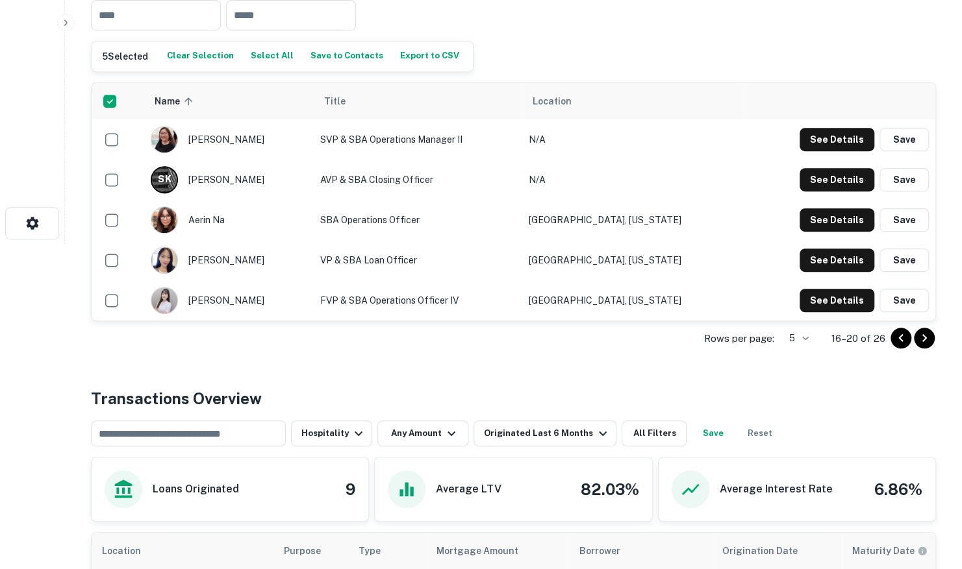
click at [929, 341] on icon "Go to next page" at bounding box center [924, 339] width 16 height 16
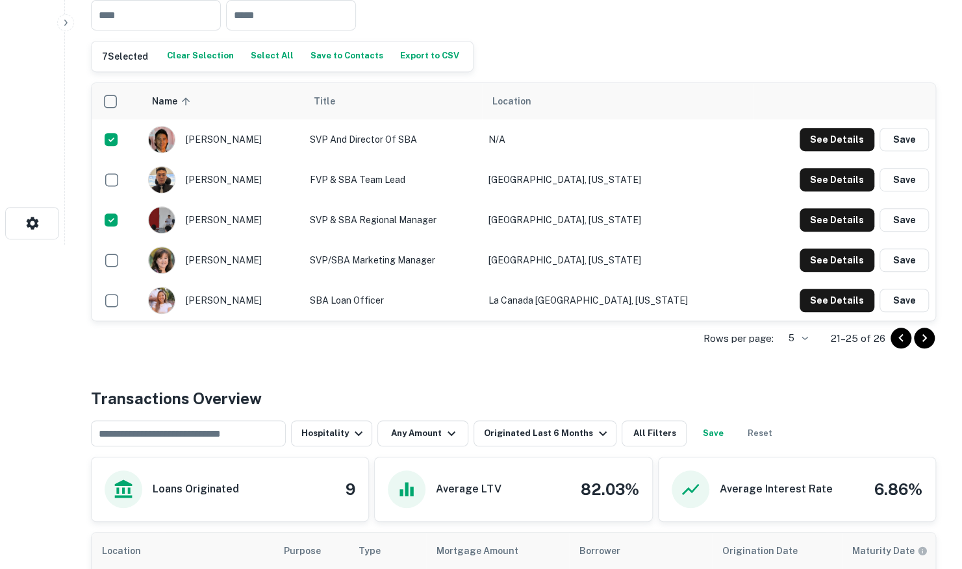
click at [108, 242] on td "scrollable content" at bounding box center [117, 260] width 50 height 40
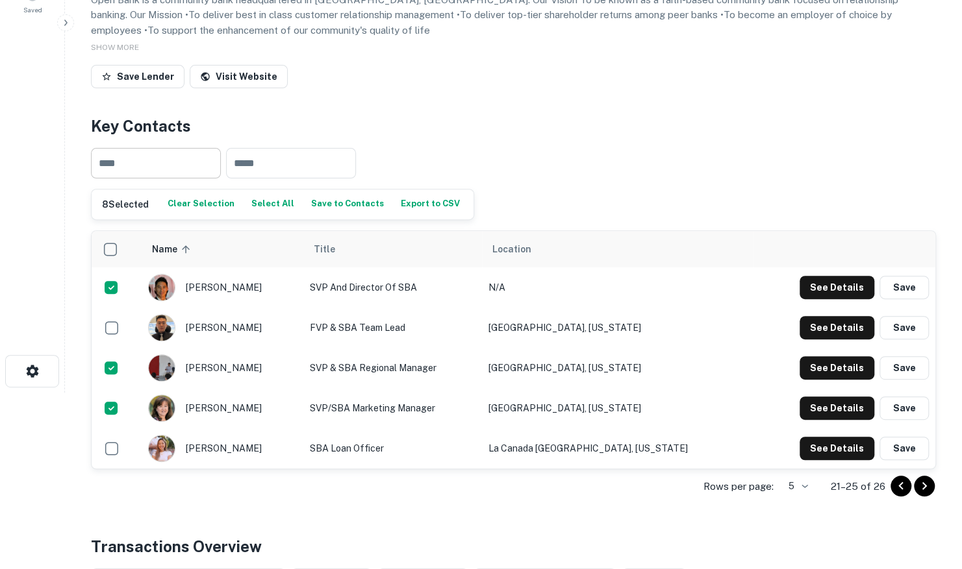
scroll to position [0, 0]
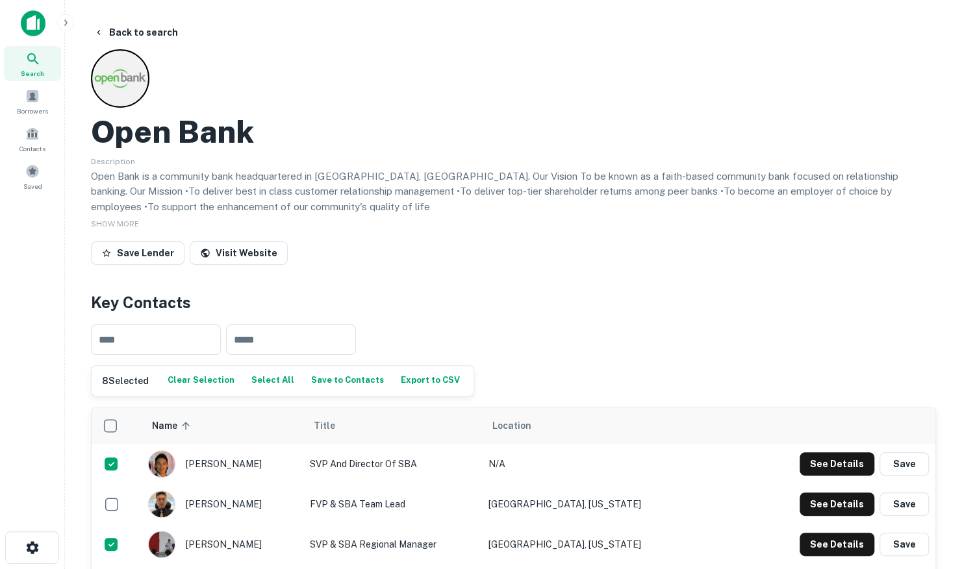
click at [313, 384] on button "Save to Contacts" at bounding box center [347, 380] width 79 height 19
click at [38, 137] on span at bounding box center [32, 134] width 14 height 14
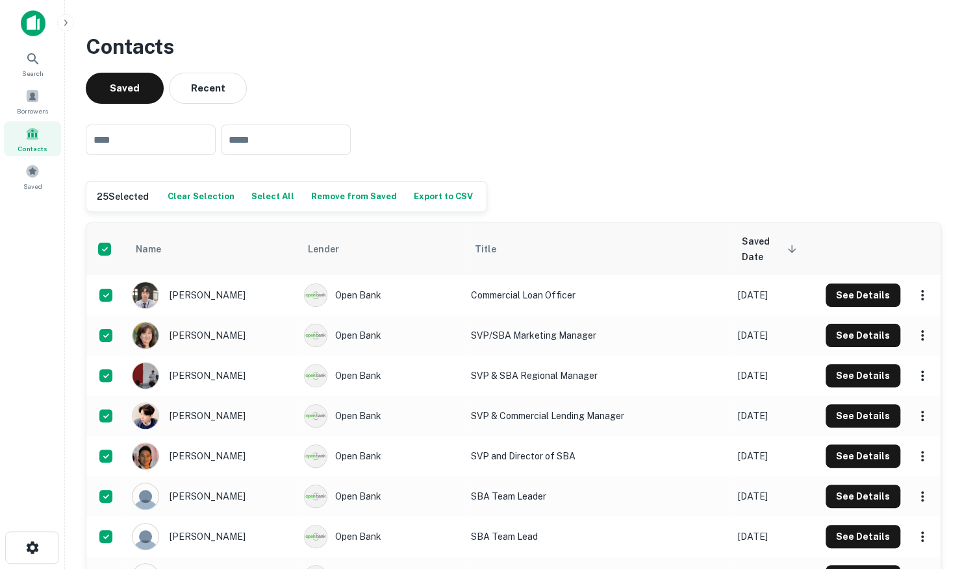
click at [422, 194] on button "Export to CSV" at bounding box center [443, 196] width 66 height 19
click at [613, 83] on div "Saved Recent" at bounding box center [513, 88] width 855 height 31
click at [438, 195] on button "Export to CSV" at bounding box center [443, 196] width 66 height 19
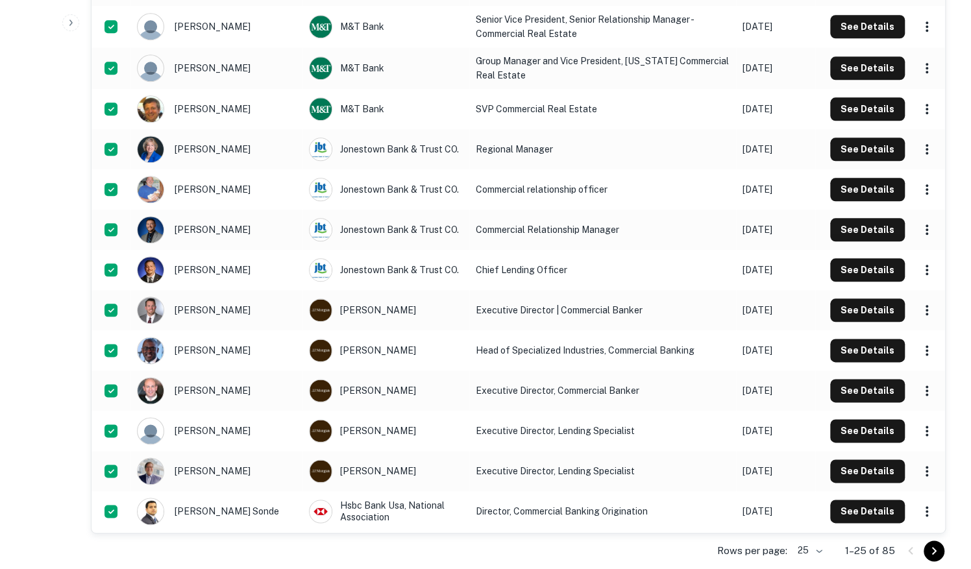
scroll to position [765, 0]
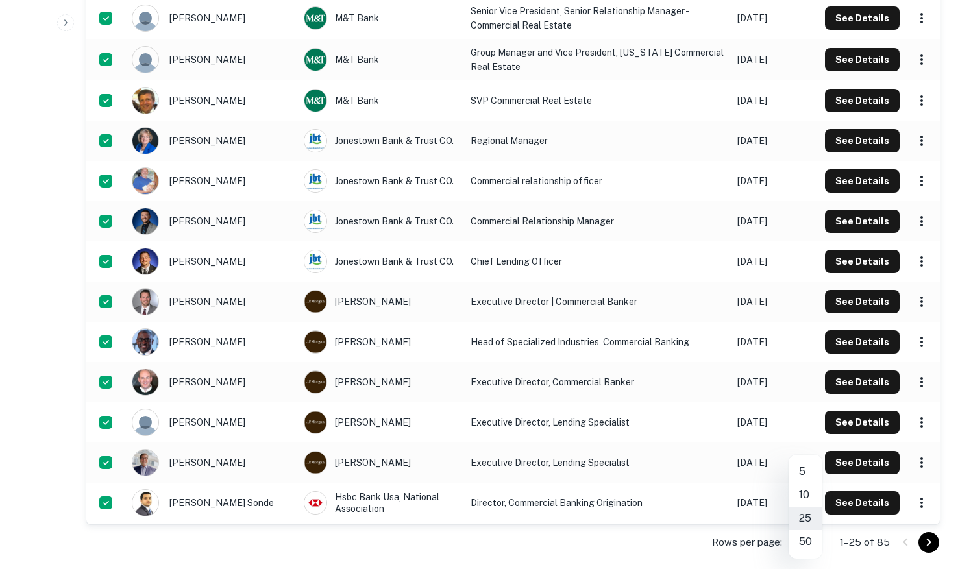
click at [808, 543] on li "50" at bounding box center [806, 542] width 34 height 23
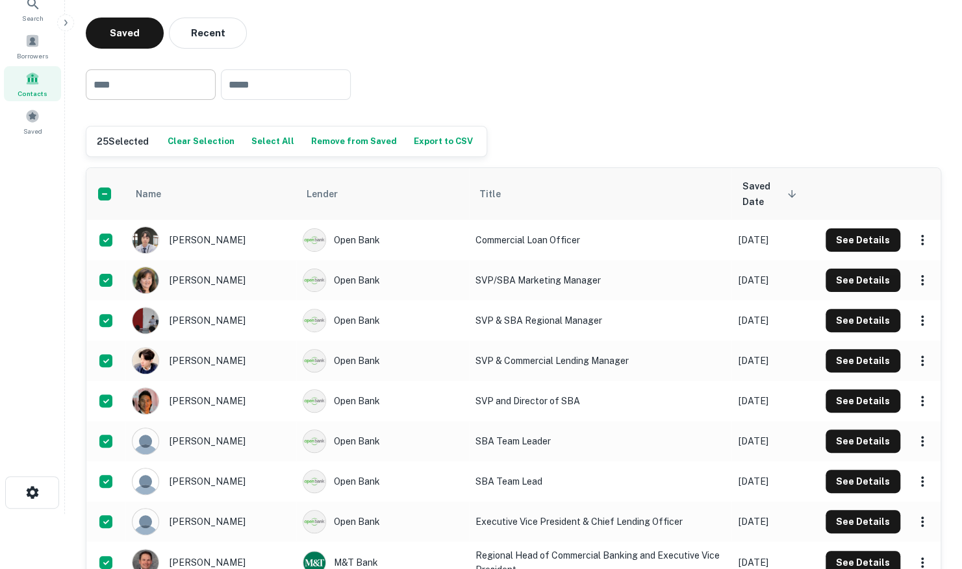
scroll to position [0, 0]
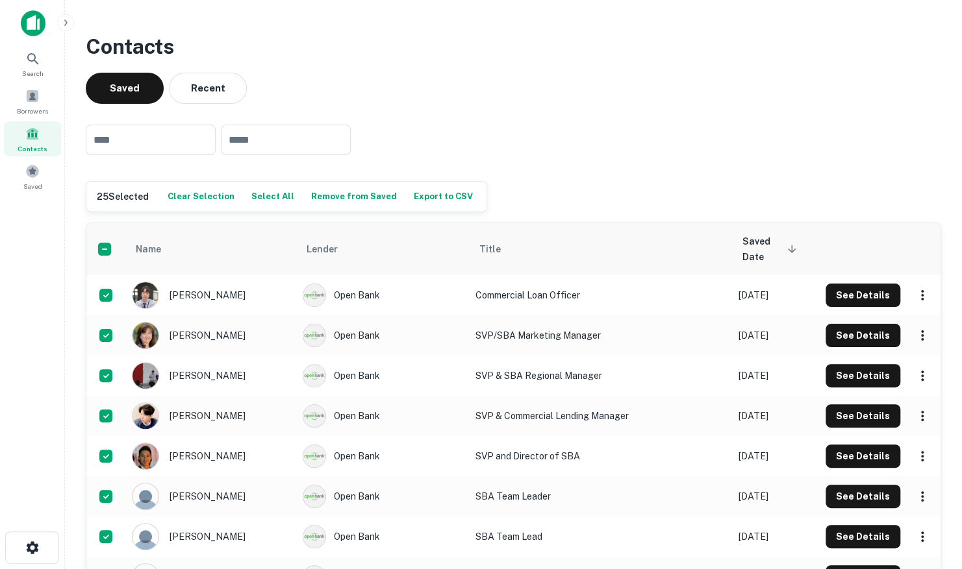
click at [265, 197] on button "Select All" at bounding box center [272, 196] width 49 height 19
click at [431, 201] on button "Export to CSV" at bounding box center [443, 196] width 66 height 19
click at [410, 62] on h3 "Contacts" at bounding box center [513, 46] width 855 height 31
click at [878, 294] on button "See Details" at bounding box center [862, 295] width 75 height 23
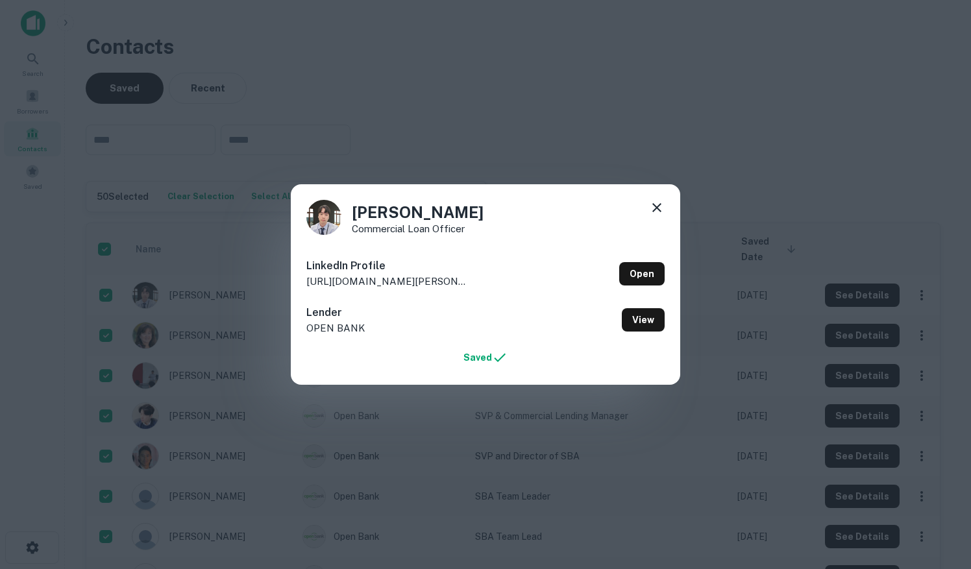
click at [661, 208] on icon at bounding box center [657, 208] width 16 height 16
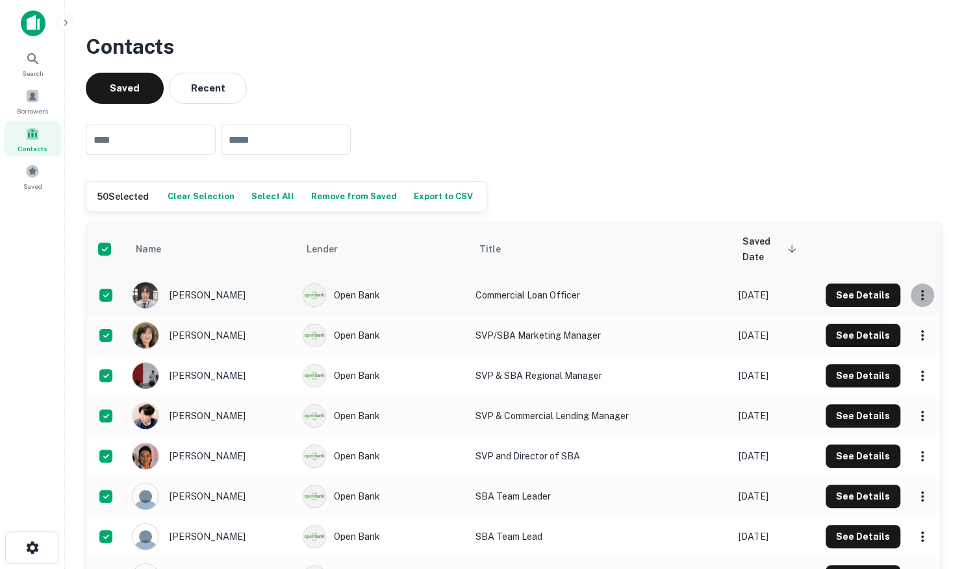
click at [920, 288] on icon "scrollable content" at bounding box center [922, 296] width 16 height 16
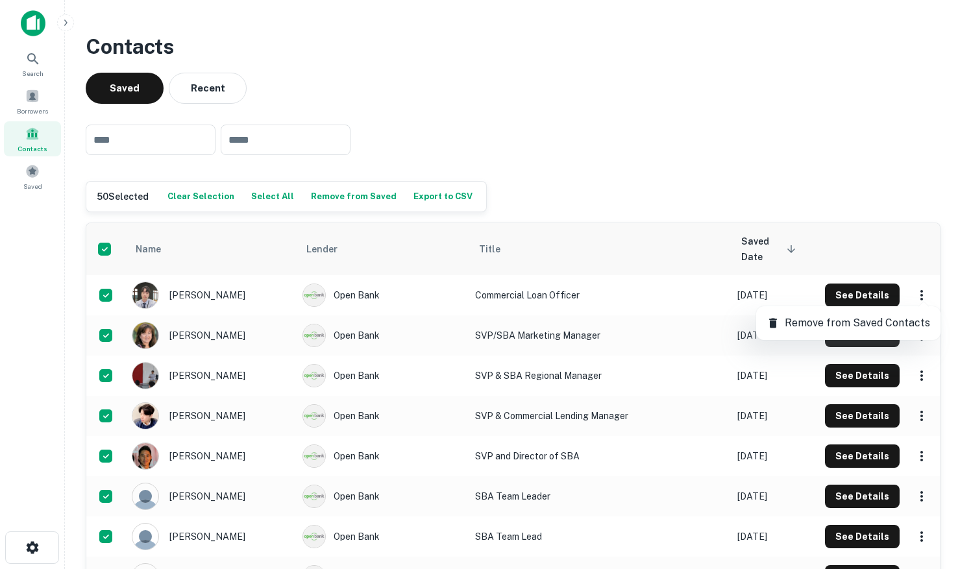
click at [835, 192] on div at bounding box center [485, 284] width 971 height 569
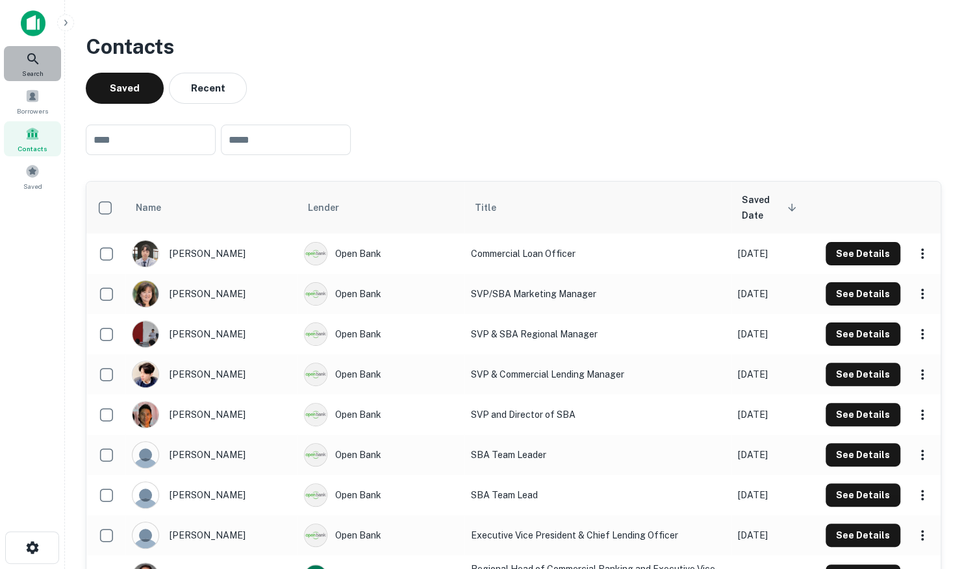
click at [42, 62] on div "Search" at bounding box center [32, 63] width 57 height 35
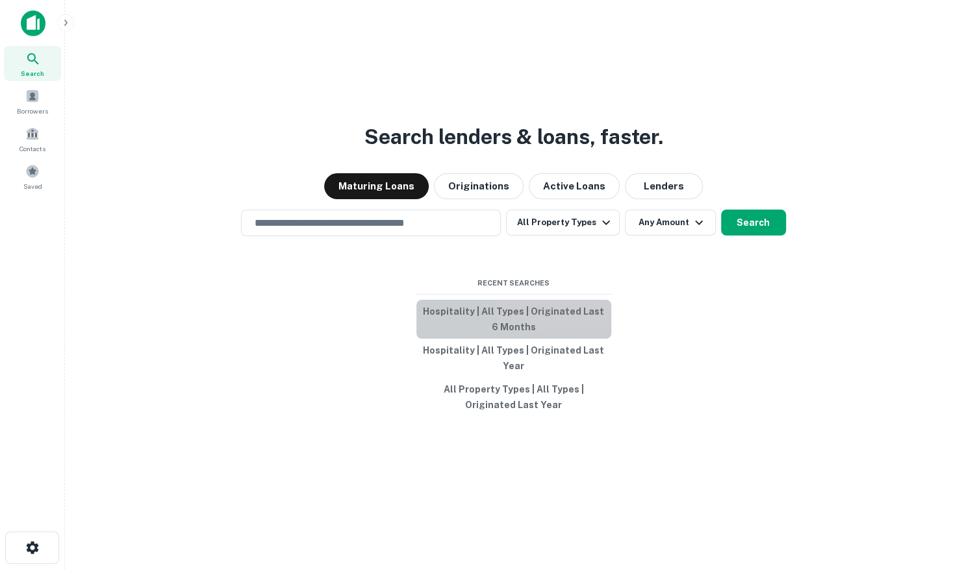
click at [539, 313] on button "Hospitality | All Types | Originated Last 6 Months" at bounding box center [513, 319] width 195 height 39
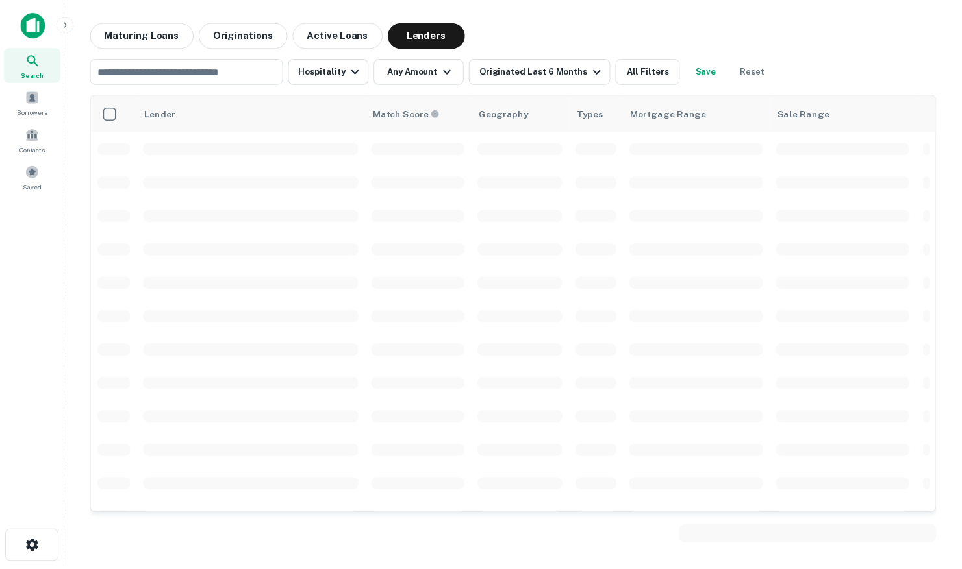
scroll to position [1234, 0]
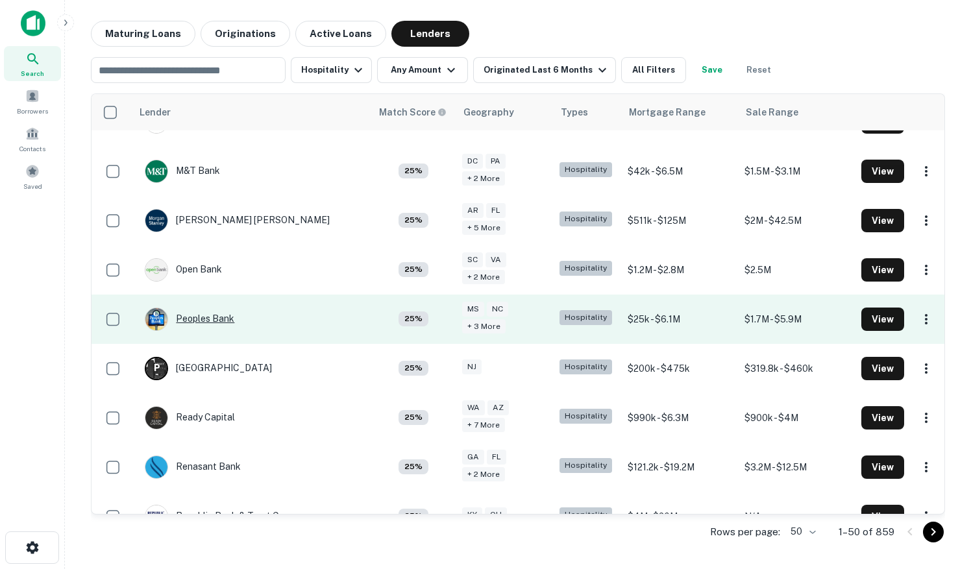
click at [210, 308] on div "Peoples Bank" at bounding box center [190, 319] width 90 height 23
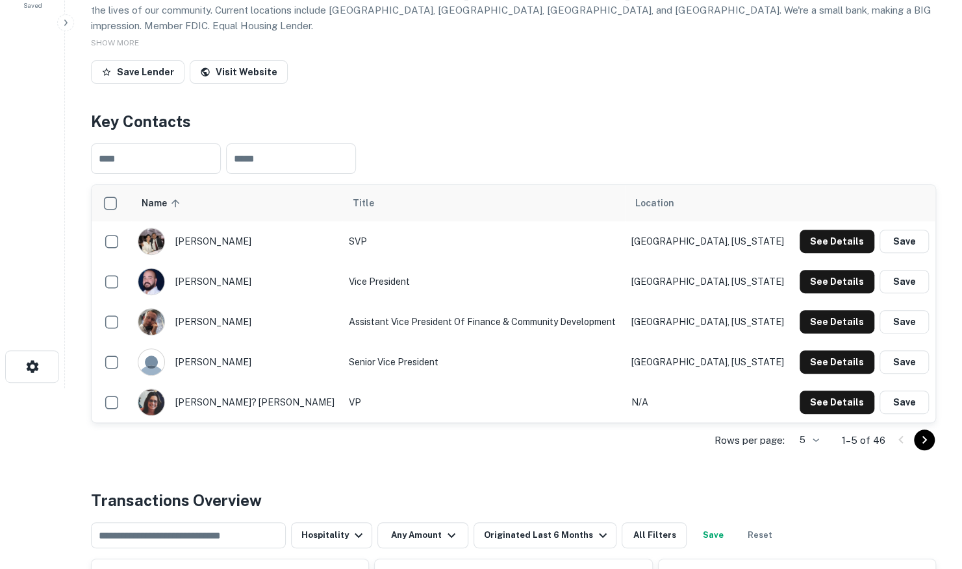
scroll to position [260, 0]
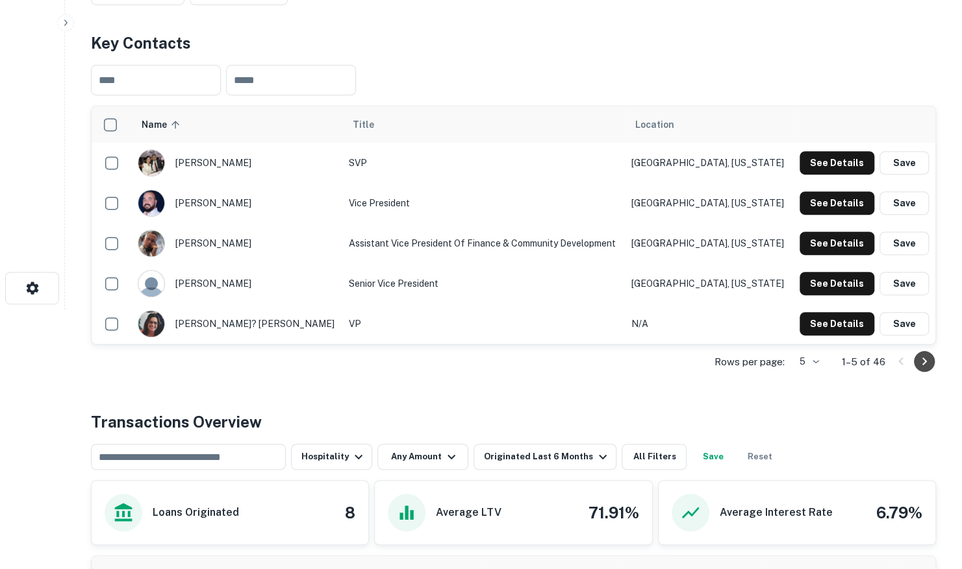
click at [924, 354] on icon "Go to next page" at bounding box center [924, 362] width 16 height 16
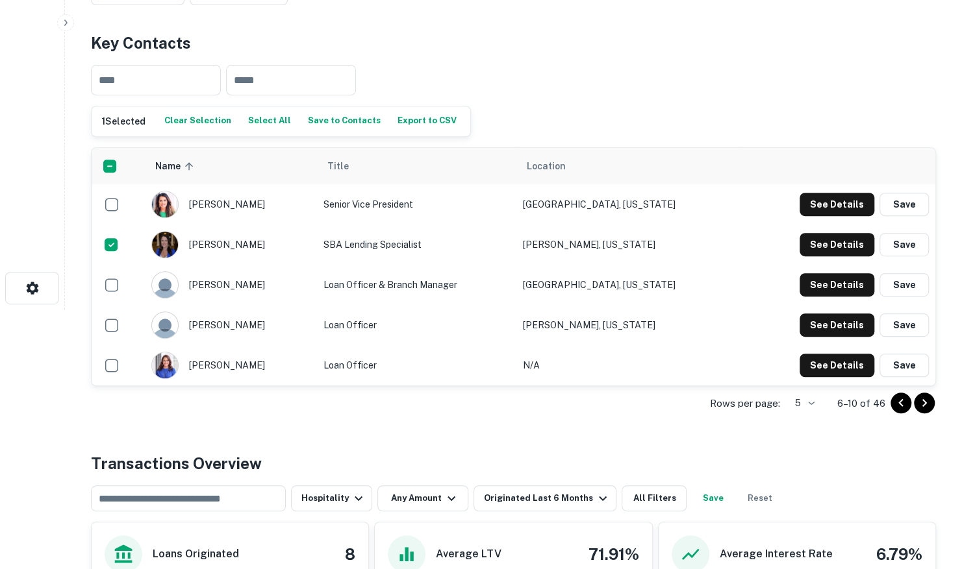
click at [920, 395] on icon "Go to next page" at bounding box center [924, 403] width 16 height 16
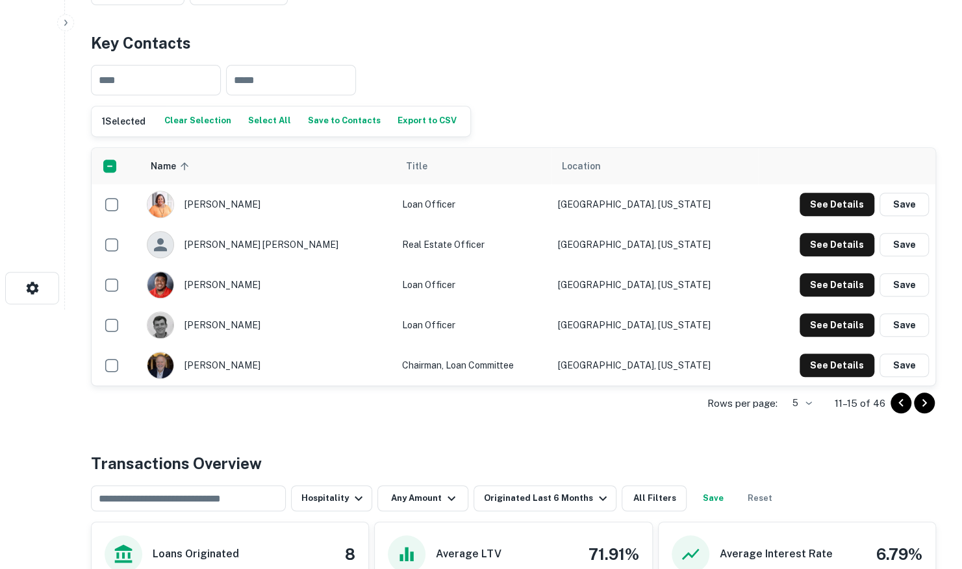
click at [920, 395] on icon "Go to next page" at bounding box center [924, 403] width 16 height 16
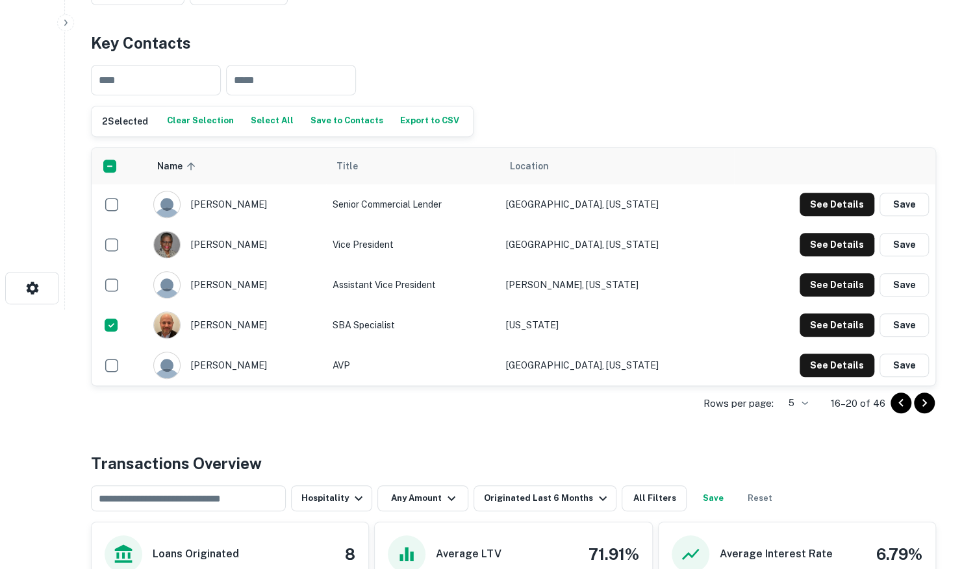
click at [927, 395] on icon "Go to next page" at bounding box center [924, 403] width 16 height 16
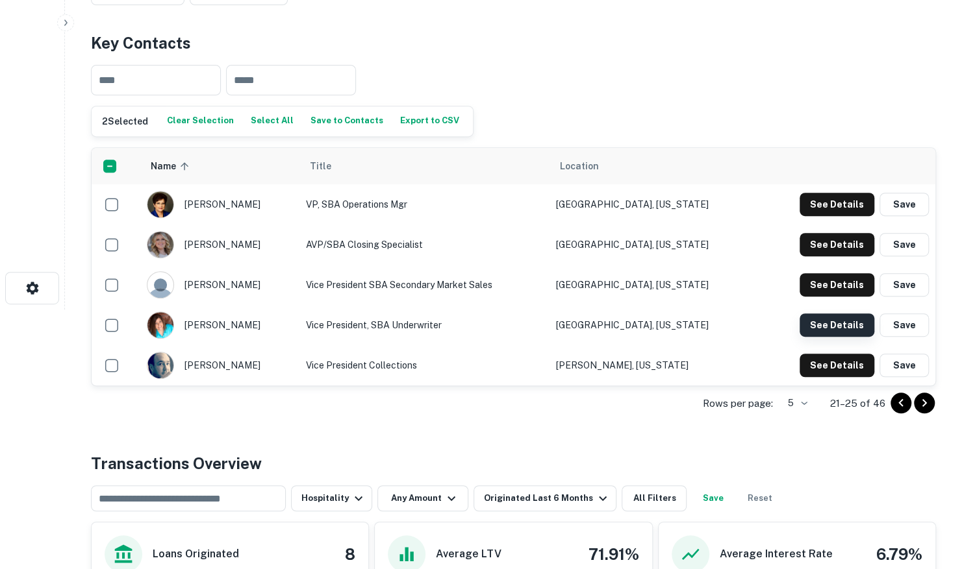
click at [835, 216] on button "See Details" at bounding box center [836, 204] width 75 height 23
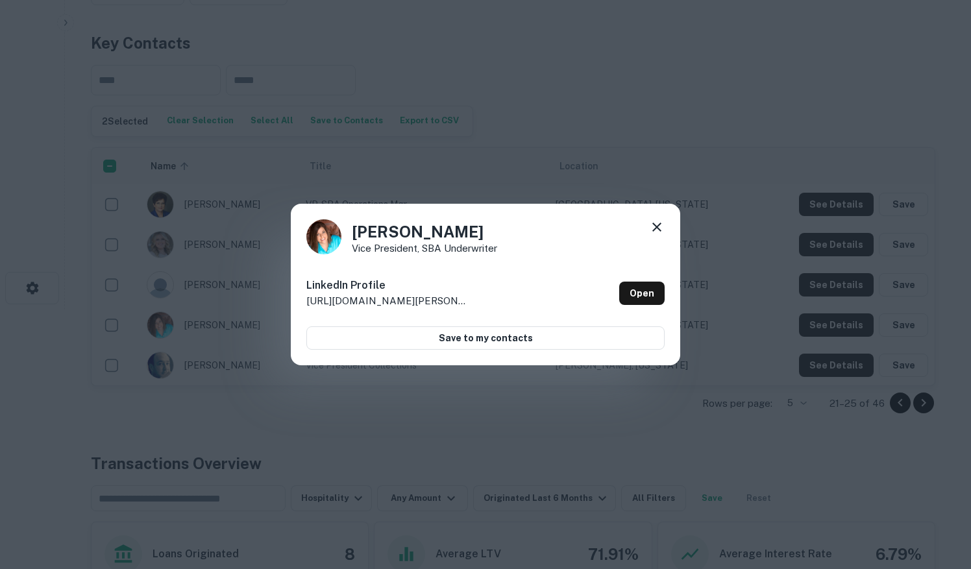
click at [656, 228] on icon at bounding box center [657, 227] width 9 height 9
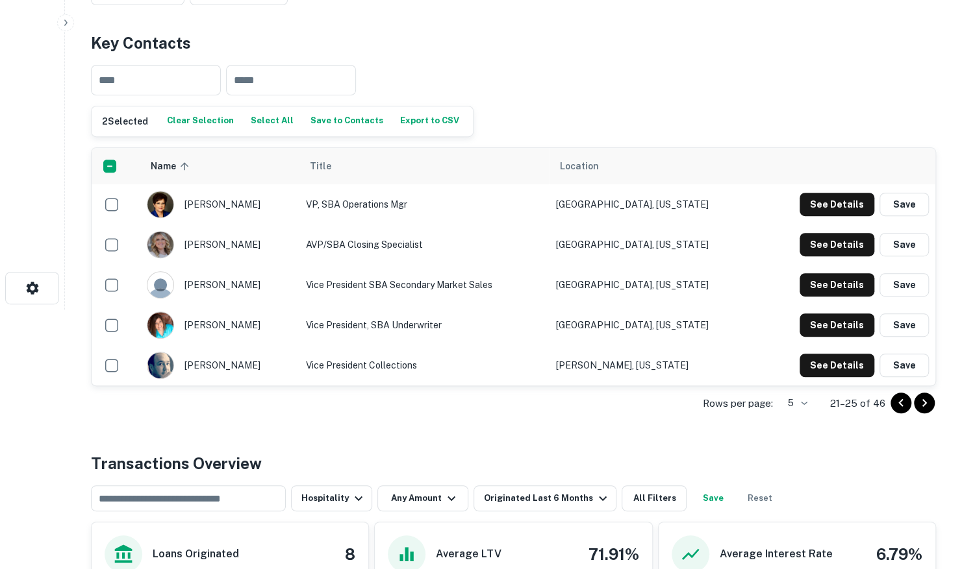
click at [919, 395] on icon "Go to next page" at bounding box center [924, 403] width 16 height 16
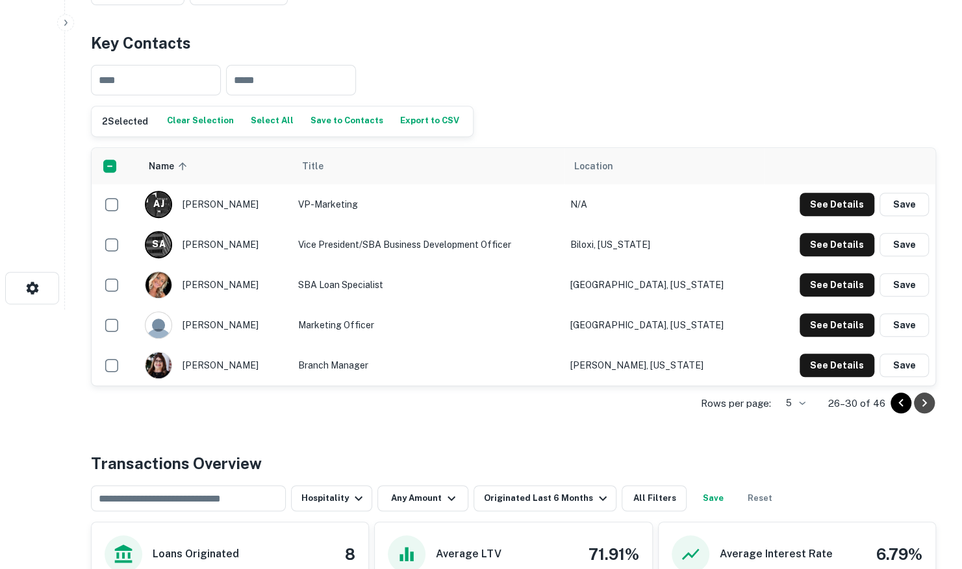
click at [922, 395] on icon "Go to next page" at bounding box center [924, 403] width 16 height 16
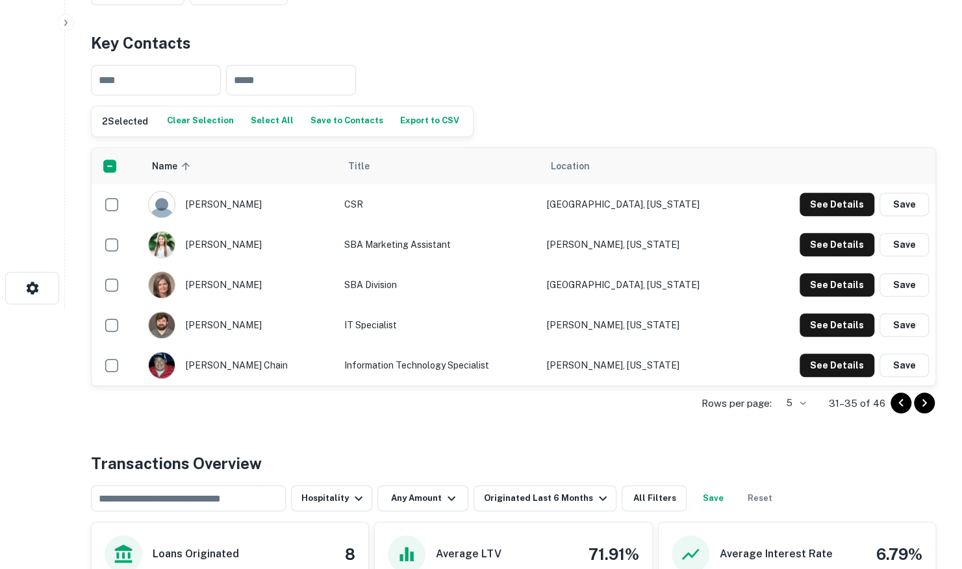
click at [929, 395] on icon "Go to next page" at bounding box center [924, 403] width 16 height 16
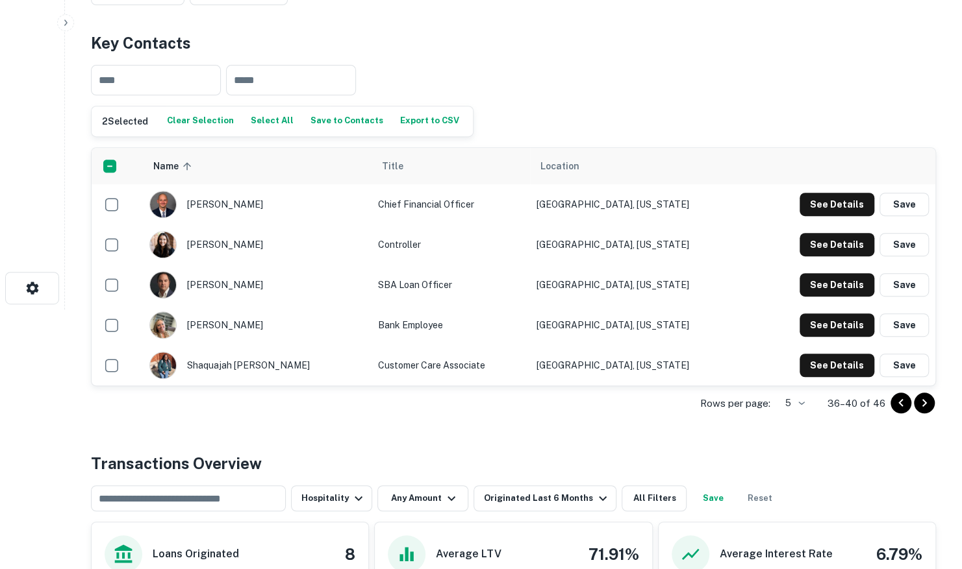
click at [923, 399] on icon "Go to next page" at bounding box center [924, 403] width 5 height 8
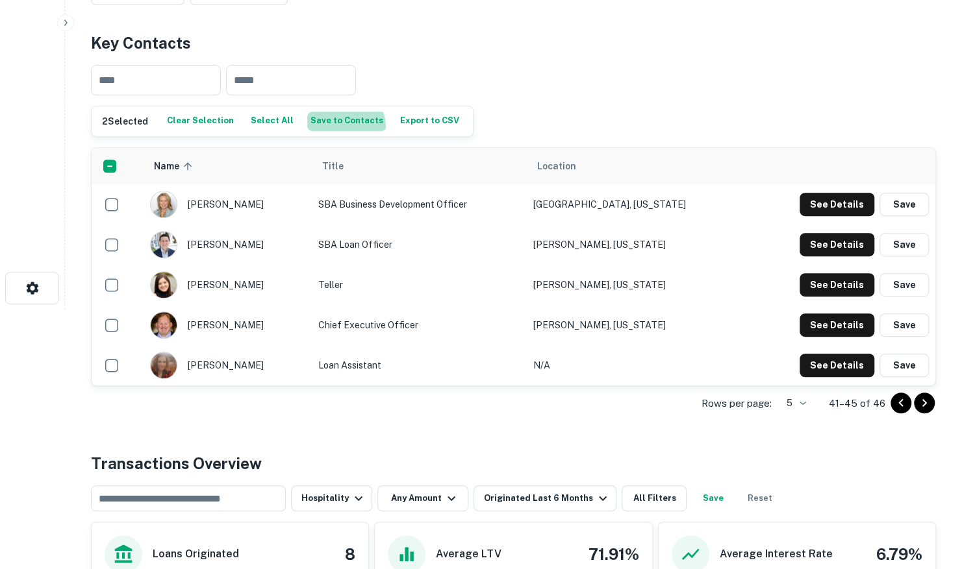
click at [334, 113] on button "Save to Contacts" at bounding box center [346, 121] width 79 height 19
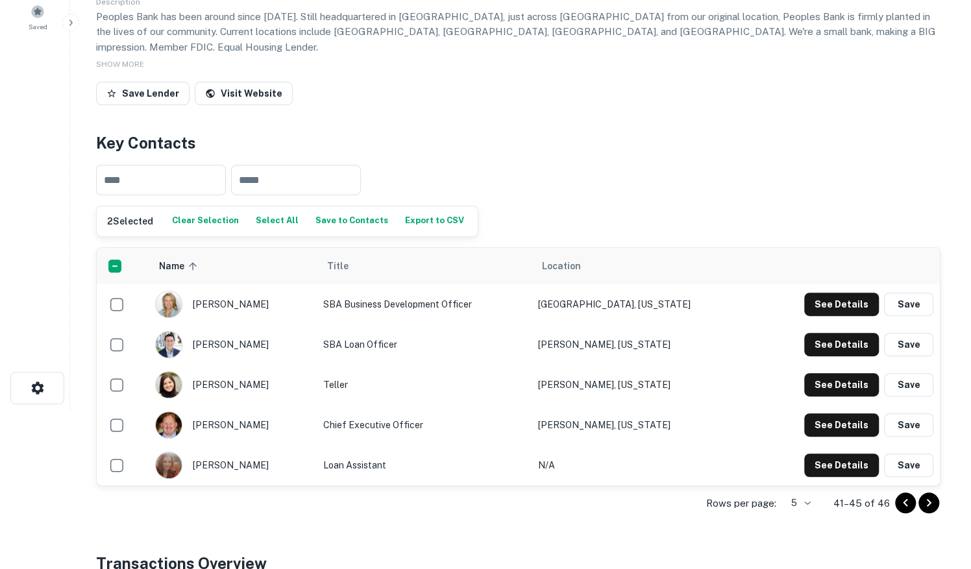
scroll to position [0, 0]
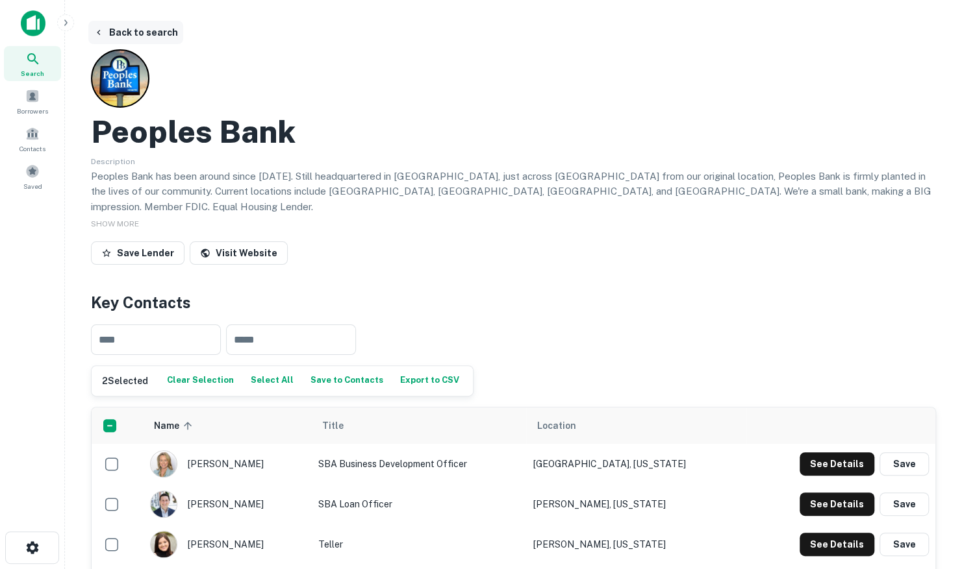
click at [113, 34] on button "Back to search" at bounding box center [135, 32] width 95 height 23
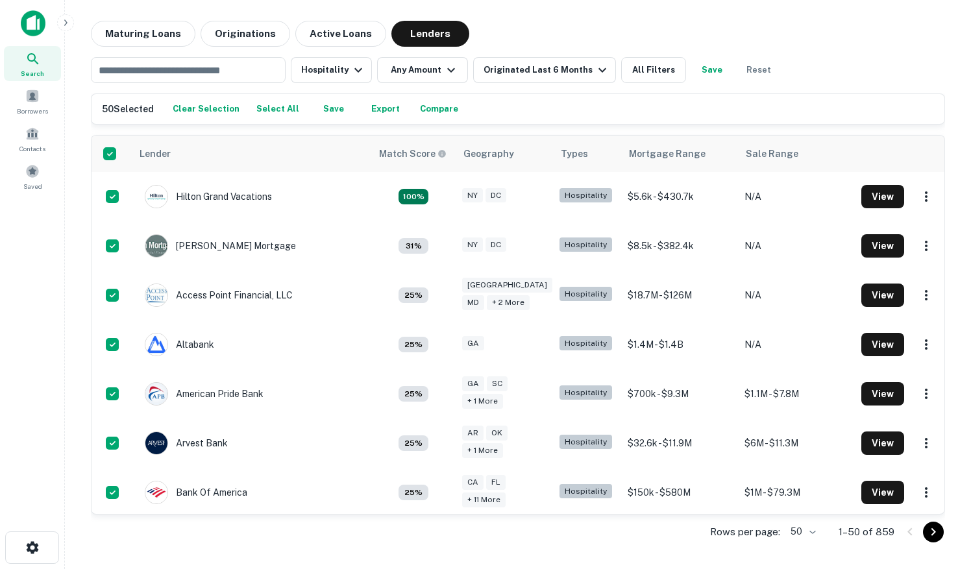
click at [377, 109] on button "Export" at bounding box center [386, 108] width 42 height 19
click at [903, 34] on div "Maturing Loans Originations Active Loans Lenders" at bounding box center [518, 34] width 855 height 26
click at [811, 530] on body "Search Borrowers Contacts Saved Maturing Loans Originations Active Loans Lender…" at bounding box center [485, 284] width 971 height 569
click at [801, 540] on li "1000" at bounding box center [804, 542] width 44 height 23
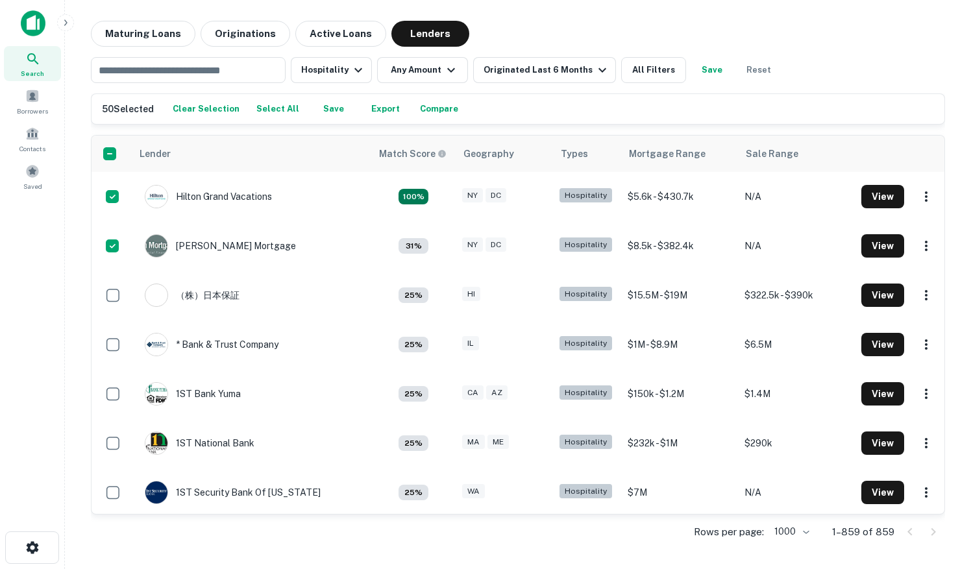
click at [281, 108] on button "Select All" at bounding box center [277, 108] width 49 height 19
click at [269, 110] on button "Select All" at bounding box center [284, 108] width 49 height 19
click at [379, 110] on button "Export" at bounding box center [392, 108] width 42 height 19
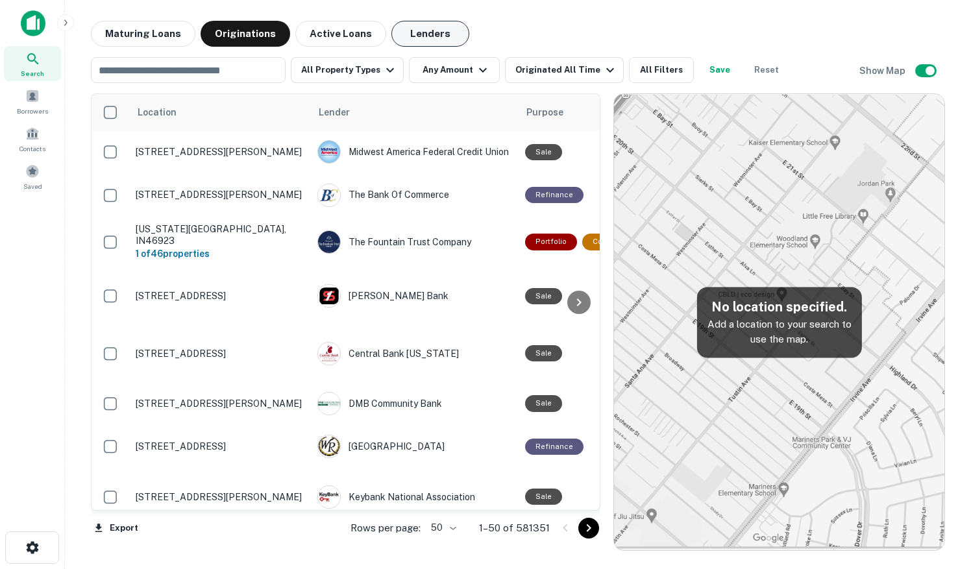
click at [425, 27] on button "Lenders" at bounding box center [431, 34] width 78 height 26
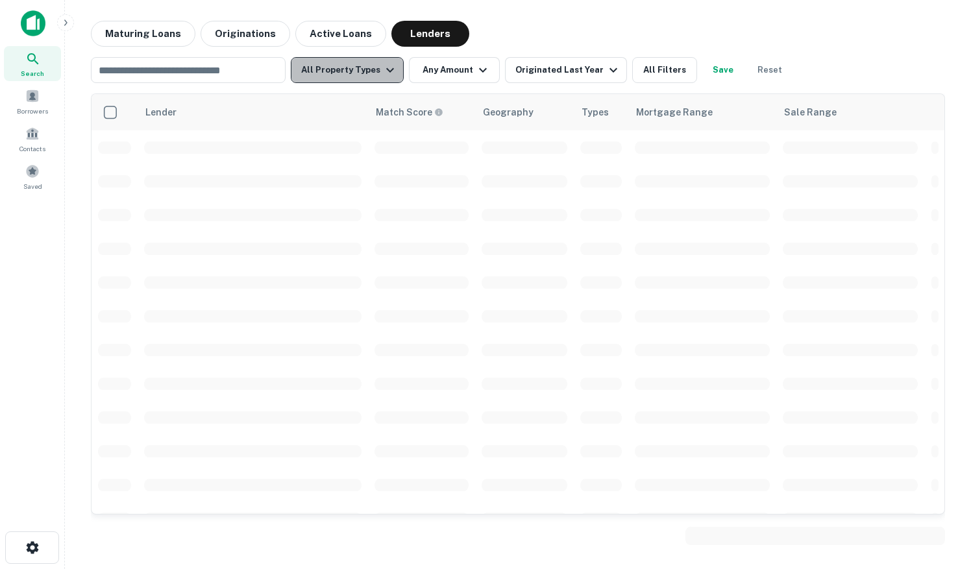
click at [373, 71] on button "All Property Types" at bounding box center [347, 70] width 113 height 26
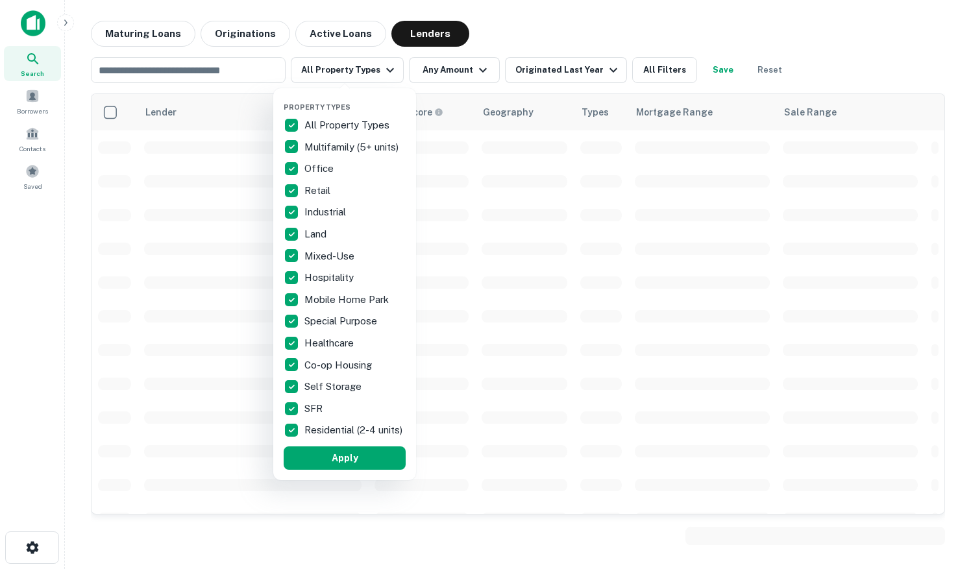
click at [470, 68] on div at bounding box center [485, 284] width 971 height 569
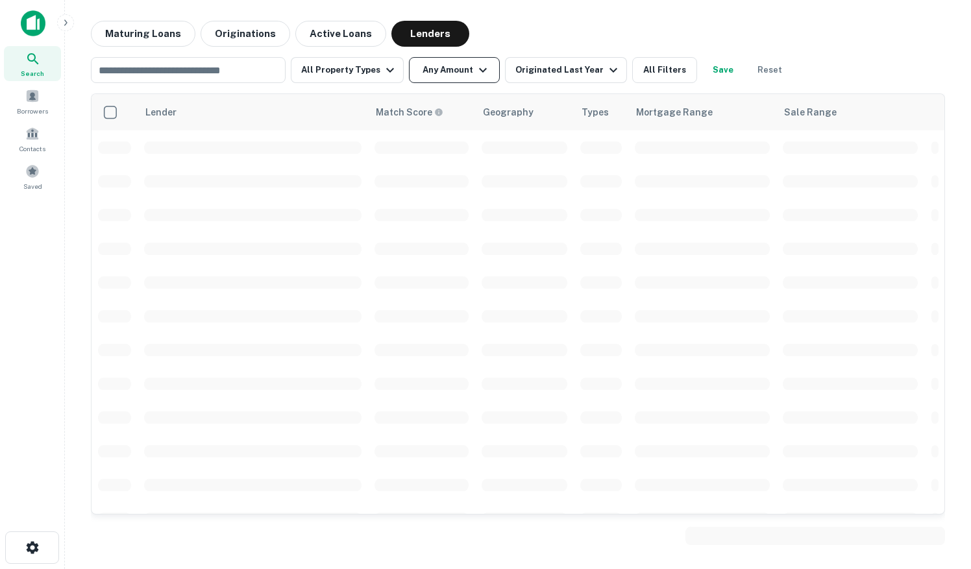
click at [475, 71] on icon "button" at bounding box center [483, 70] width 16 height 16
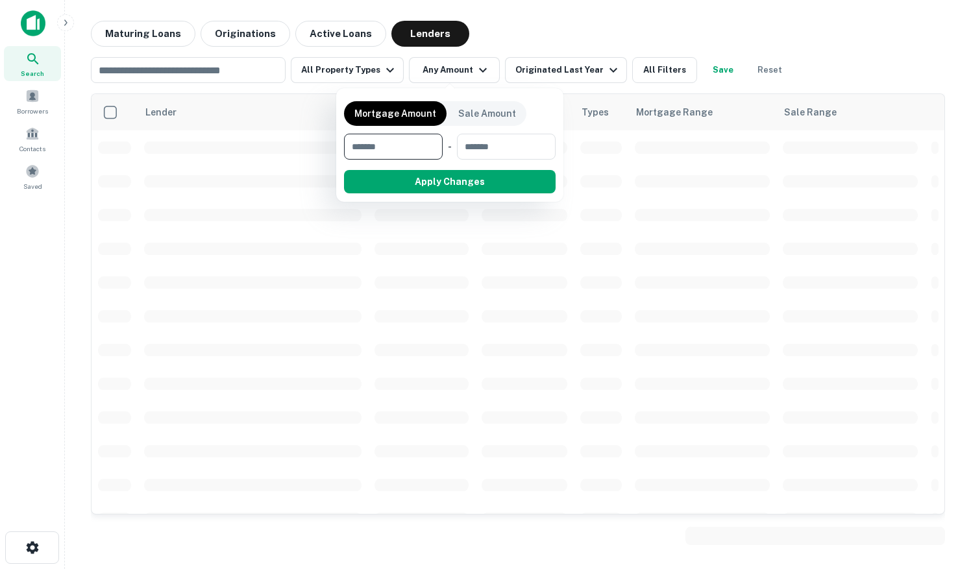
click at [490, 42] on div at bounding box center [485, 284] width 971 height 569
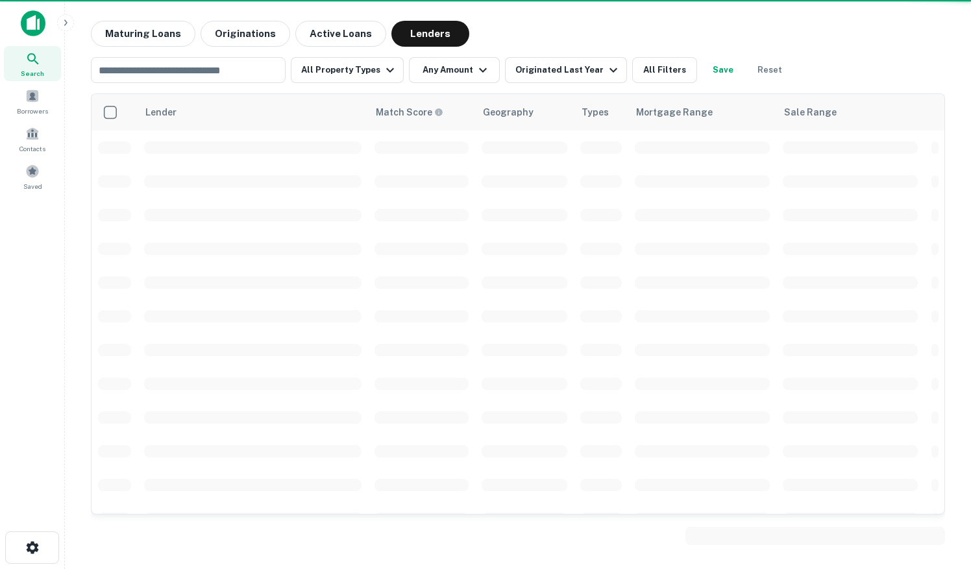
click at [589, 75] on div "Originated Last Year" at bounding box center [569, 70] width 106 height 16
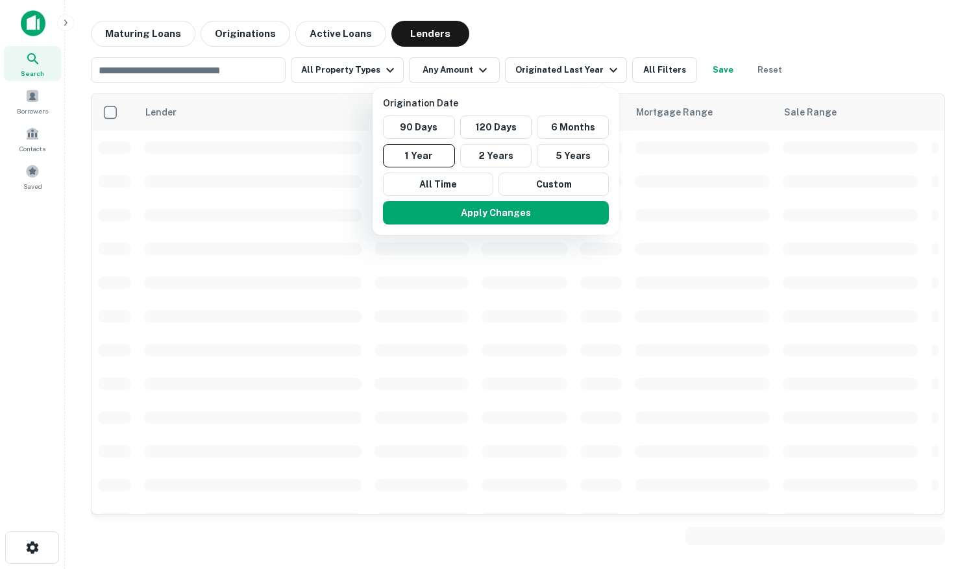
click at [807, 70] on div at bounding box center [485, 284] width 971 height 569
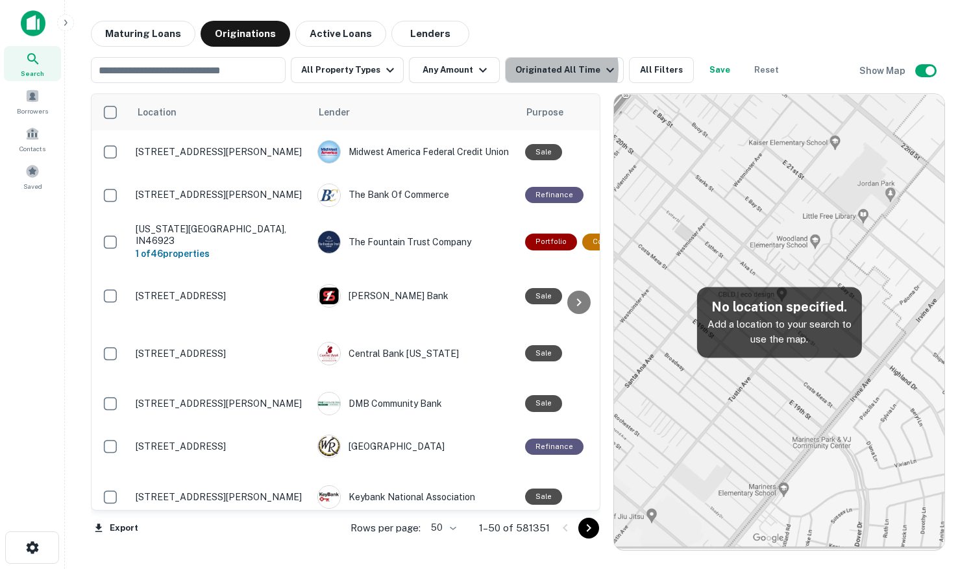
click at [544, 69] on div "Originated All Time" at bounding box center [567, 70] width 103 height 16
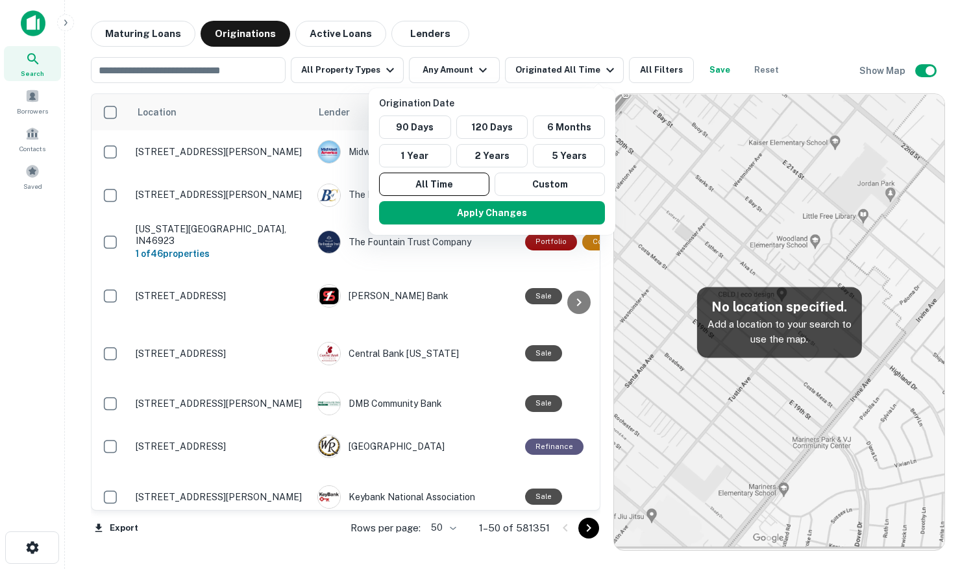
click at [470, 65] on div at bounding box center [485, 284] width 971 height 569
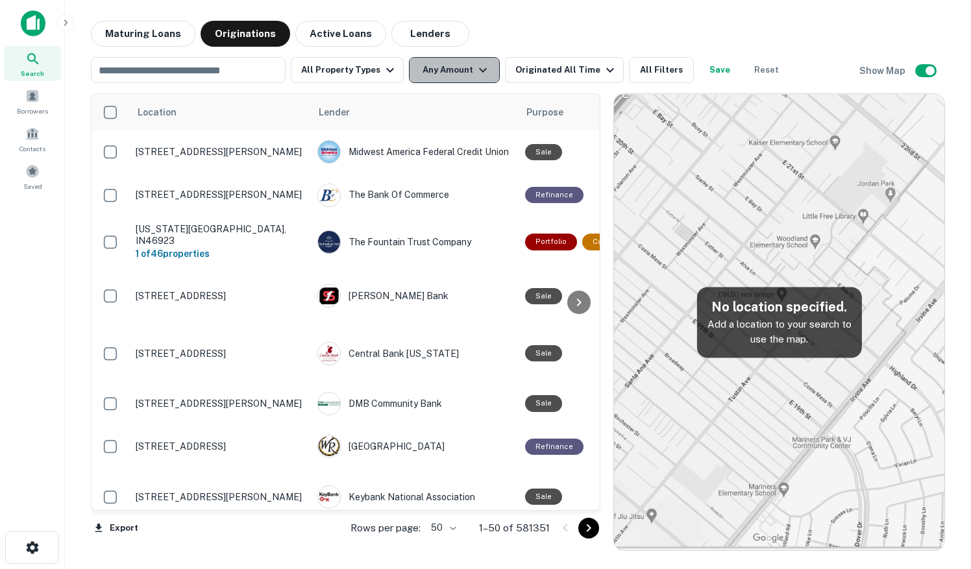
click at [475, 73] on icon "button" at bounding box center [483, 70] width 16 height 16
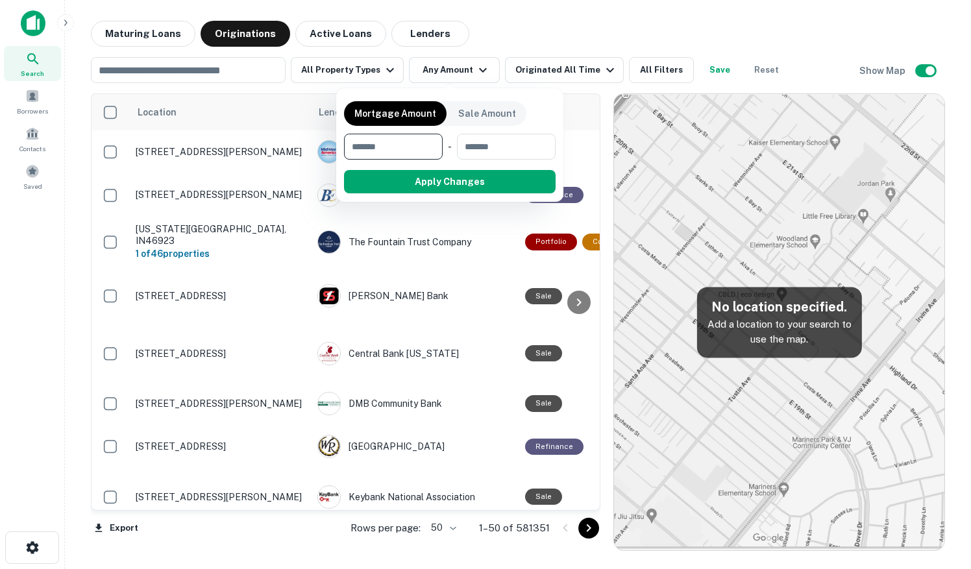
click at [381, 73] on div at bounding box center [485, 284] width 971 height 569
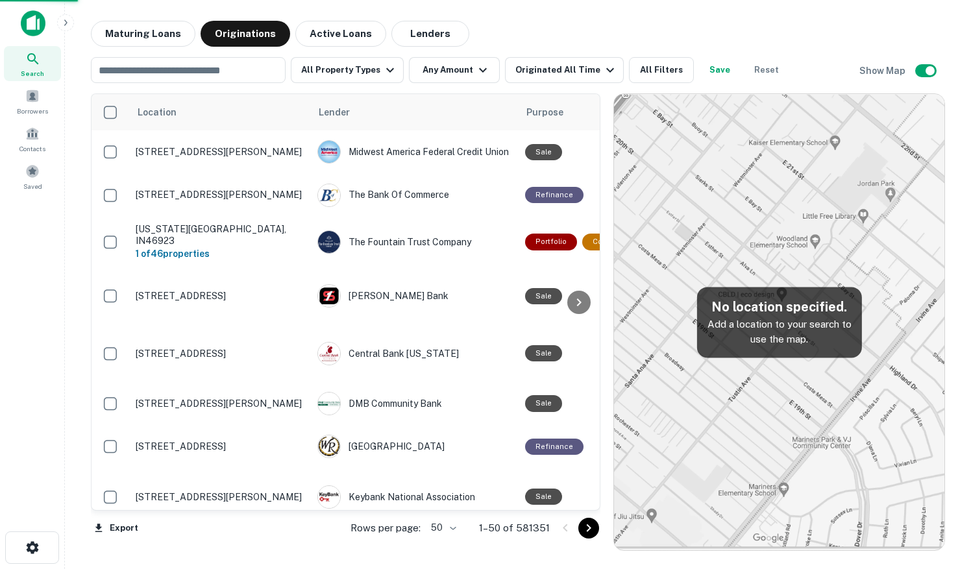
click at [378, 70] on div at bounding box center [485, 284] width 971 height 569
click at [387, 73] on div "Mortgage Amount Sale Amount ​ - ​ Apply Changes" at bounding box center [485, 284] width 971 height 569
click at [368, 76] on div "Mortgage Amount Sale Amount ​ - ​ Apply Changes" at bounding box center [485, 284] width 971 height 569
click at [386, 72] on div "Mortgage Amount Sale Amount ​ - ​ Apply Changes" at bounding box center [485, 284] width 971 height 569
click at [348, 68] on div "Mortgage Amount Sale Amount ​ - ​ Apply Changes" at bounding box center [485, 284] width 971 height 569
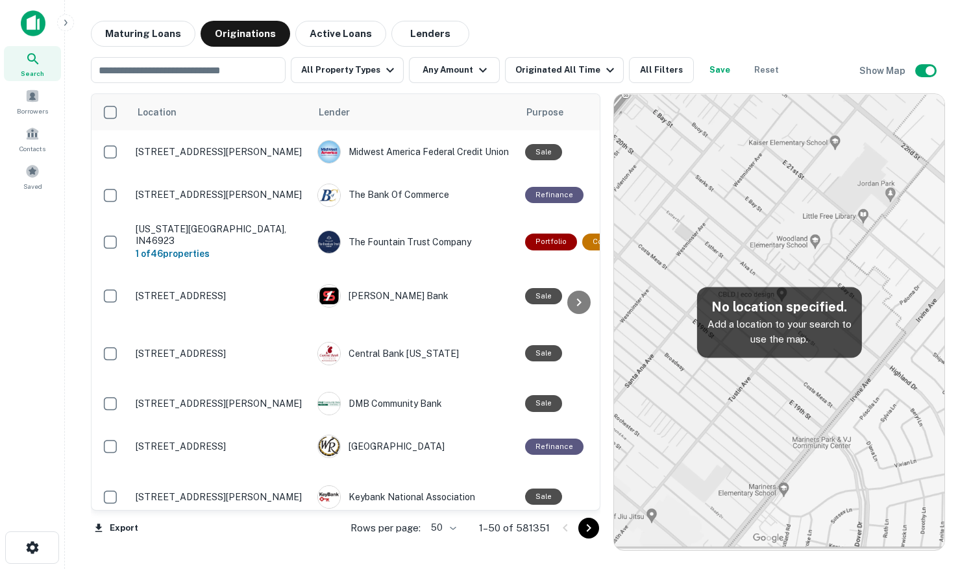
click at [383, 71] on div "Mortgage Amount Sale Amount ​ - ​ Apply Changes" at bounding box center [485, 284] width 971 height 569
click at [38, 272] on div "Mortgage Amount Sale Amount ​ - ​ Apply Changes" at bounding box center [485, 284] width 971 height 569
click at [351, 65] on button "All Property Types" at bounding box center [347, 70] width 113 height 26
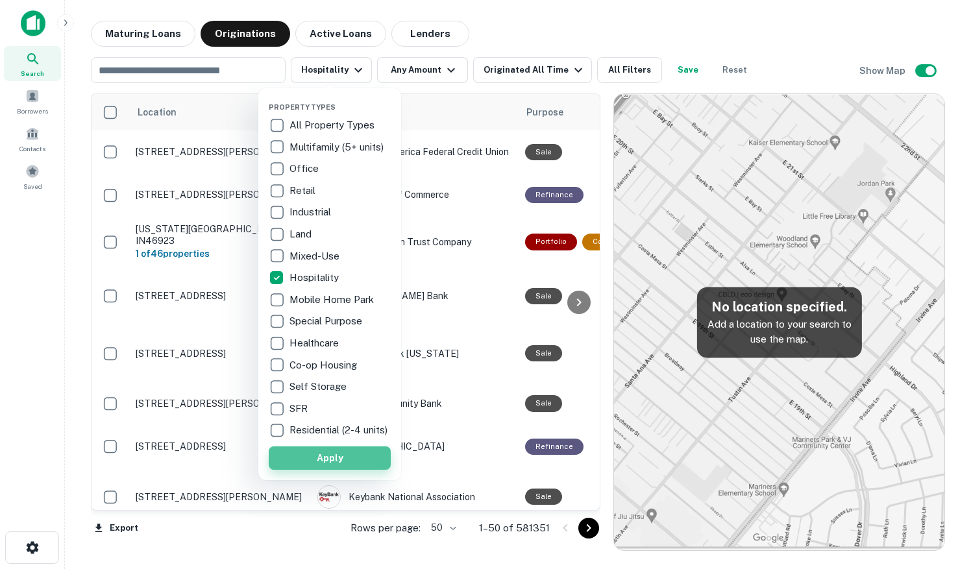
click at [330, 462] on button "Apply" at bounding box center [330, 458] width 122 height 23
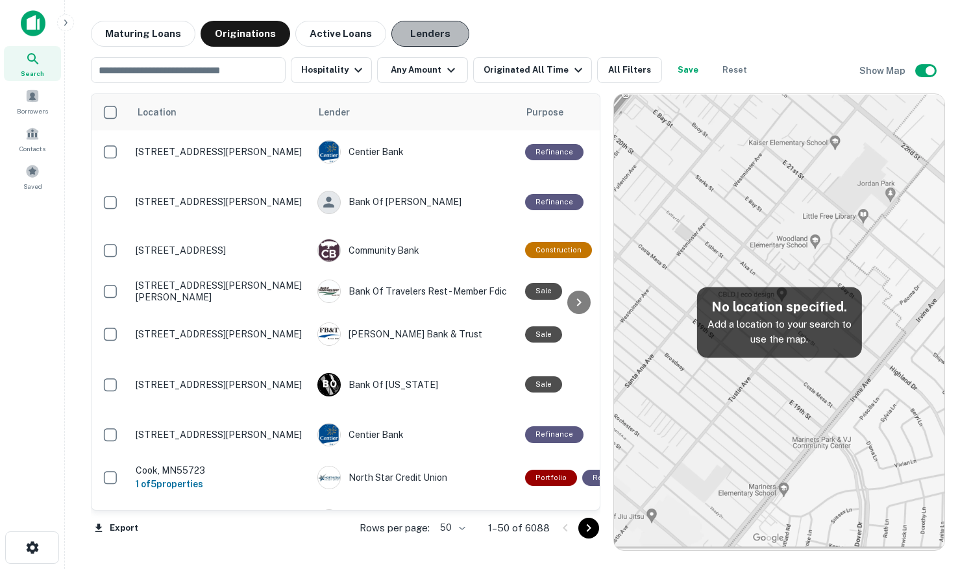
click at [428, 38] on button "Lenders" at bounding box center [431, 34] width 78 height 26
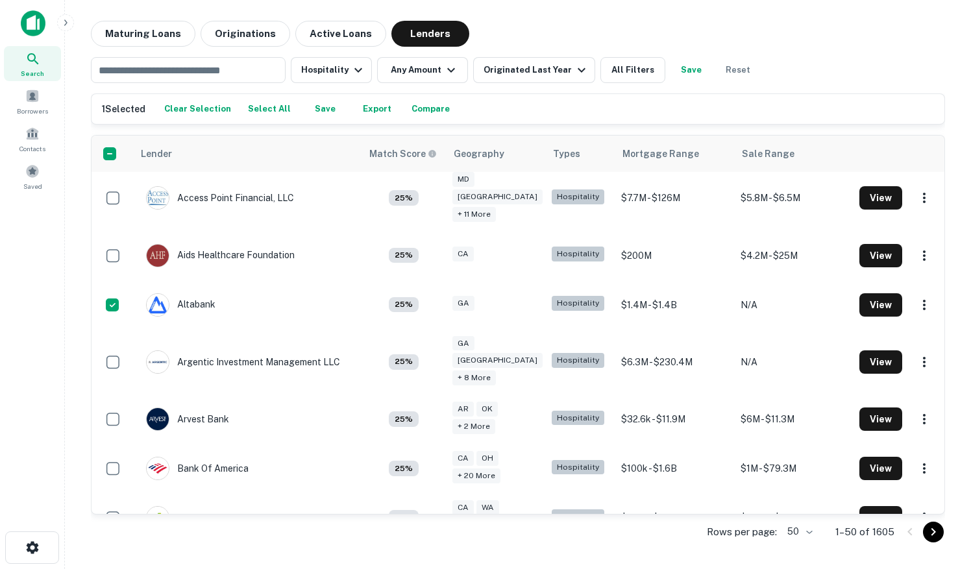
scroll to position [325, 0]
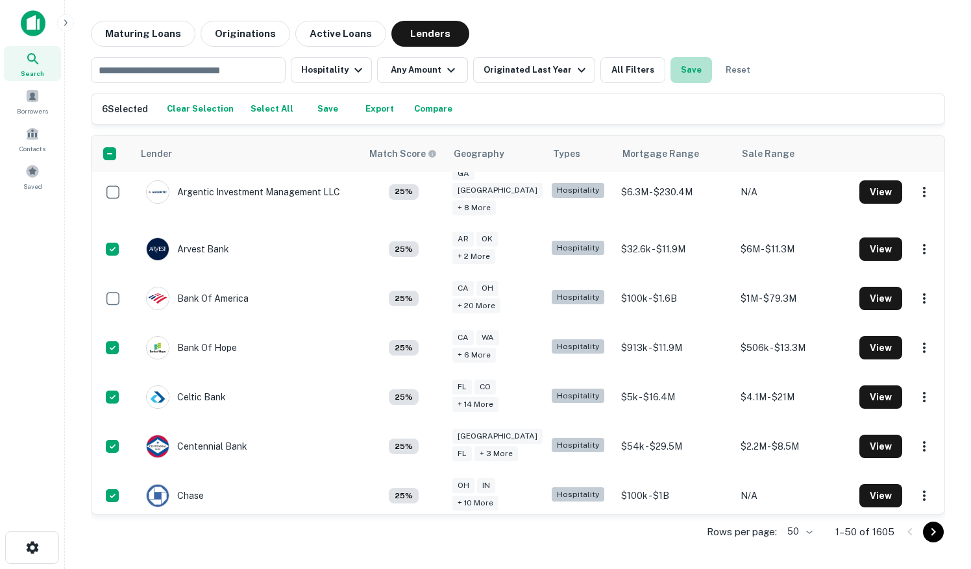
click at [681, 71] on button "Save" at bounding box center [692, 70] width 42 height 26
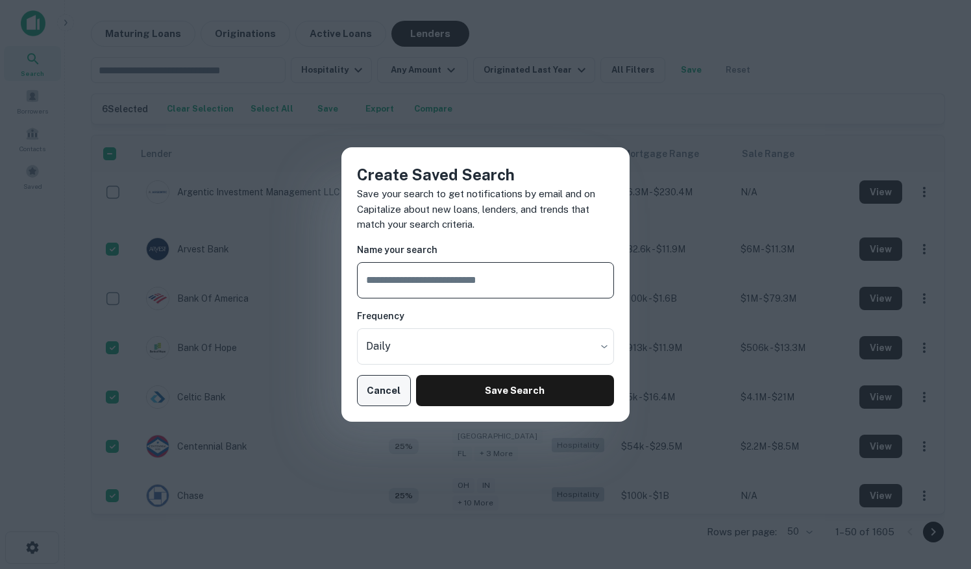
click at [371, 390] on button "Cancel" at bounding box center [384, 390] width 54 height 31
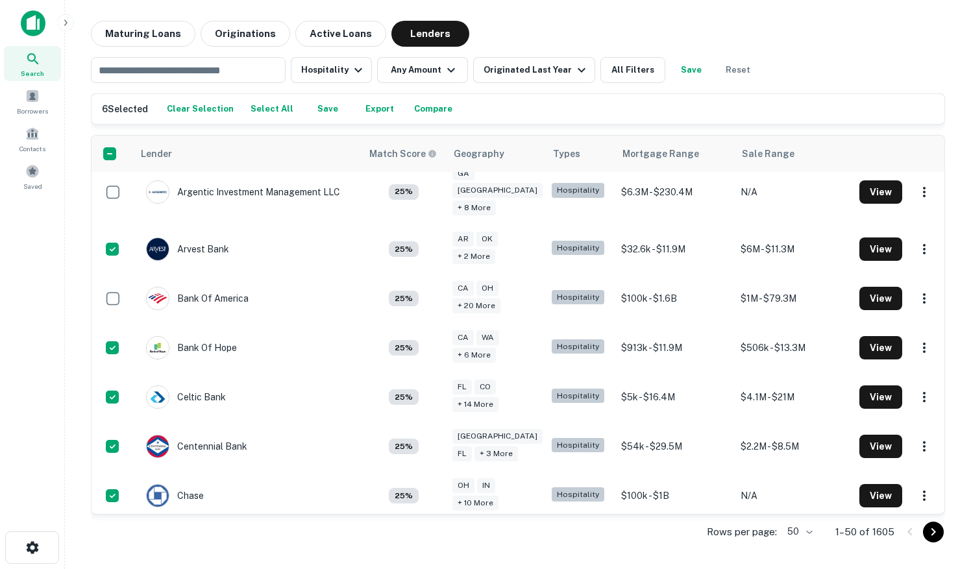
click at [314, 112] on button "Save" at bounding box center [328, 108] width 42 height 19
click at [35, 170] on span at bounding box center [32, 171] width 14 height 14
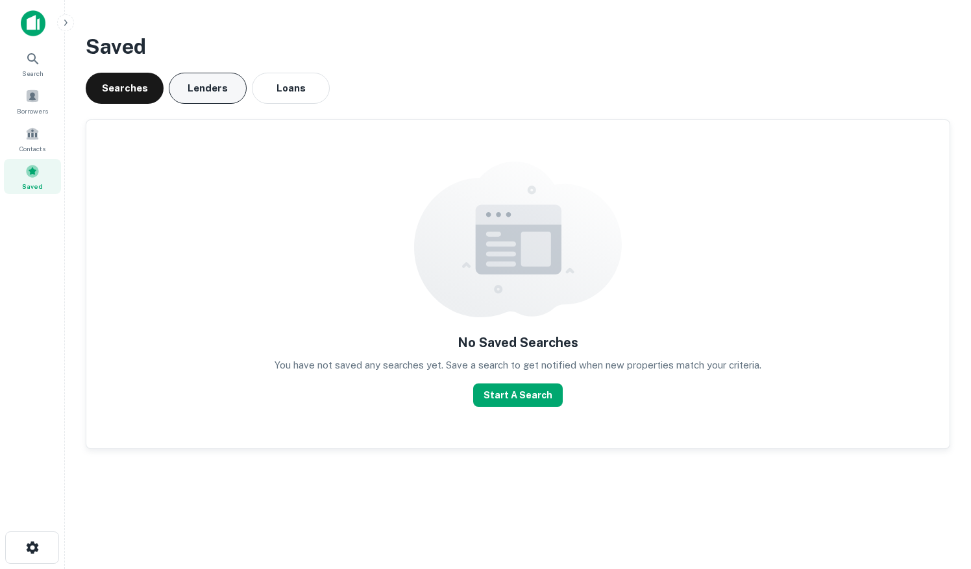
click at [219, 87] on button "Lenders" at bounding box center [208, 88] width 78 height 31
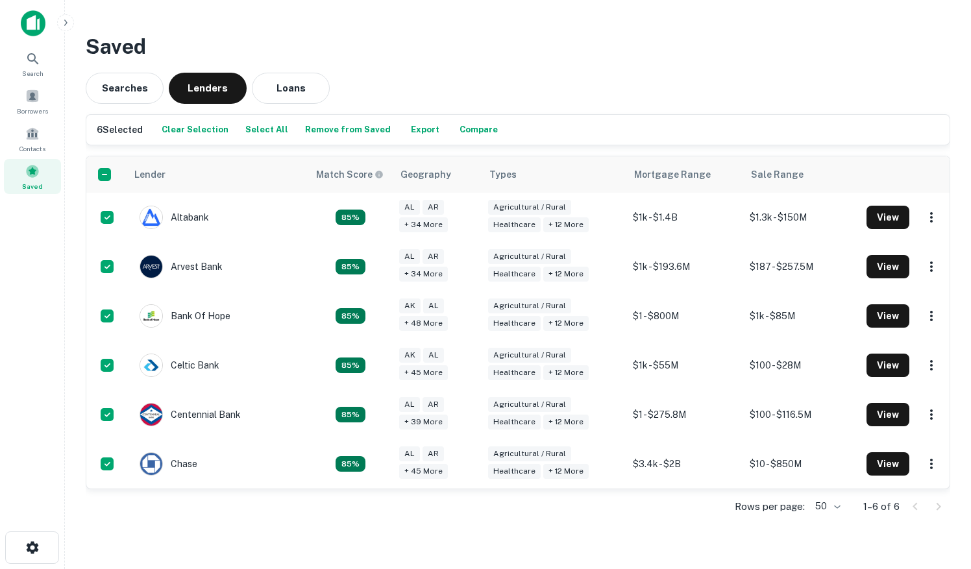
click at [416, 130] on button "Export" at bounding box center [426, 129] width 42 height 19
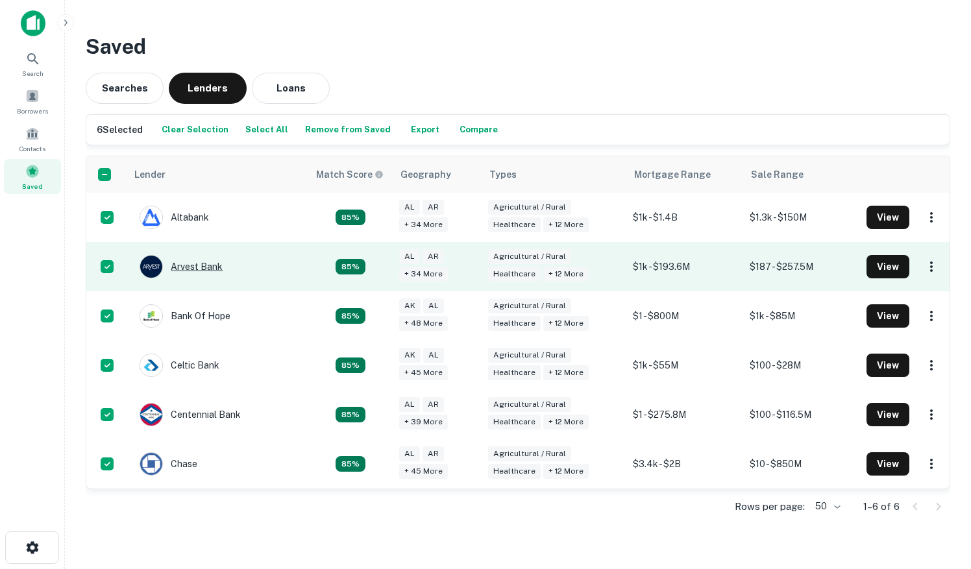
click at [211, 261] on div "Arvest Bank" at bounding box center [181, 266] width 83 height 23
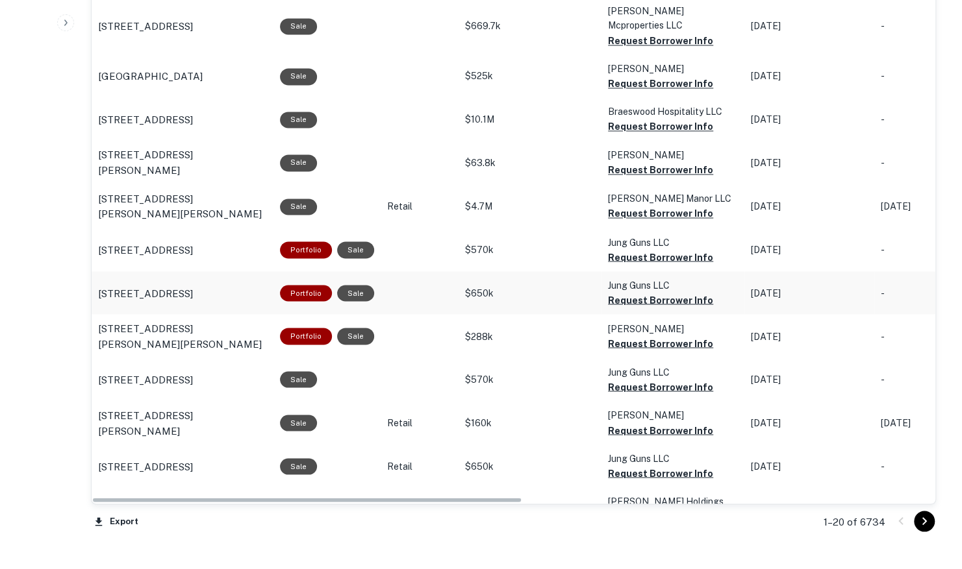
scroll to position [1289, 0]
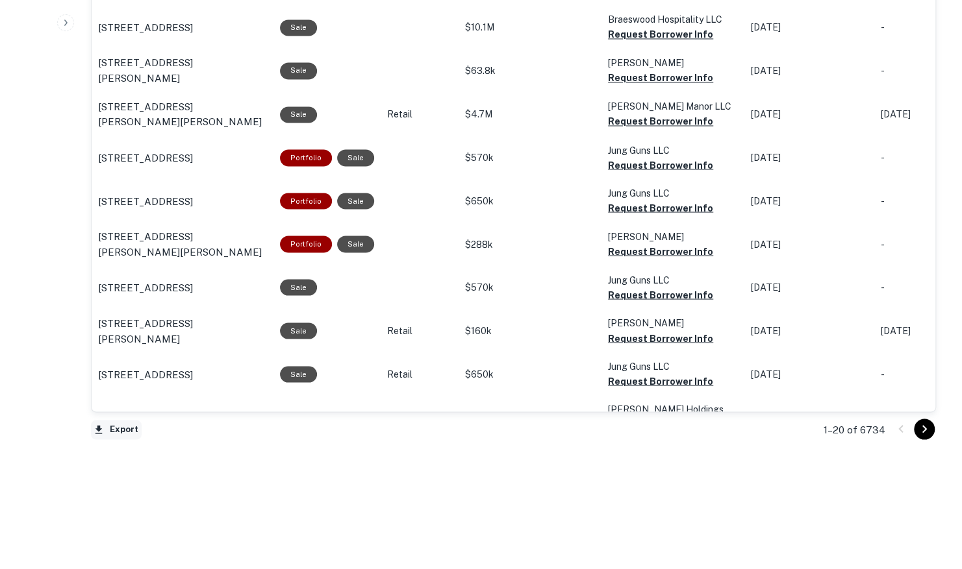
click at [115, 428] on button "Export" at bounding box center [116, 429] width 51 height 19
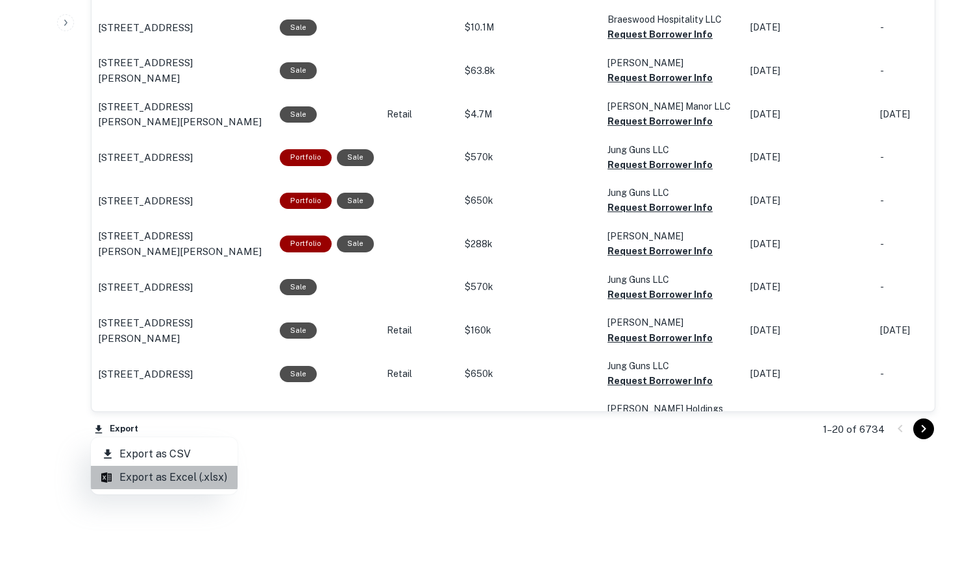
click at [175, 474] on li "Export as Excel (.xlsx)" at bounding box center [164, 477] width 147 height 23
